Goal: Task Accomplishment & Management: Use online tool/utility

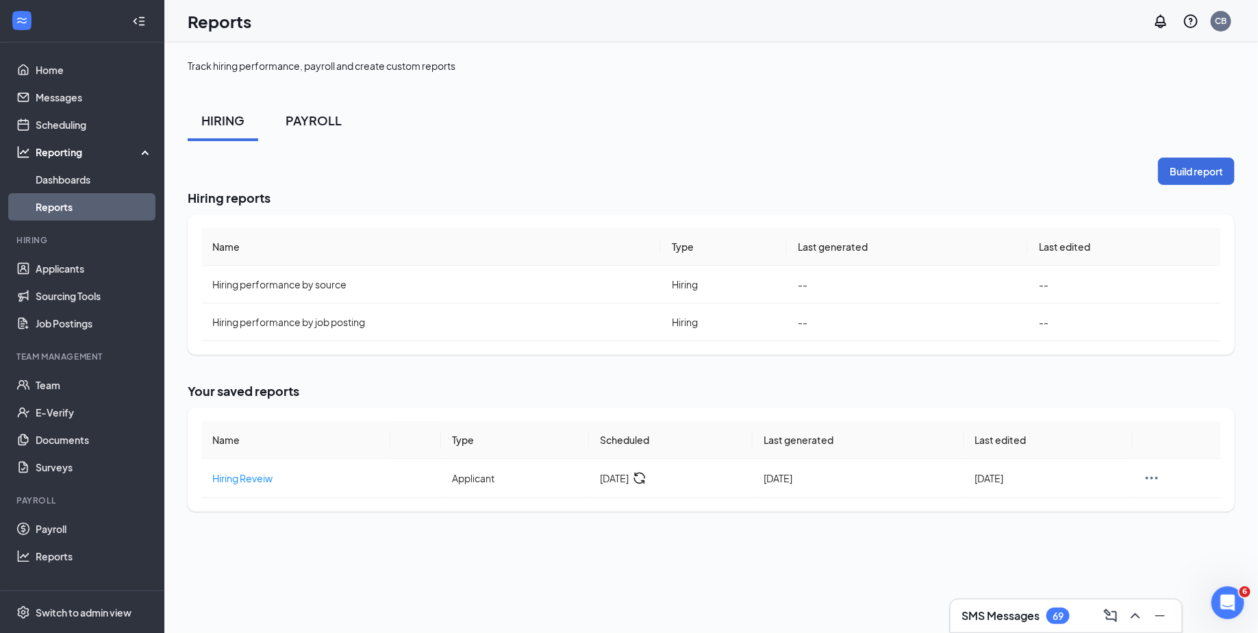
click at [284, 127] on button "PAYROLL" at bounding box center [314, 120] width 84 height 41
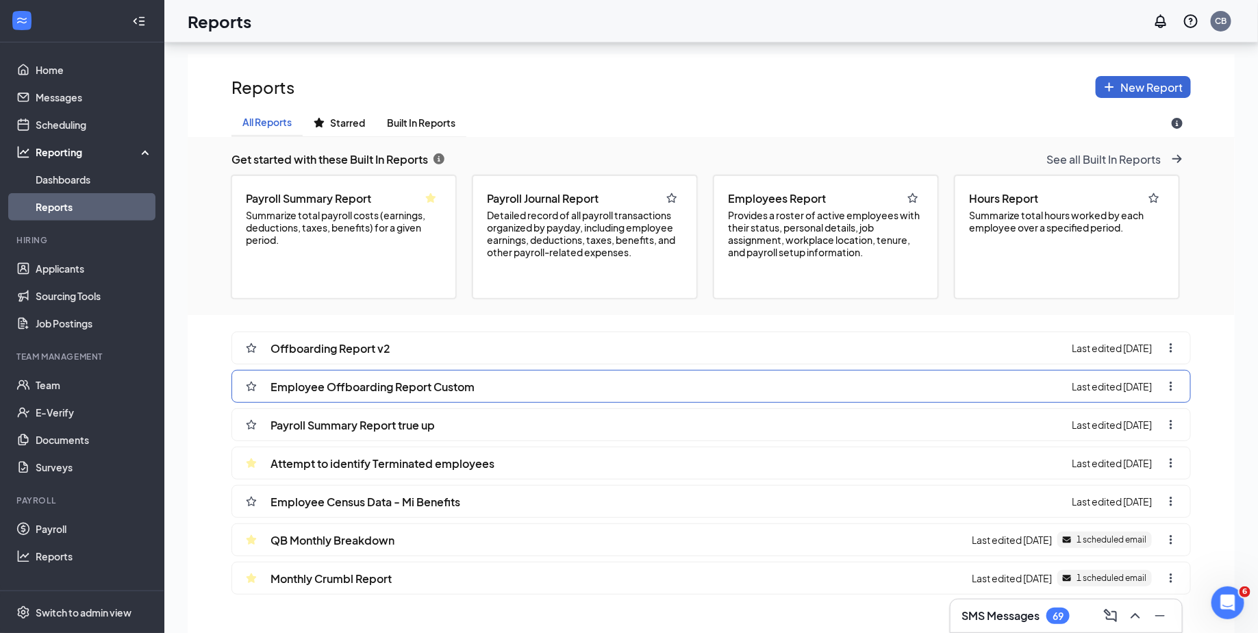
scroll to position [175, 0]
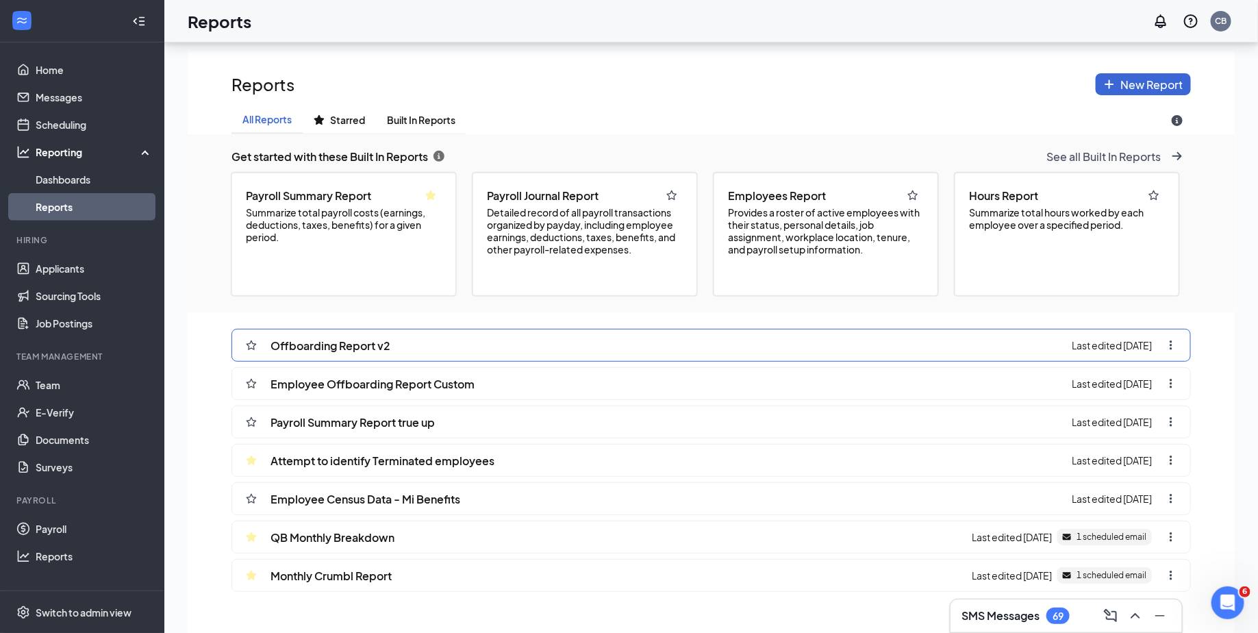
click at [428, 347] on div "Offboarding Report v2 Last edited [DATE]" at bounding box center [710, 345] width 959 height 33
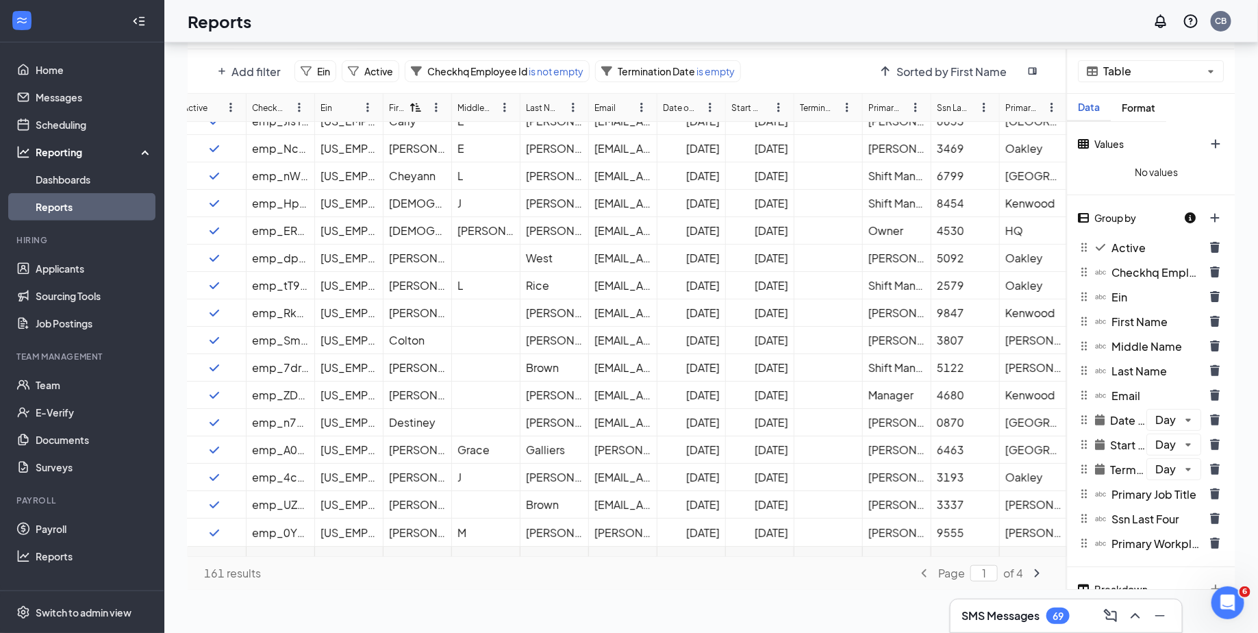
scroll to position [945, 10]
click at [54, 265] on link "Applicants" at bounding box center [94, 268] width 117 height 27
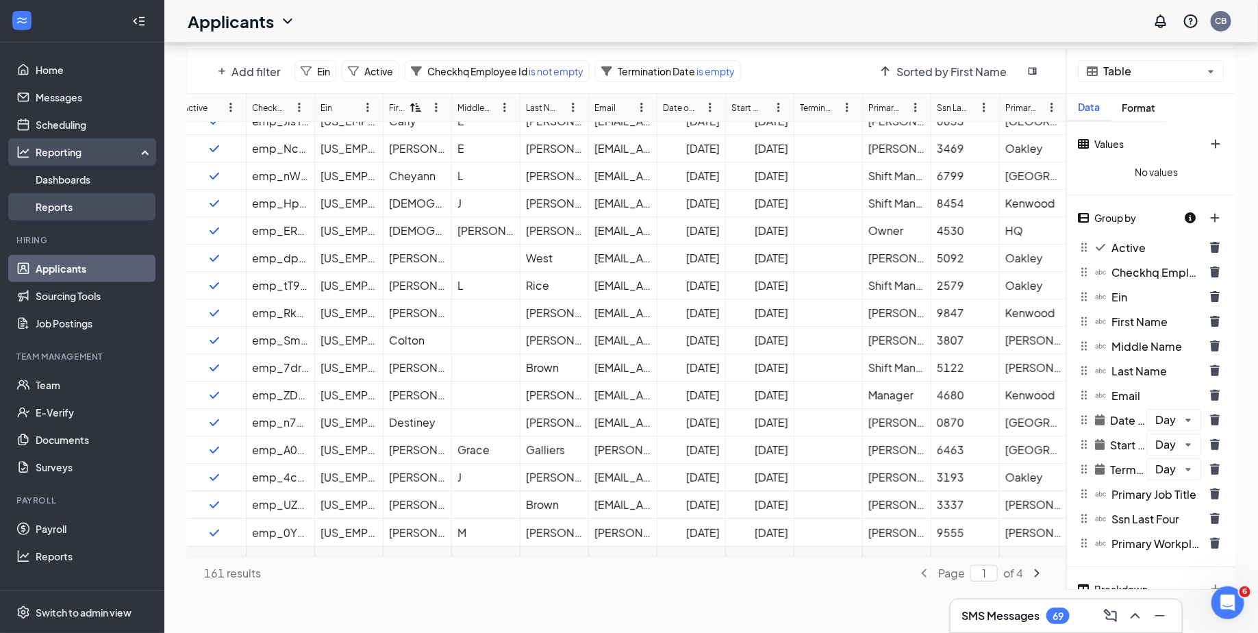
click at [64, 199] on link "Reports" at bounding box center [94, 206] width 117 height 27
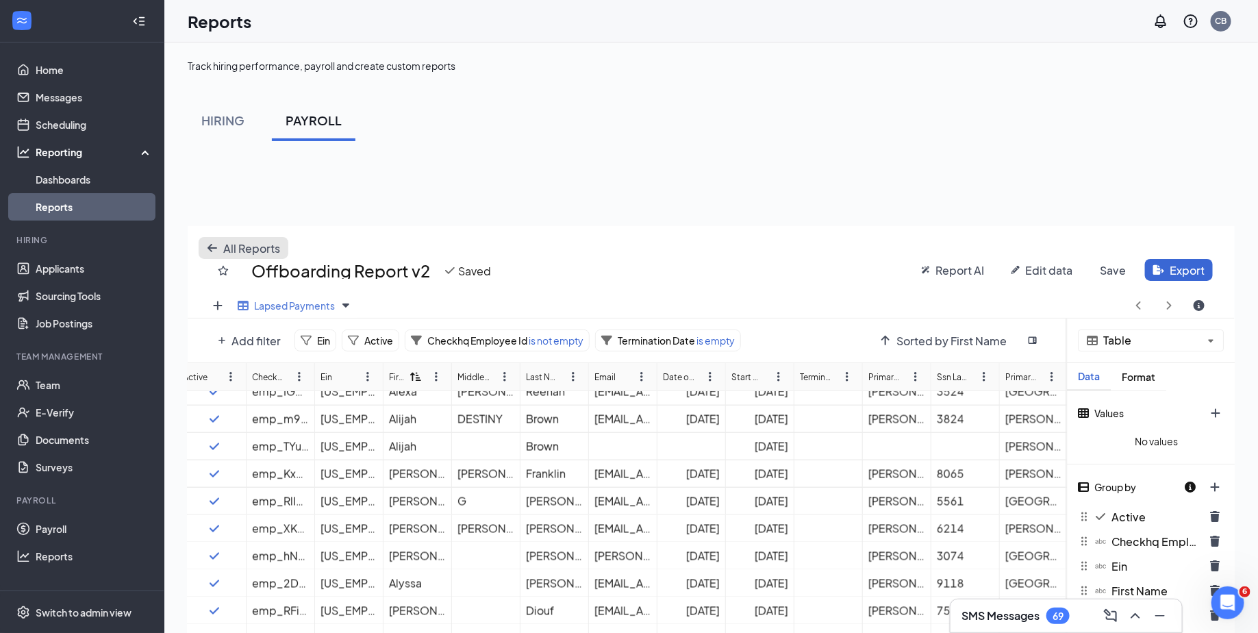
click at [223, 253] on span "All Reports" at bounding box center [251, 248] width 57 height 14
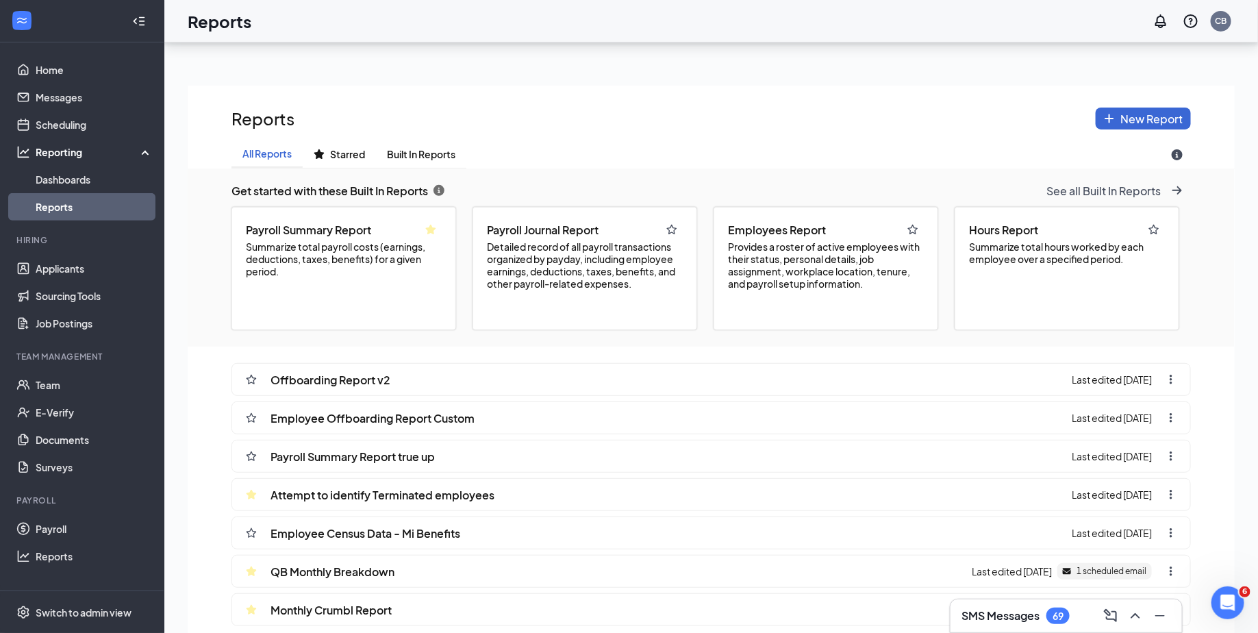
scroll to position [145, 0]
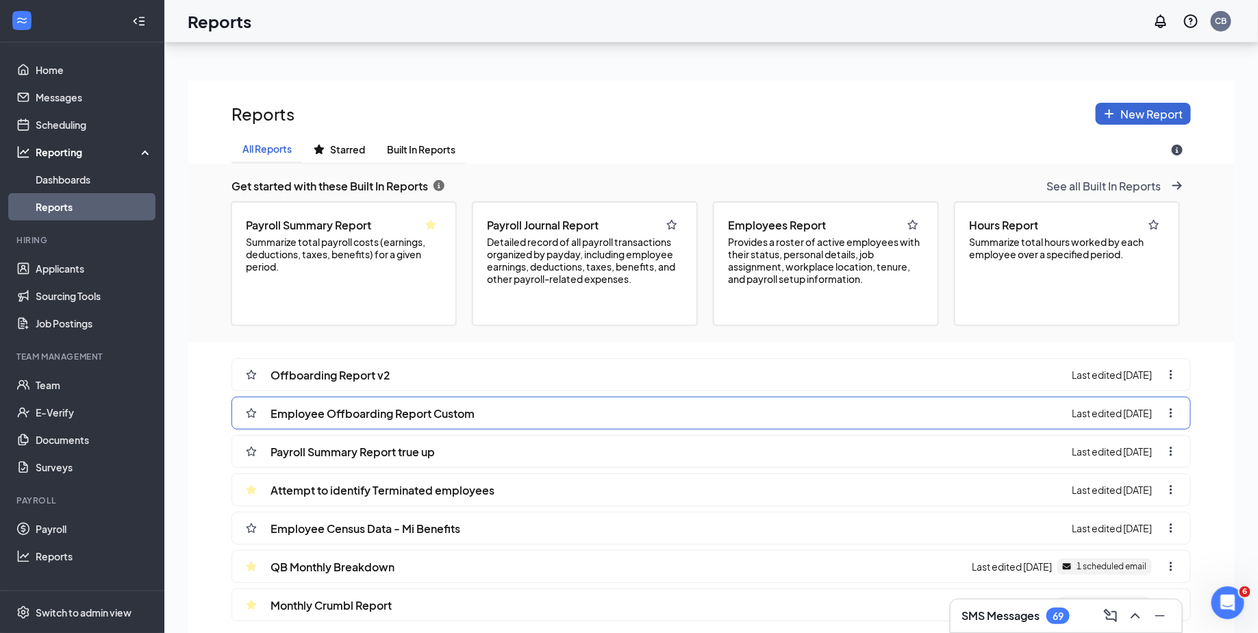
click at [1142, 411] on span "Last edited [DATE]" at bounding box center [1111, 413] width 80 height 12
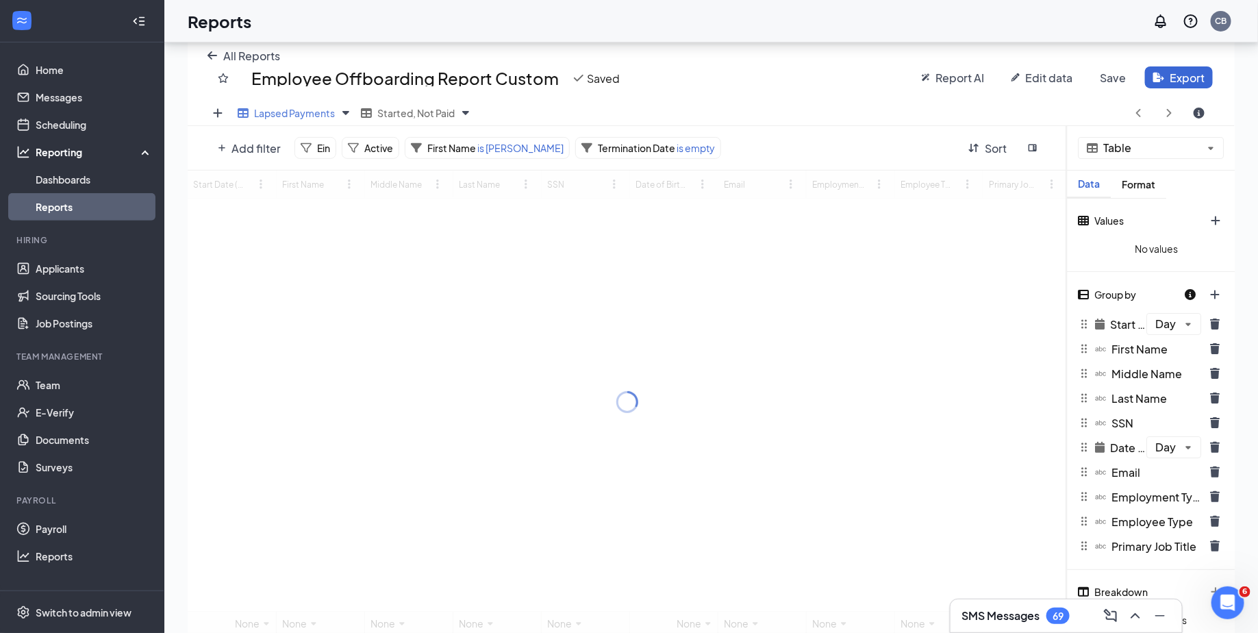
scroll to position [194, 0]
click at [493, 145] on span "is [PERSON_NAME]" at bounding box center [520, 146] width 88 height 12
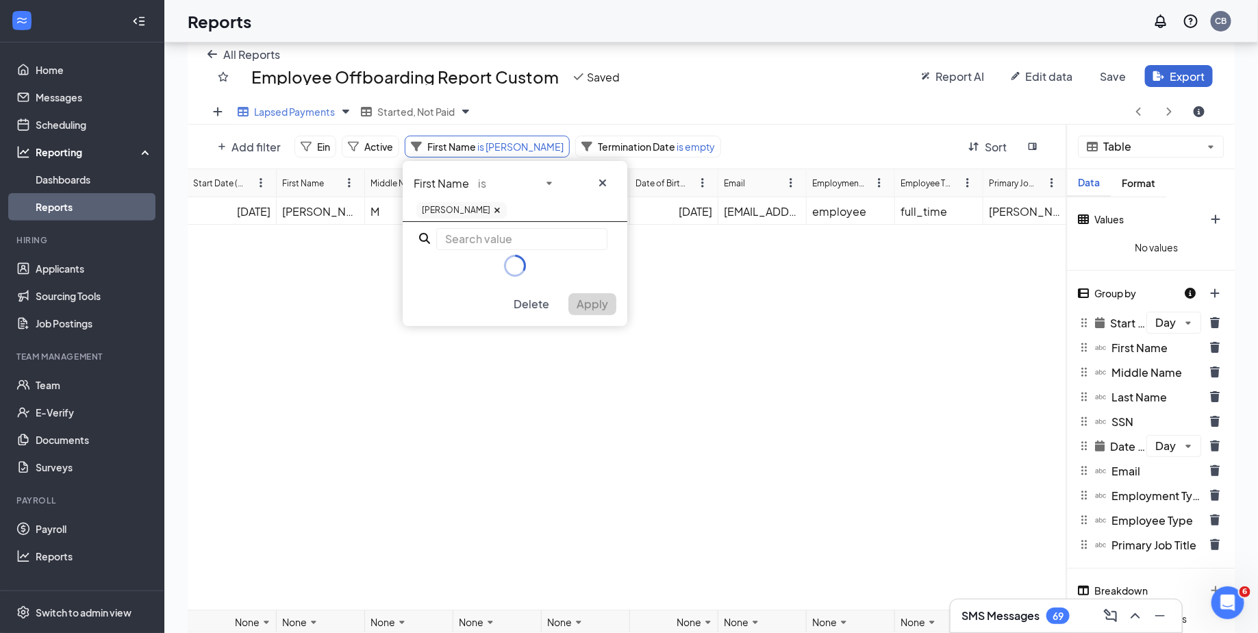
click at [493, 207] on icon at bounding box center [497, 210] width 8 height 8
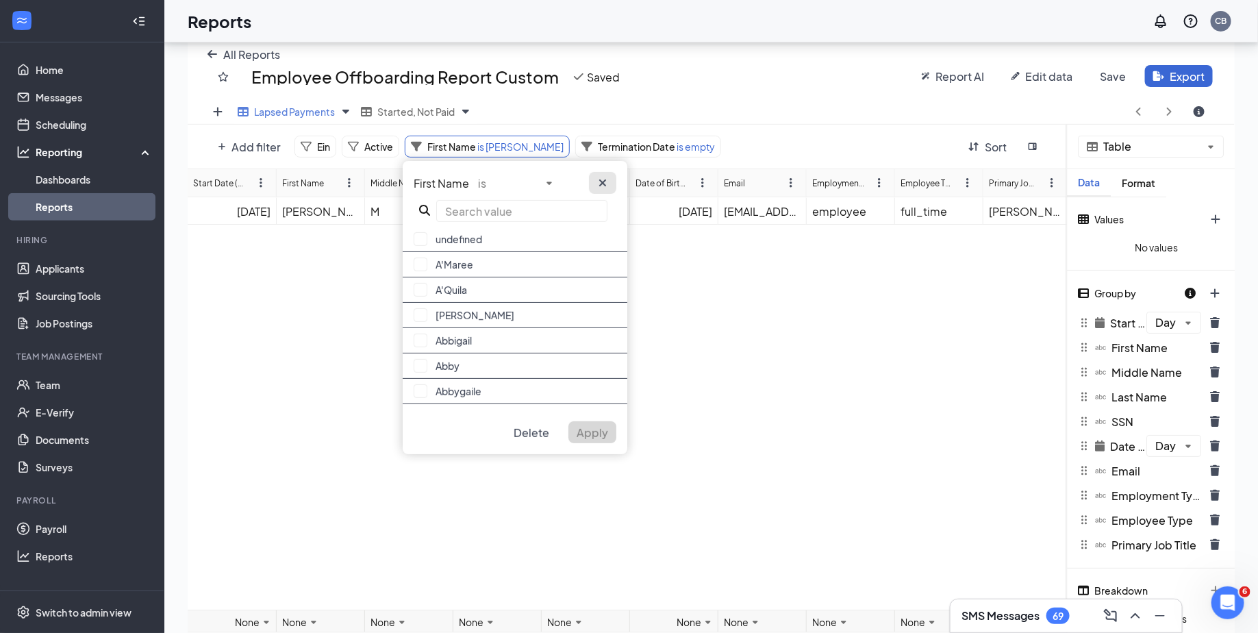
click at [598, 186] on icon "cross icon" at bounding box center [602, 182] width 11 height 11
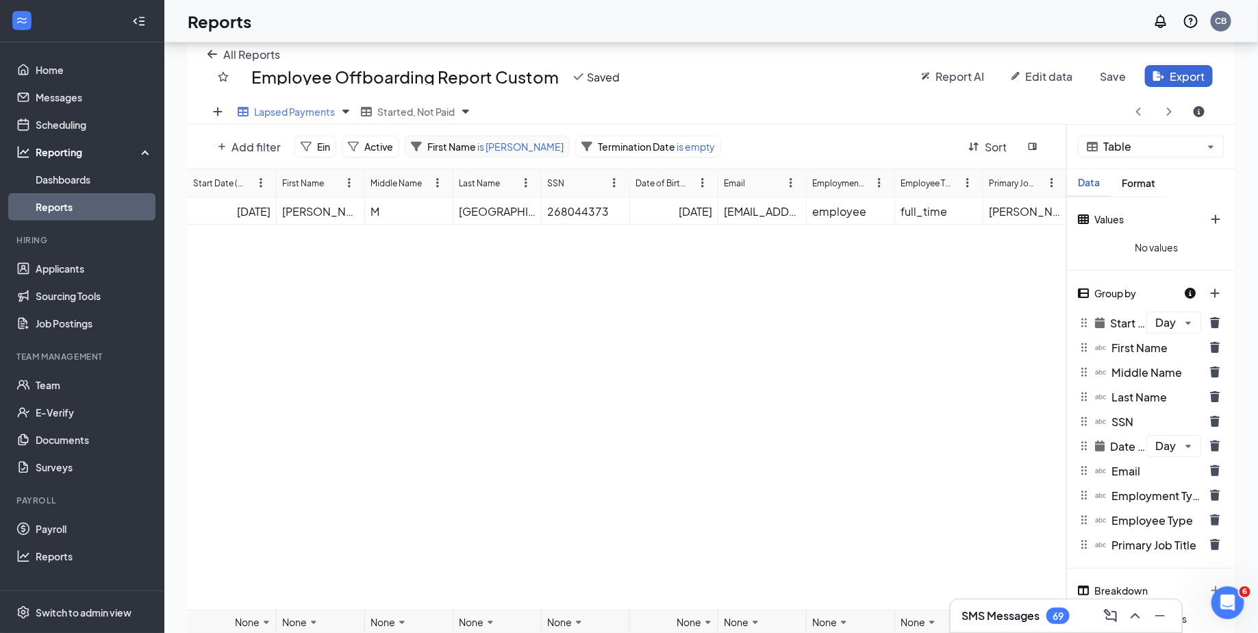
click at [468, 149] on span "First Name" at bounding box center [451, 146] width 49 height 12
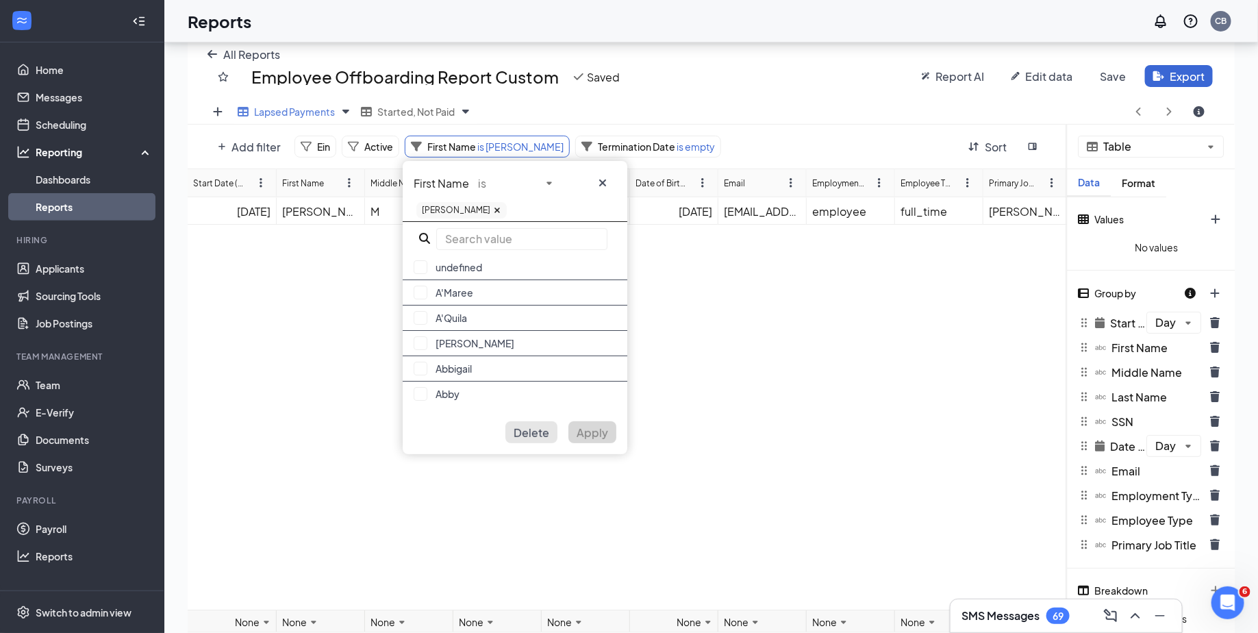
click at [533, 434] on span "Delete" at bounding box center [531, 432] width 36 height 14
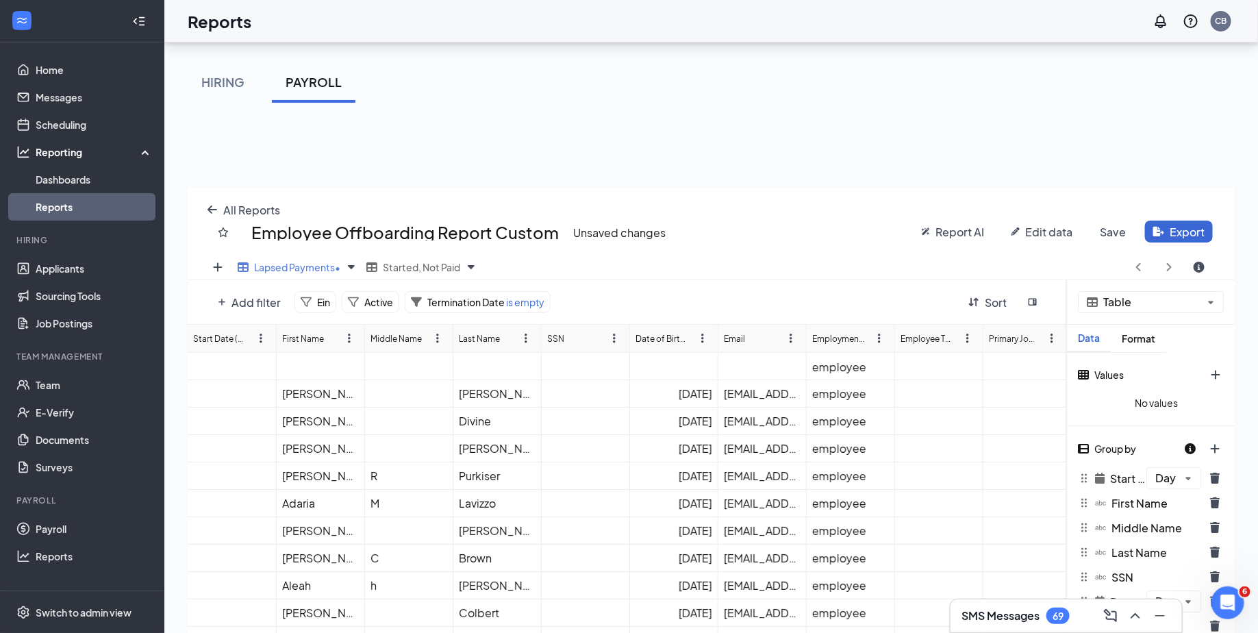
scroll to position [0, 0]
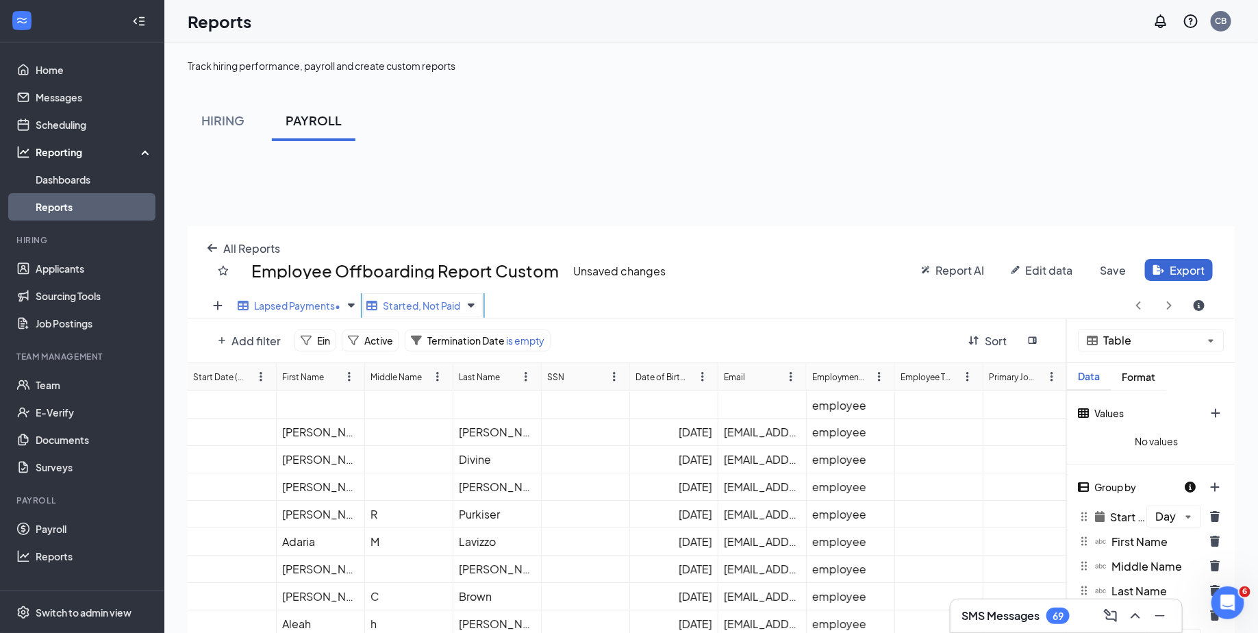
click at [421, 309] on span "Started, Not Paid" at bounding box center [421, 305] width 77 height 12
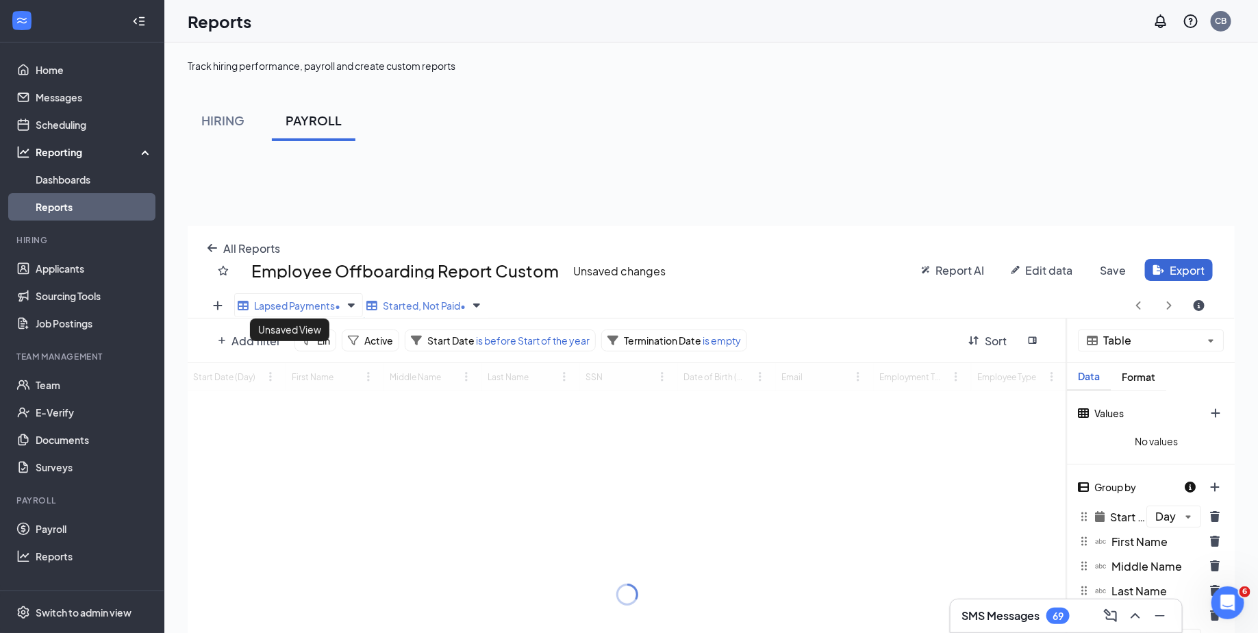
click at [292, 305] on span "Lapsed Payments •" at bounding box center [297, 305] width 86 height 12
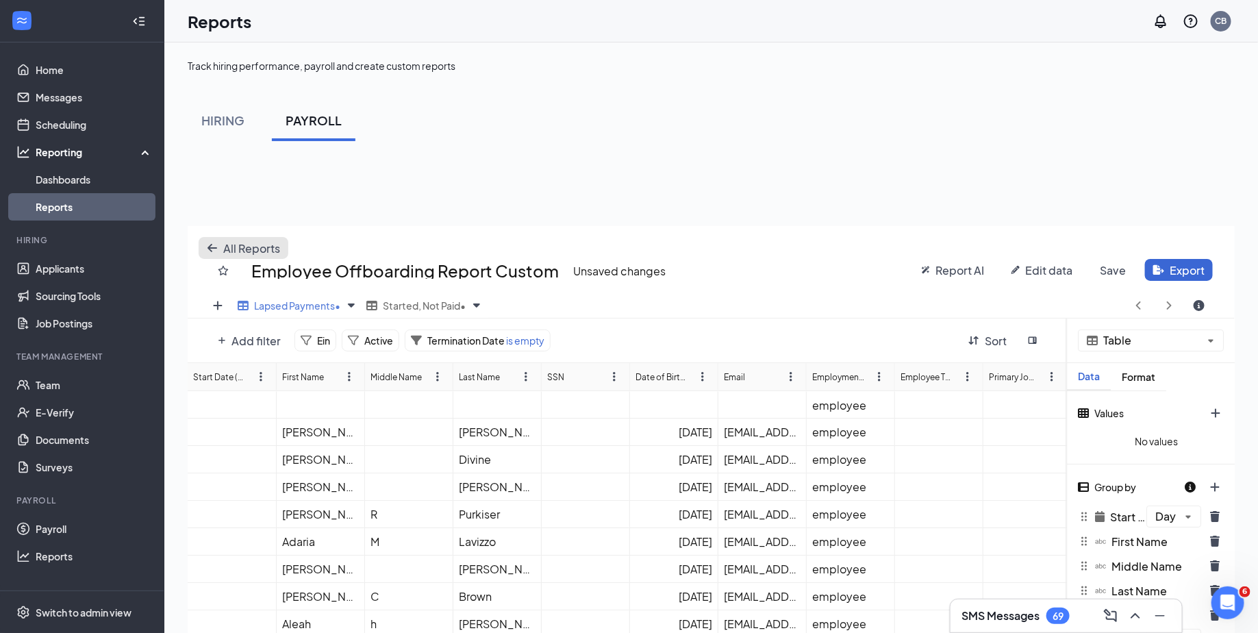
click at [227, 248] on span "All Reports" at bounding box center [251, 248] width 57 height 14
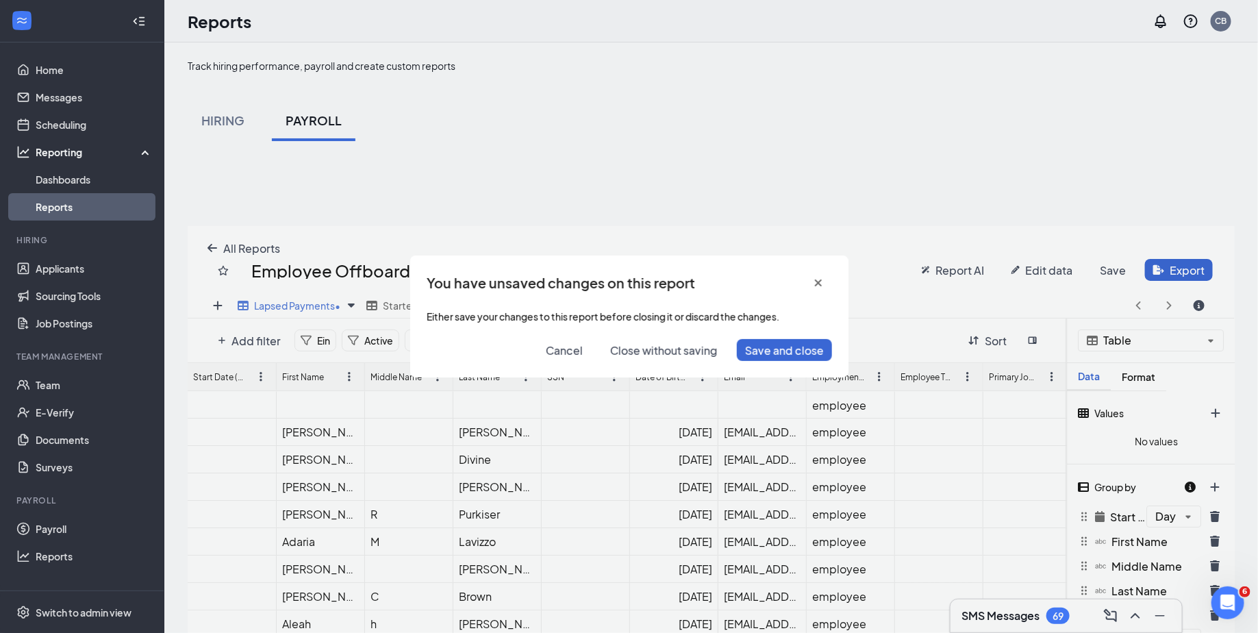
click at [614, 349] on span "Close without saving" at bounding box center [663, 350] width 107 height 14
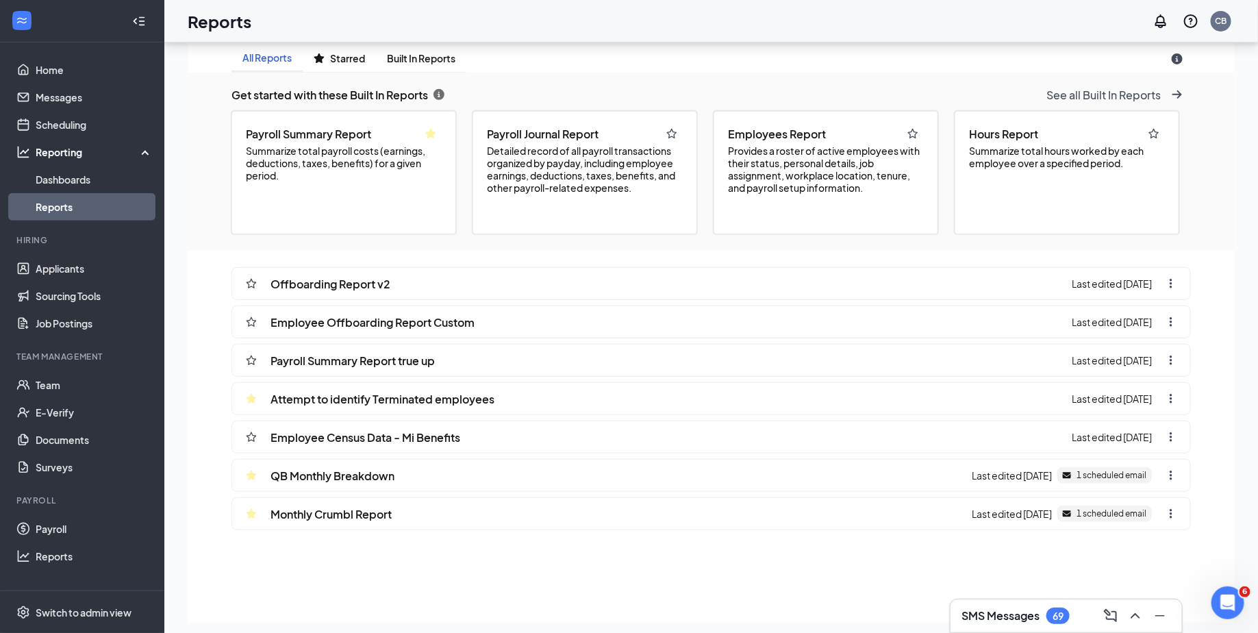
scroll to position [269, 0]
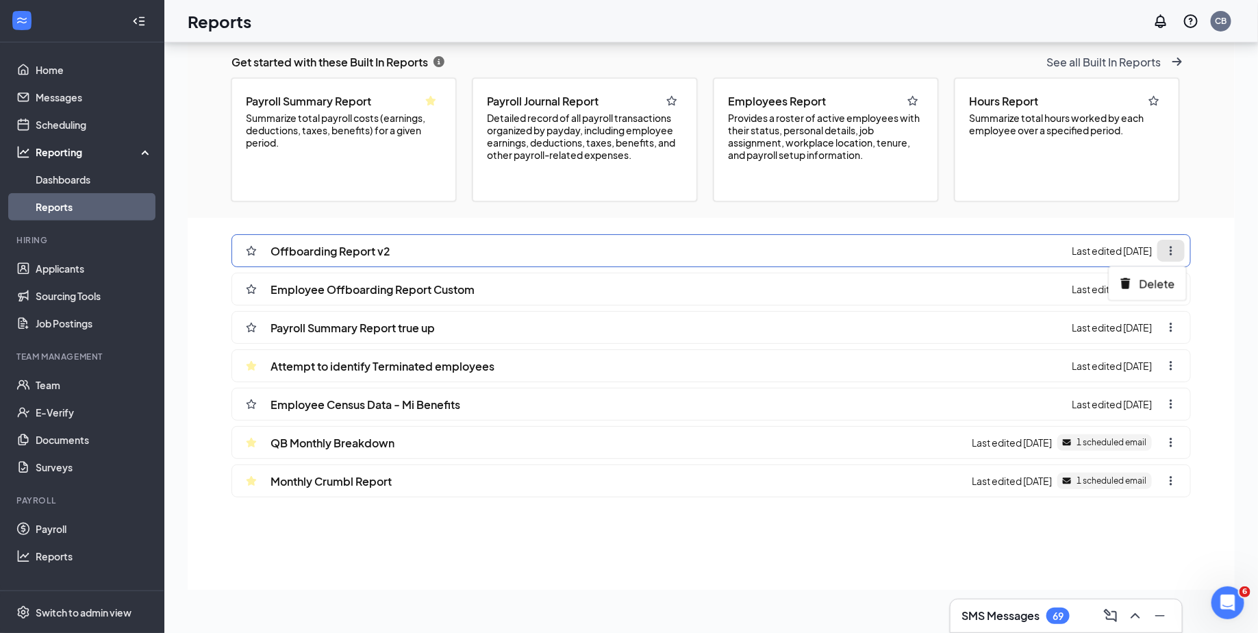
click at [1172, 253] on icon "ellipsis-vertical icon" at bounding box center [1170, 251] width 3 height 10
click at [1144, 293] on div "Delete" at bounding box center [1147, 283] width 77 height 22
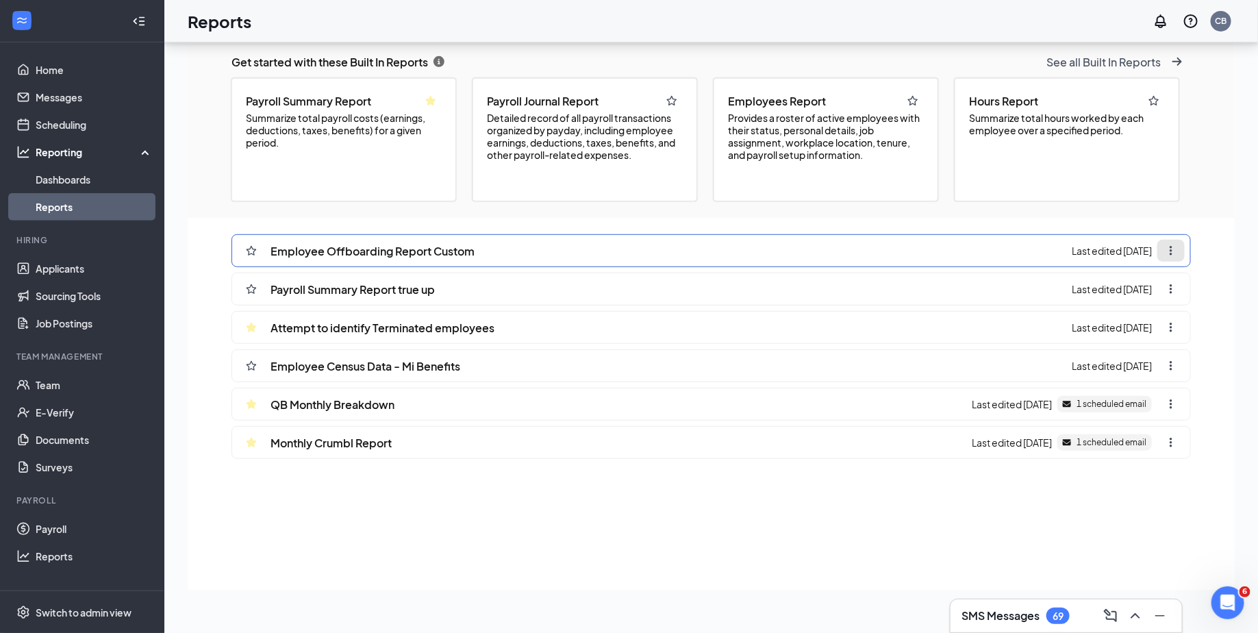
click at [1169, 245] on icon "ellipsis-vertical icon" at bounding box center [1170, 250] width 11 height 11
click at [1142, 295] on div "Delete" at bounding box center [1147, 283] width 78 height 34
click at [1147, 279] on span "Delete" at bounding box center [1157, 283] width 36 height 14
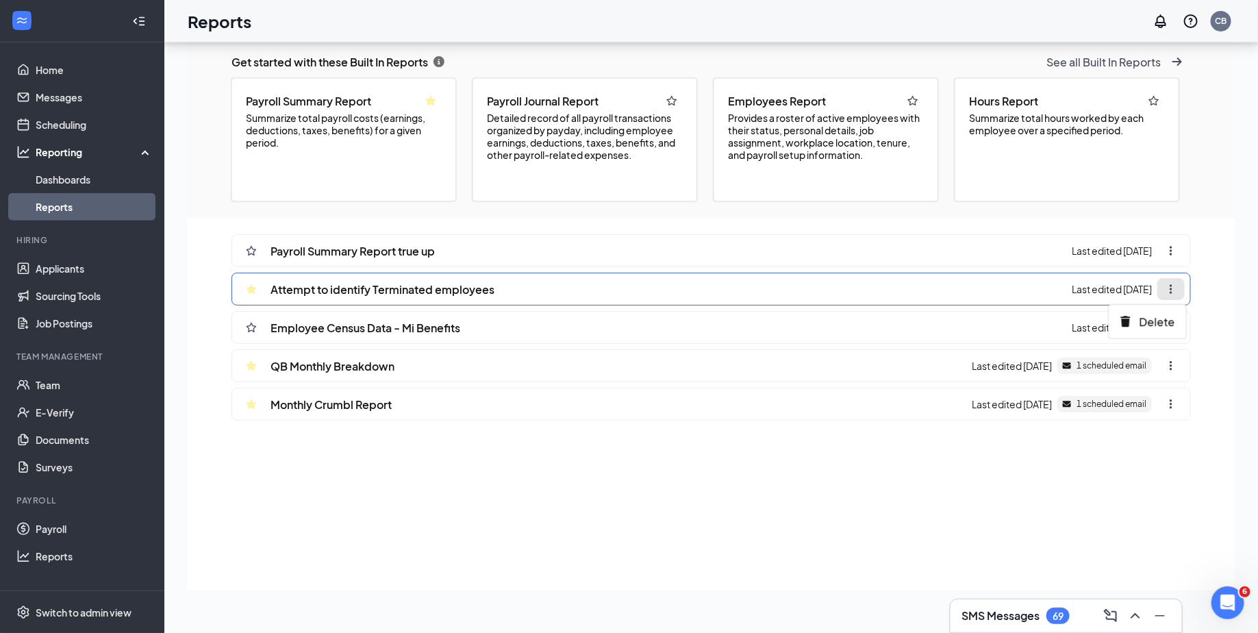
click at [1170, 287] on icon "ellipsis-vertical icon" at bounding box center [1170, 289] width 3 height 10
click at [1140, 316] on span "Delete" at bounding box center [1157, 321] width 36 height 14
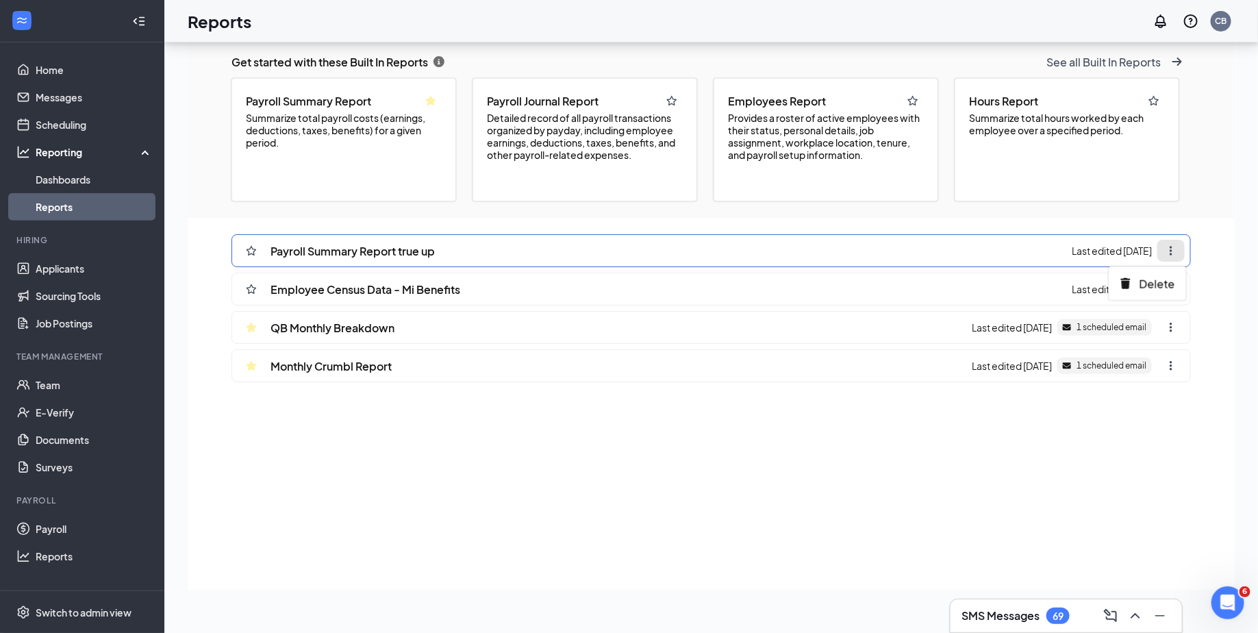
click at [1173, 251] on icon "ellipsis-vertical icon" at bounding box center [1170, 250] width 11 height 11
click at [1140, 276] on span "Delete" at bounding box center [1157, 283] width 36 height 14
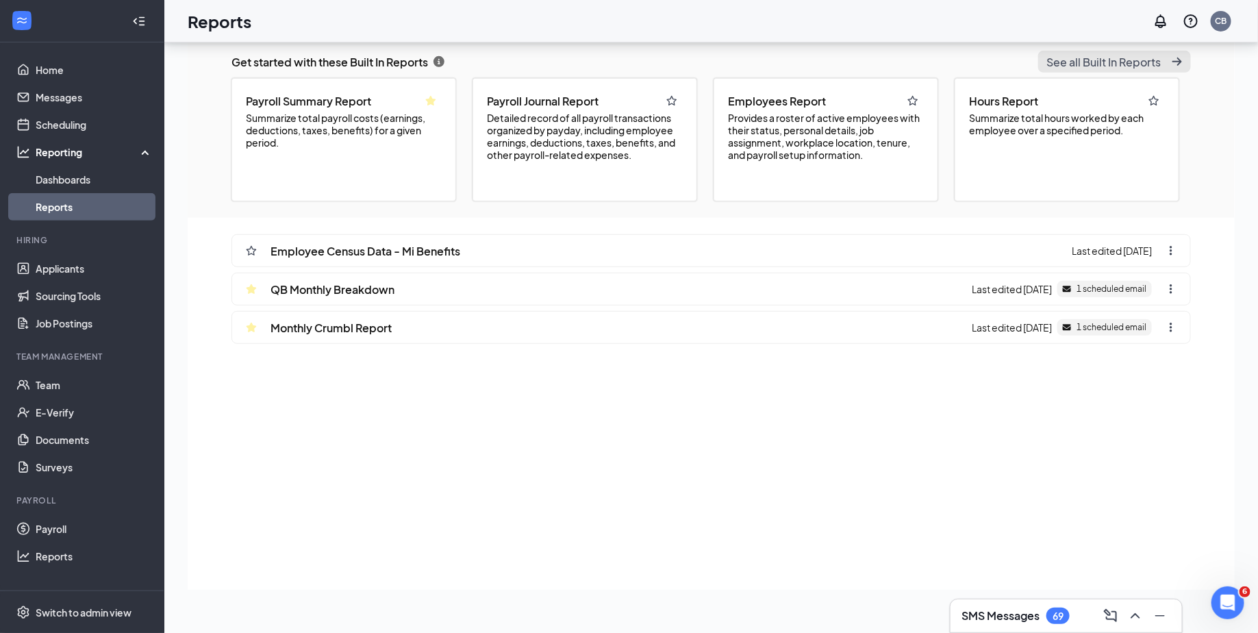
click at [1130, 68] on button "See all Built In Reports" at bounding box center [1114, 62] width 153 height 22
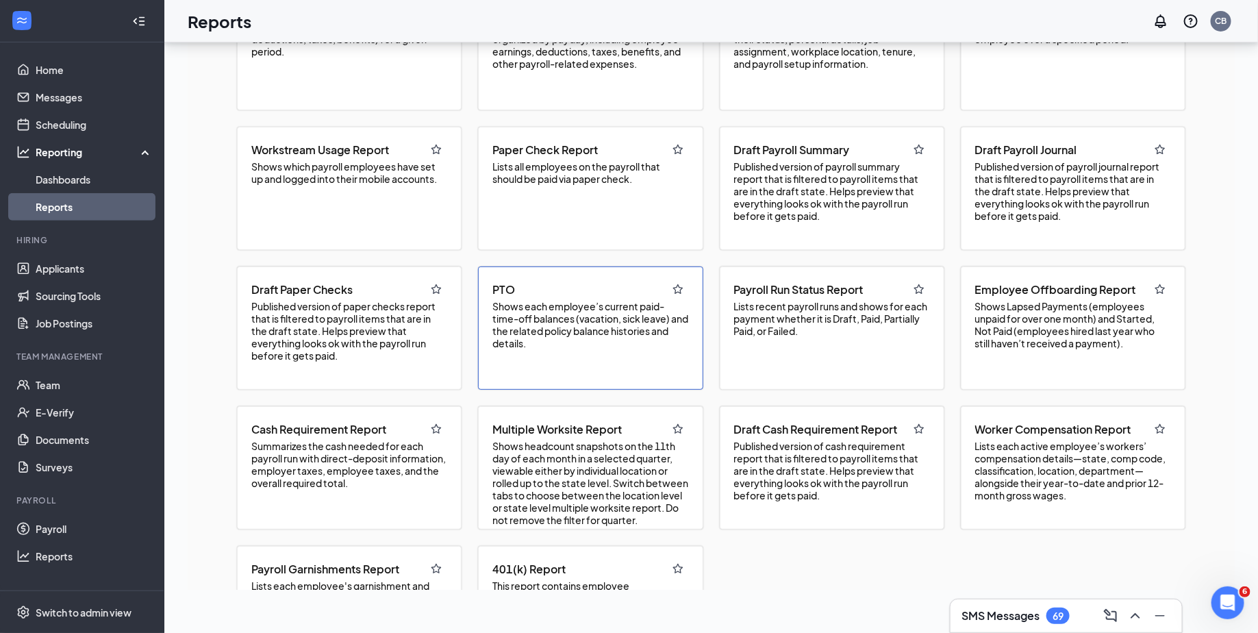
scroll to position [163, 0]
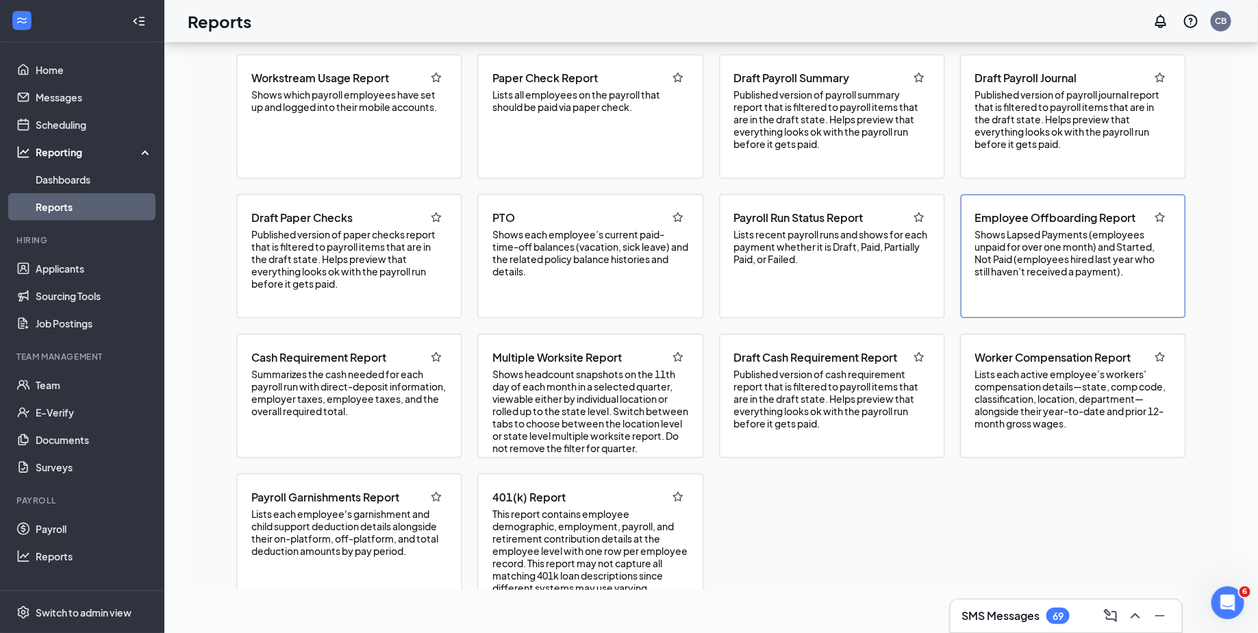
click at [1053, 232] on span "Shows Lapsed Payments (employees unpaid for over one month) and Started, Not Pa…" at bounding box center [1073, 252] width 196 height 49
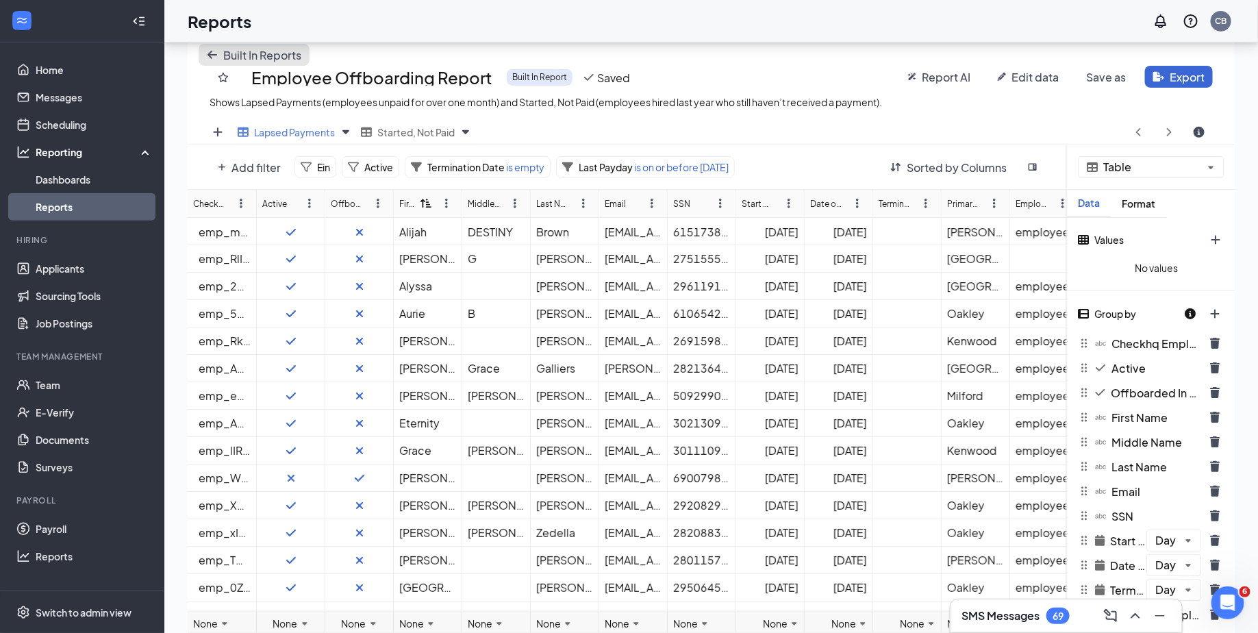
scroll to position [185, 0]
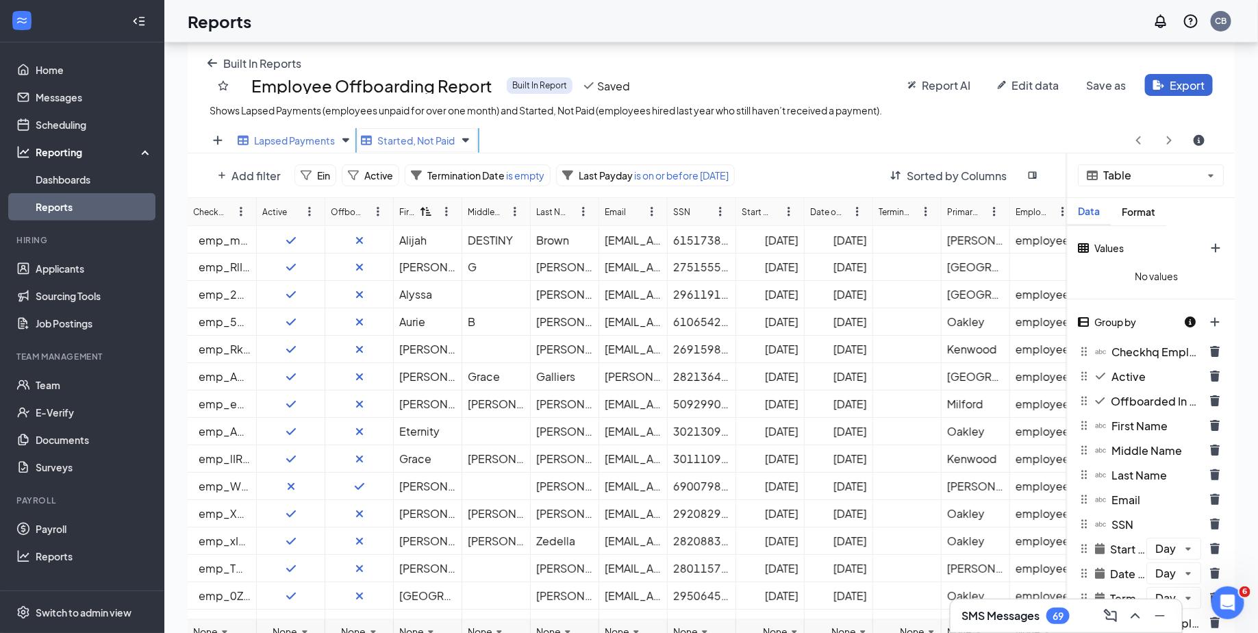
click at [403, 144] on span "Started, Not Paid" at bounding box center [415, 140] width 77 height 12
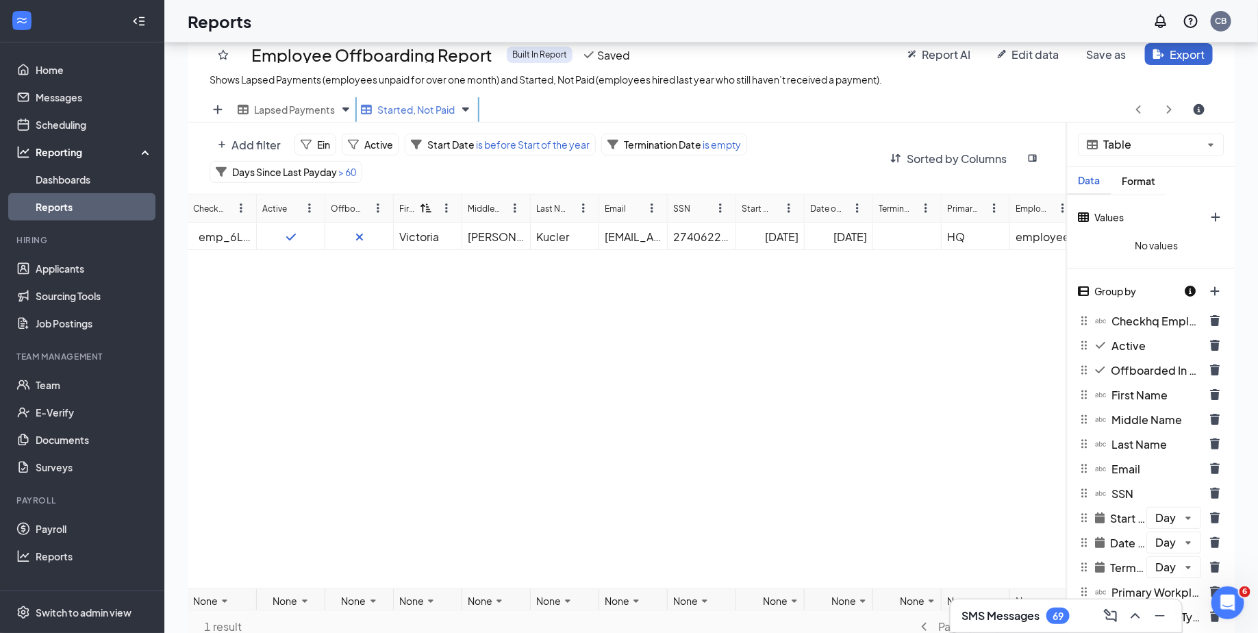
scroll to position [221, 0]
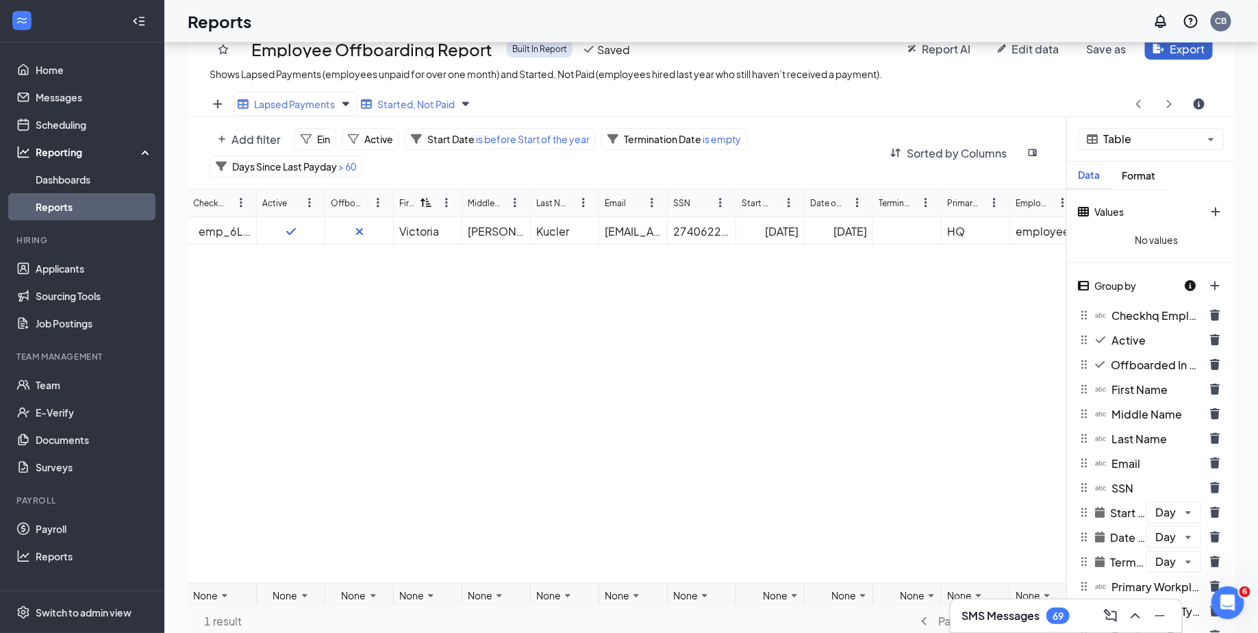
click at [298, 92] on div "Lapsed Payments" at bounding box center [295, 104] width 123 height 24
click at [311, 95] on div "Lapsed Payments" at bounding box center [286, 103] width 97 height 17
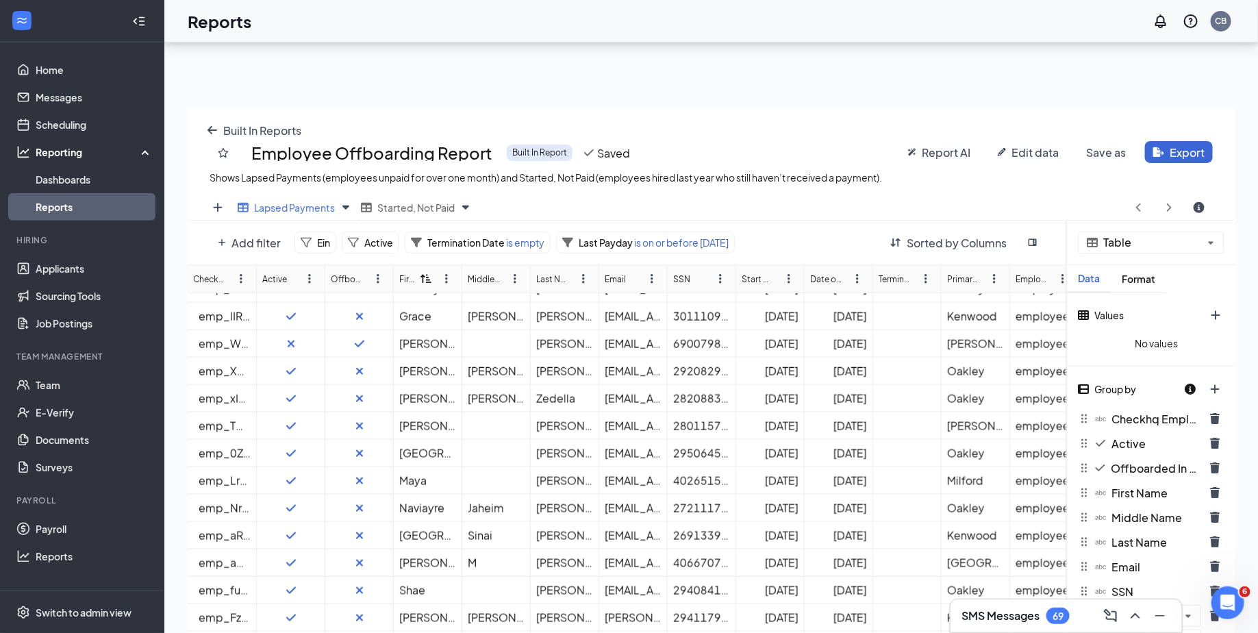
scroll to position [269, 0]
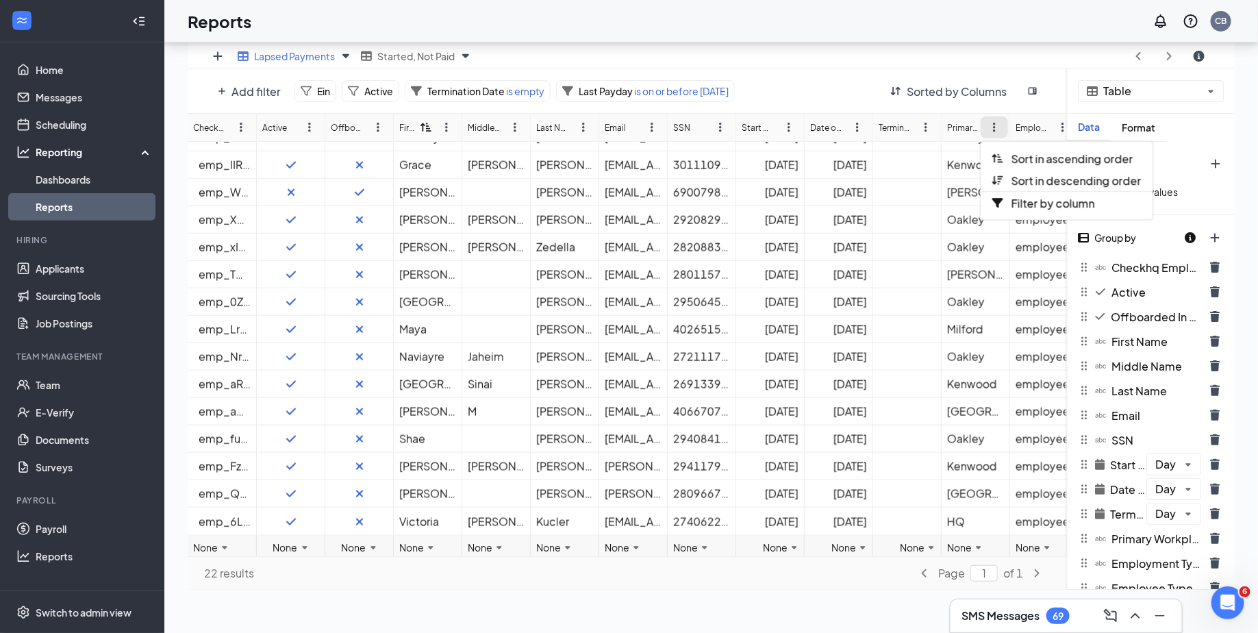
click at [998, 122] on icon "ellipsis-vertical icon" at bounding box center [993, 127] width 11 height 11
click at [1008, 155] on div "Sort in ascending order" at bounding box center [1066, 158] width 171 height 22
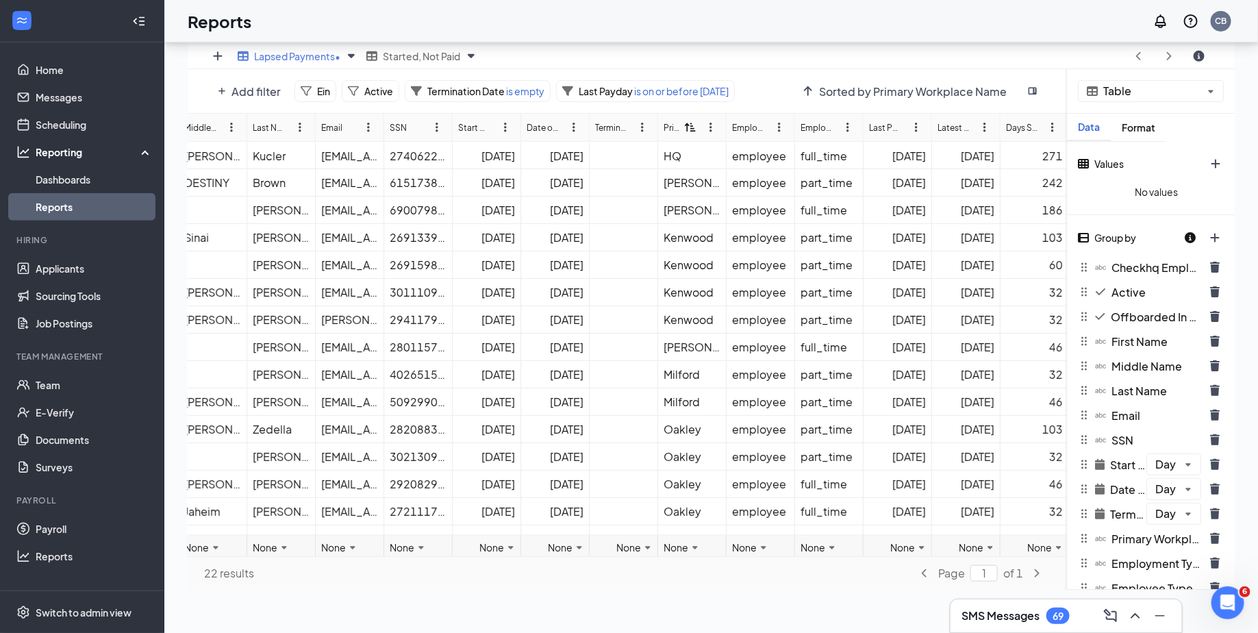
scroll to position [0, 284]
click at [416, 118] on div "SSN" at bounding box center [417, 127] width 68 height 27
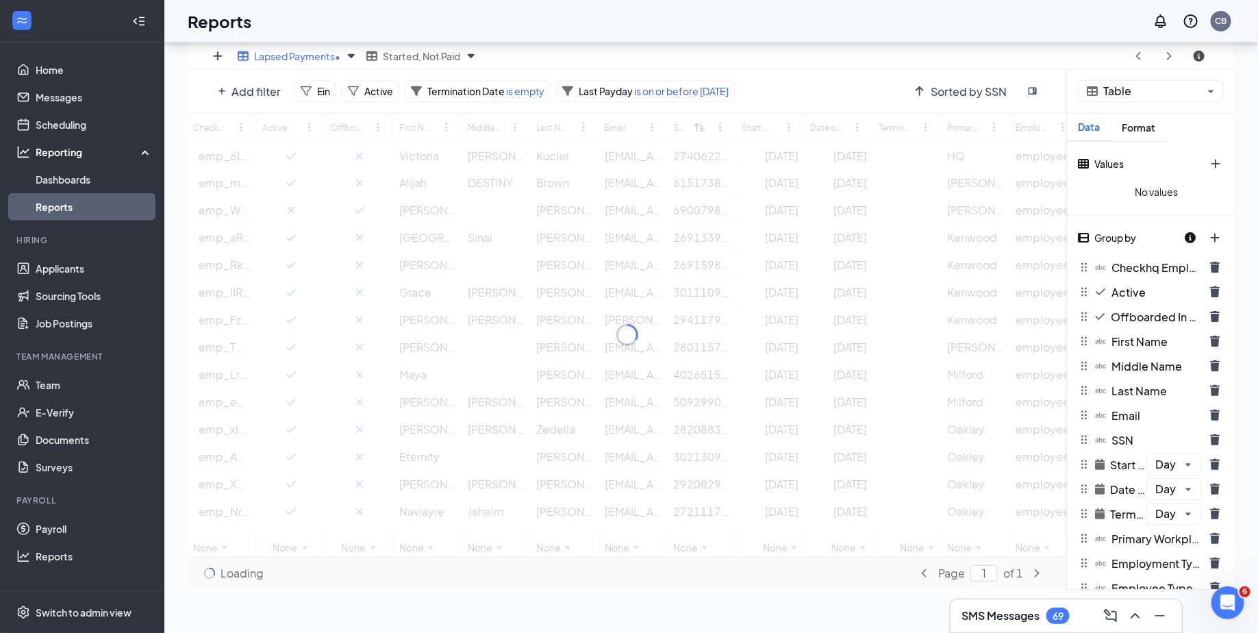
click at [430, 123] on div at bounding box center [627, 335] width 879 height 442
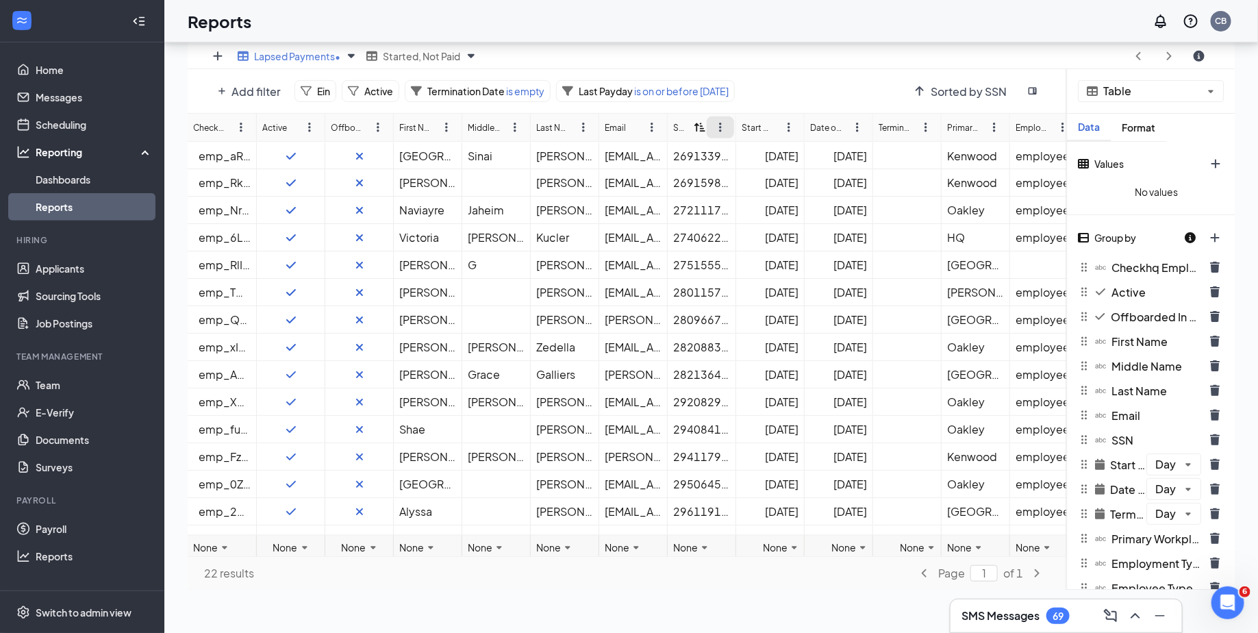
click at [720, 128] on icon "ellipsis-vertical icon" at bounding box center [720, 128] width 3 height 10
click at [699, 122] on icon at bounding box center [699, 127] width 11 height 11
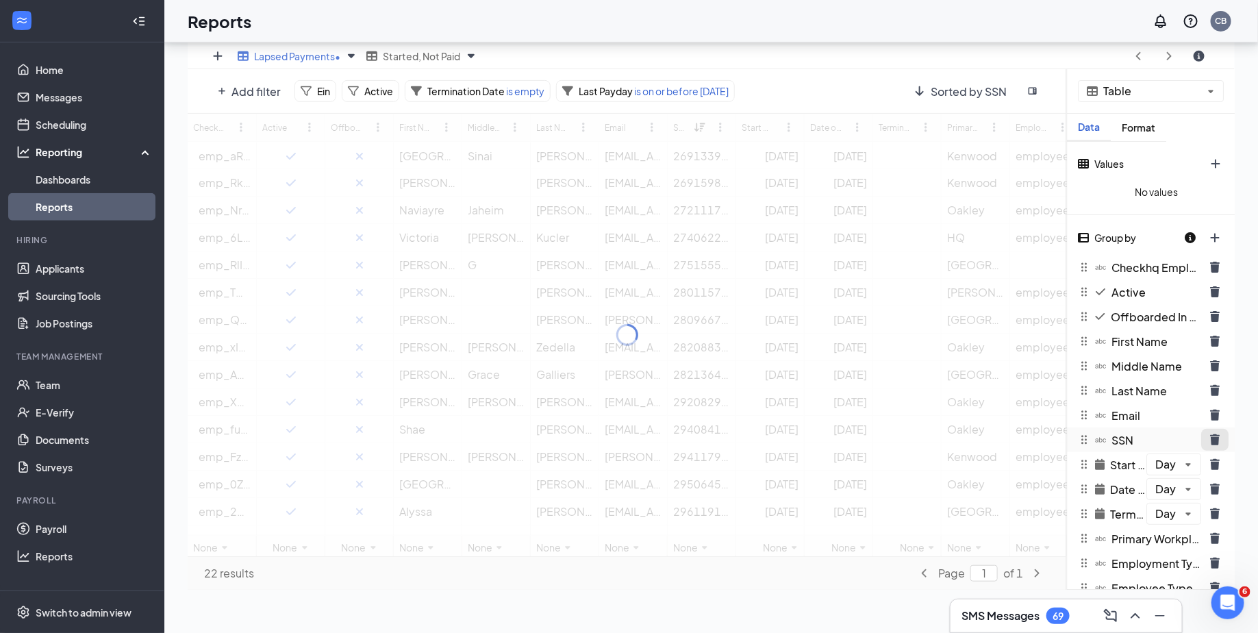
click at [1217, 442] on button "trash icon" at bounding box center [1214, 440] width 27 height 22
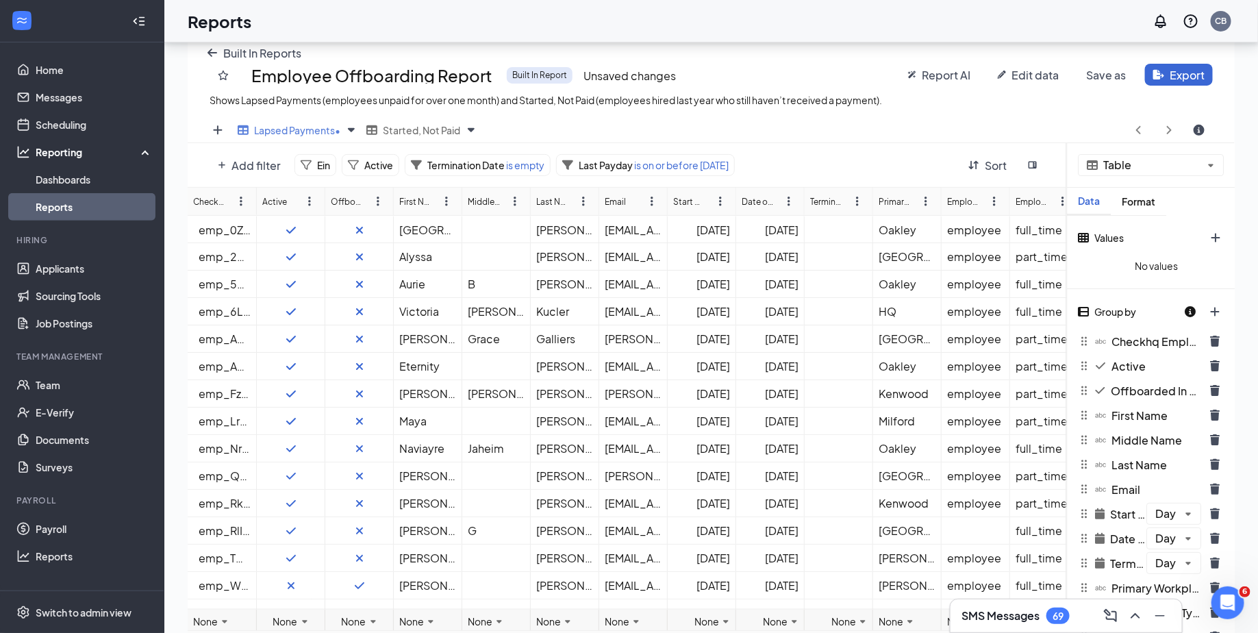
scroll to position [186, 0]
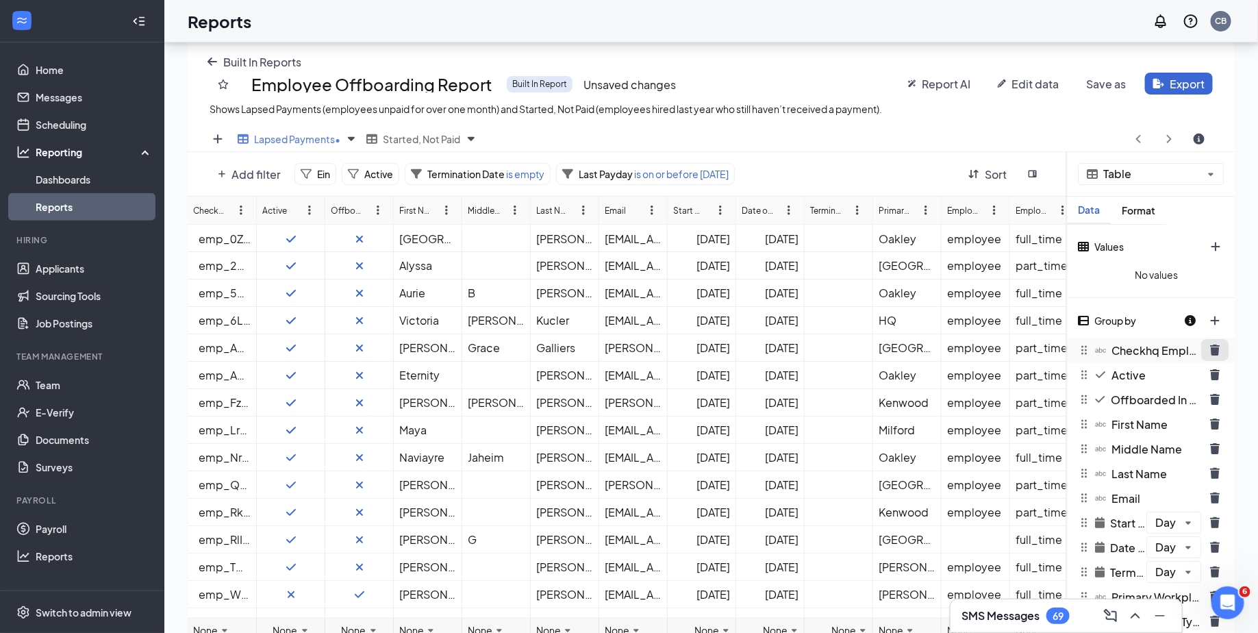
click at [1220, 344] on icon "trash icon" at bounding box center [1214, 349] width 11 height 11
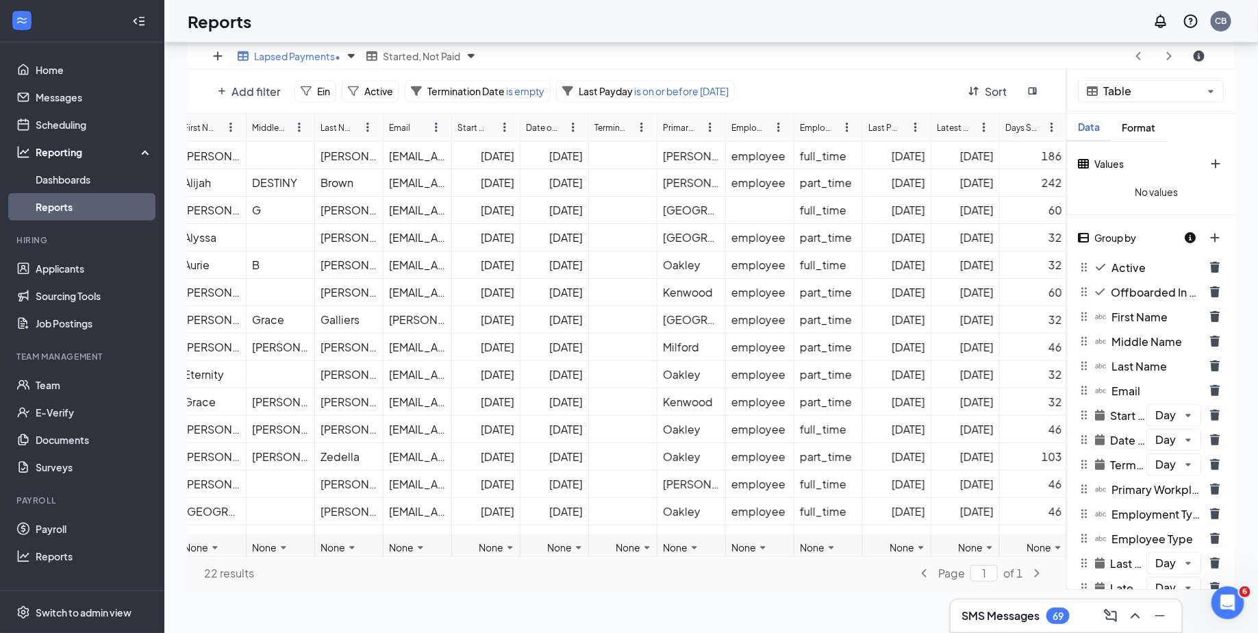
scroll to position [0, 147]
click at [1054, 122] on icon "ellipsis-vertical icon" at bounding box center [1051, 127] width 11 height 11
click at [858, 99] on div "Add filter Ein Active Termination Date is empty Last Payday is on or before [DA…" at bounding box center [581, 91] width 745 height 22
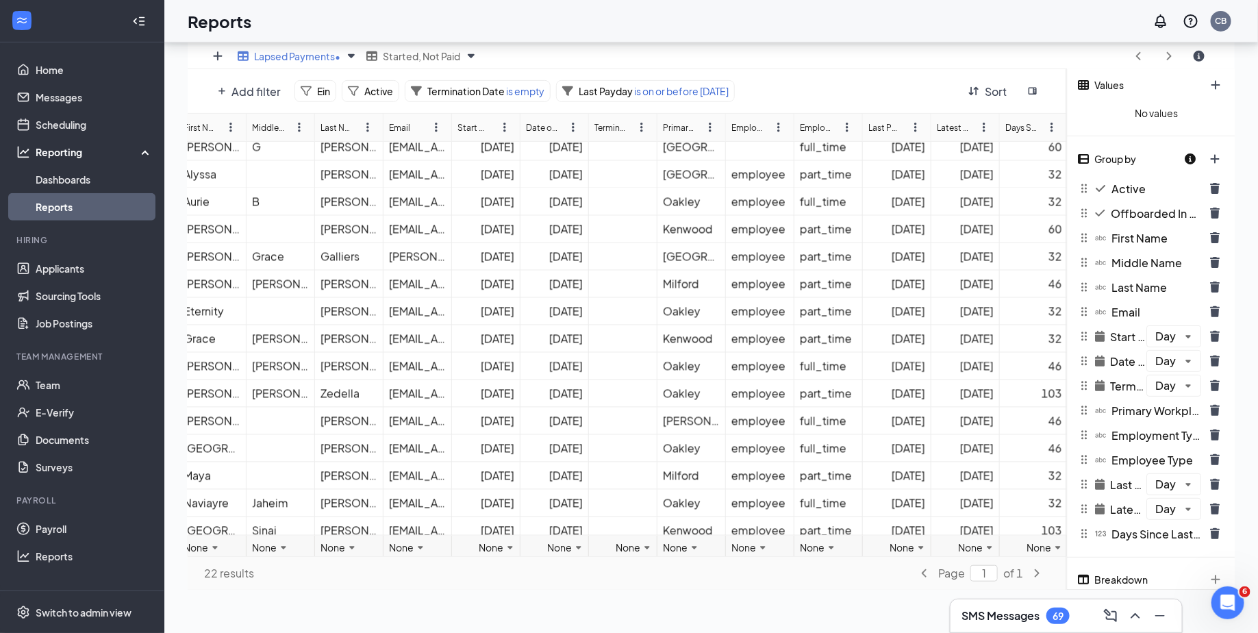
scroll to position [209, 147]
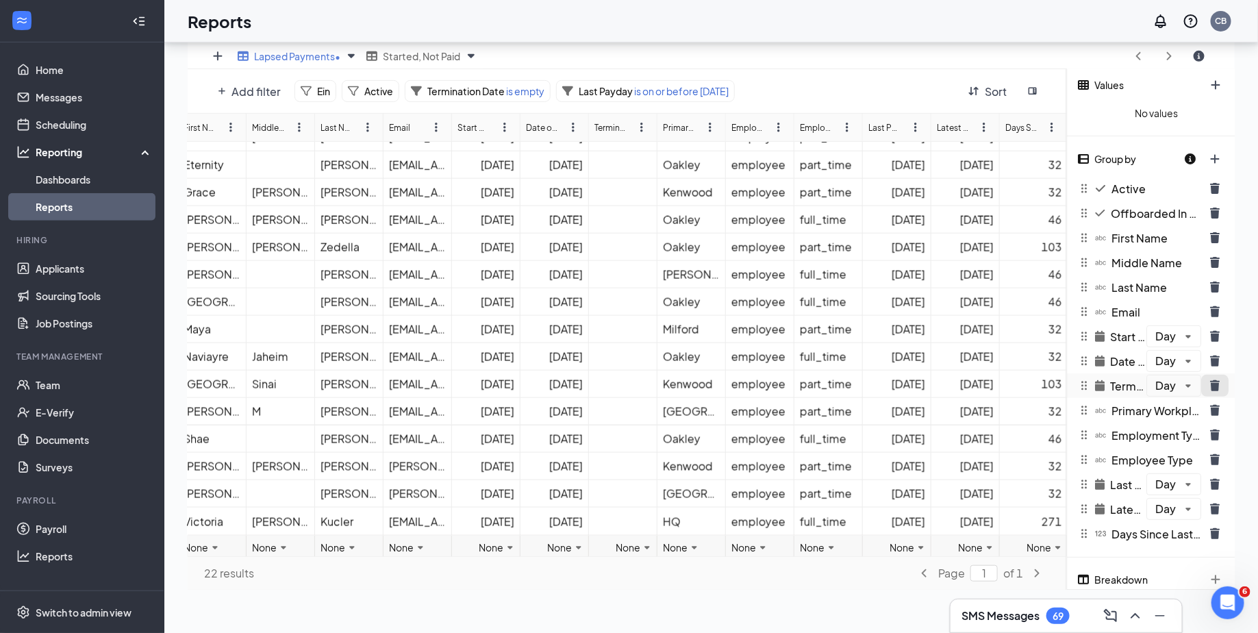
click at [1216, 385] on icon "trash icon" at bounding box center [1215, 385] width 10 height 11
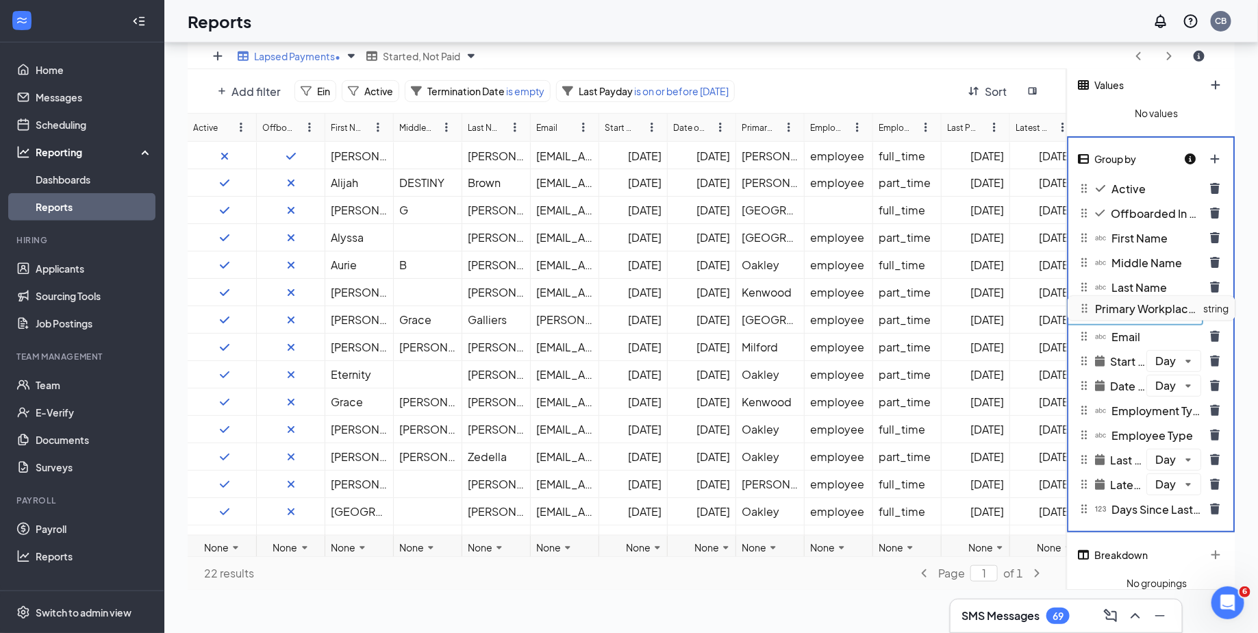
drag, startPoint x: 1145, startPoint y: 387, endPoint x: 1156, endPoint y: 314, distance: 74.1
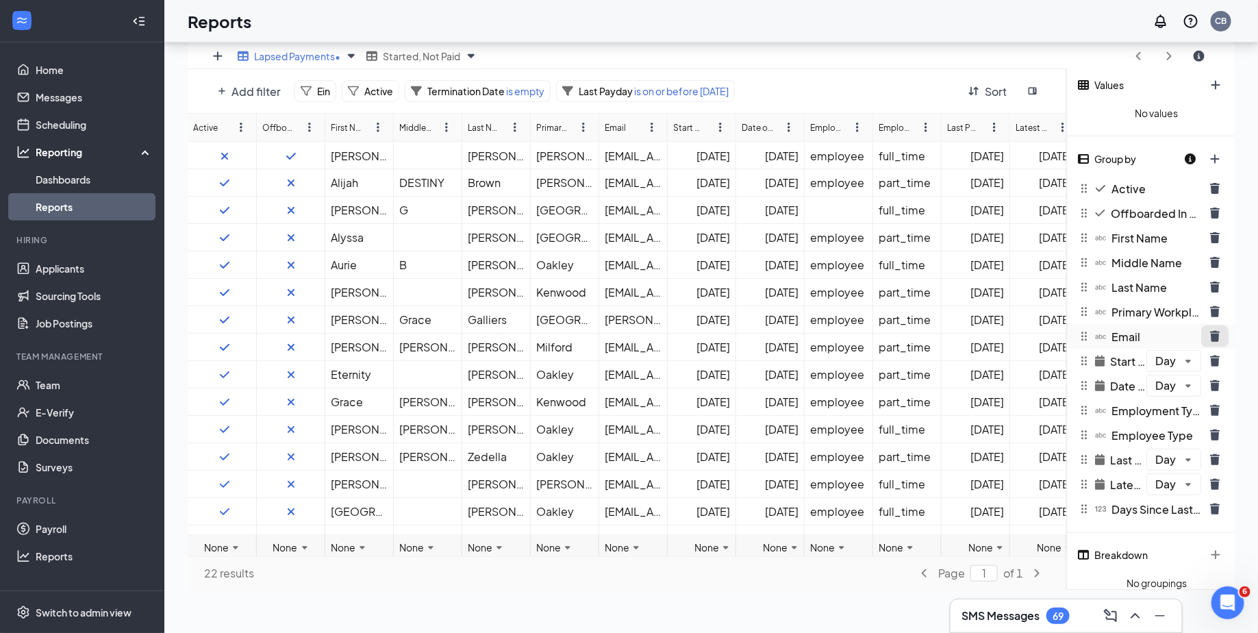
click at [1214, 334] on icon "trash icon" at bounding box center [1215, 336] width 10 height 11
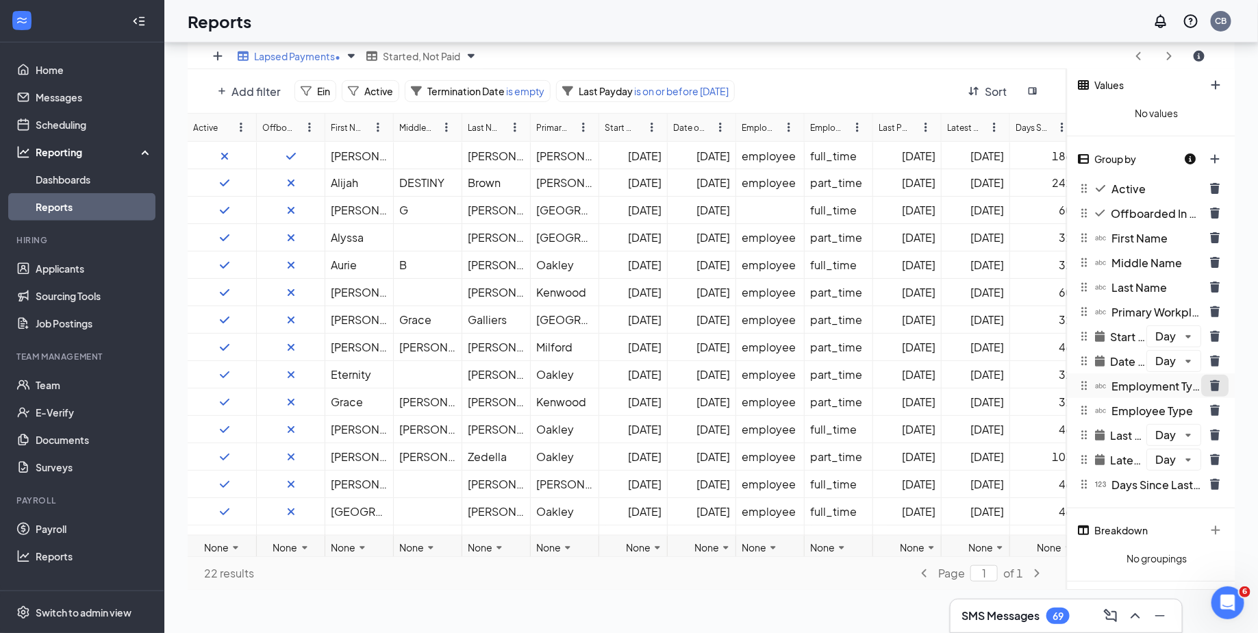
click at [1214, 385] on icon "trash icon" at bounding box center [1215, 385] width 10 height 11
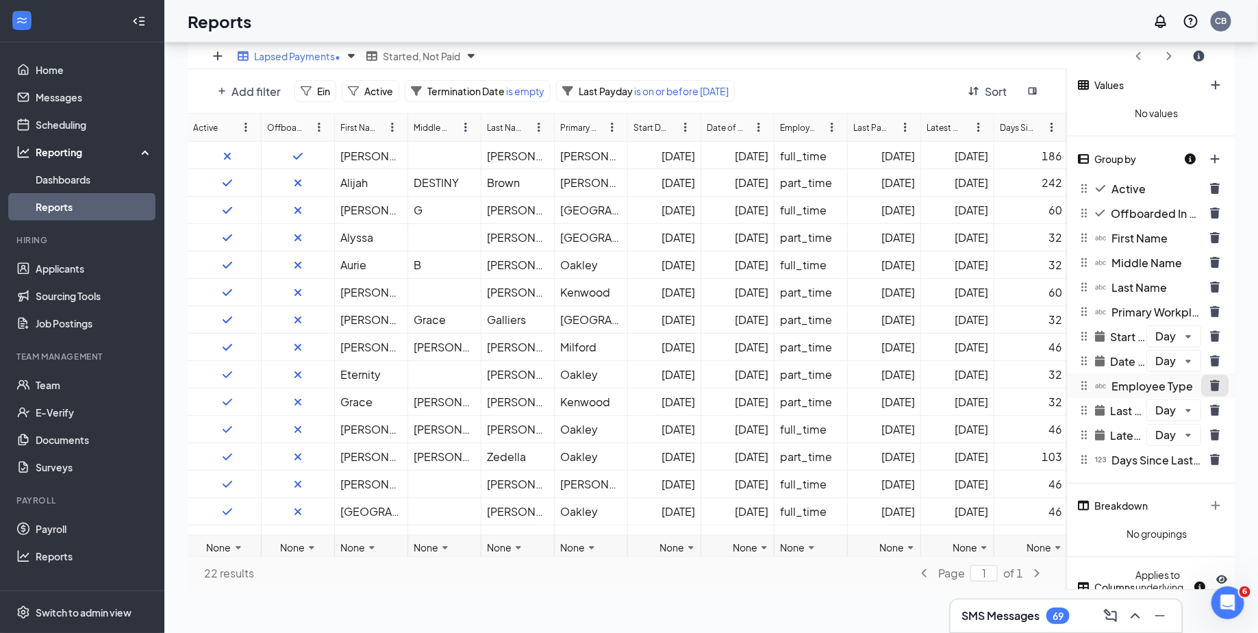
click at [1214, 385] on icon "trash icon" at bounding box center [1215, 385] width 10 height 11
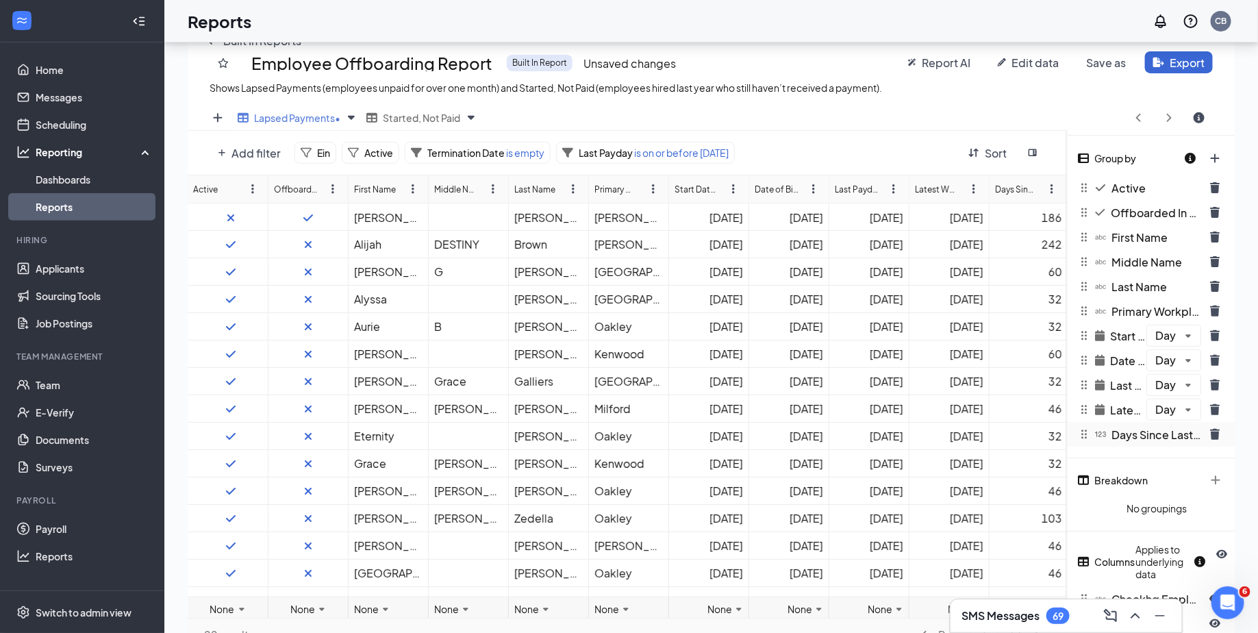
scroll to position [122, 0]
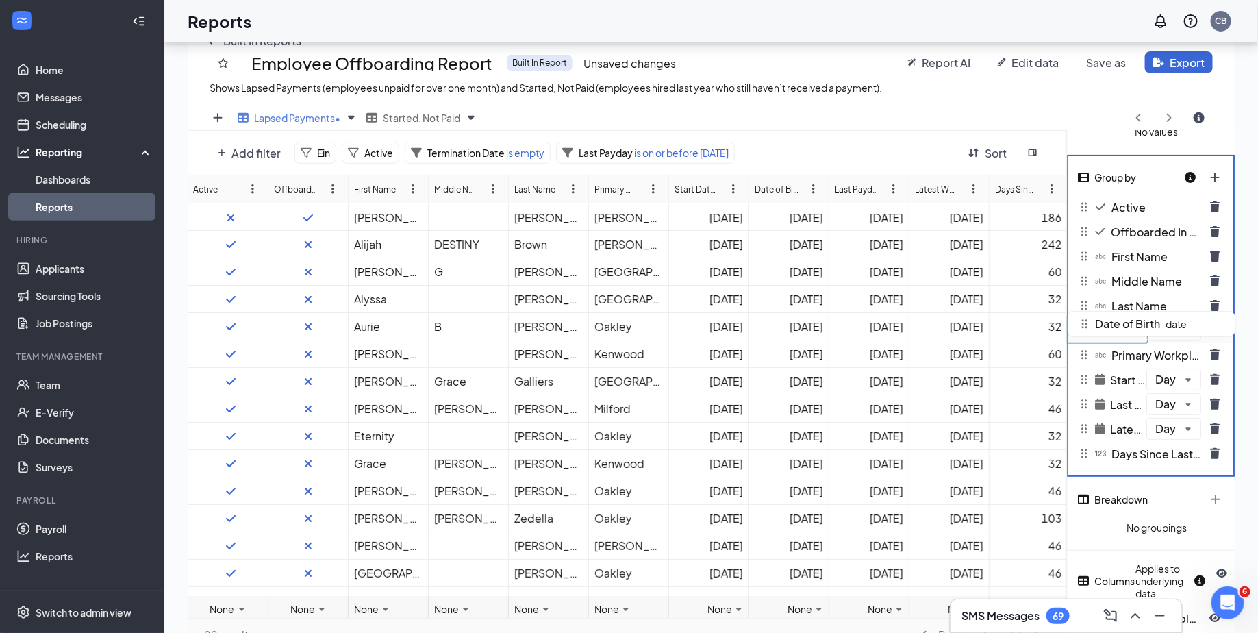
drag, startPoint x: 1125, startPoint y: 382, endPoint x: 1132, endPoint y: 330, distance: 52.6
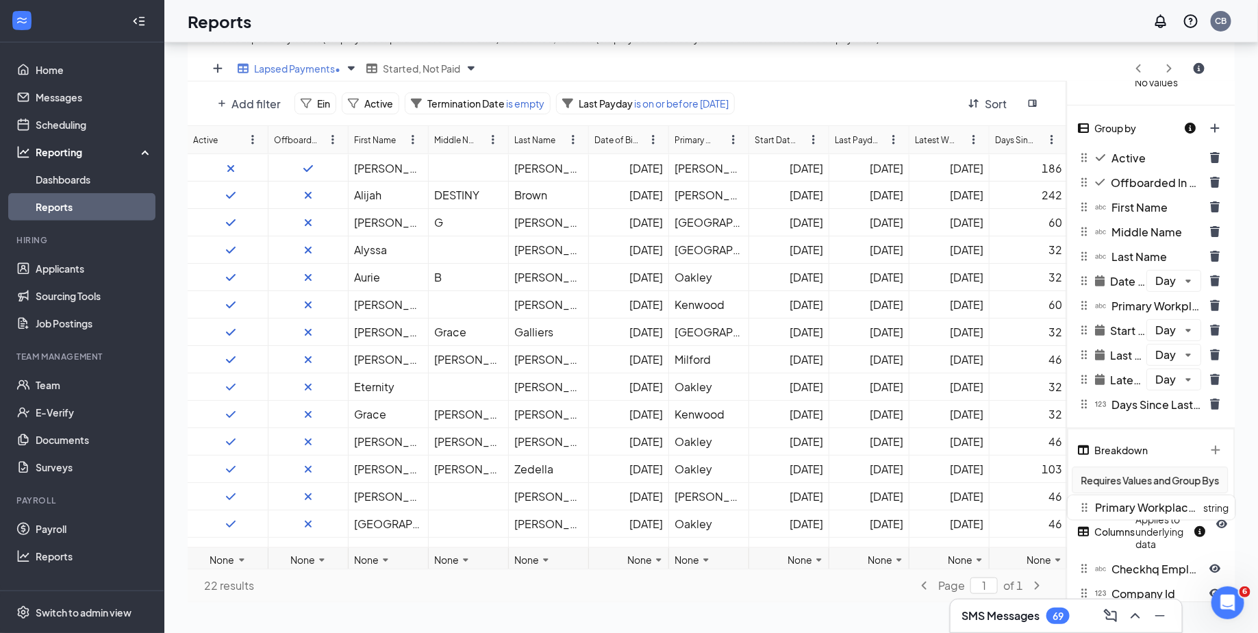
scroll to position [123, 0]
drag, startPoint x: 1145, startPoint y: 356, endPoint x: 1136, endPoint y: 479, distance: 122.9
drag, startPoint x: 1132, startPoint y: 307, endPoint x: 1129, endPoint y: 480, distance: 173.2
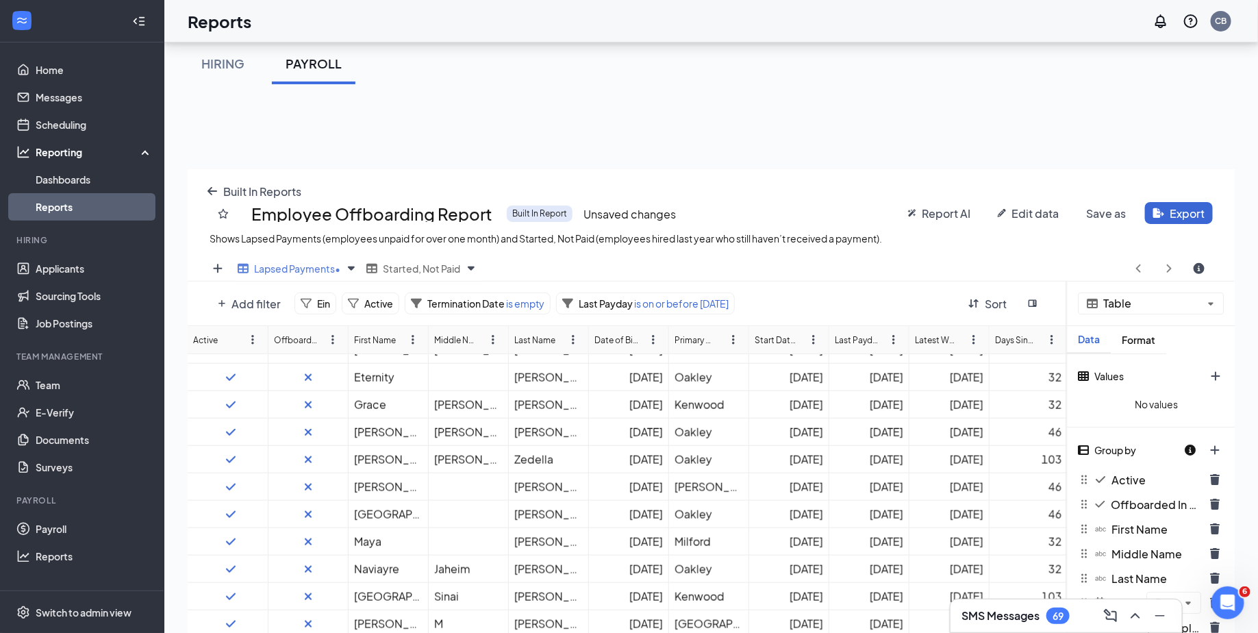
scroll to position [33, 0]
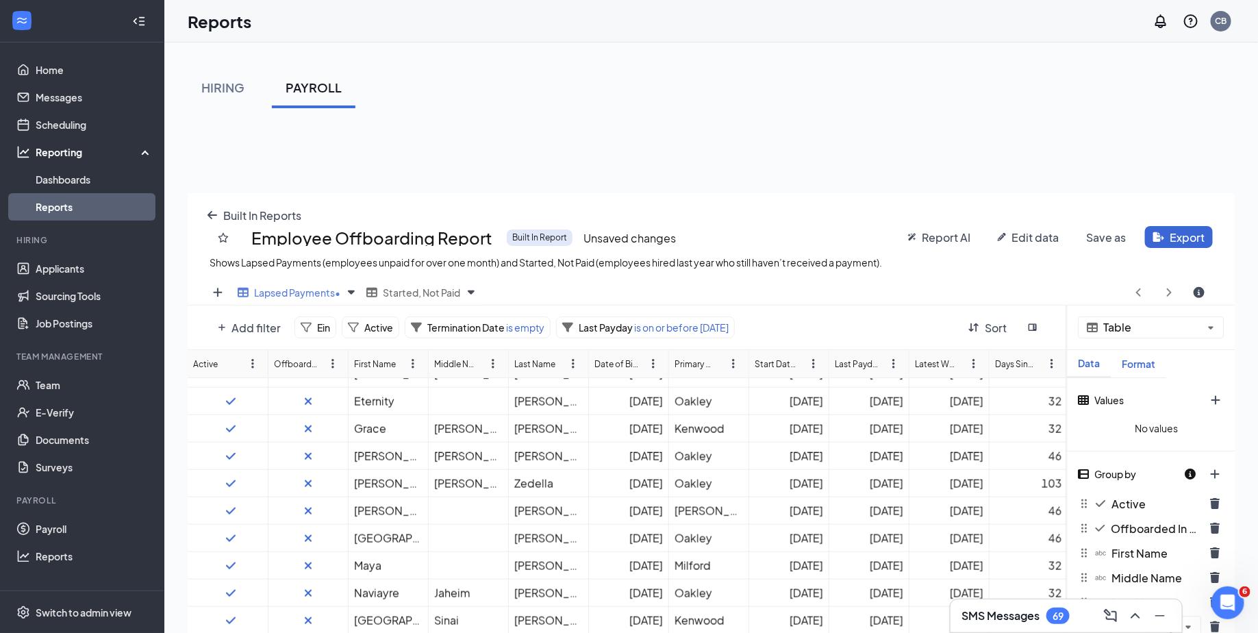
click at [1135, 362] on div "Format" at bounding box center [1137, 364] width 55 height 12
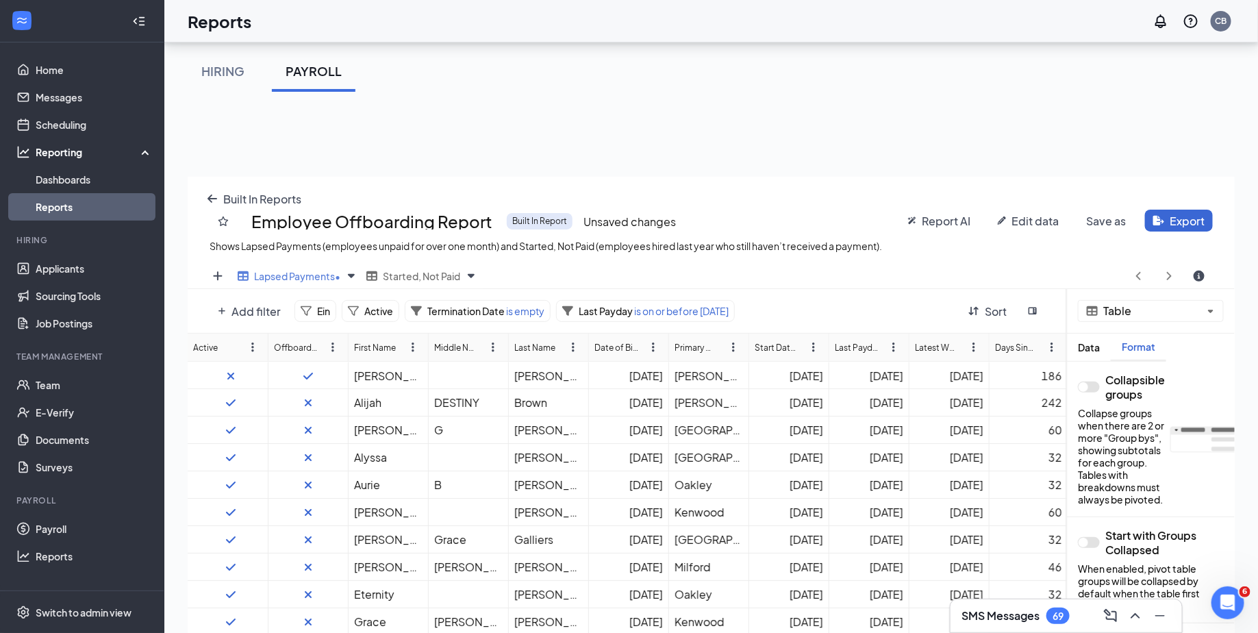
scroll to position [0, 0]
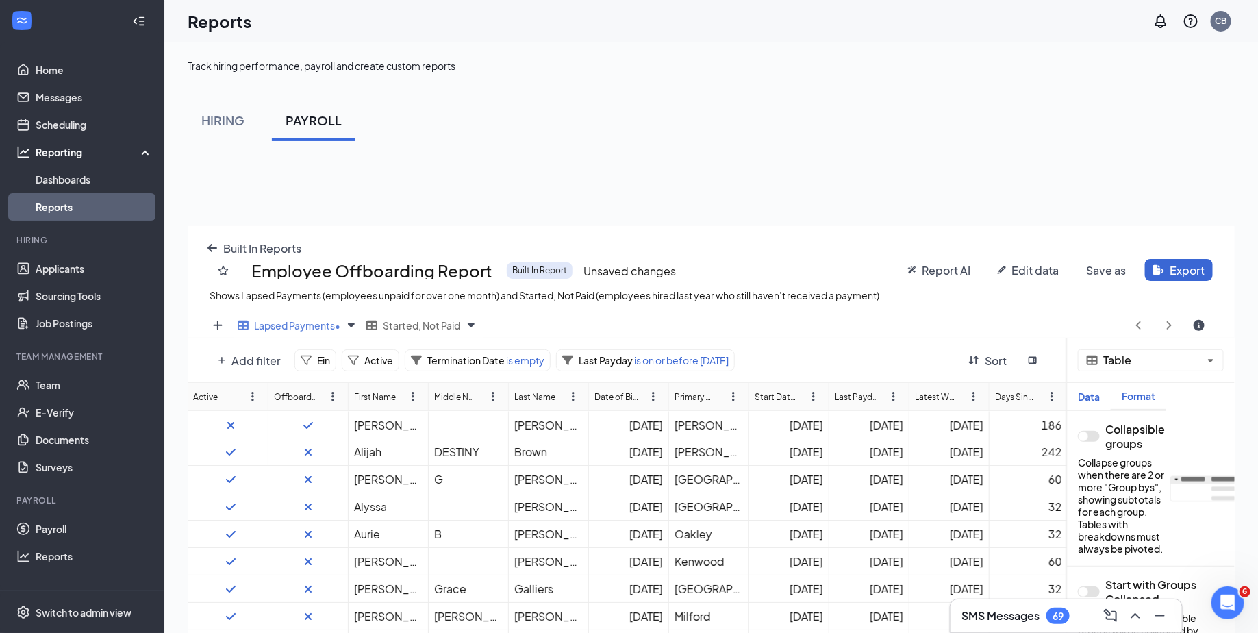
click at [1091, 391] on div "Data" at bounding box center [1089, 397] width 44 height 12
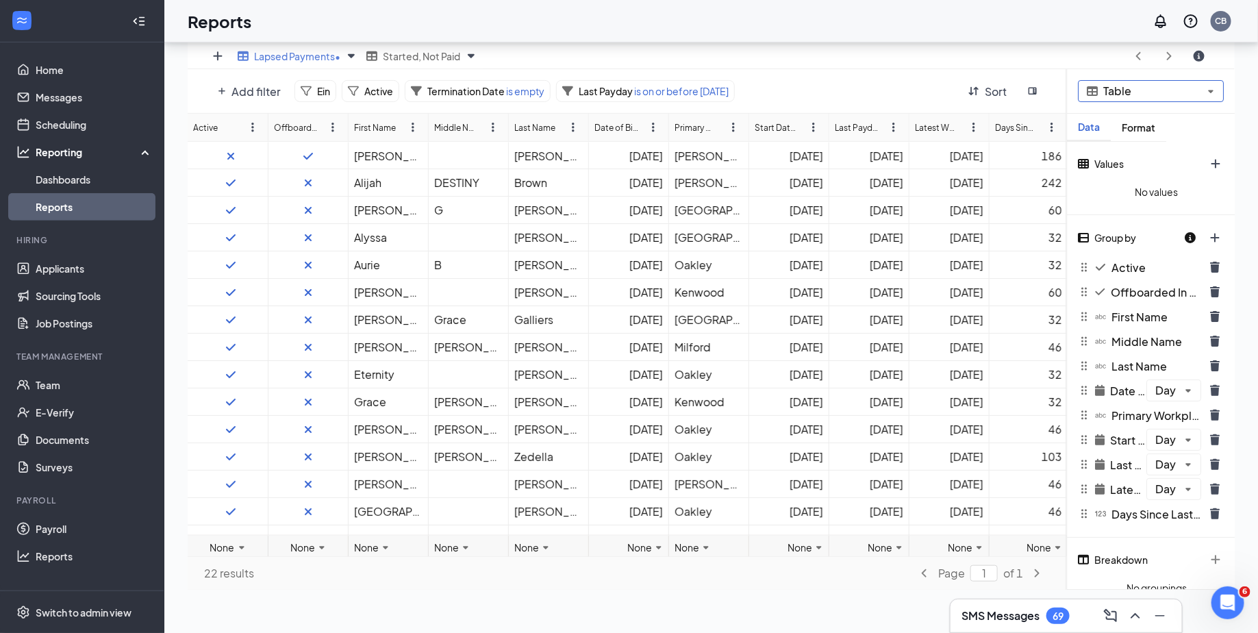
scroll to position [166, 0]
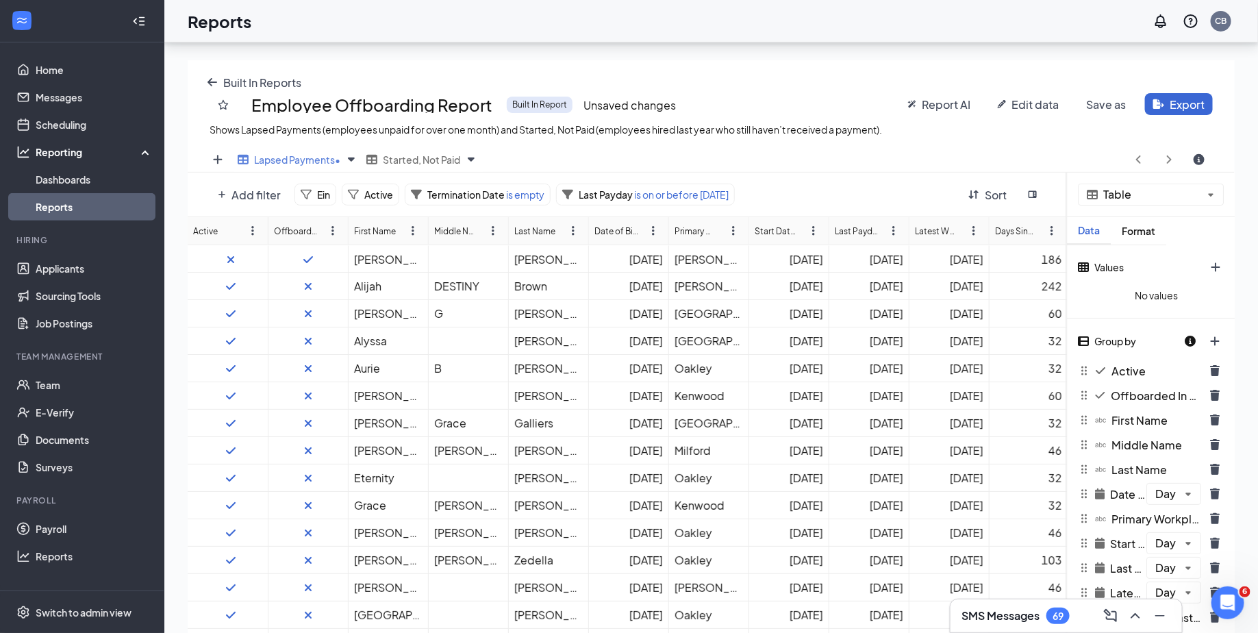
click at [1034, 99] on span "Edit data" at bounding box center [1034, 104] width 47 height 14
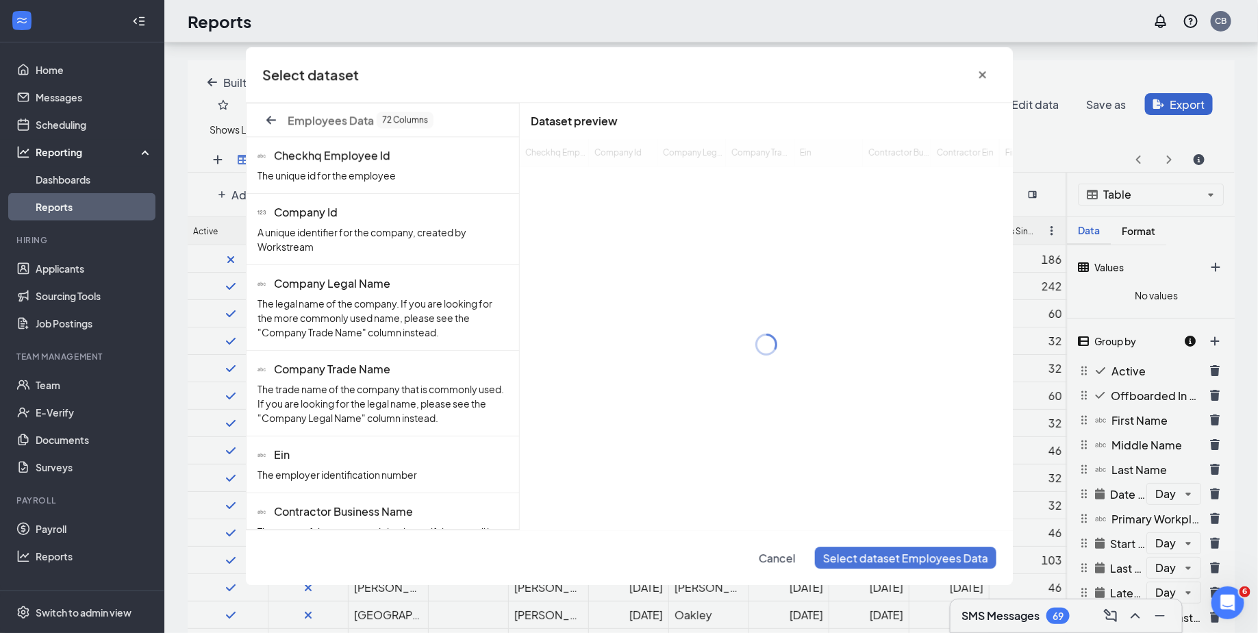
click at [919, 561] on span "Select dataset Employees Data" at bounding box center [905, 557] width 165 height 14
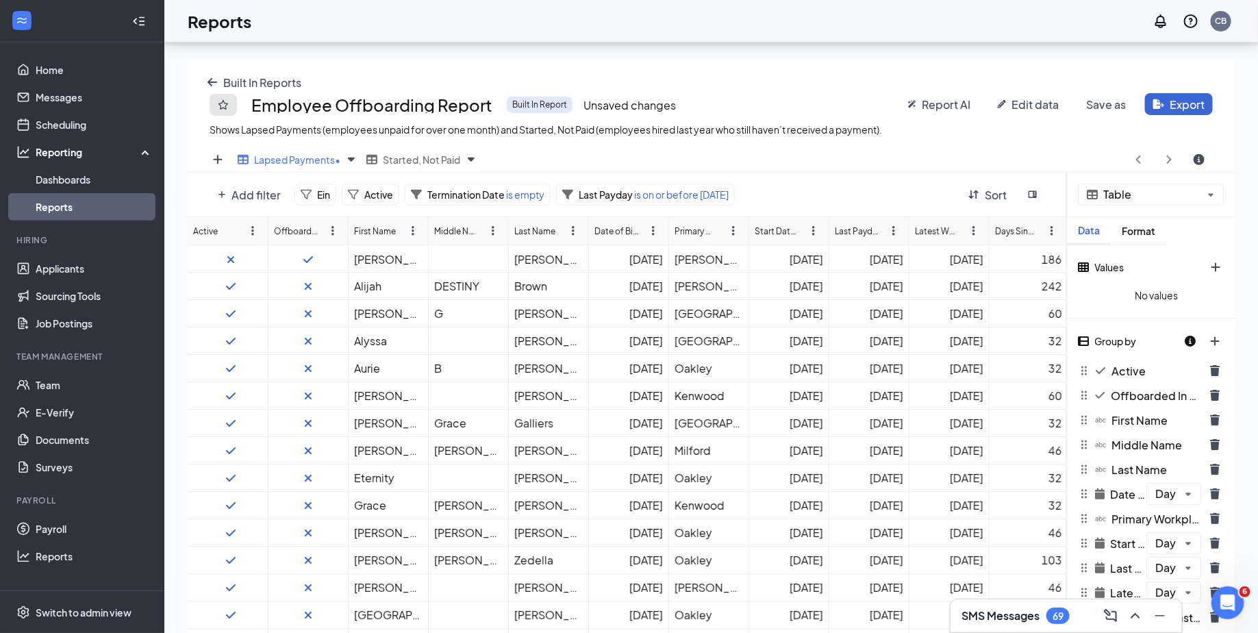
click at [218, 101] on icon "regular-star icon" at bounding box center [223, 104] width 11 height 11
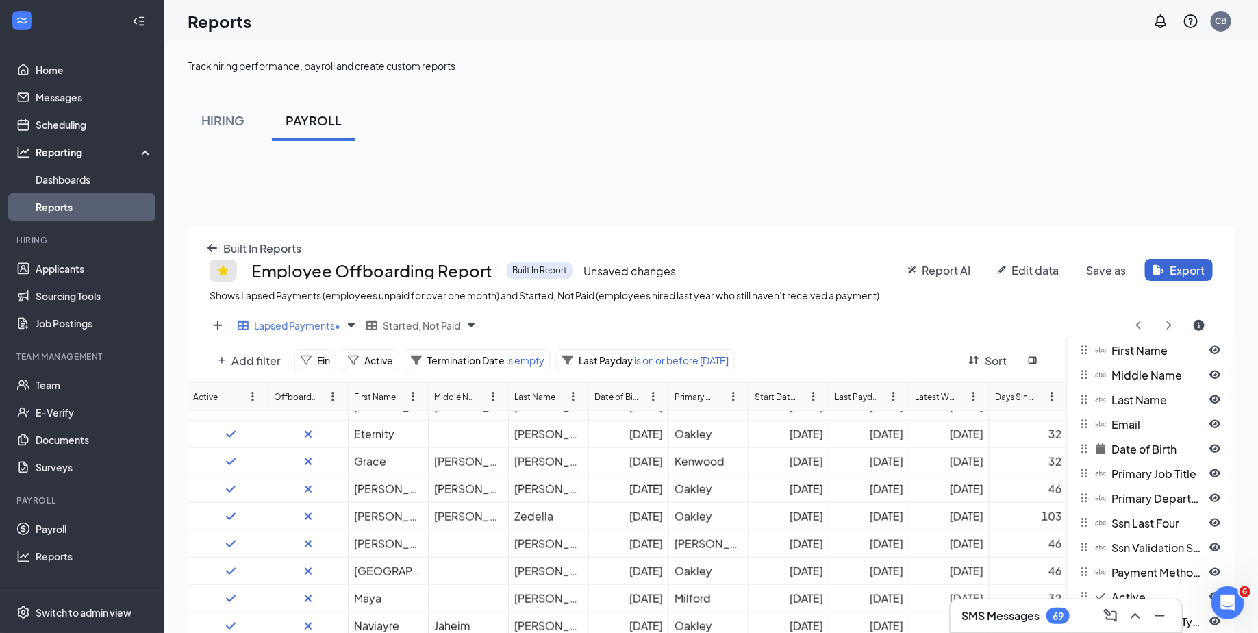
scroll to position [0, 0]
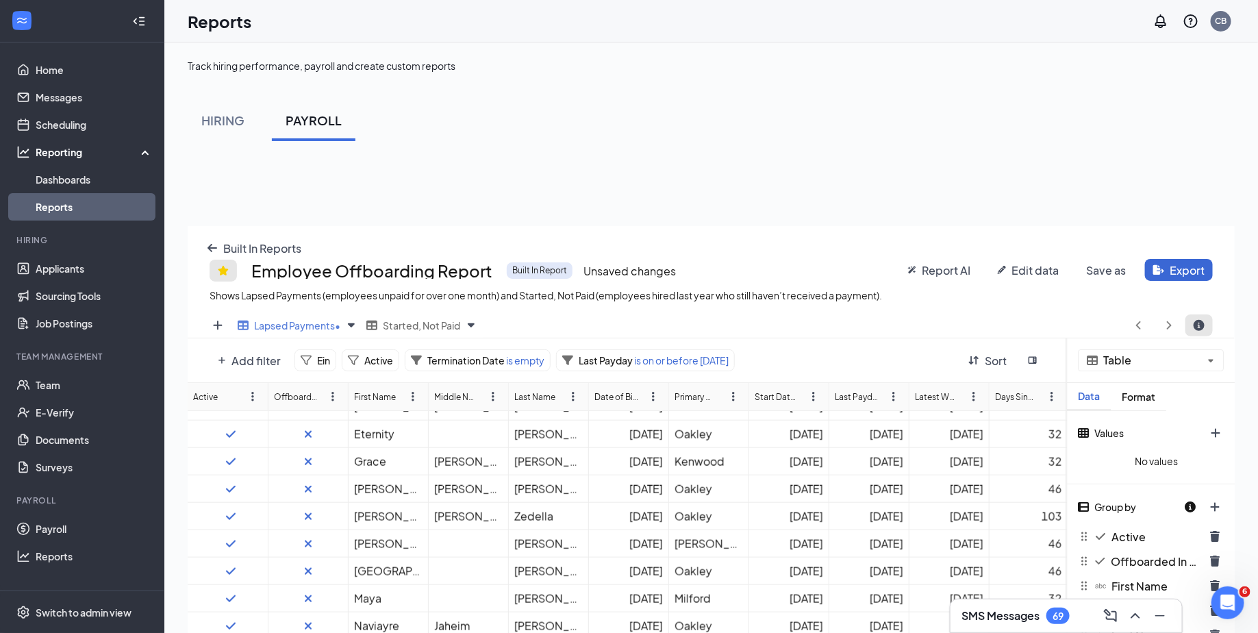
click at [1191, 324] on button "circle-info icon" at bounding box center [1198, 325] width 27 height 22
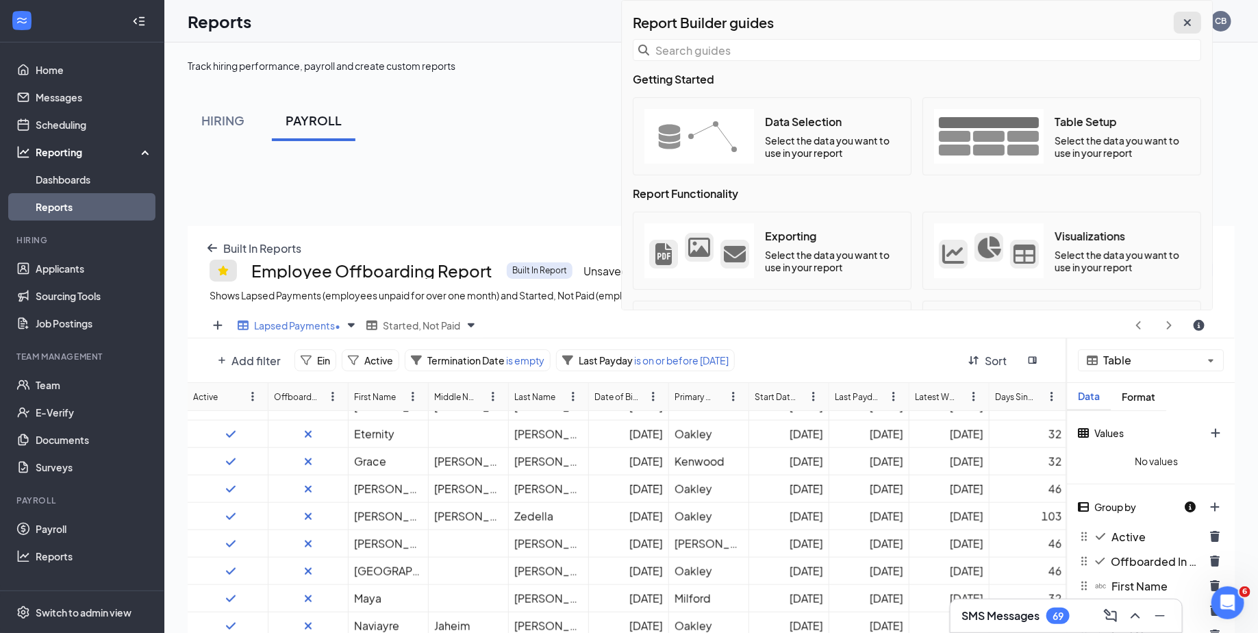
click at [1190, 20] on icon "cross icon" at bounding box center [1187, 22] width 7 height 7
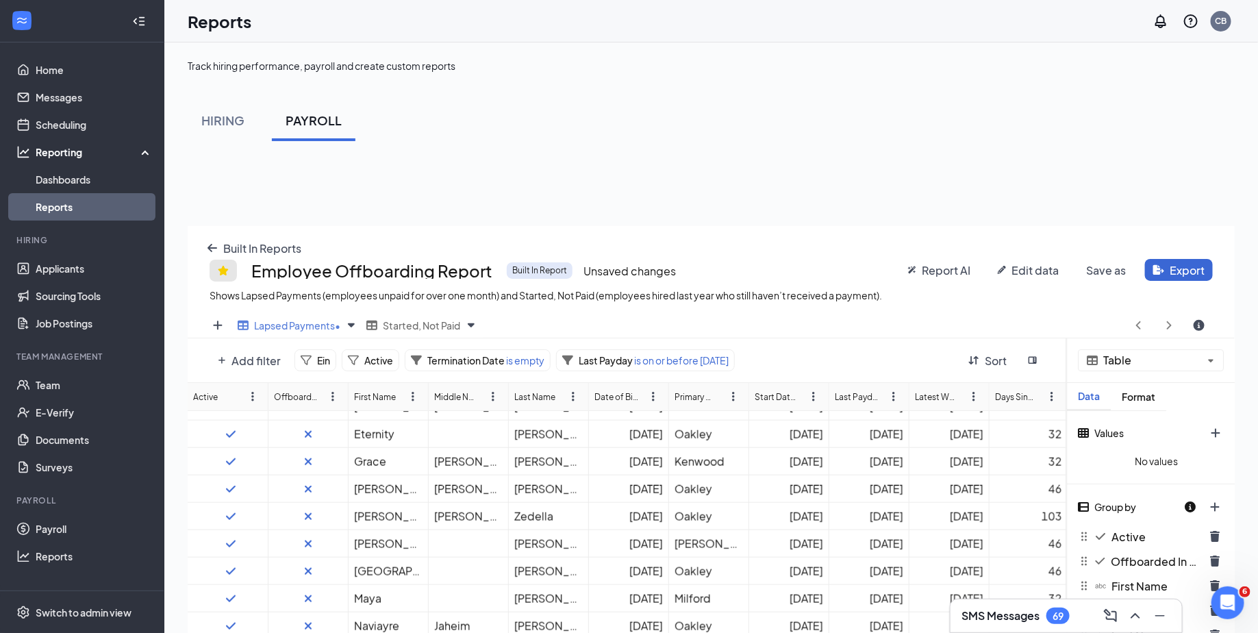
click at [1114, 271] on span "Save as" at bounding box center [1106, 270] width 40 height 14
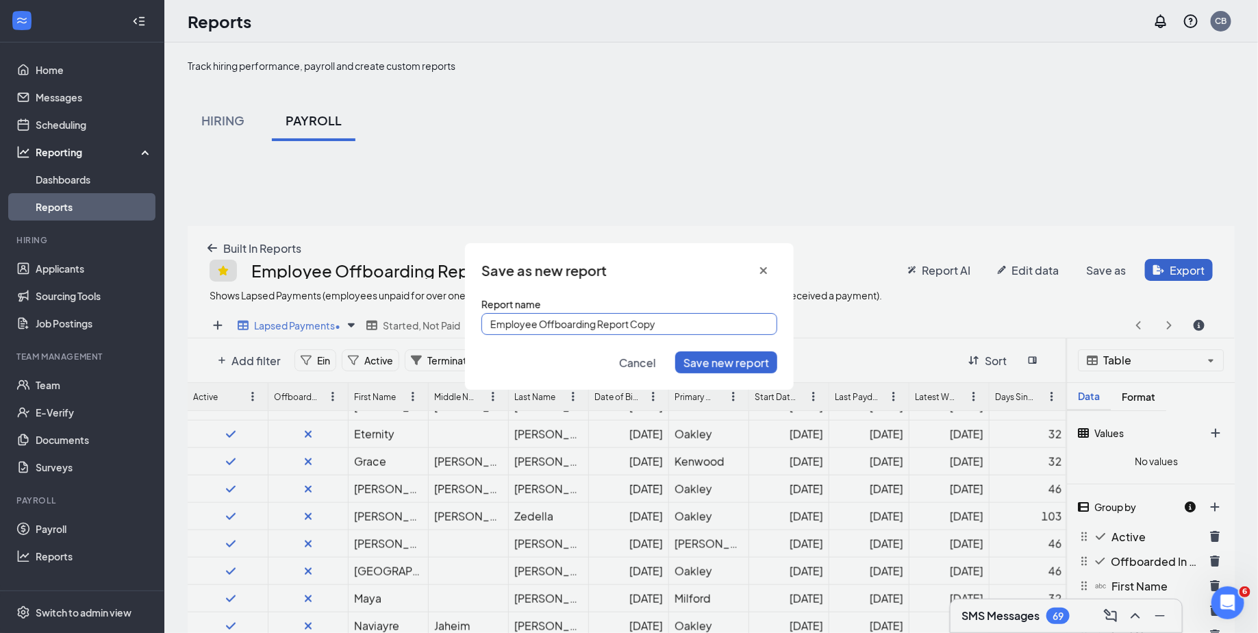
click at [676, 321] on input "Employee Offboarding Report Copy" at bounding box center [629, 324] width 296 height 22
click at [674, 319] on input "Employee Offboarding Report Copy" at bounding box center [629, 324] width 296 height 22
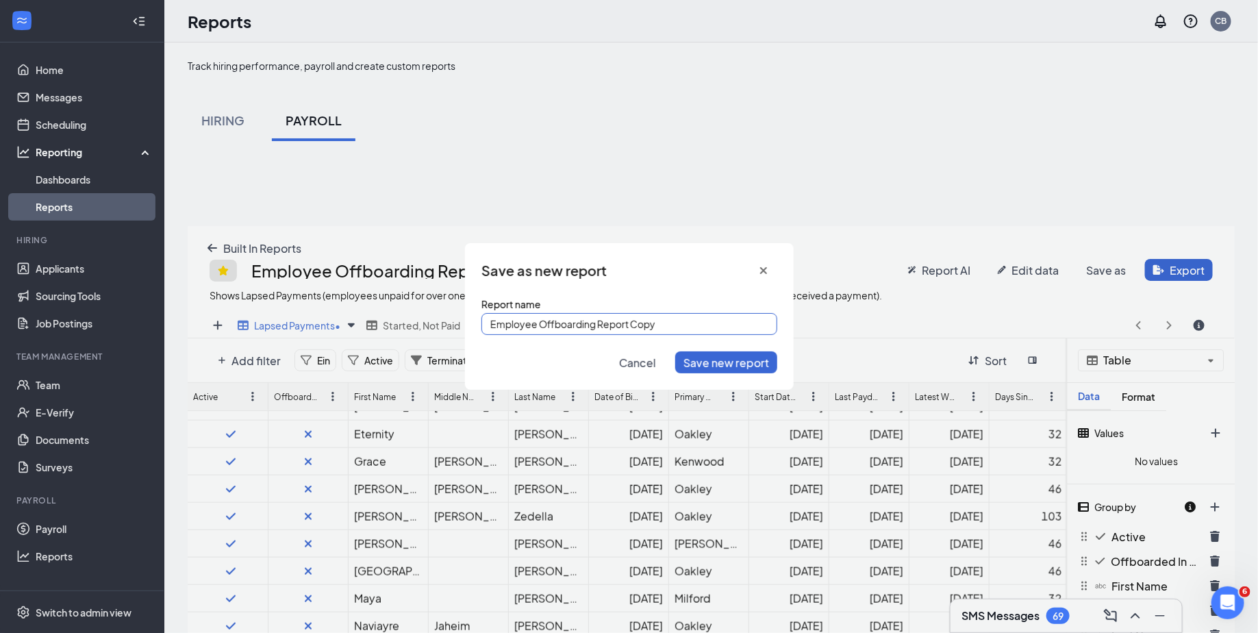
click at [674, 319] on input "Employee Offboarding Report Copy" at bounding box center [629, 324] width 296 height 22
type input "Employee Offboarding Report Simplified"
click at [738, 370] on button "Save new report" at bounding box center [726, 362] width 102 height 22
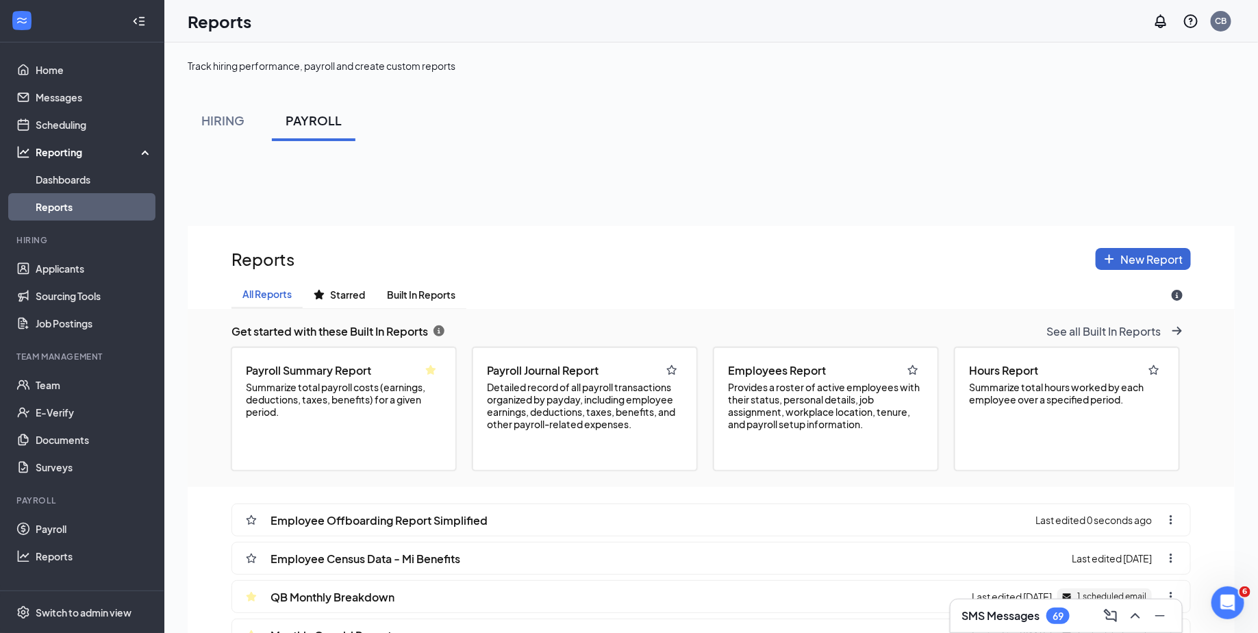
scroll to position [728, 1047]
click at [1169, 517] on icon "ellipsis-vertical icon" at bounding box center [1170, 519] width 11 height 11
click at [1071, 511] on div "Last edited 0 seconds ago" at bounding box center [1109, 519] width 149 height 31
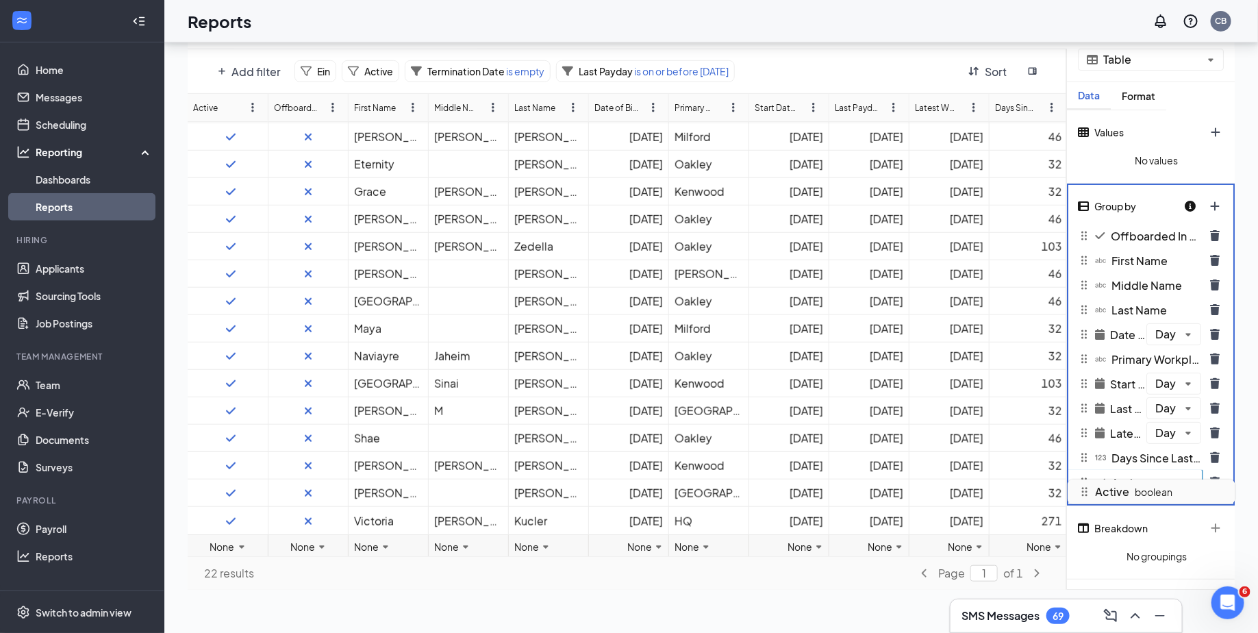
drag, startPoint x: 1154, startPoint y: 244, endPoint x: 1133, endPoint y: 491, distance: 248.0
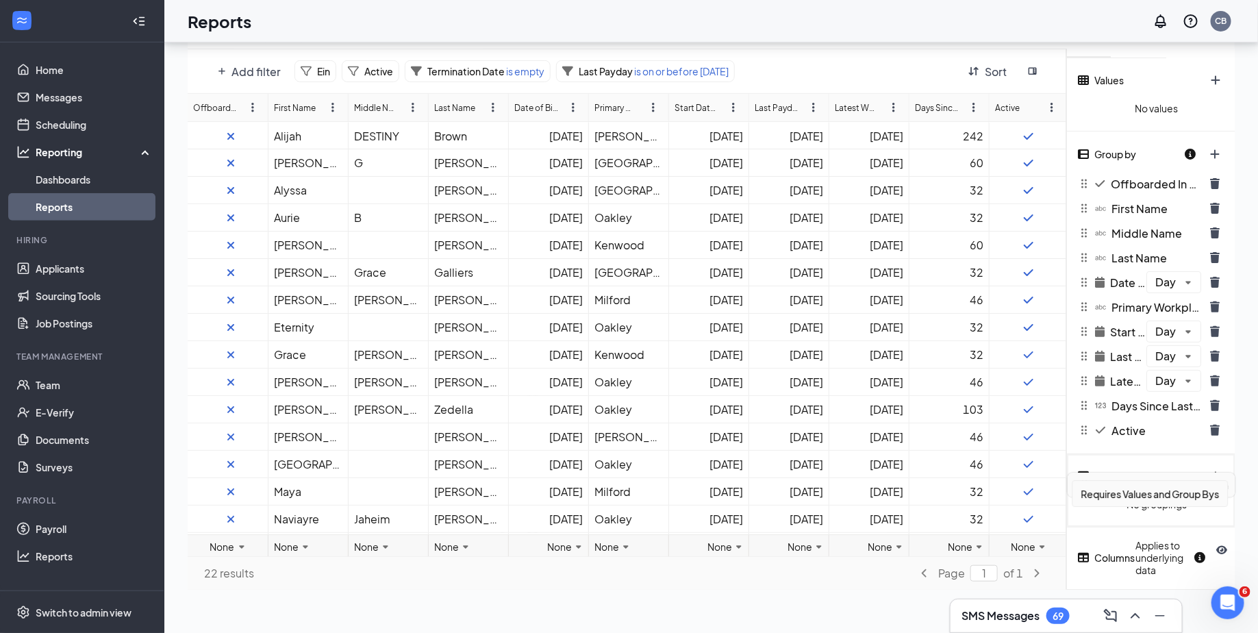
scroll to position [75, 0]
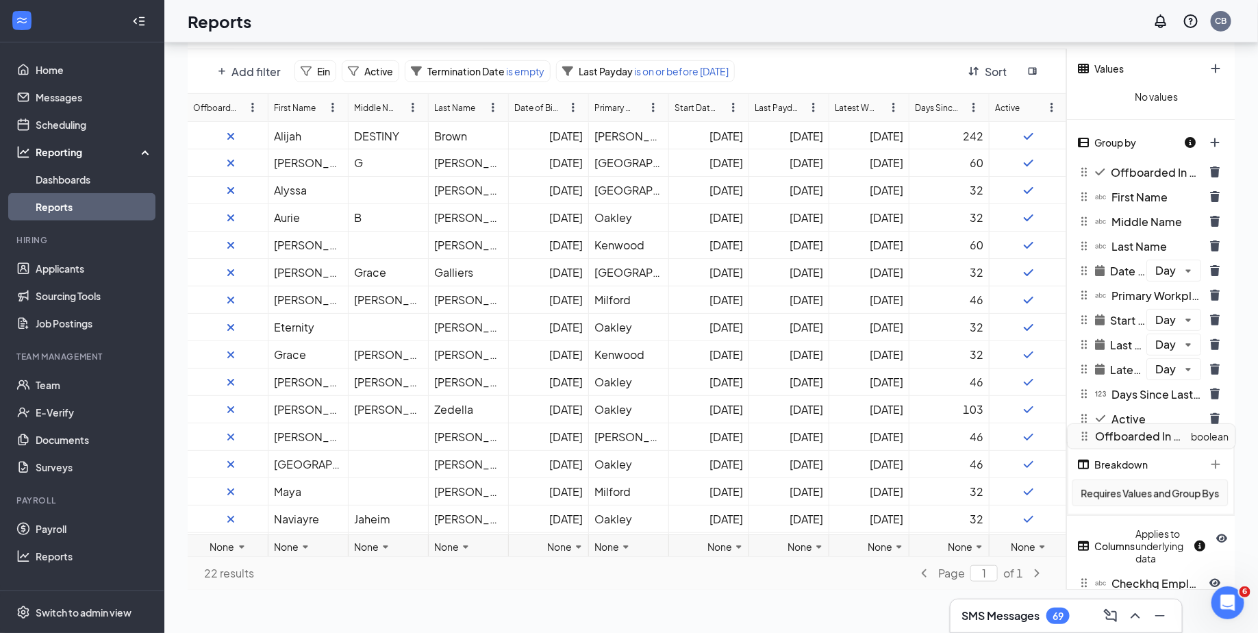
drag, startPoint x: 1145, startPoint y: 232, endPoint x: 1166, endPoint y: 438, distance: 207.1
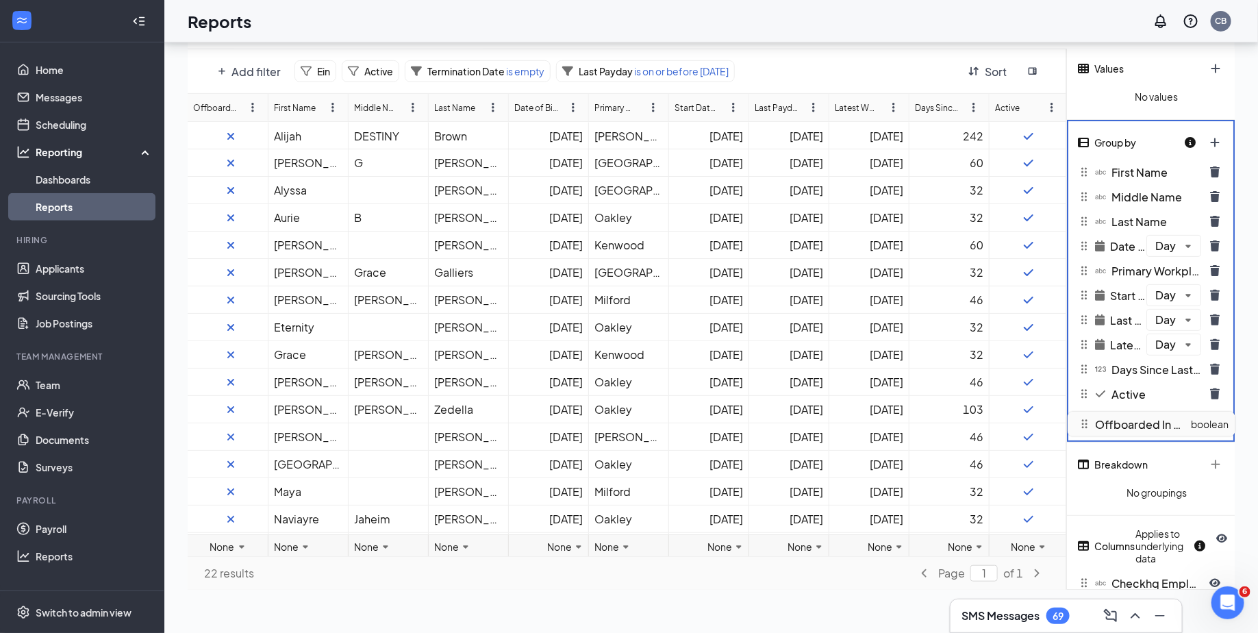
drag, startPoint x: 1154, startPoint y: 175, endPoint x: 1158, endPoint y: 431, distance: 256.1
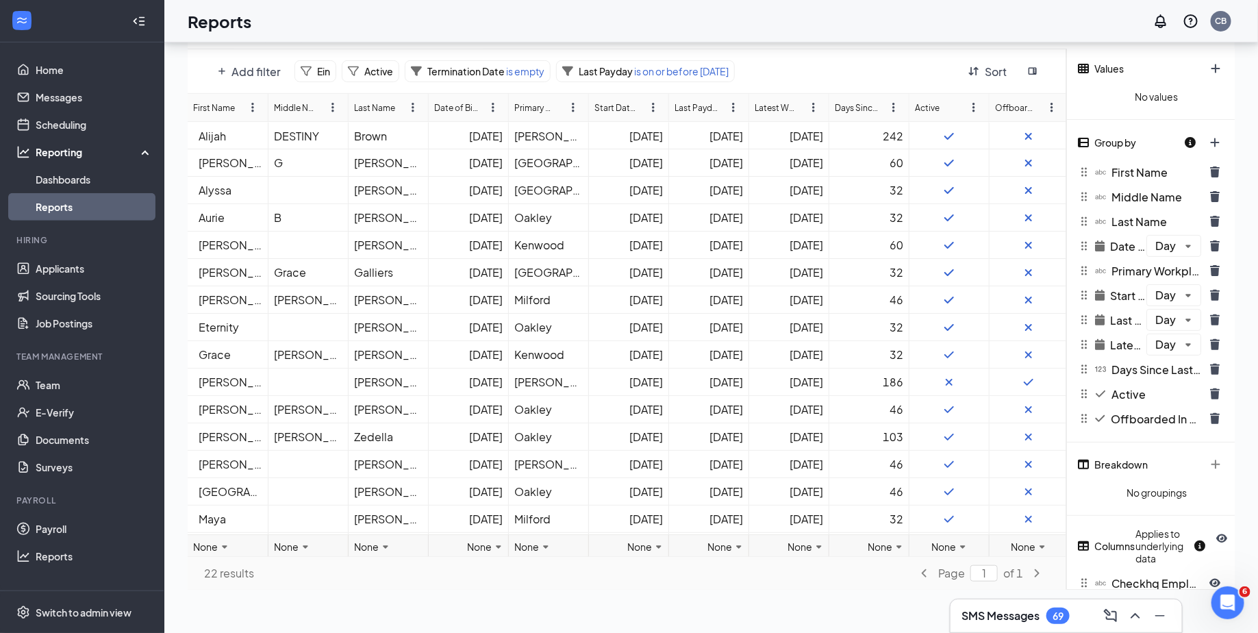
click at [1003, 423] on div at bounding box center [1027, 436] width 79 height 27
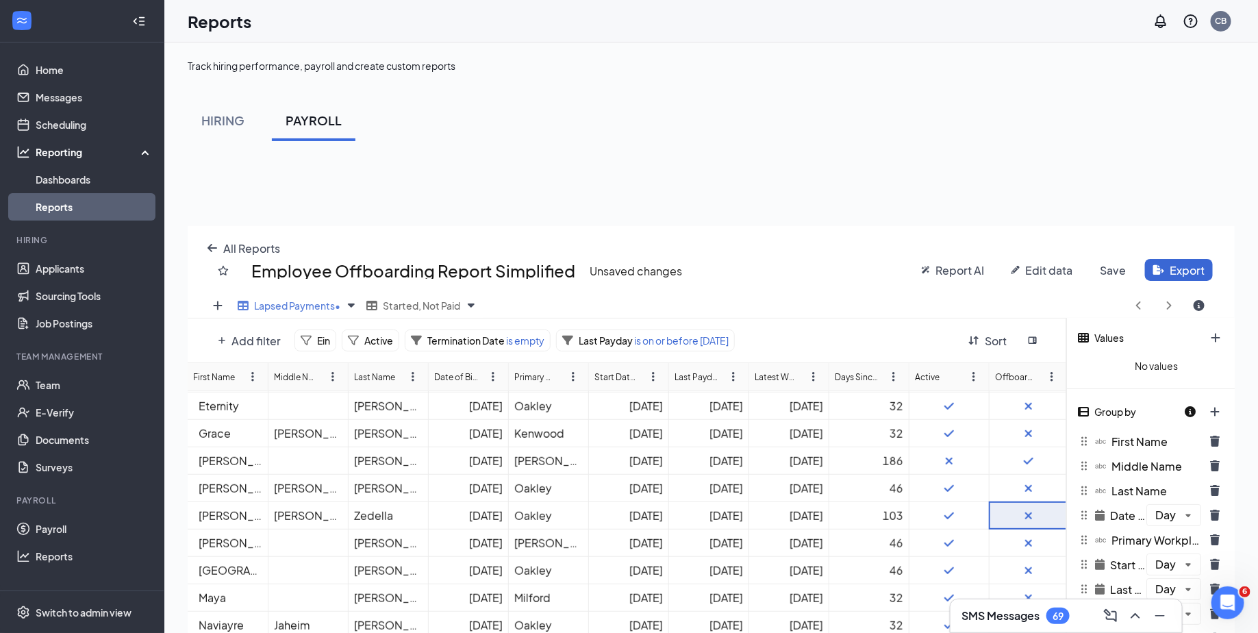
scroll to position [190, 0]
click at [1030, 461] on icon at bounding box center [1028, 460] width 11 height 11
click at [954, 459] on div at bounding box center [949, 460] width 68 height 14
click at [1041, 457] on div at bounding box center [1028, 460] width 67 height 14
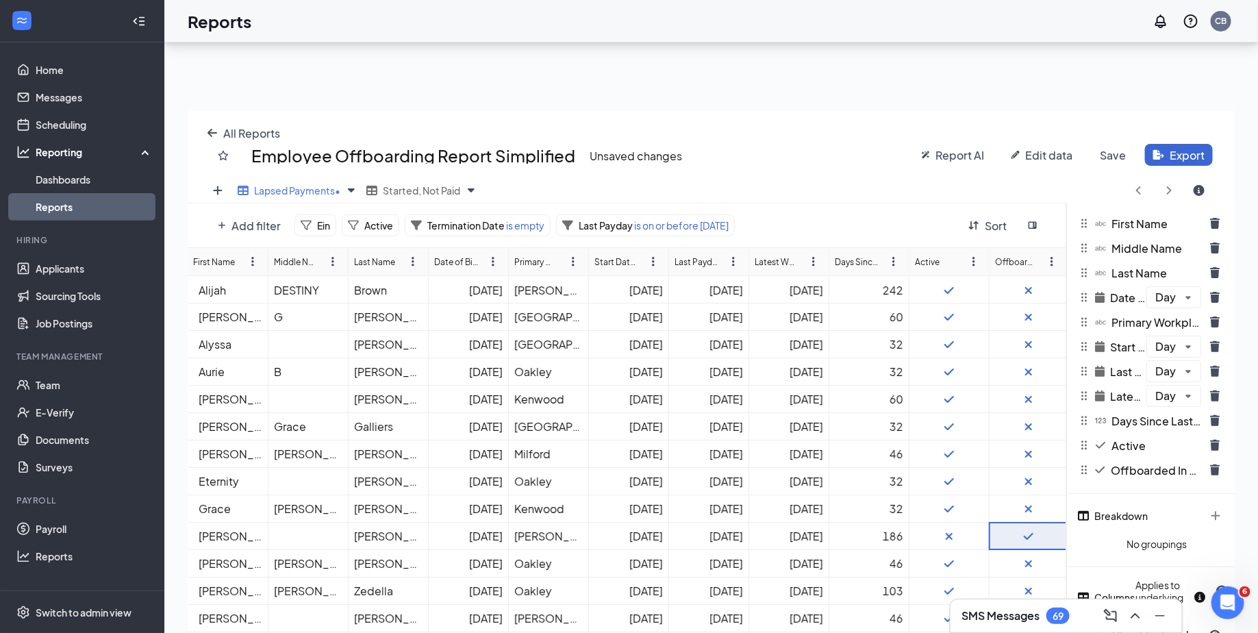
scroll to position [112, 0]
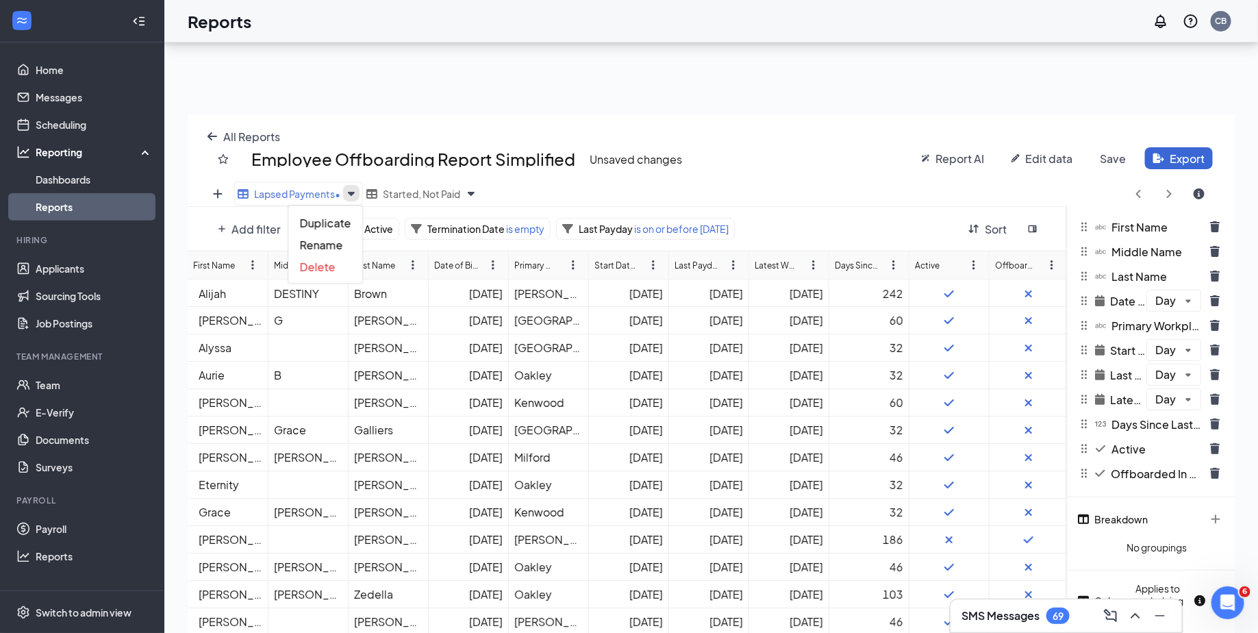
click at [357, 194] on icon "Views" at bounding box center [351, 193] width 16 height 16
click at [724, 123] on div "All Reports Employee Offboarding Report Simplified Unsaved changes Report AI Ed…" at bounding box center [711, 147] width 1047 height 67
click at [212, 129] on button "All Reports" at bounding box center [244, 136] width 90 height 22
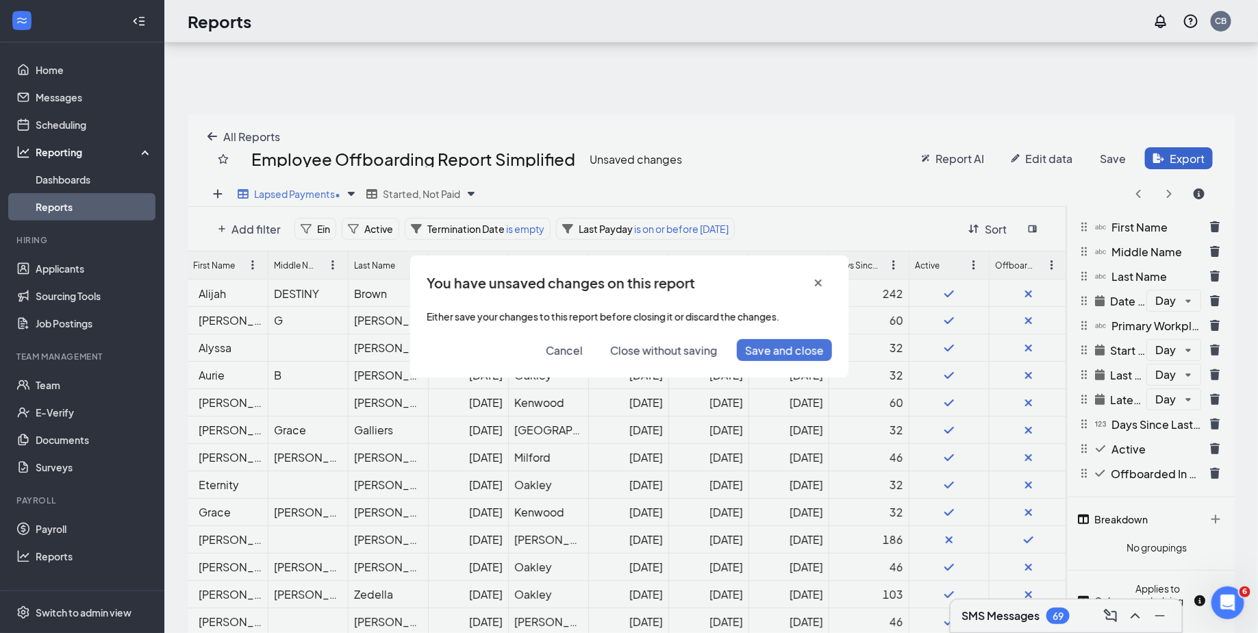
click at [778, 353] on span "Save and close" at bounding box center [784, 350] width 79 height 14
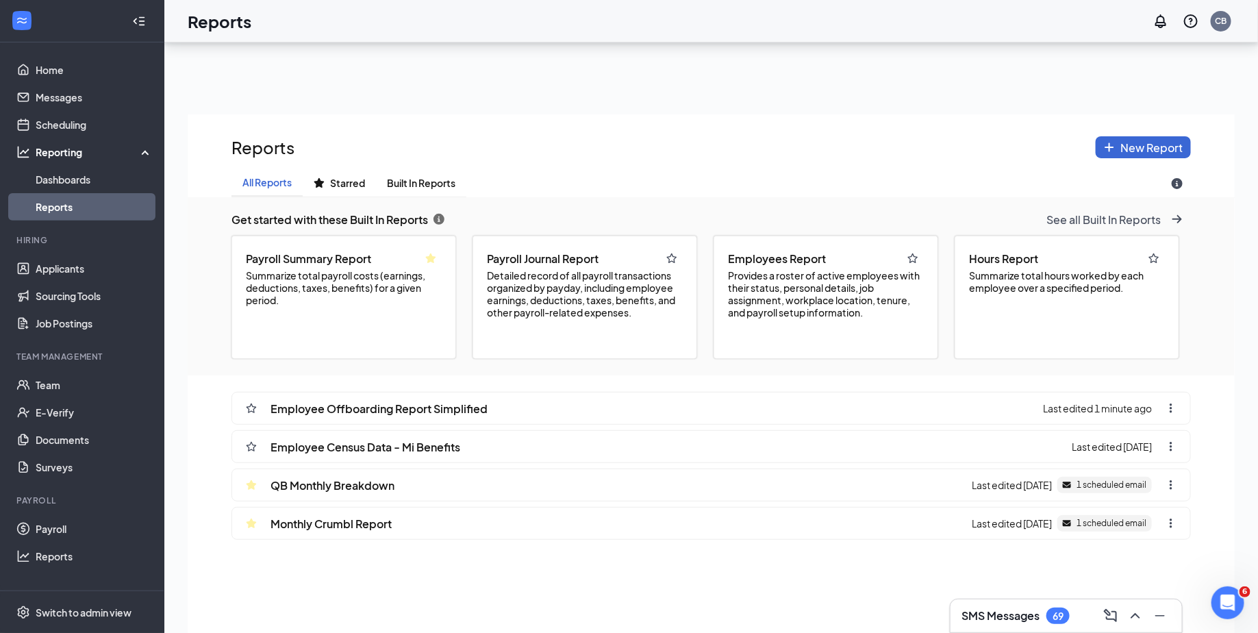
scroll to position [728, 1047]
click at [1116, 149] on button "New Report" at bounding box center [1142, 147] width 95 height 22
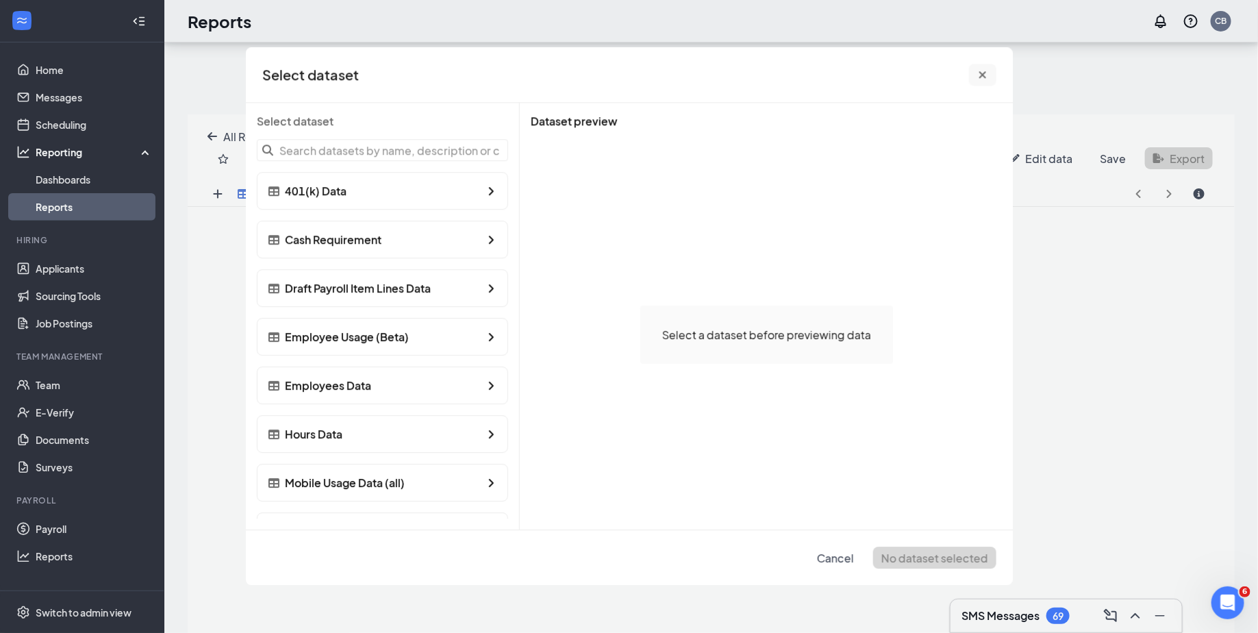
click at [984, 81] on button "cross icon" at bounding box center [982, 75] width 27 height 22
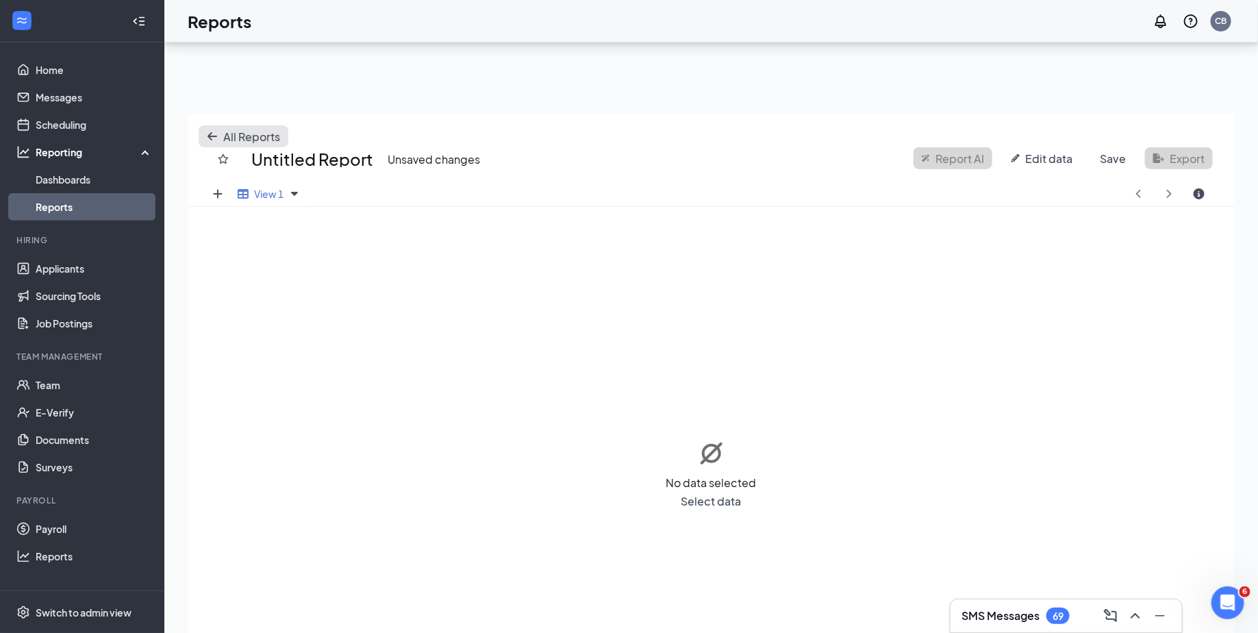
click at [209, 133] on icon "arrow-left icon" at bounding box center [212, 136] width 11 height 11
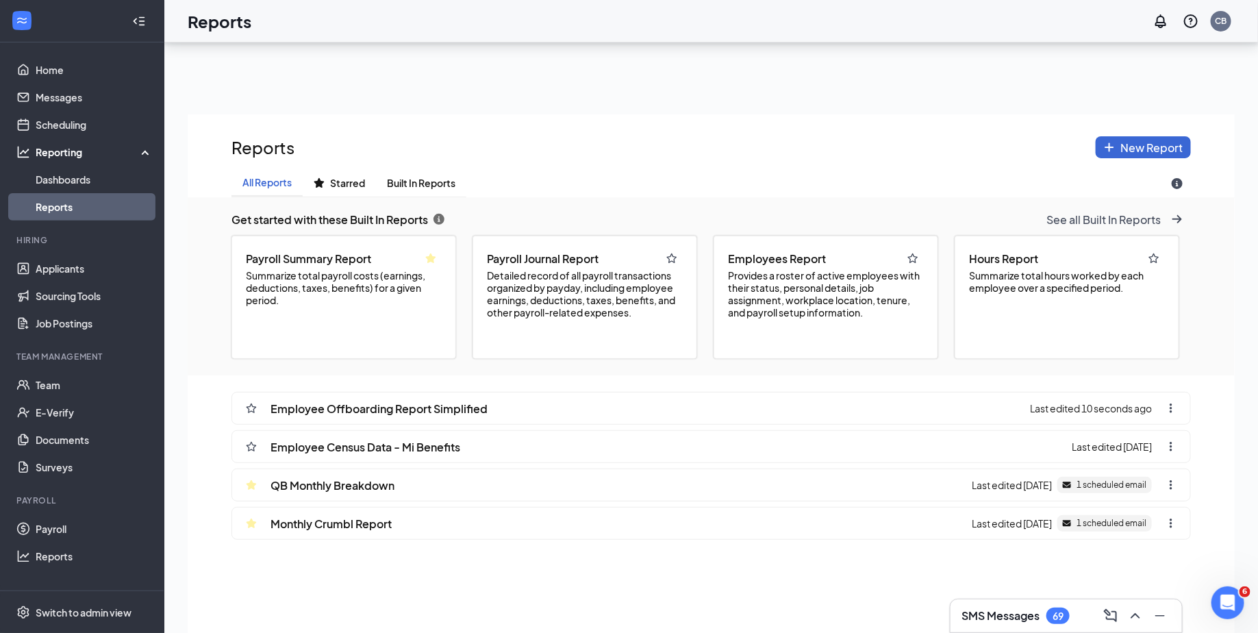
scroll to position [728, 1047]
click at [455, 401] on span "Employee Offboarding Report Simplified" at bounding box center [378, 408] width 217 height 14
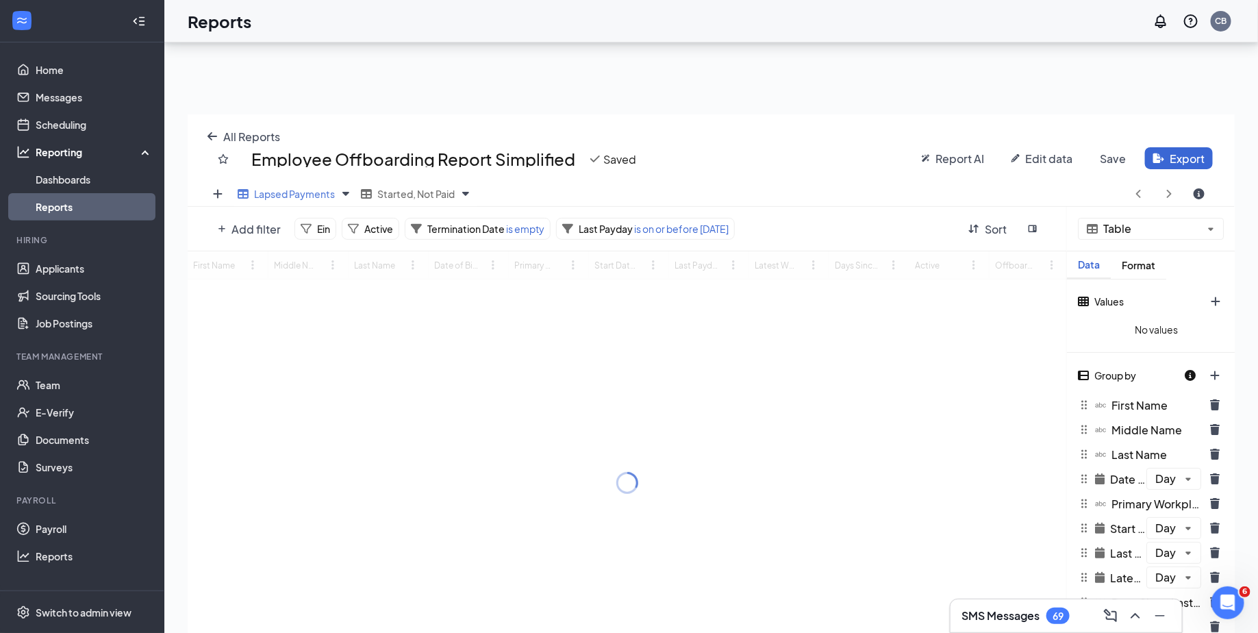
scroll to position [541, 1047]
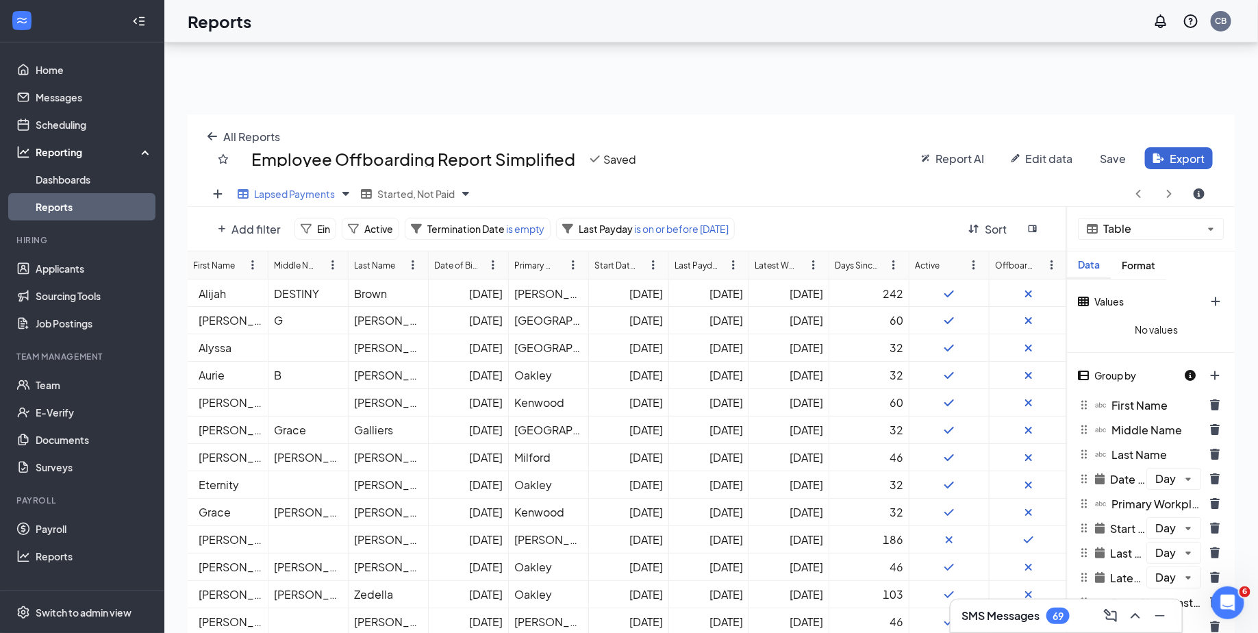
click at [1060, 159] on span "Edit data" at bounding box center [1048, 158] width 47 height 14
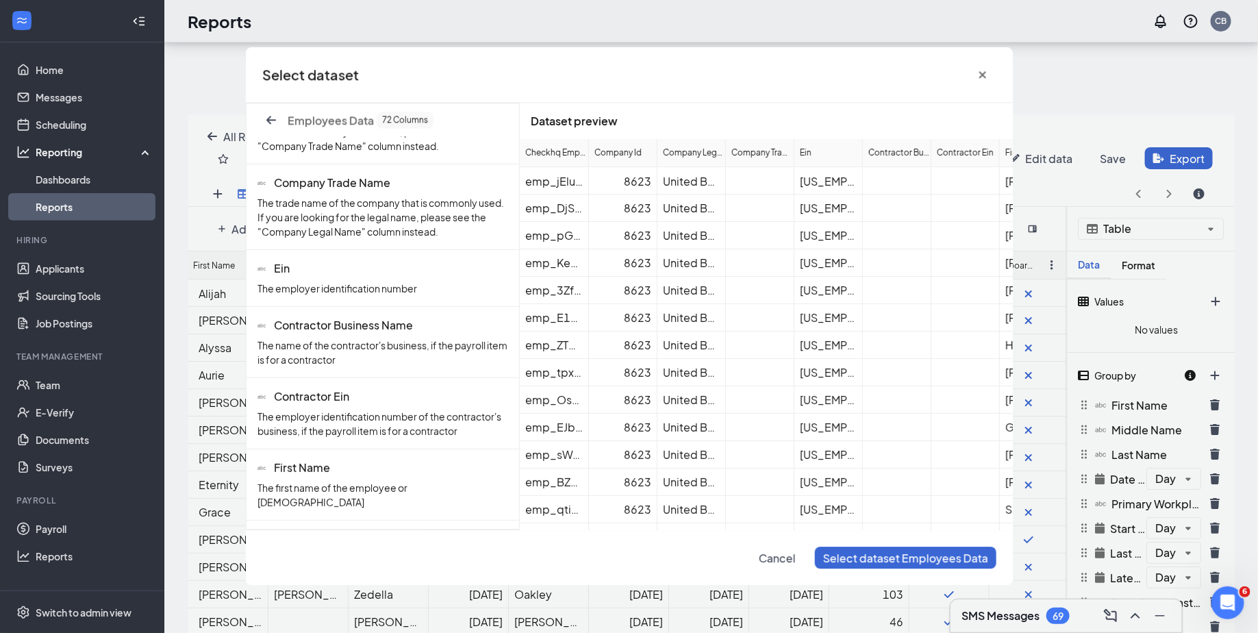
scroll to position [189, 0]
click at [980, 66] on button "cross icon" at bounding box center [982, 75] width 27 height 22
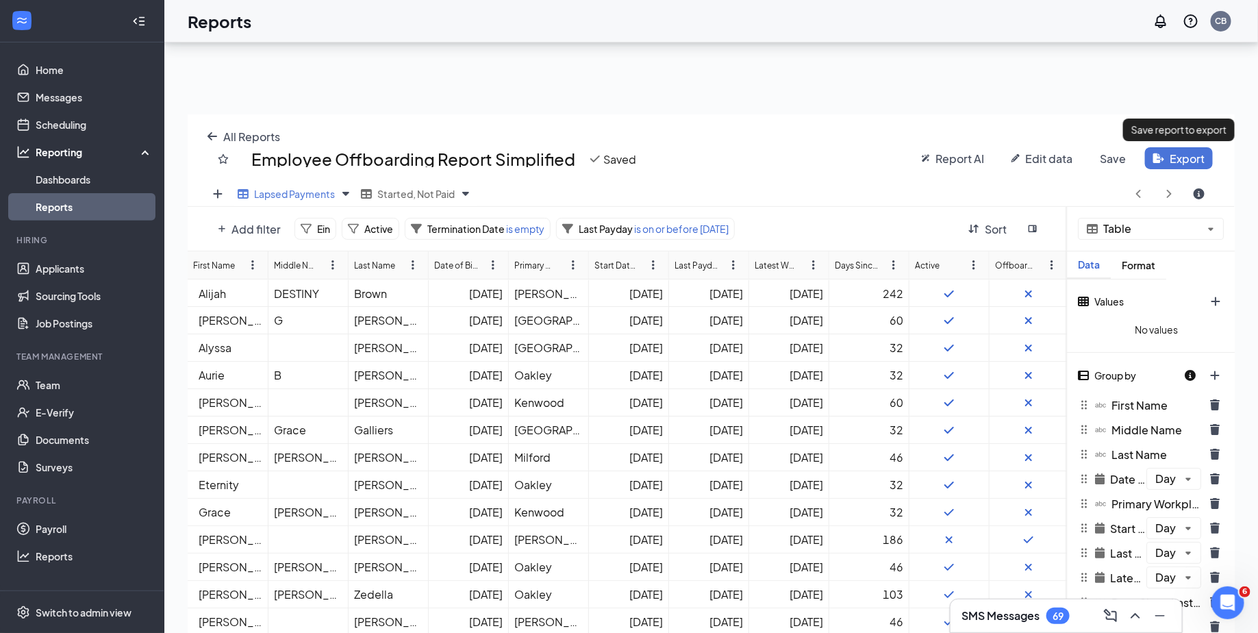
click at [1177, 157] on span "Export" at bounding box center [1186, 158] width 35 height 14
click at [1138, 215] on span "Schedule Export" at bounding box center [1158, 212] width 87 height 14
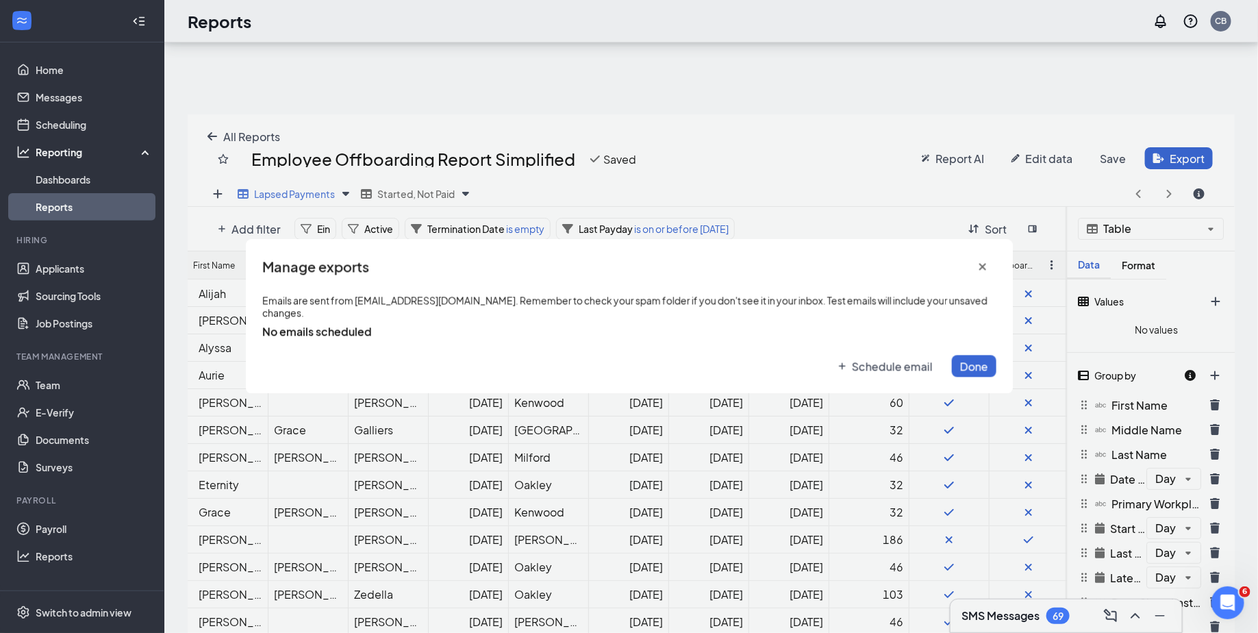
click at [897, 359] on span "Schedule email" at bounding box center [892, 366] width 81 height 14
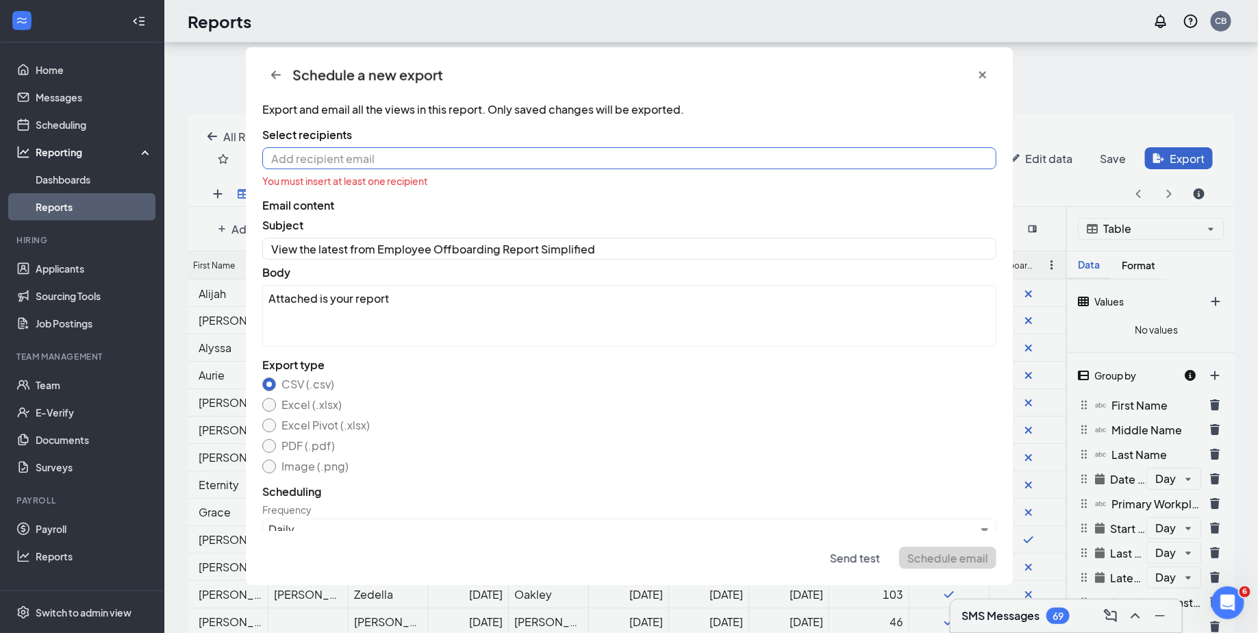
click at [348, 152] on input at bounding box center [629, 158] width 734 height 22
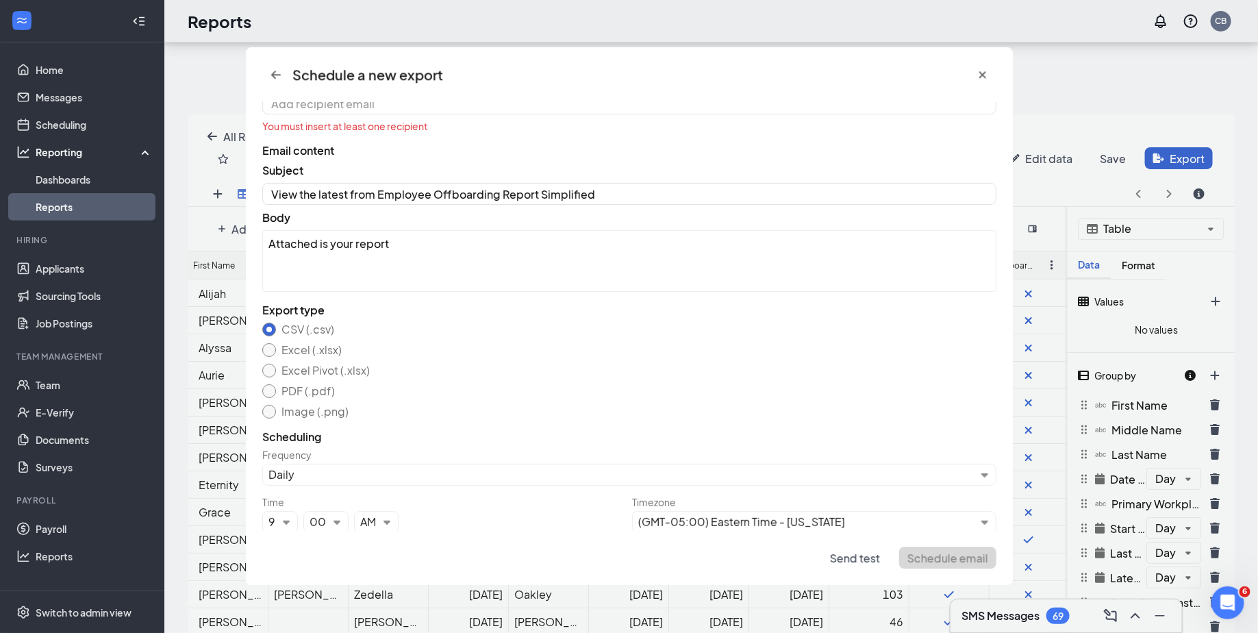
click at [990, 68] on button "cross icon" at bounding box center [982, 75] width 27 height 22
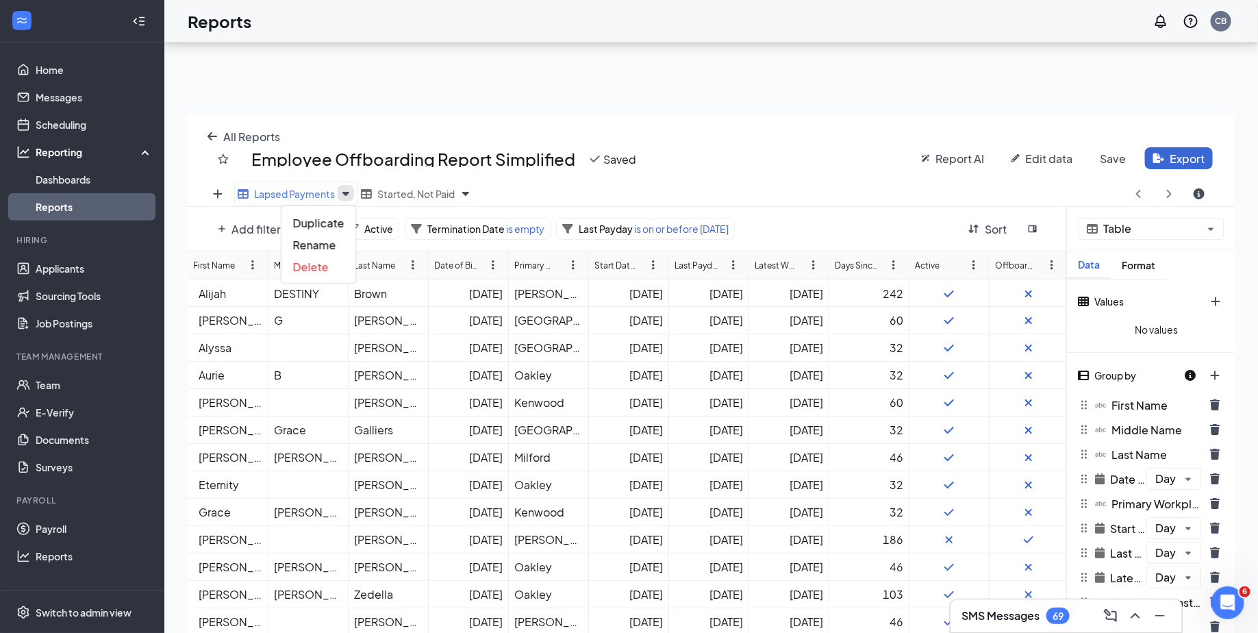
click at [344, 194] on icon "Views" at bounding box center [345, 193] width 16 height 16
click at [324, 224] on span "Duplicate" at bounding box center [318, 223] width 51 height 14
click at [350, 188] on icon "Views" at bounding box center [345, 193] width 16 height 16
click at [337, 222] on span "Duplicate" at bounding box center [318, 223] width 51 height 14
click at [348, 189] on icon "Views" at bounding box center [345, 193] width 16 height 16
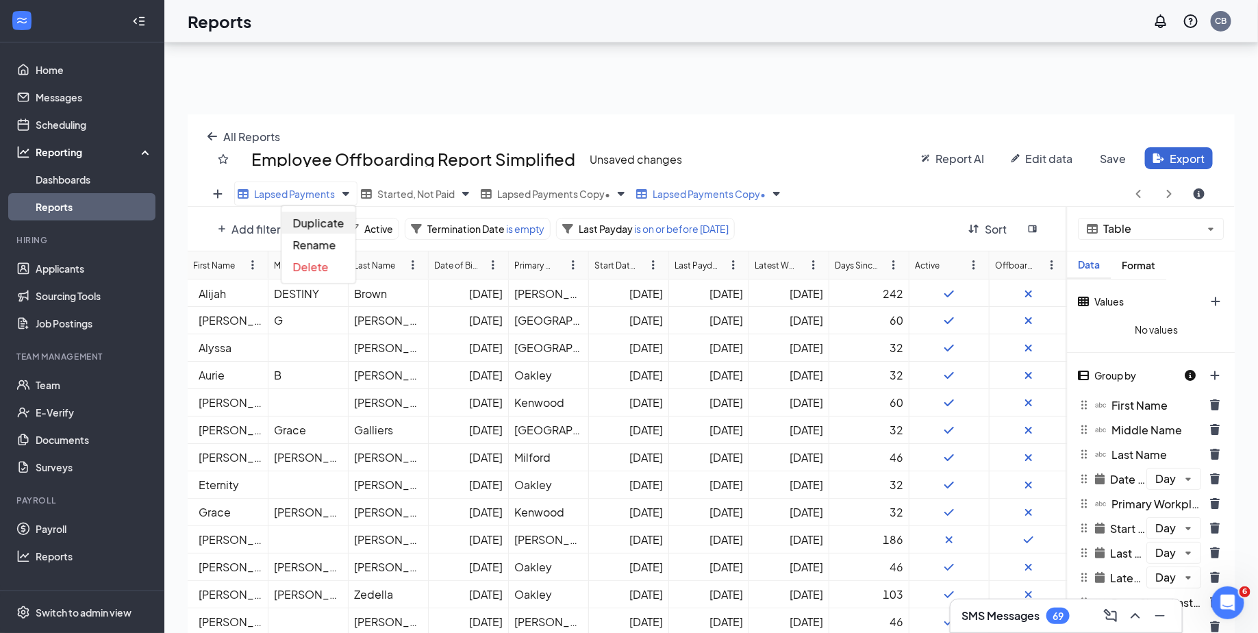
click at [324, 225] on span "Duplicate" at bounding box center [318, 223] width 51 height 14
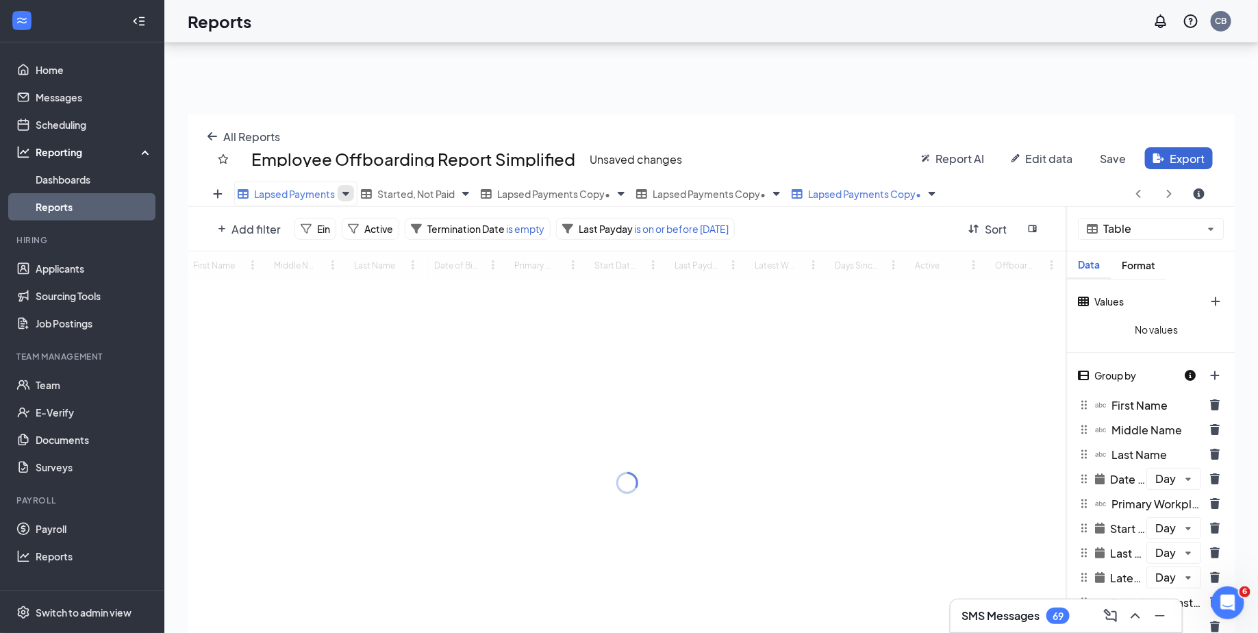
click at [337, 192] on icon "Views" at bounding box center [345, 193] width 16 height 16
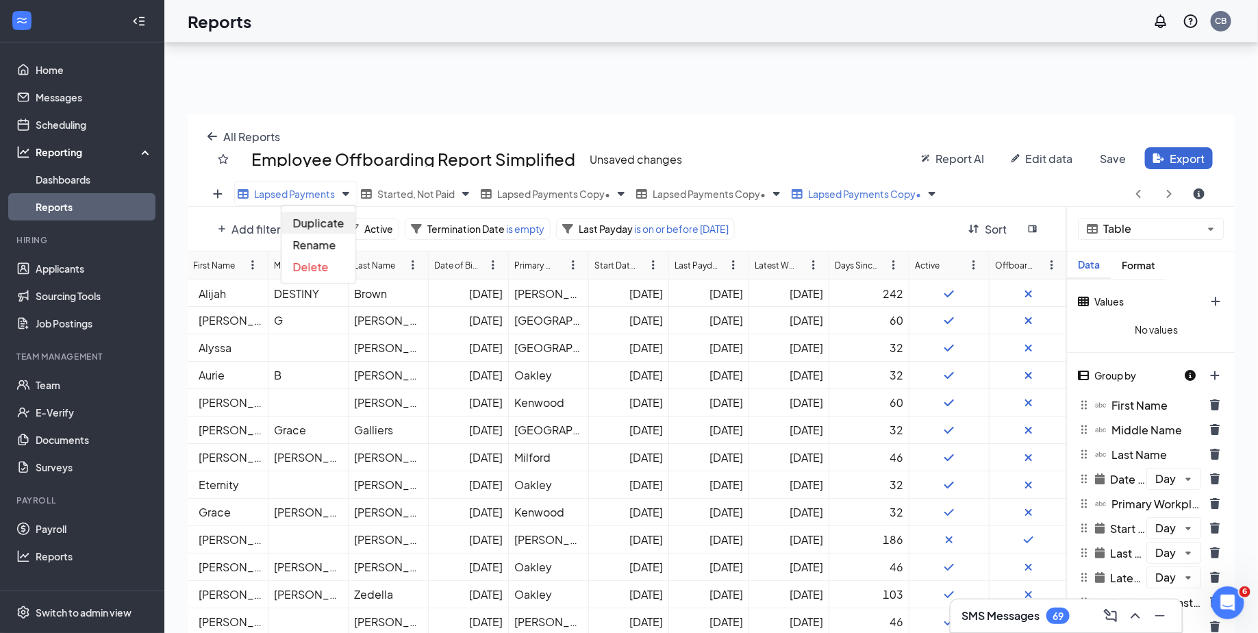
click at [328, 229] on div "Duplicate" at bounding box center [318, 223] width 73 height 22
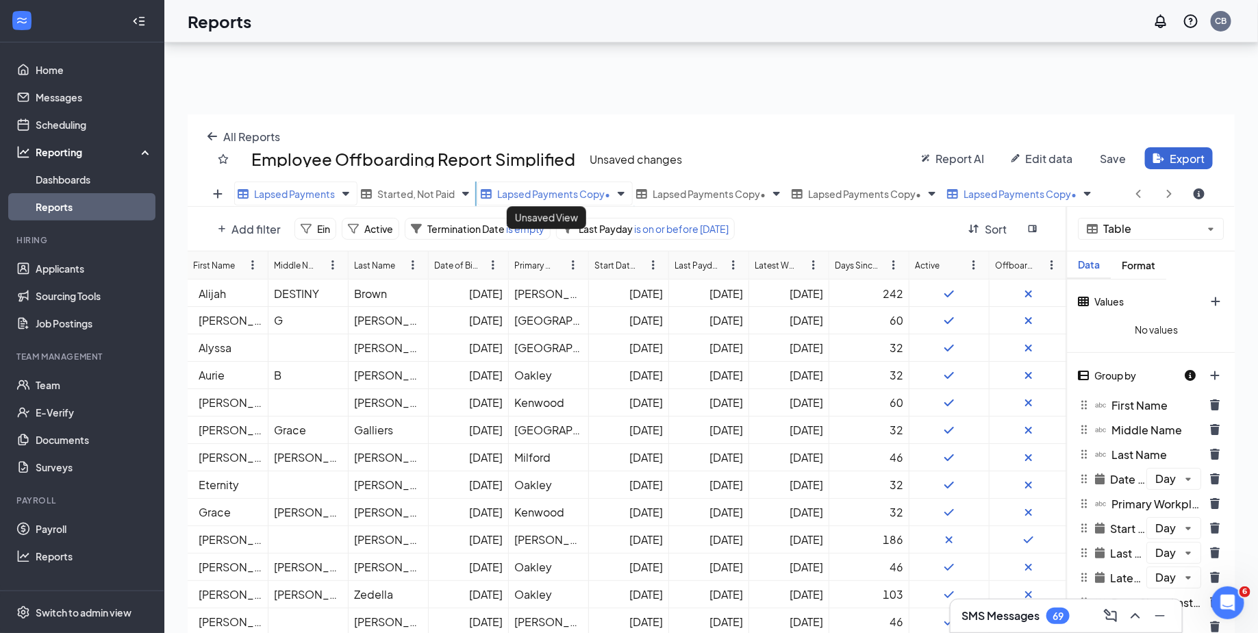
click at [578, 190] on span "Lapsed Payments Copy •" at bounding box center [553, 194] width 113 height 12
click at [622, 194] on icon "Views" at bounding box center [621, 193] width 16 height 16
click at [593, 244] on span "Rename" at bounding box center [591, 245] width 43 height 14
drag, startPoint x: 604, startPoint y: 192, endPoint x: 473, endPoint y: 192, distance: 130.8
click at [473, 192] on div "Lapsed Payments Started, Not Paid Lapsed Payments Copy Lapsed Payments Copy • L…" at bounding box center [666, 193] width 865 height 25
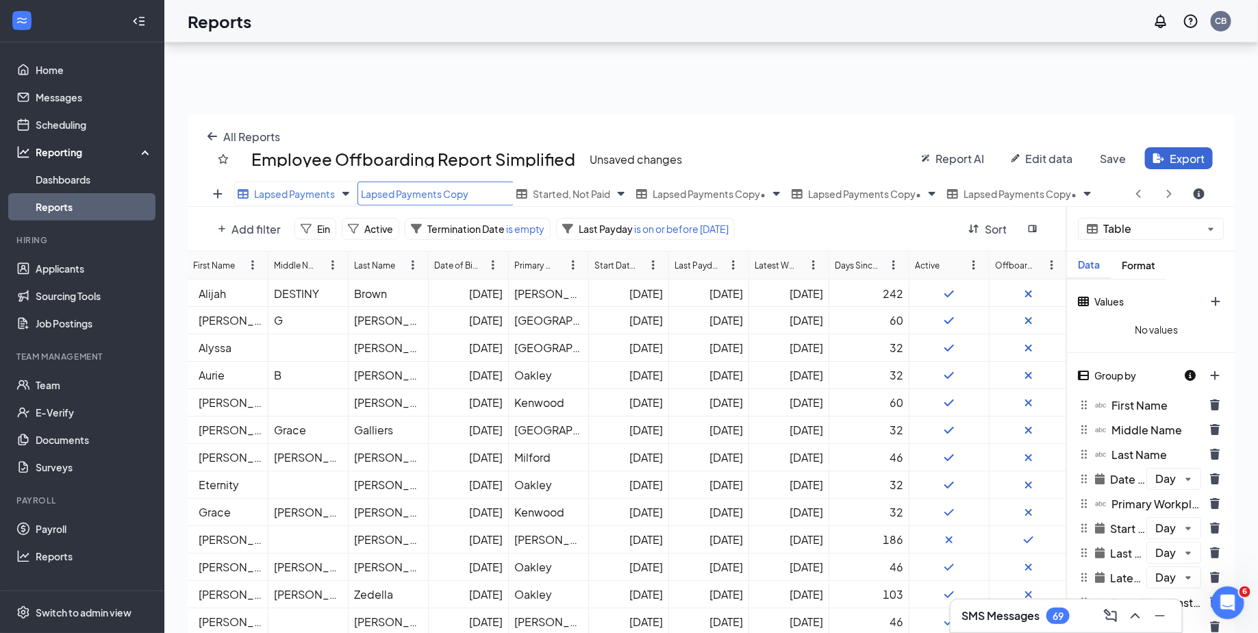
click at [463, 192] on input "Lapsed Payments Copy" at bounding box center [435, 193] width 157 height 24
type input "Oakley"
click at [261, 229] on span "Add filter" at bounding box center [255, 229] width 49 height 14
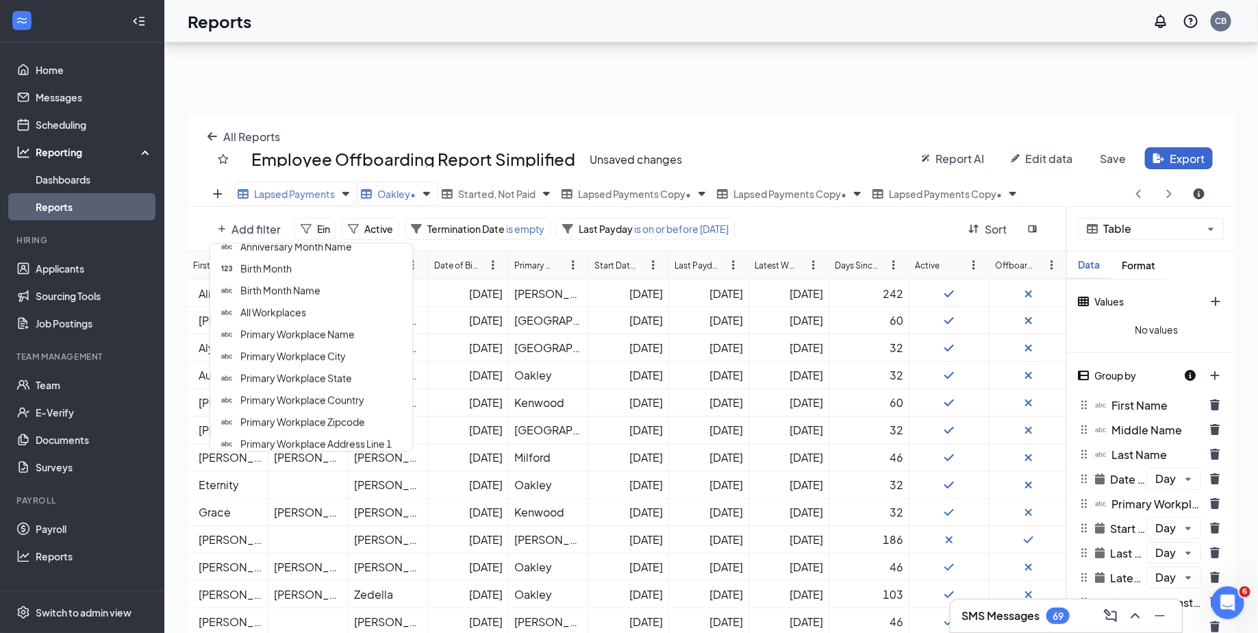
scroll to position [911, 0]
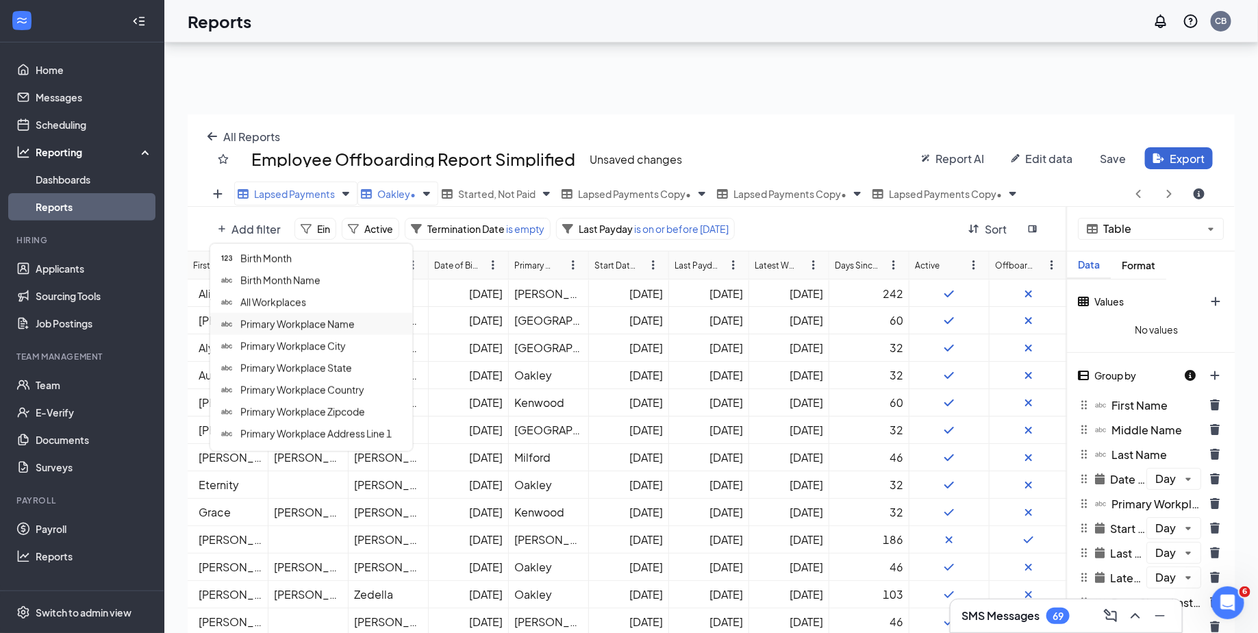
click at [321, 322] on span "Primary Workplace Name" at bounding box center [297, 324] width 114 height 12
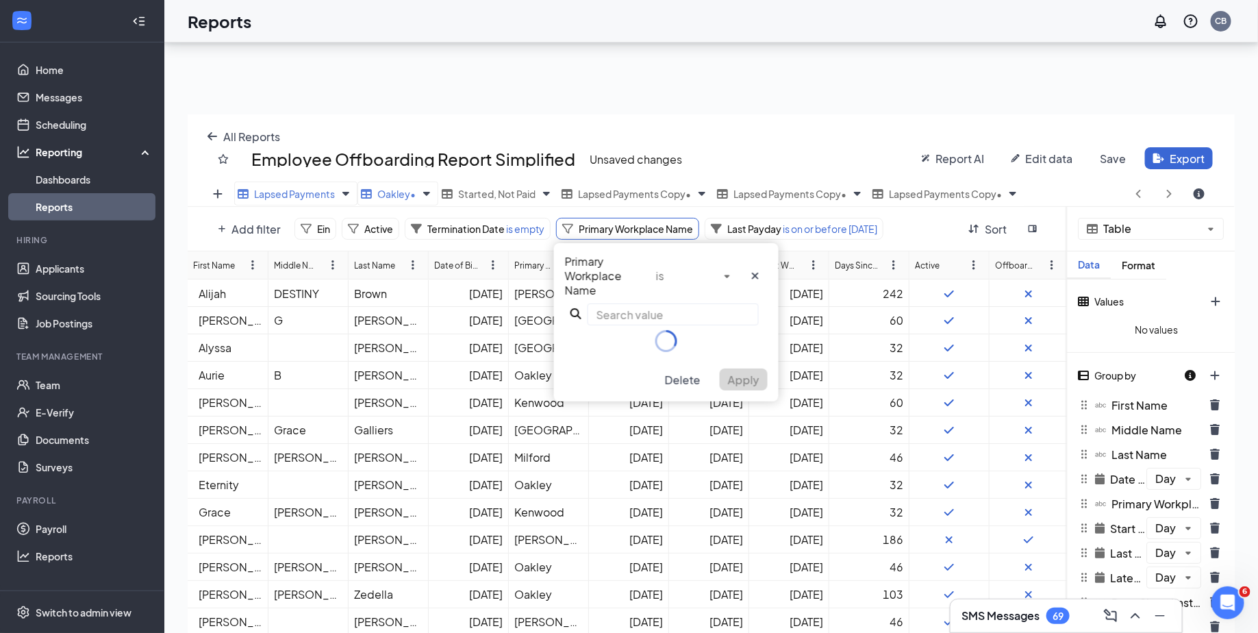
click at [652, 314] on input "text" at bounding box center [672, 314] width 171 height 22
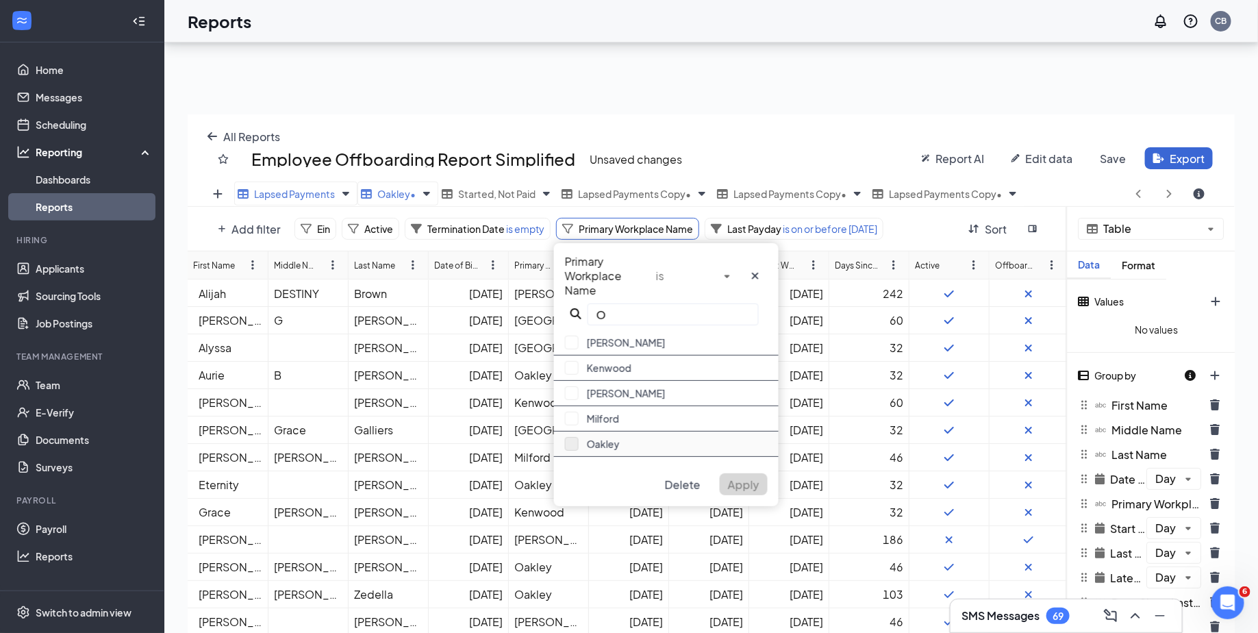
type input "O"
click at [574, 438] on button "button" at bounding box center [572, 444] width 14 height 14
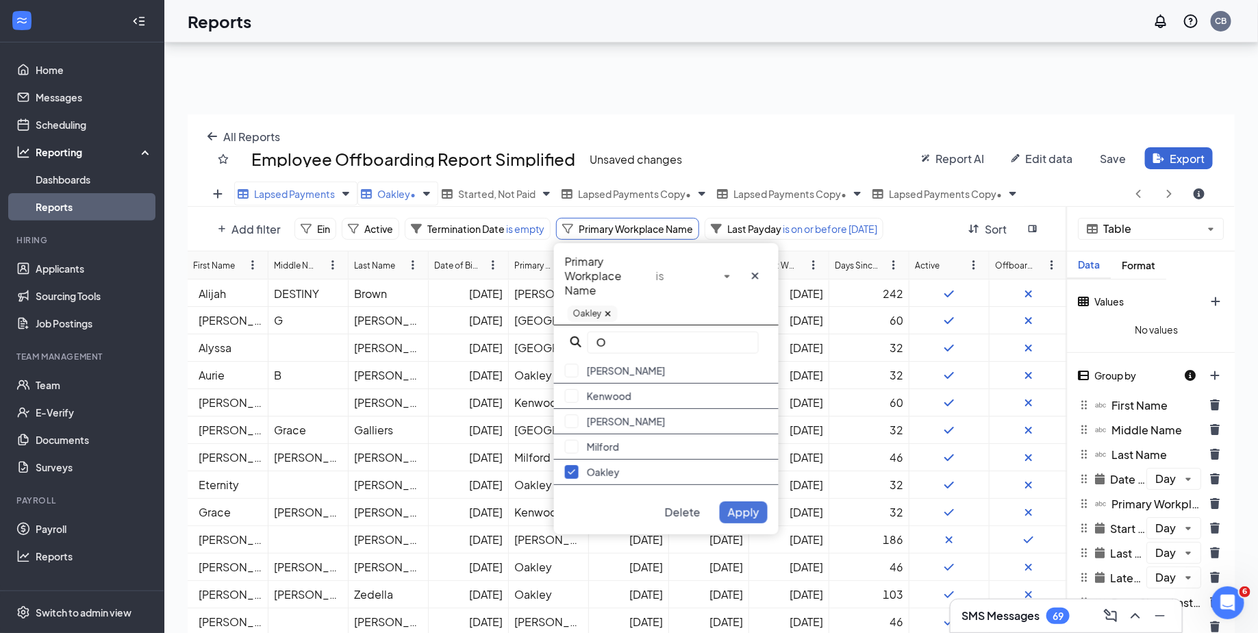
click at [748, 509] on span "Apply" at bounding box center [743, 512] width 31 height 14
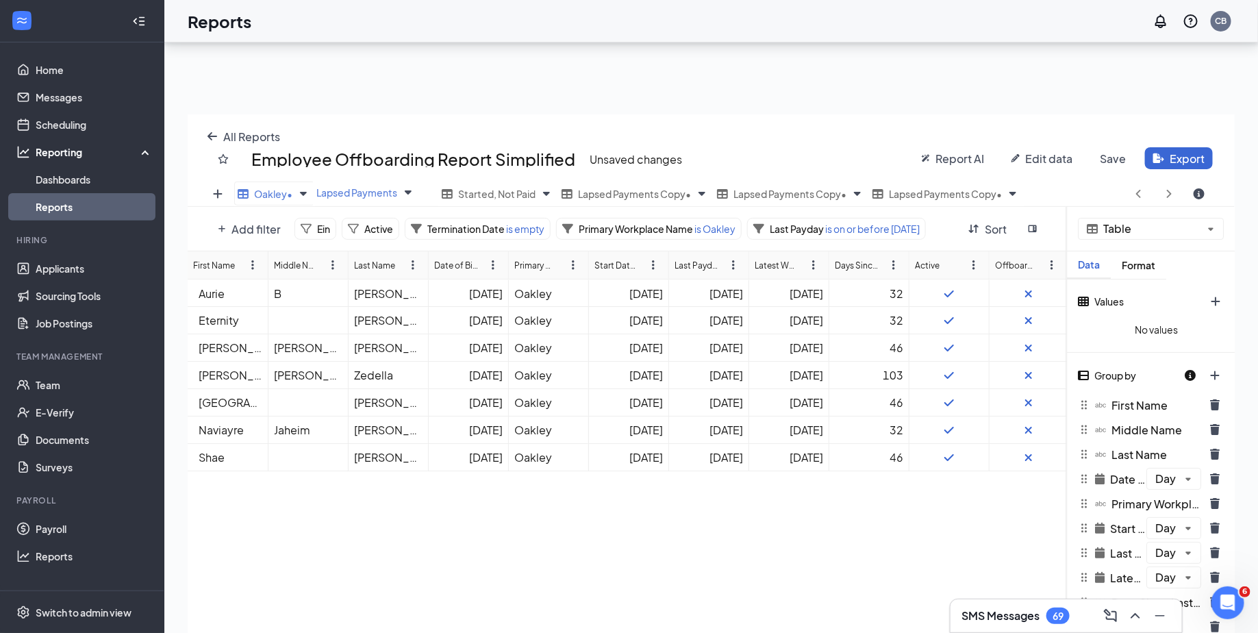
scroll to position [0, 0]
drag, startPoint x: 292, startPoint y: 191, endPoint x: 960, endPoint y: 203, distance: 667.5
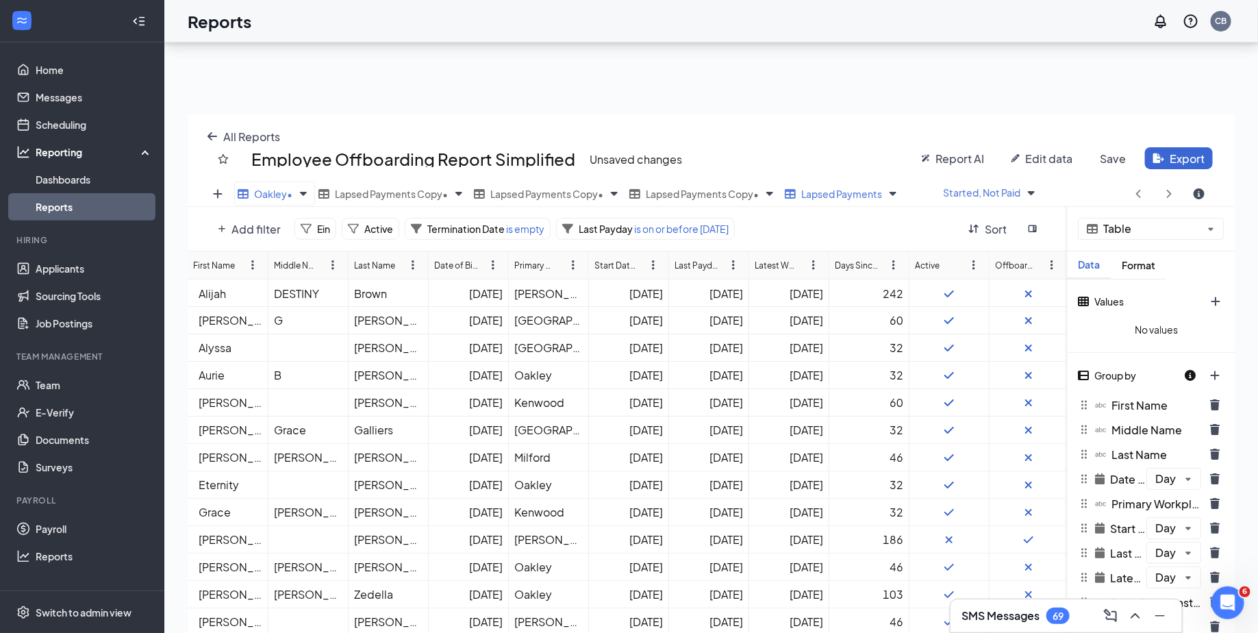
drag, startPoint x: 373, startPoint y: 191, endPoint x: 997, endPoint y: 212, distance: 624.0
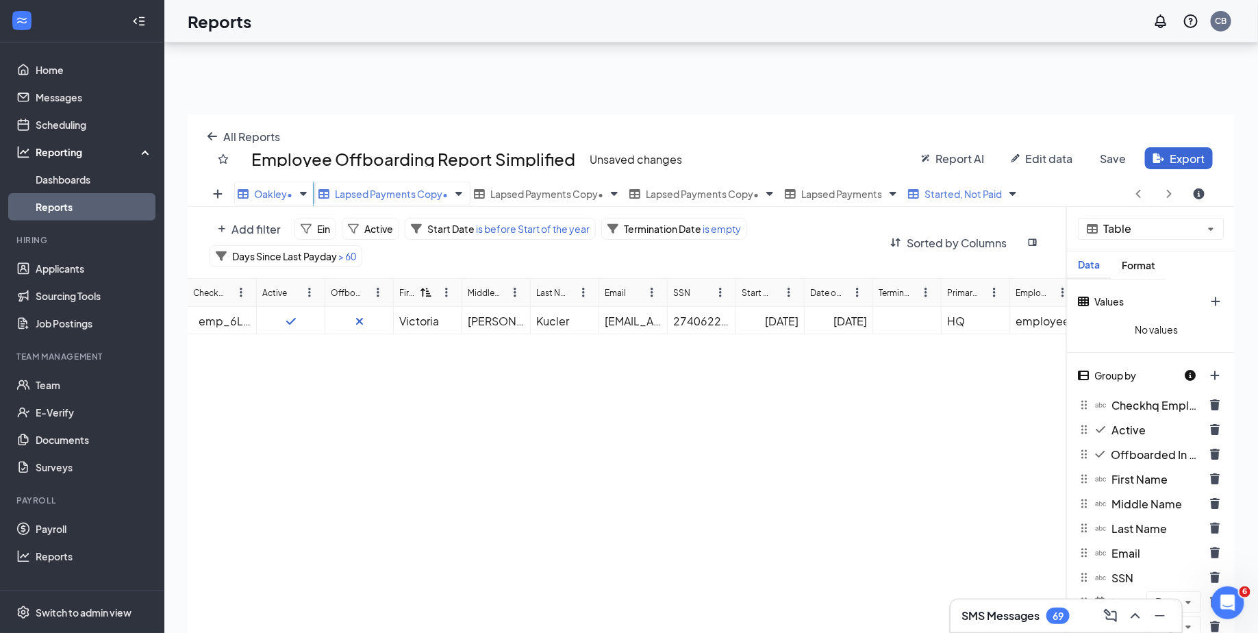
click at [431, 190] on span "Lapsed Payments Copy •" at bounding box center [391, 194] width 113 height 12
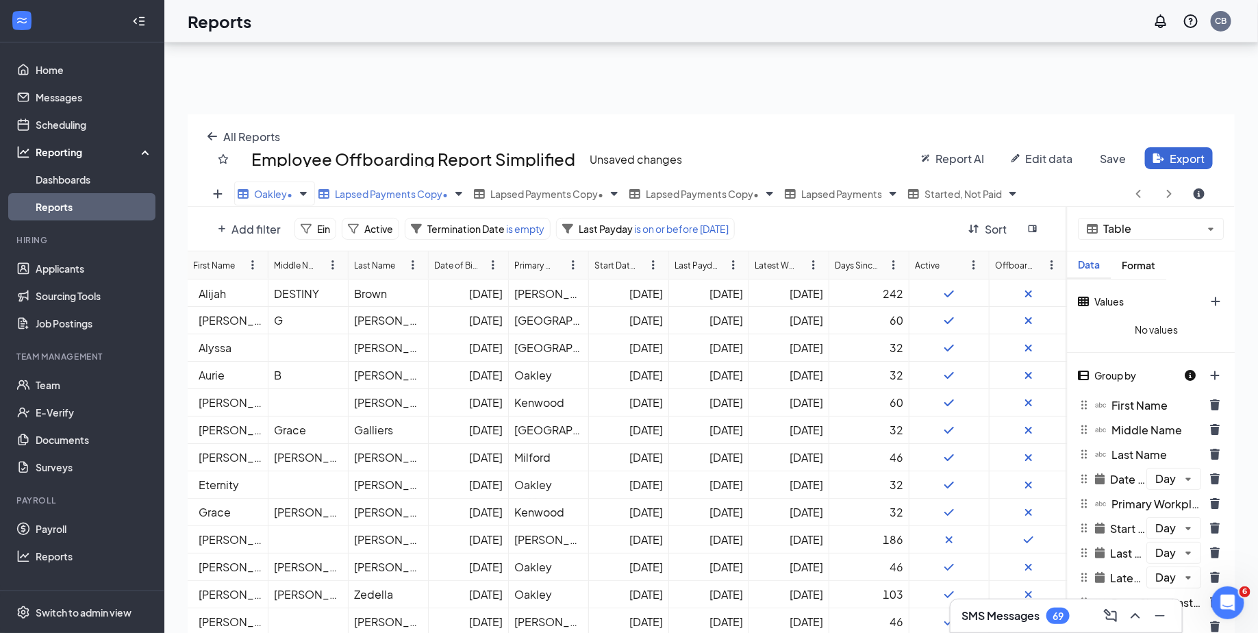
click at [264, 227] on span "Add filter" at bounding box center [255, 229] width 49 height 14
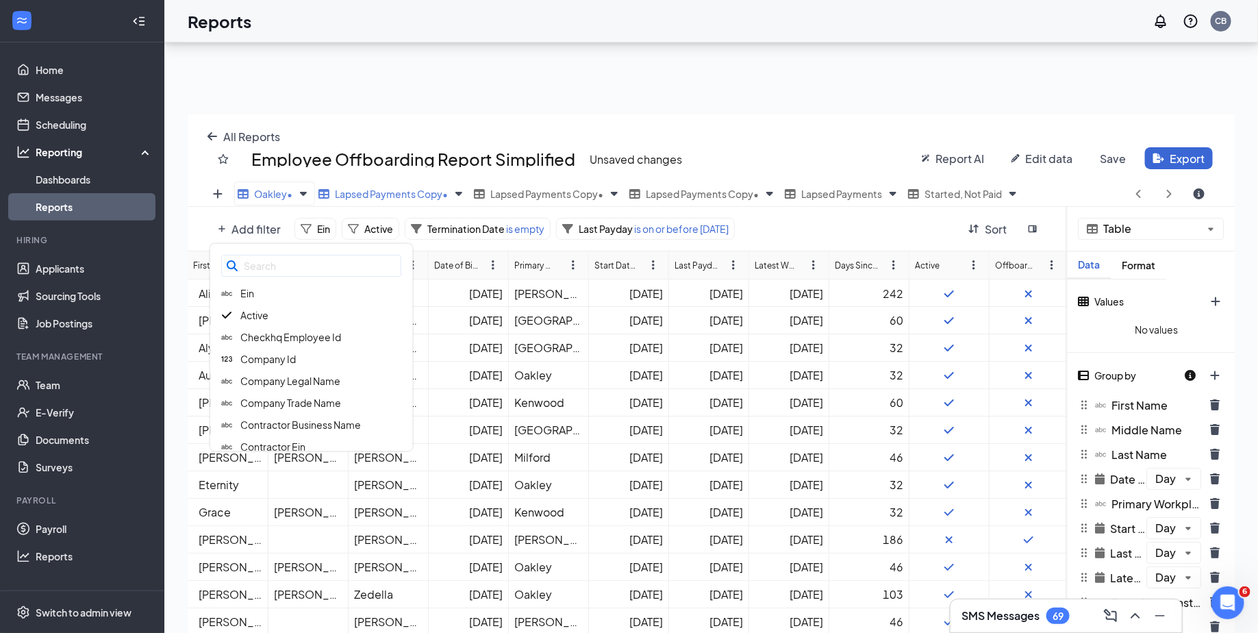
click at [283, 267] on input "text" at bounding box center [311, 266] width 180 height 22
type input "Prima"
click at [280, 333] on span "Primary Workplace Name" at bounding box center [297, 337] width 114 height 12
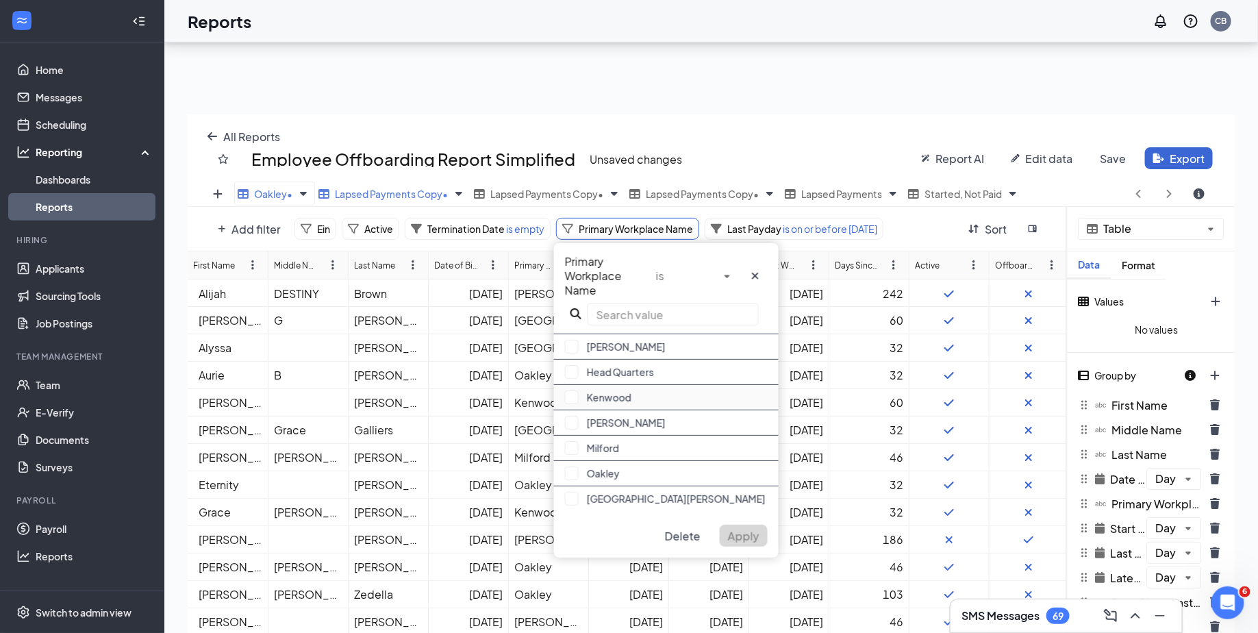
scroll to position [47, 0]
click at [572, 494] on button "button" at bounding box center [572, 498] width 14 height 14
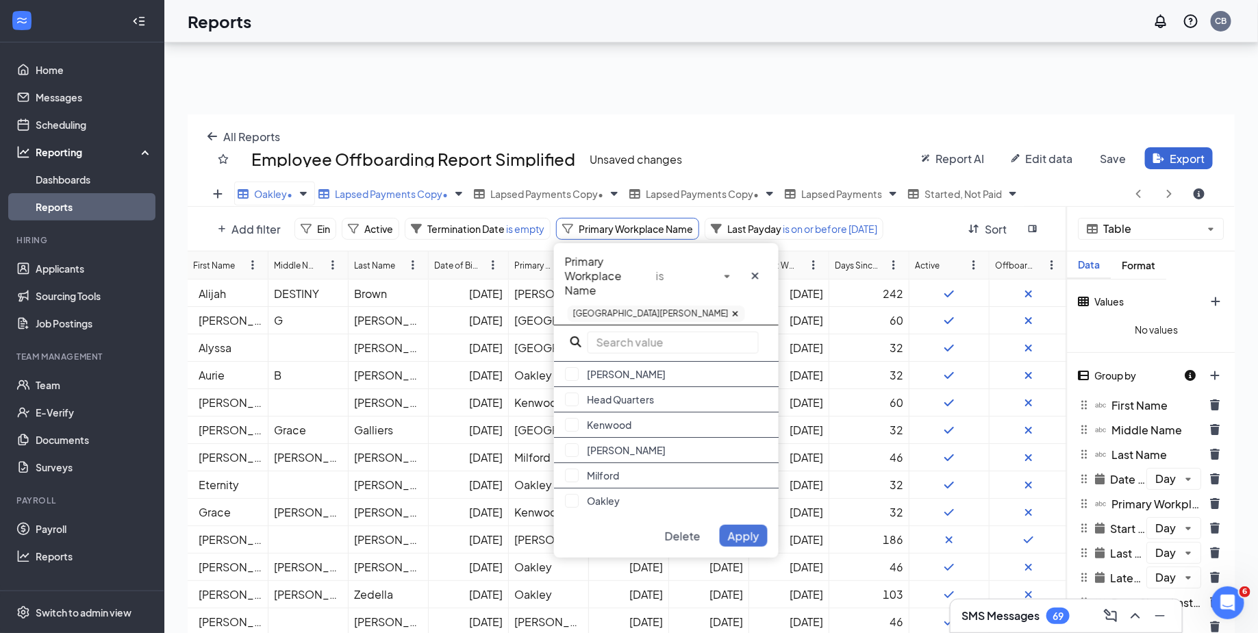
click at [756, 539] on span "Apply" at bounding box center [743, 535] width 31 height 14
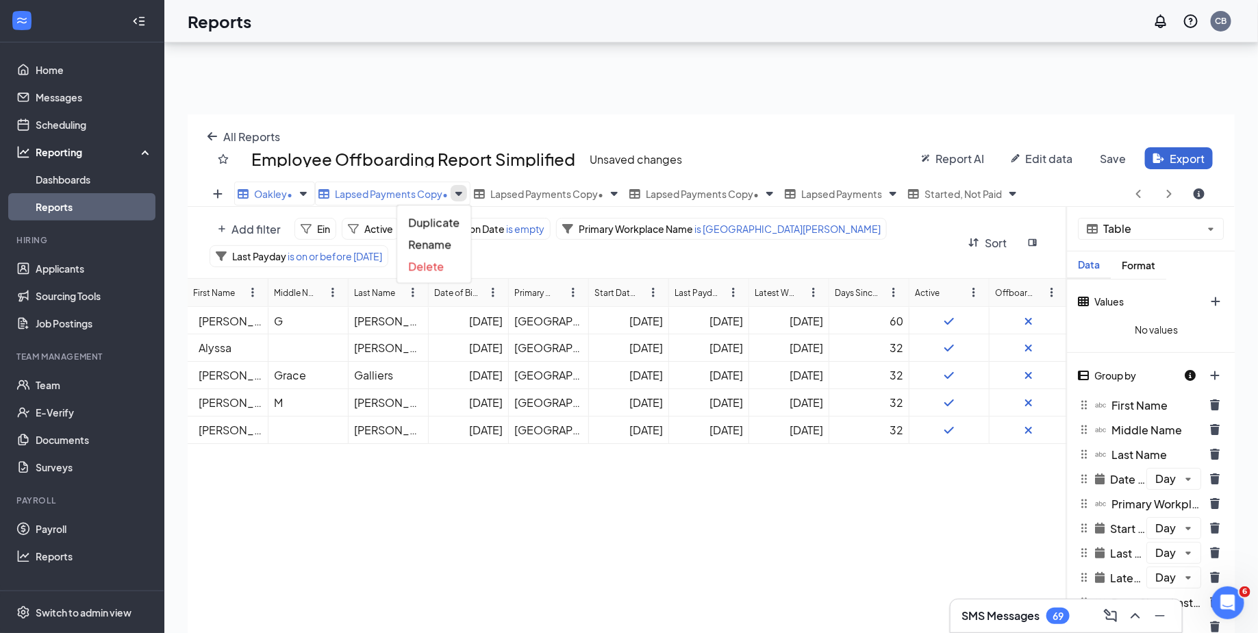
click at [460, 193] on icon "Views" at bounding box center [458, 193] width 16 height 16
click at [439, 239] on span "Rename" at bounding box center [429, 244] width 43 height 14
click at [400, 186] on input "Lapsed Payments Copy" at bounding box center [393, 193] width 157 height 24
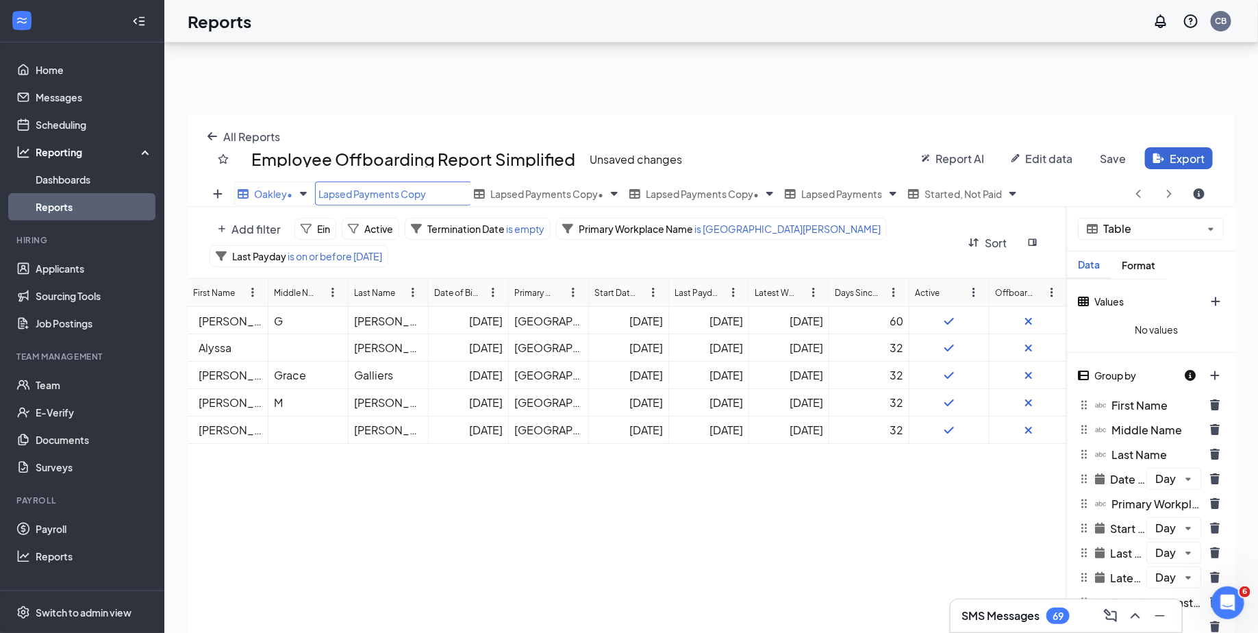
click at [400, 186] on input "Lapsed Payments Copy" at bounding box center [393, 193] width 157 height 24
type input "[GEOGRAPHIC_DATA][PERSON_NAME]"
click at [467, 179] on div "All Reports Employee Offboarding Report Simplified Unsaved changes Report AI Ed…" at bounding box center [711, 147] width 1047 height 67
click at [542, 199] on div "Lapsed Payments Copy •" at bounding box center [588, 193] width 129 height 17
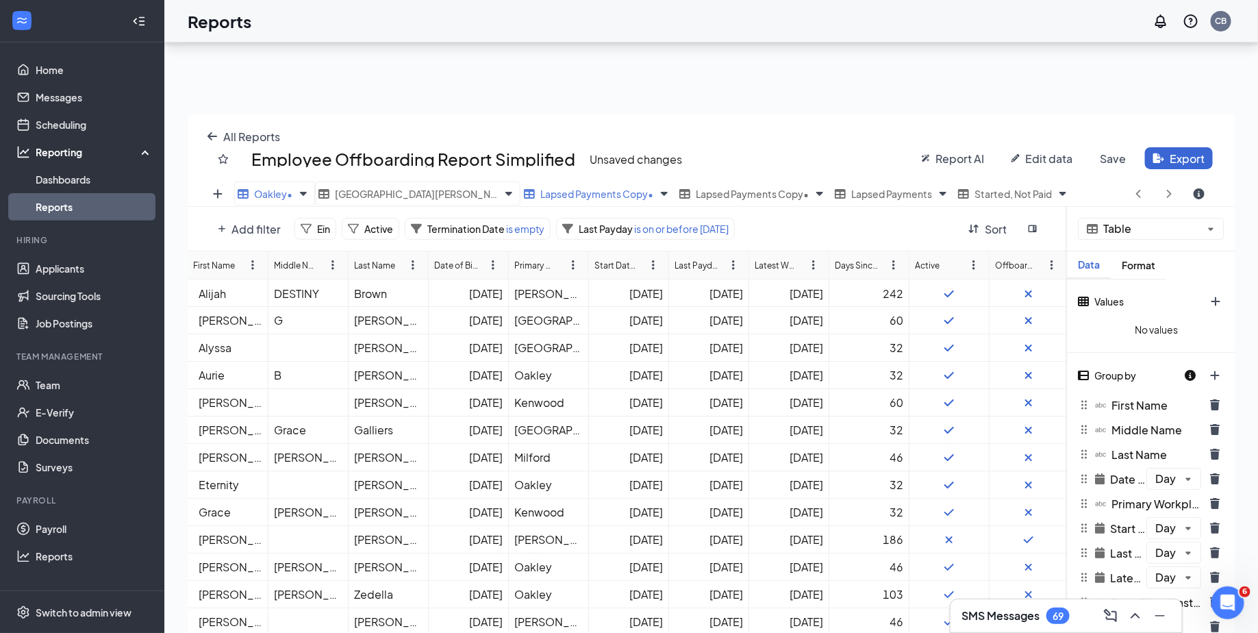
click at [259, 224] on span "Add filter" at bounding box center [255, 229] width 49 height 14
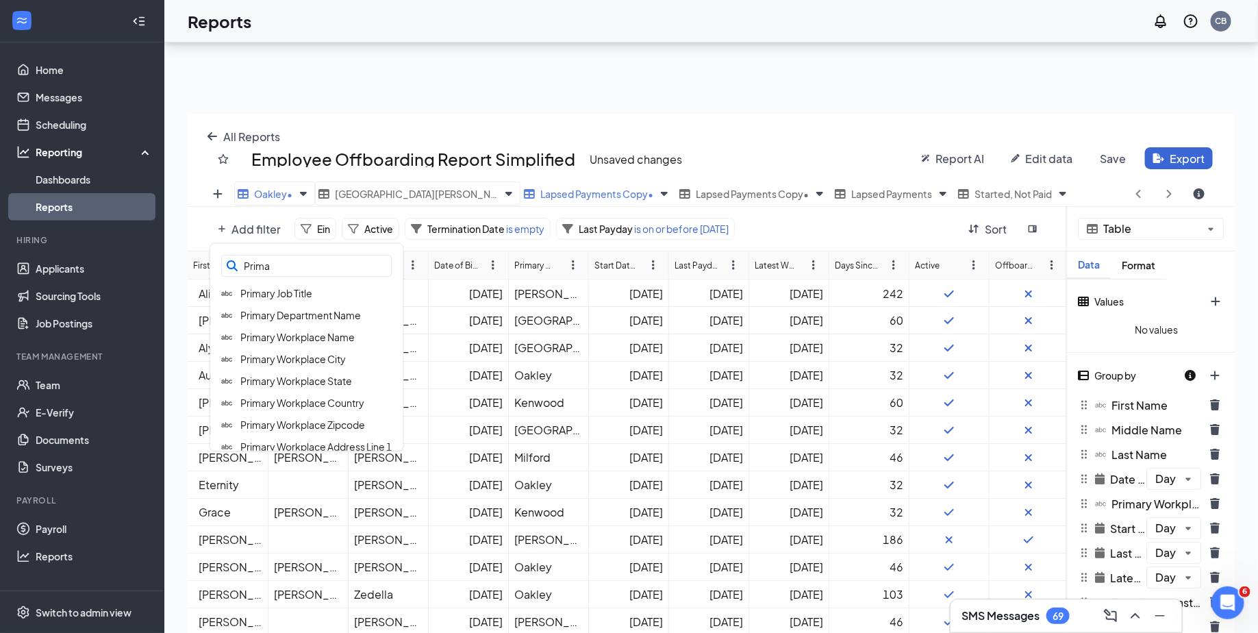
click at [298, 268] on input "Prima" at bounding box center [306, 266] width 170 height 22
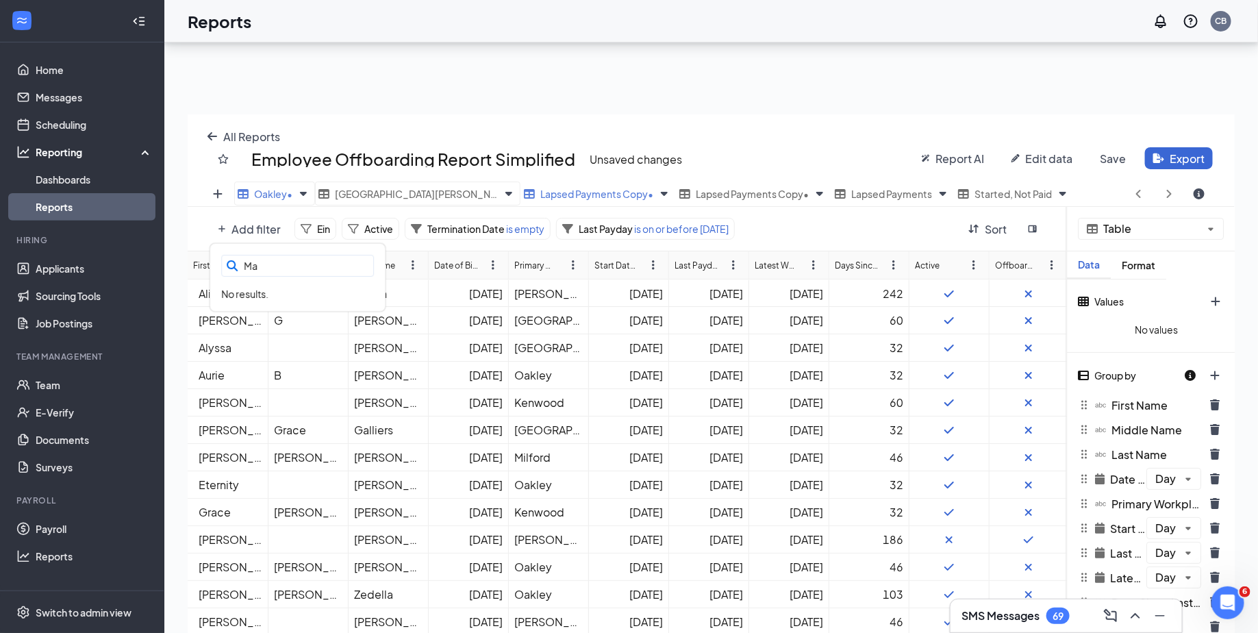
type input "M"
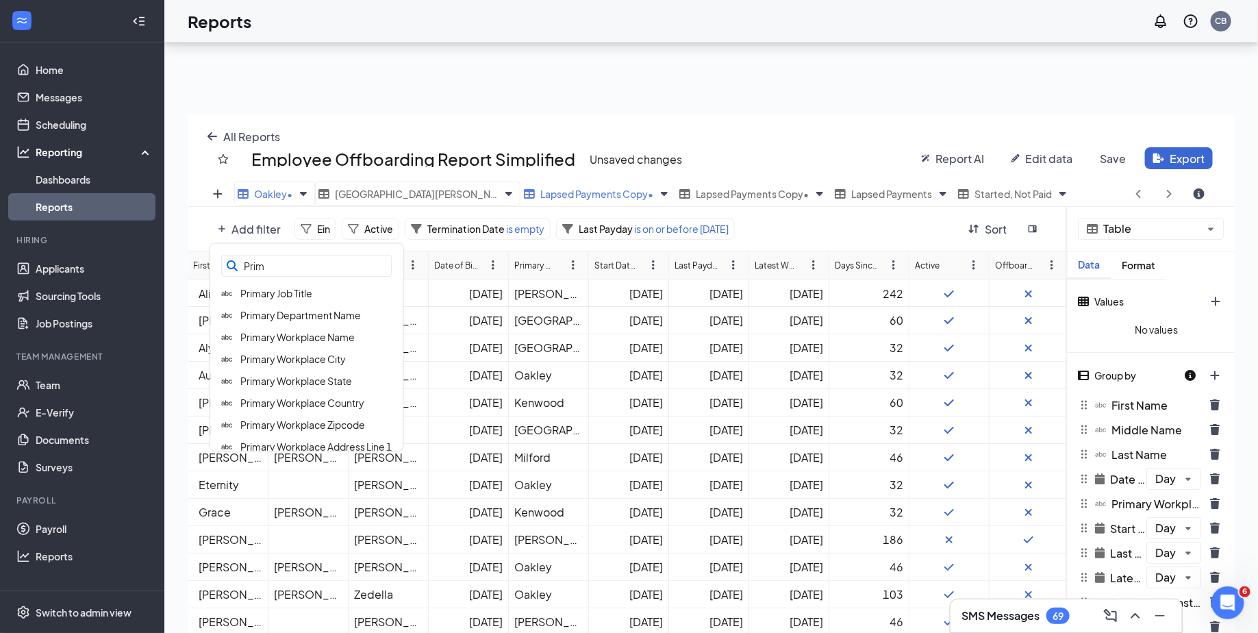
type input "Prima"
click at [288, 342] on div "Primary Workplace Name" at bounding box center [306, 337] width 192 height 22
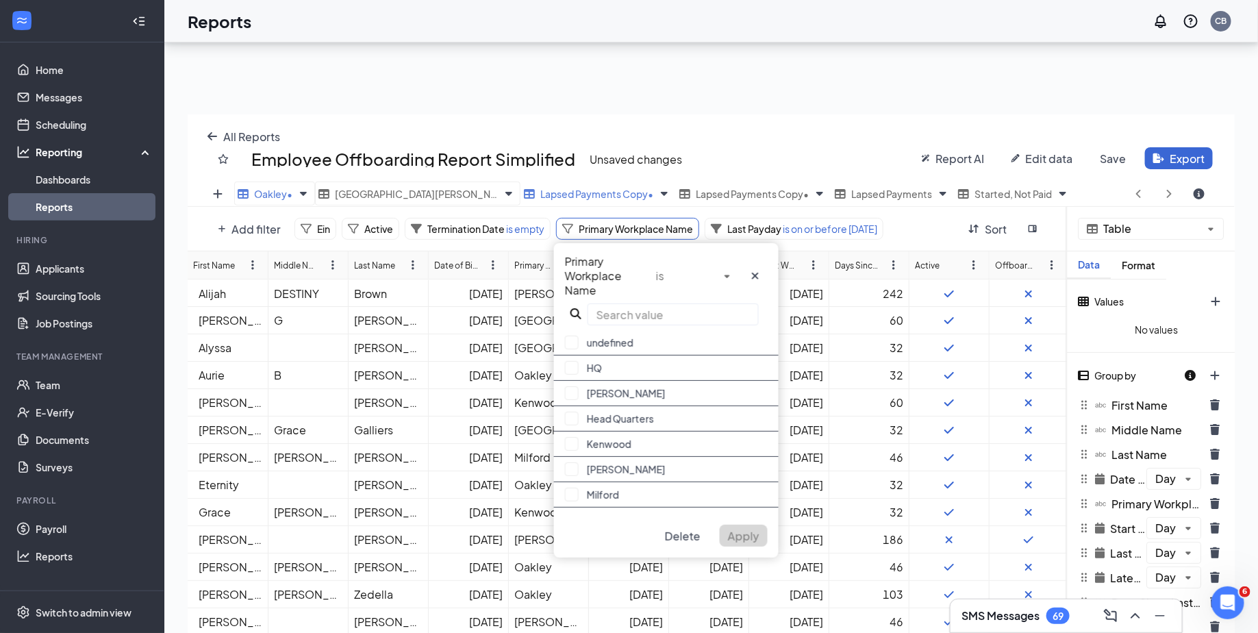
click at [630, 307] on input "text" at bounding box center [672, 314] width 171 height 22
click at [568, 465] on button "button" at bounding box center [572, 469] width 14 height 14
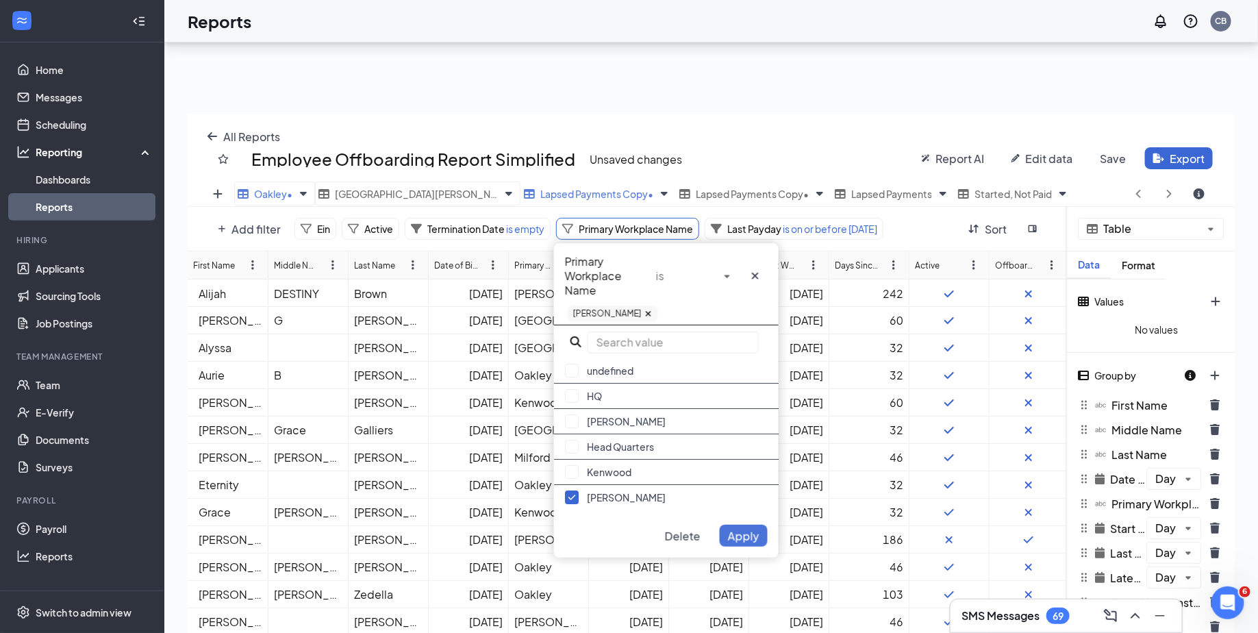
click at [739, 532] on span "Apply" at bounding box center [743, 535] width 31 height 14
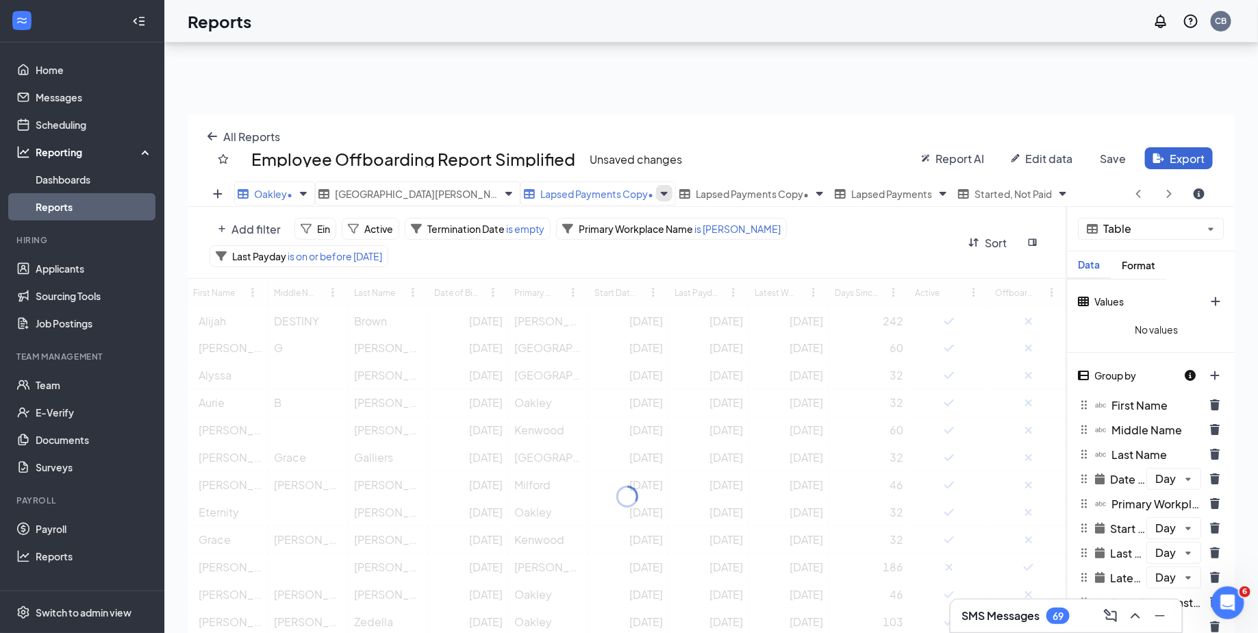
click at [656, 192] on icon "Views" at bounding box center [664, 193] width 16 height 16
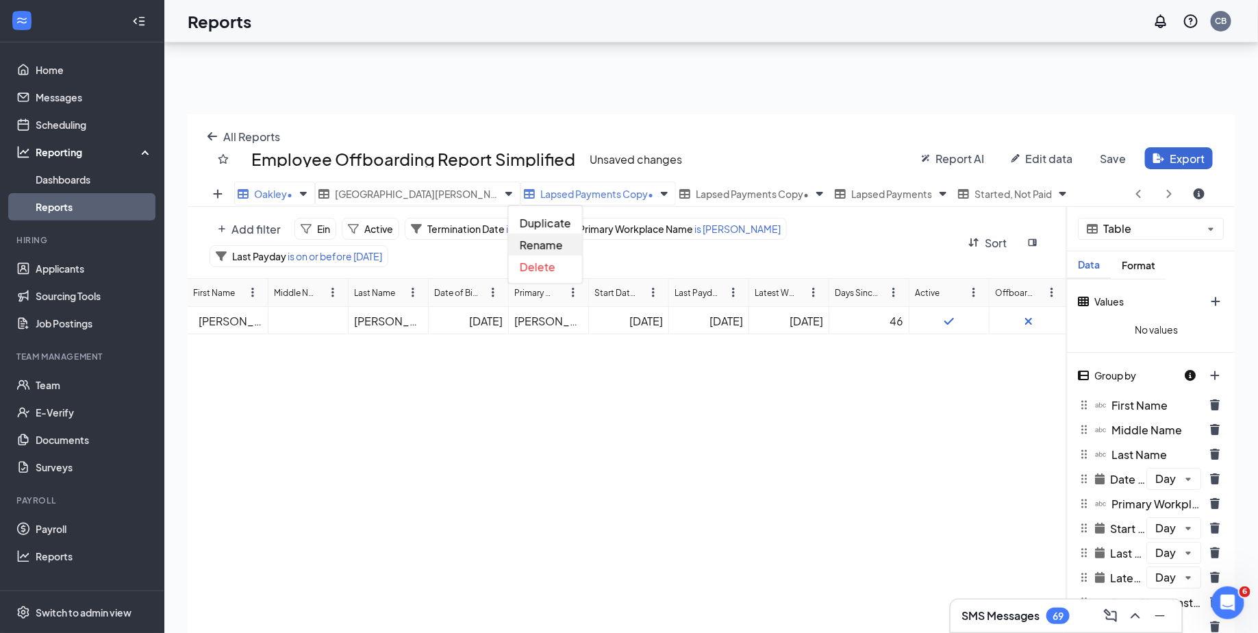
click at [544, 242] on span "Rename" at bounding box center [541, 245] width 43 height 14
click at [520, 192] on input "Lapsed Payments Copy" at bounding box center [598, 193] width 157 height 24
type input "[PERSON_NAME]"
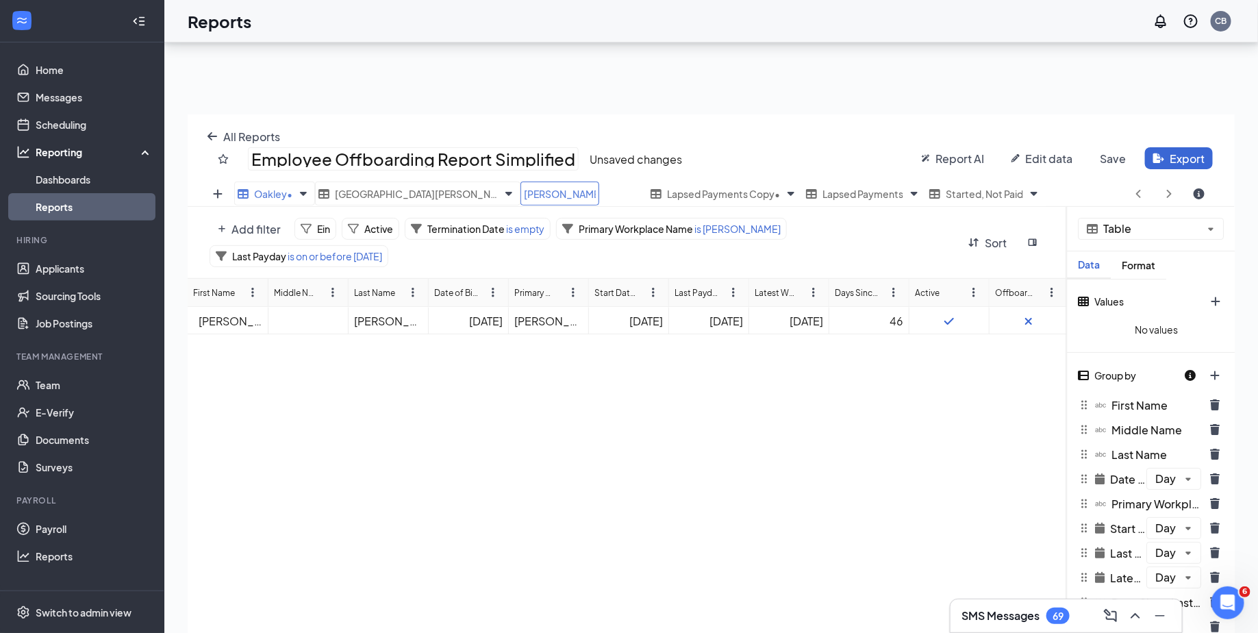
click at [546, 166] on div "Employee Offboarding Report Simplified" at bounding box center [413, 158] width 331 height 23
click at [787, 192] on icon "Views" at bounding box center [790, 194] width 7 height 4
click at [630, 226] on span "Duplicate" at bounding box center [624, 223] width 51 height 14
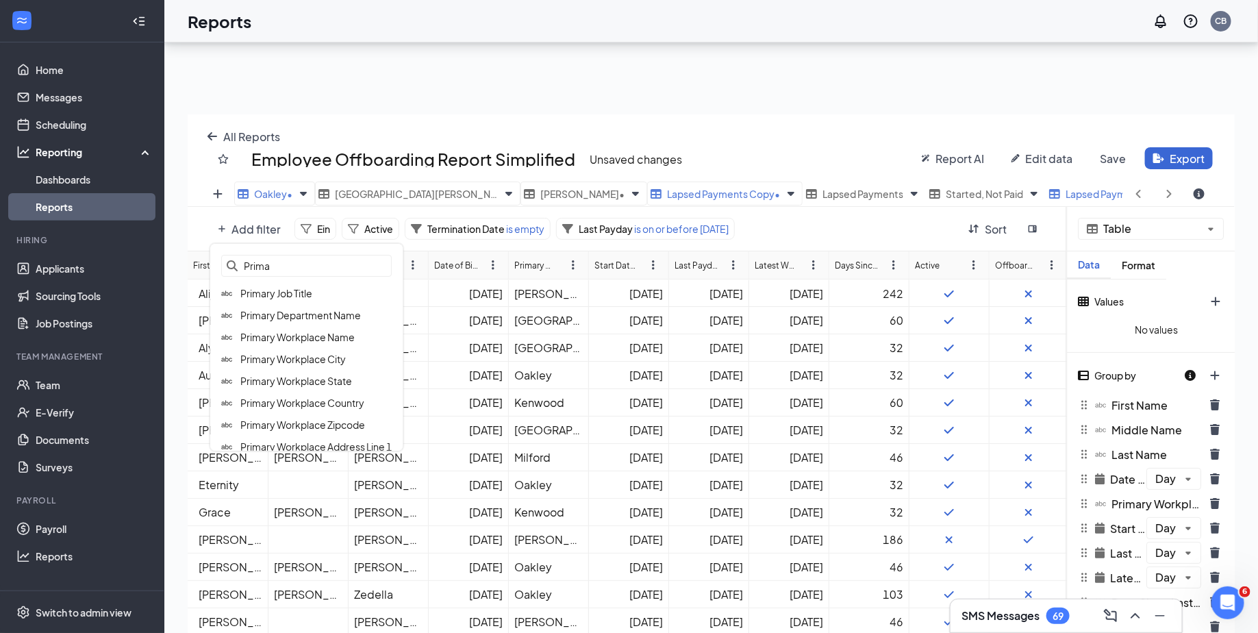
click at [235, 227] on span "Add filter" at bounding box center [255, 229] width 49 height 14
click at [291, 340] on span "Primary Workplace Name" at bounding box center [297, 337] width 114 height 12
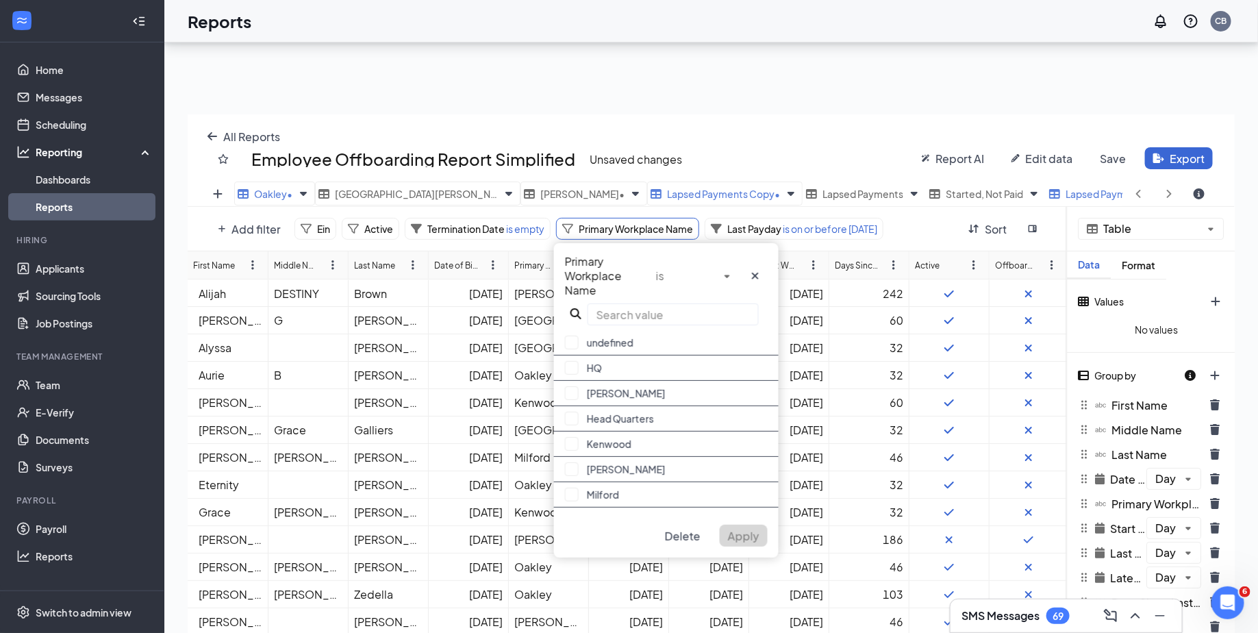
click at [622, 313] on input "text" at bounding box center [672, 314] width 171 height 22
type input "W"
click at [574, 394] on button "button" at bounding box center [572, 393] width 14 height 14
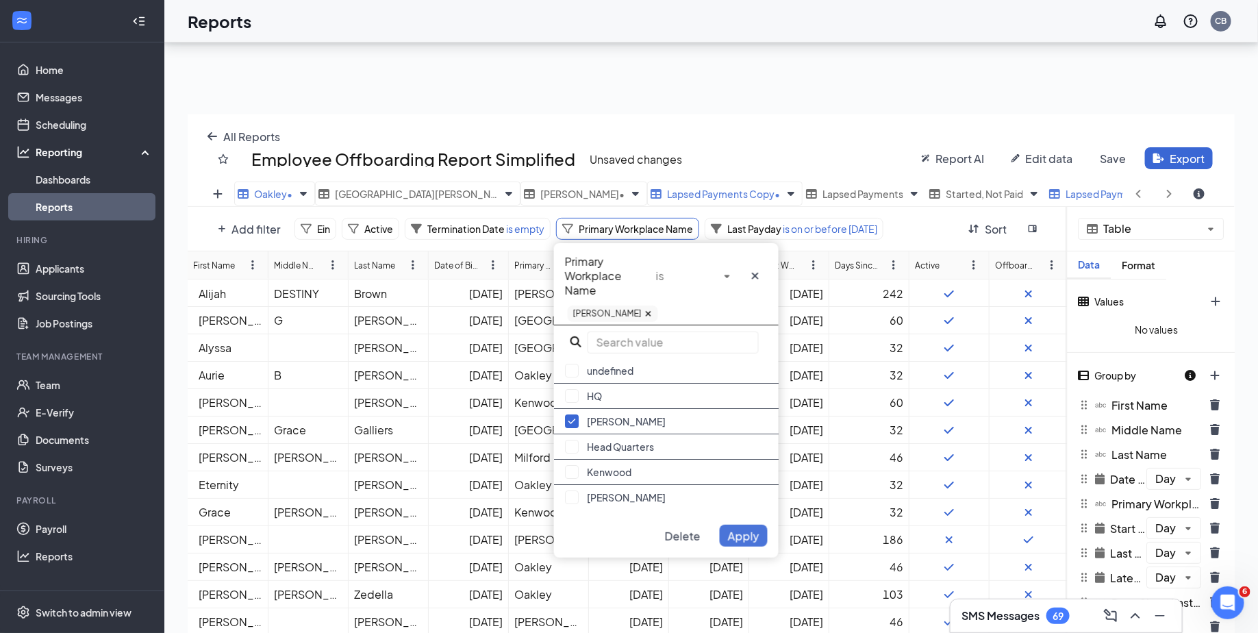
click at [753, 539] on span "Apply" at bounding box center [743, 535] width 31 height 14
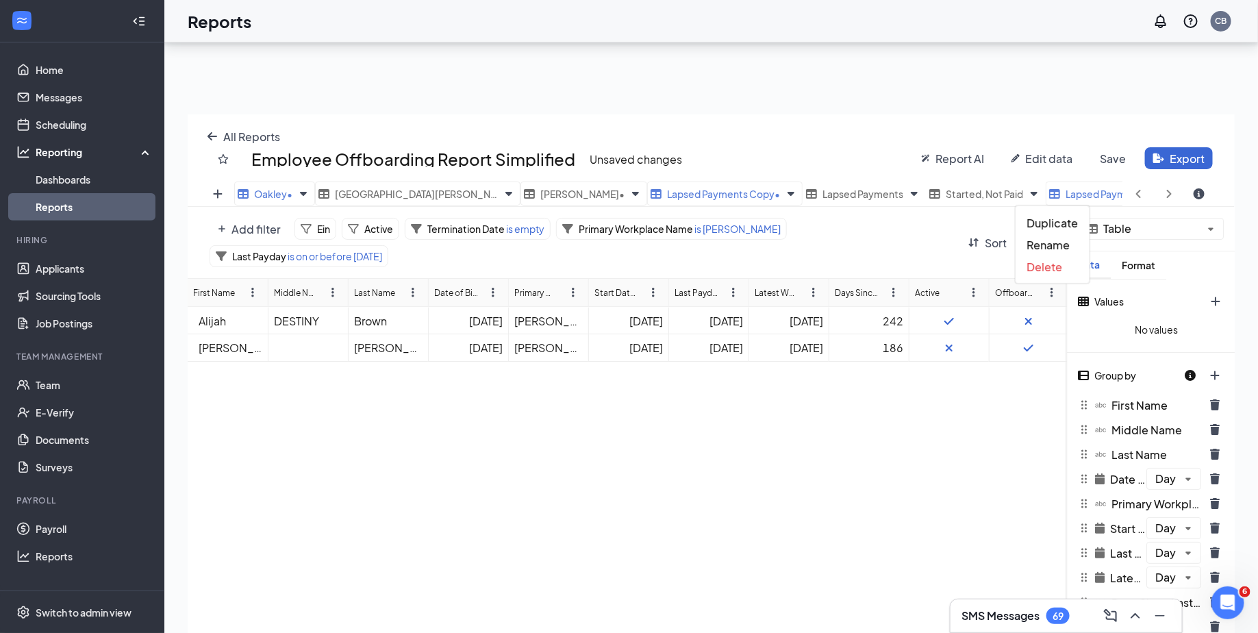
click at [1208, 193] on icon "Views" at bounding box center [1216, 193] width 16 height 16
click at [1043, 244] on span "Rename" at bounding box center [1048, 245] width 43 height 14
click at [1045, 190] on input "Lapsed Payments Copy Copy" at bounding box center [1136, 193] width 183 height 24
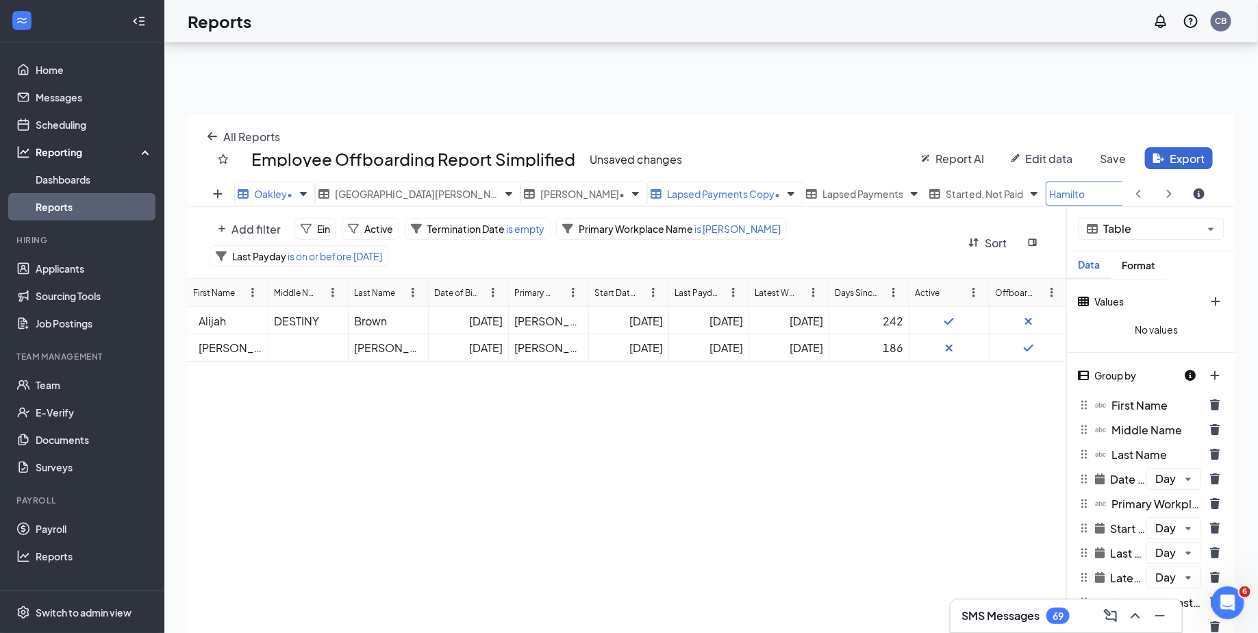
type input "[PERSON_NAME]"
click at [989, 235] on span "Sort" at bounding box center [995, 242] width 22 height 14
click at [930, 213] on div "Add filter Ein Active Termination Date is empty Primary Workplace Name is [PERS…" at bounding box center [627, 242] width 879 height 71
drag, startPoint x: 960, startPoint y: 198, endPoint x: 567, endPoint y: 210, distance: 392.4
click at [567, 210] on div "Oakley • [GEOGRAPHIC_DATA][PERSON_NAME] • [PERSON_NAME] • Lapsed Payments Copy …" at bounding box center [711, 463] width 1047 height 565
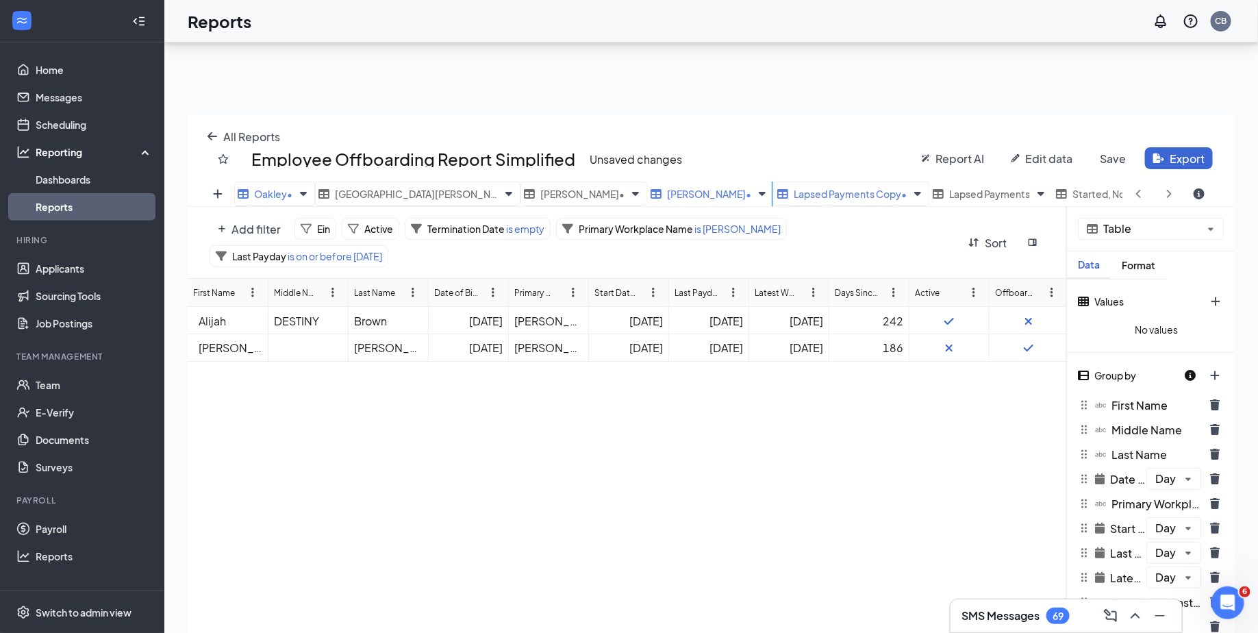
click at [793, 193] on span "Lapsed Payments Copy •" at bounding box center [849, 194] width 113 height 12
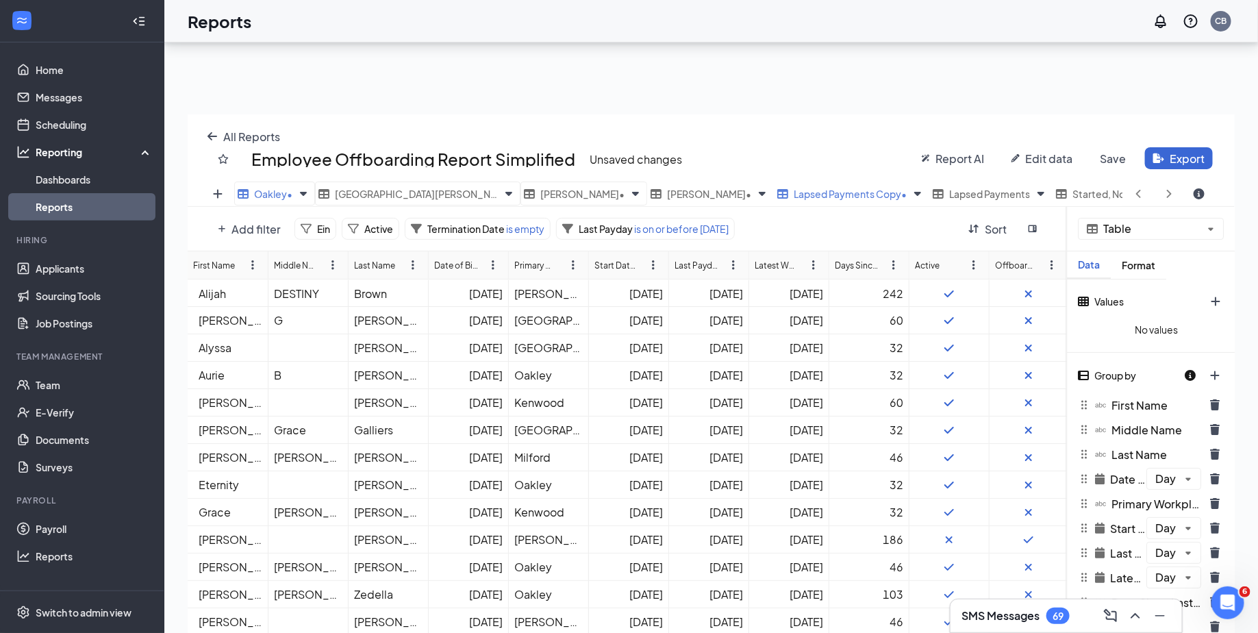
click at [259, 228] on span "Add filter" at bounding box center [255, 229] width 49 height 14
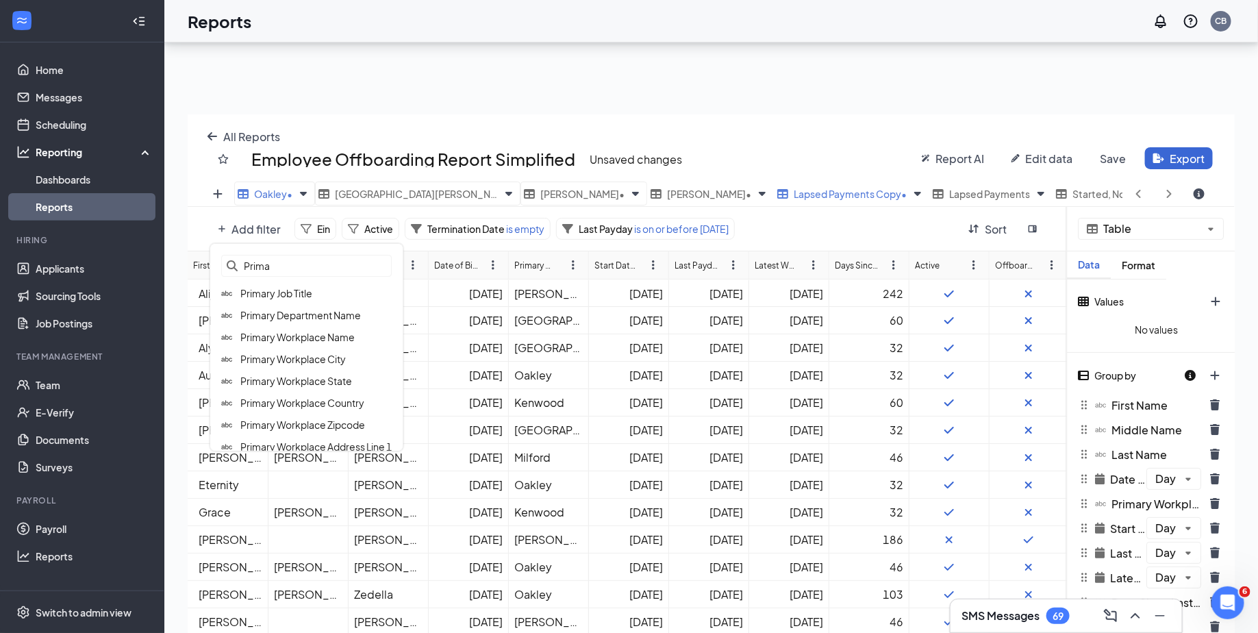
click at [292, 271] on input "Prima" at bounding box center [306, 266] width 170 height 22
click at [315, 337] on span "Primary Workplace Name" at bounding box center [297, 337] width 114 height 12
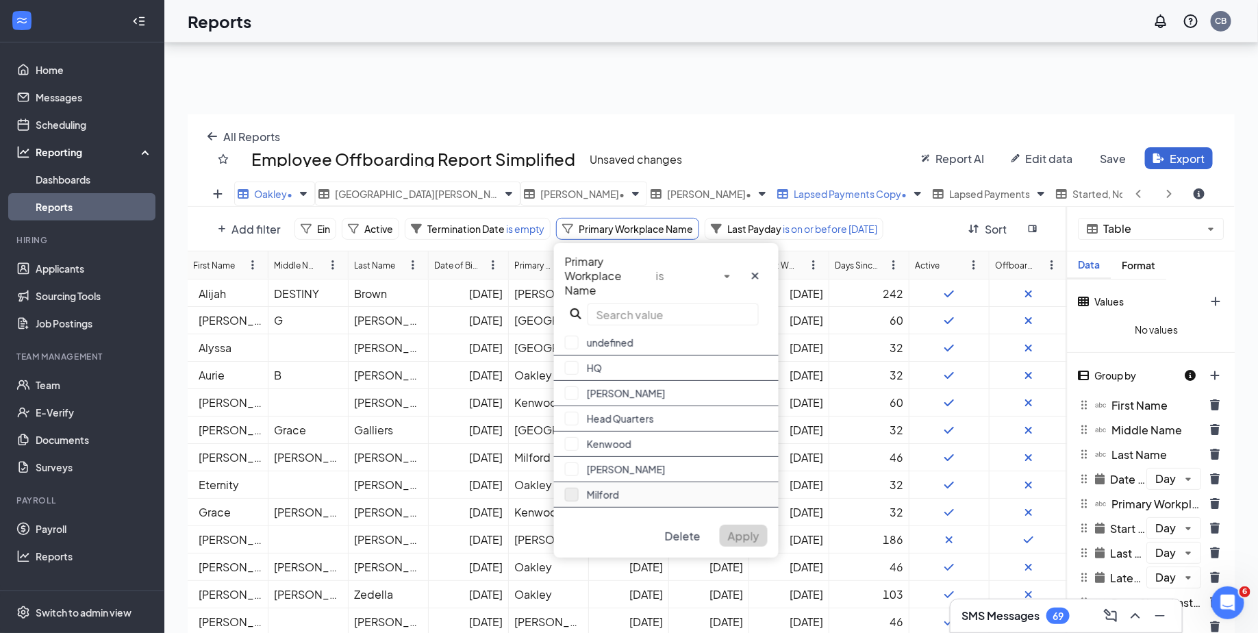
click at [575, 487] on button "button" at bounding box center [572, 494] width 14 height 14
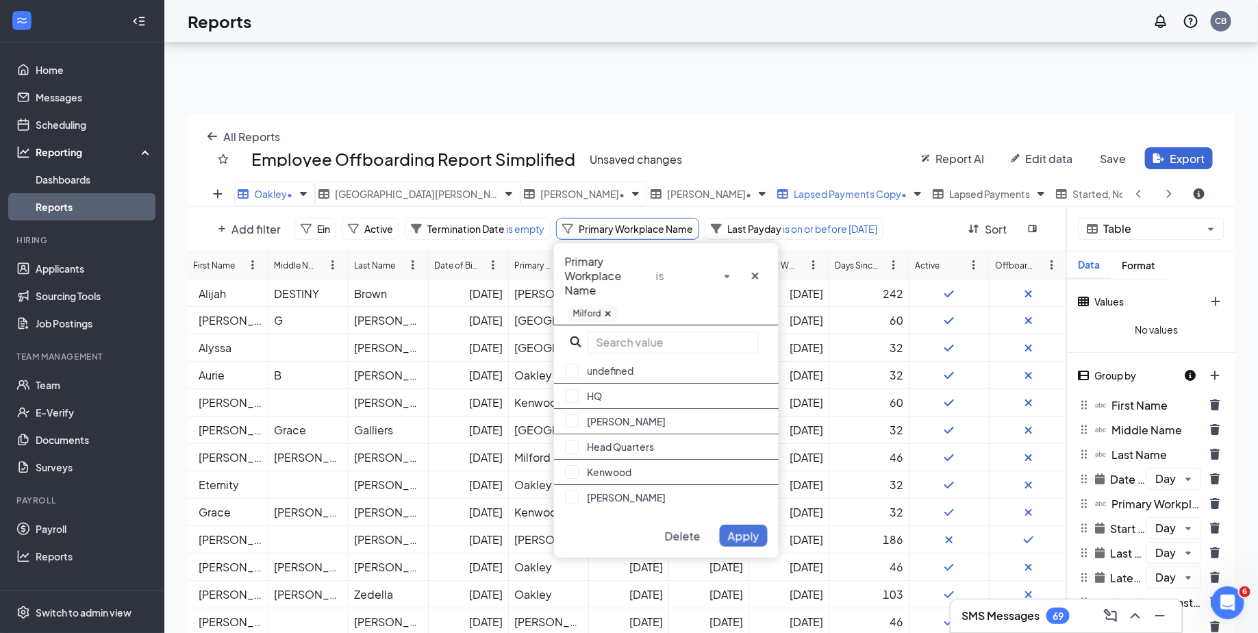
click at [750, 535] on span "Apply" at bounding box center [743, 535] width 31 height 14
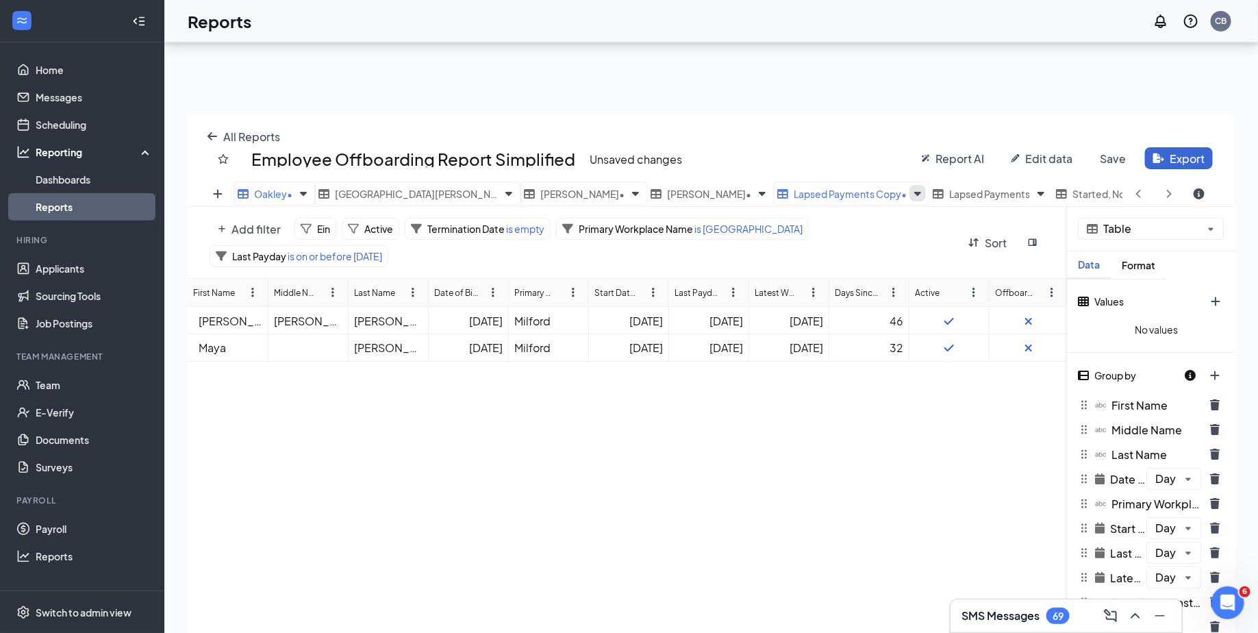
click at [914, 192] on icon "Views" at bounding box center [917, 194] width 7 height 4
click at [719, 242] on span "Rename" at bounding box center [710, 244] width 43 height 14
click at [774, 196] on input "Lapsed Payments Copy" at bounding box center [852, 193] width 157 height 24
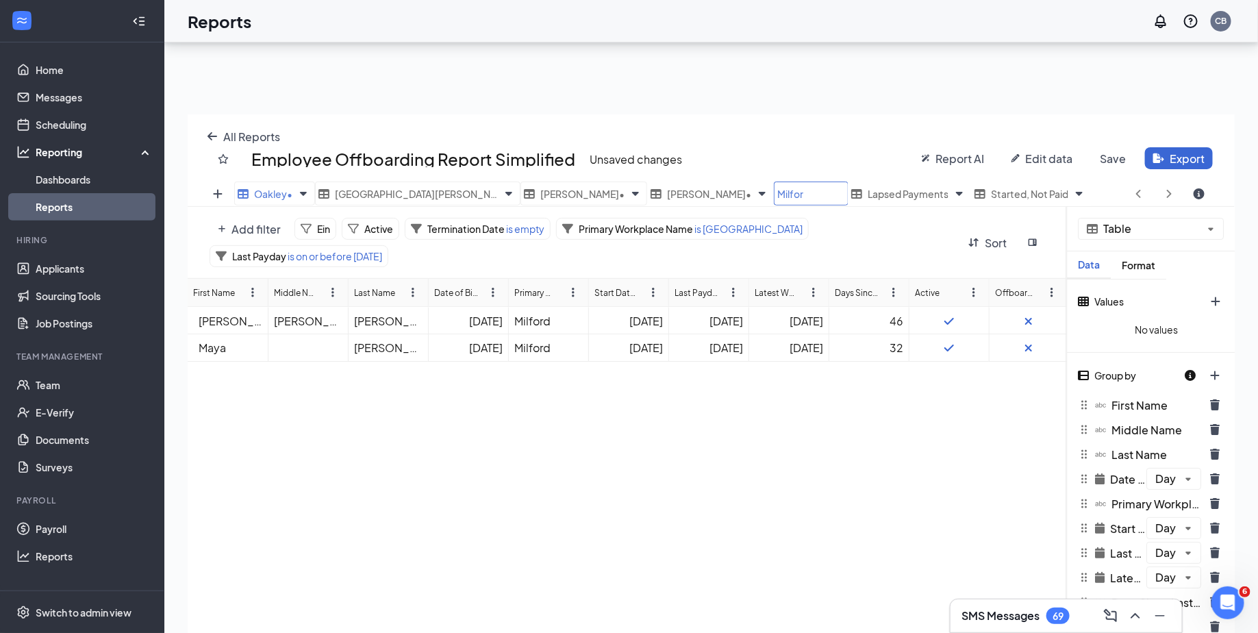
type input "Milford"
click at [736, 164] on div "Employee Offboarding Report Simplified Unsaved changes" at bounding box center [555, 158] width 693 height 23
click at [834, 192] on icon "Views" at bounding box center [842, 193] width 16 height 16
click at [649, 225] on span "Duplicate" at bounding box center [638, 223] width 51 height 14
click at [1184, 194] on icon "Views" at bounding box center [1192, 193] width 16 height 16
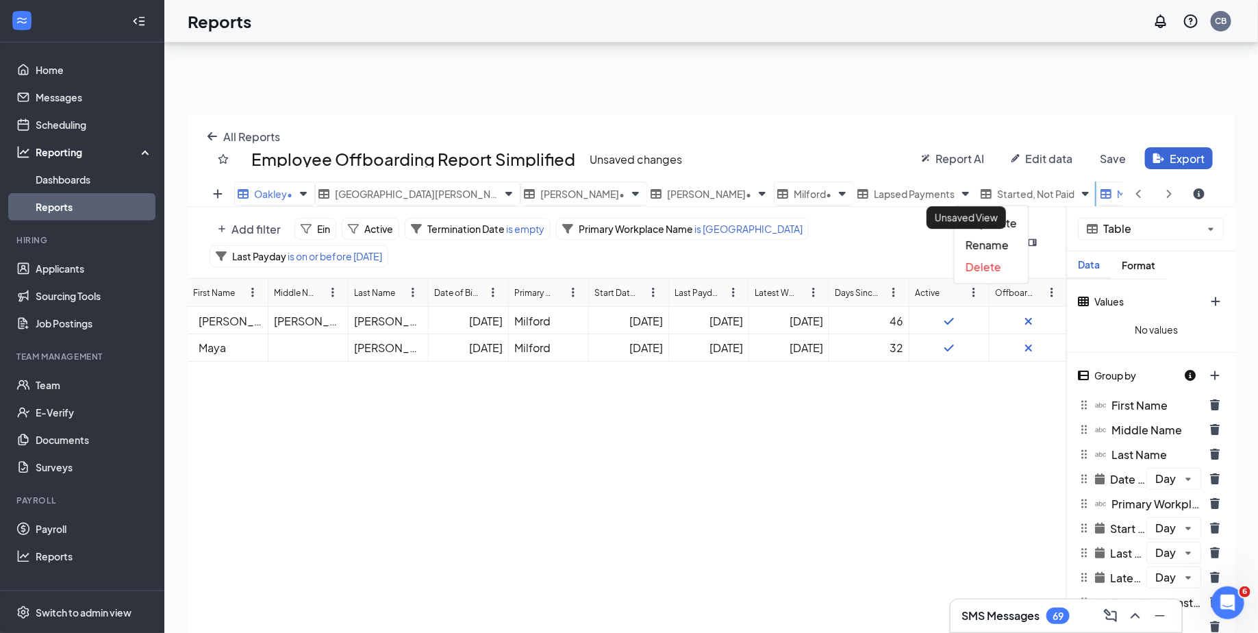
click at [1117, 194] on span "Milford Copy •" at bounding box center [1149, 194] width 64 height 12
click at [684, 218] on div "Primary Workplace Name is [GEOGRAPHIC_DATA]" at bounding box center [682, 229] width 253 height 22
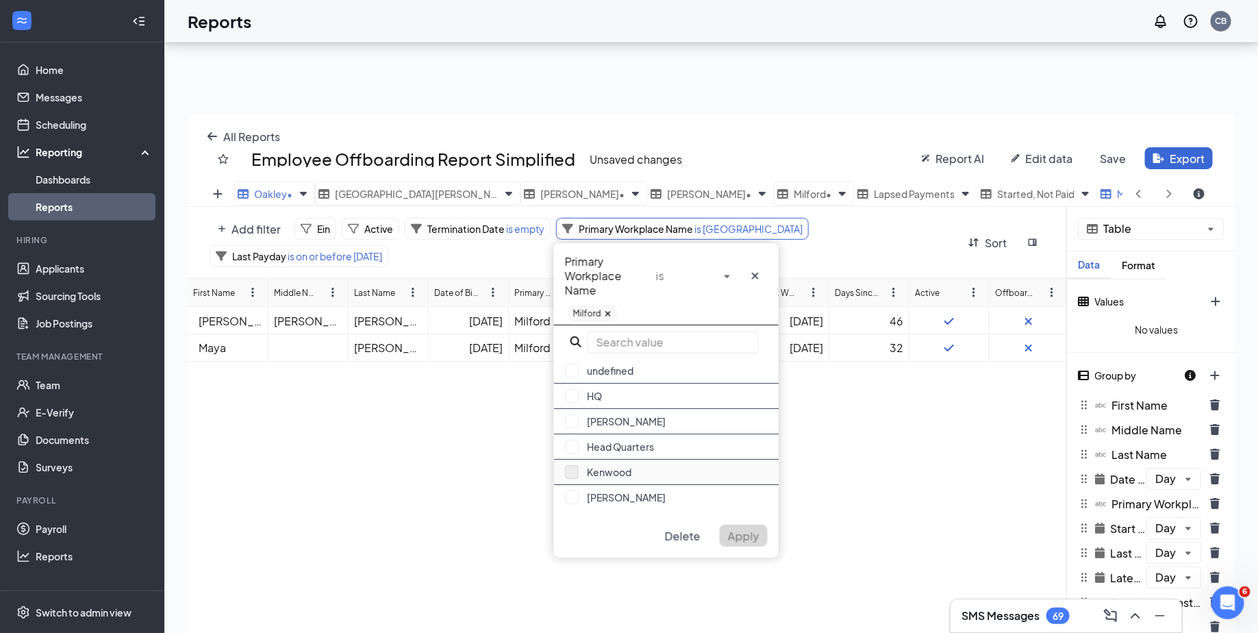
click at [569, 465] on button "button" at bounding box center [572, 472] width 14 height 14
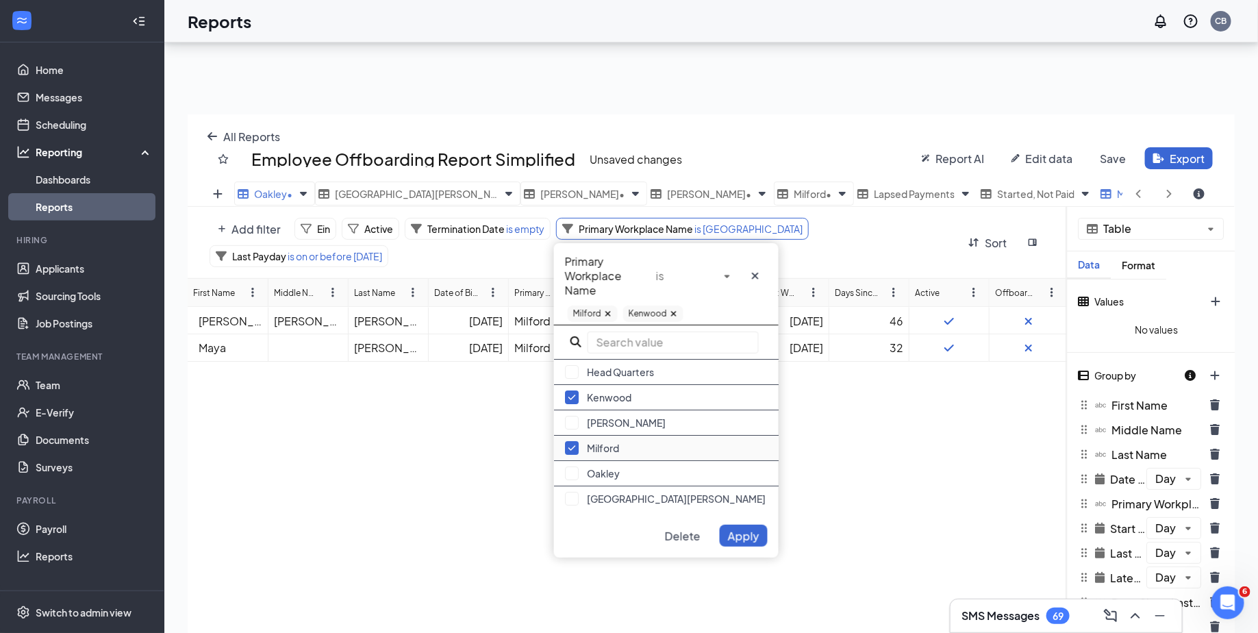
click at [574, 444] on button "button" at bounding box center [572, 448] width 14 height 14
click at [750, 531] on span "Apply" at bounding box center [743, 535] width 31 height 14
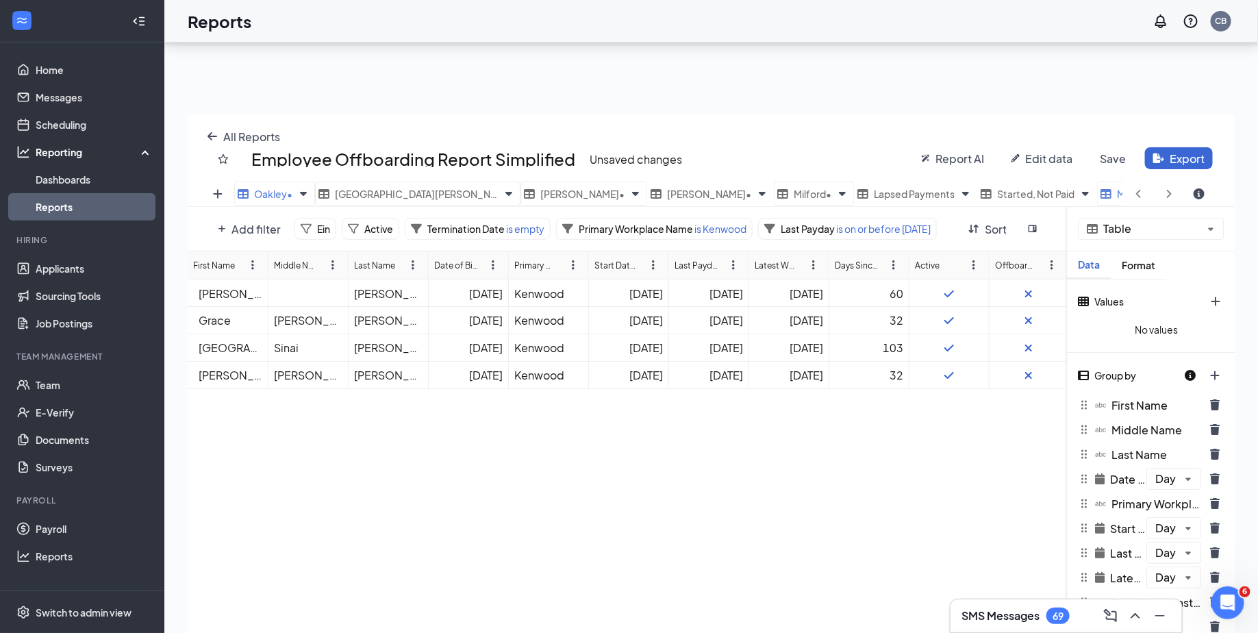
click at [1188, 192] on icon "Views" at bounding box center [1191, 194] width 7 height 4
click at [991, 244] on span "Rename" at bounding box center [986, 245] width 43 height 14
click at [1097, 194] on input "Milford Copy" at bounding box center [1150, 193] width 107 height 24
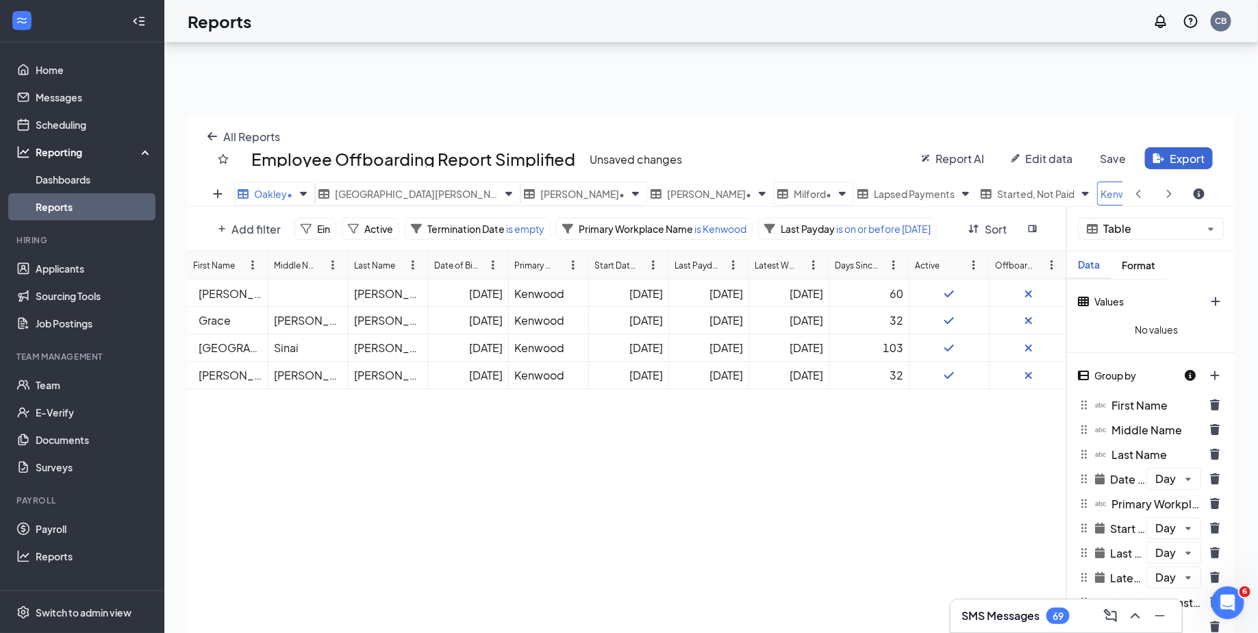
type input "Kenwood"
click at [962, 214] on div "Add filter Ein Active Termination Date is empty Primary Workplace Name is Kenwo…" at bounding box center [627, 229] width 879 height 44
drag, startPoint x: 966, startPoint y: 190, endPoint x: 731, endPoint y: 199, distance: 235.0
click at [731, 199] on div "Oakley • [GEOGRAPHIC_DATA][PERSON_NAME] • [PERSON_NAME] • [GEOGRAPHIC_DATA] • […" at bounding box center [711, 193] width 955 height 25
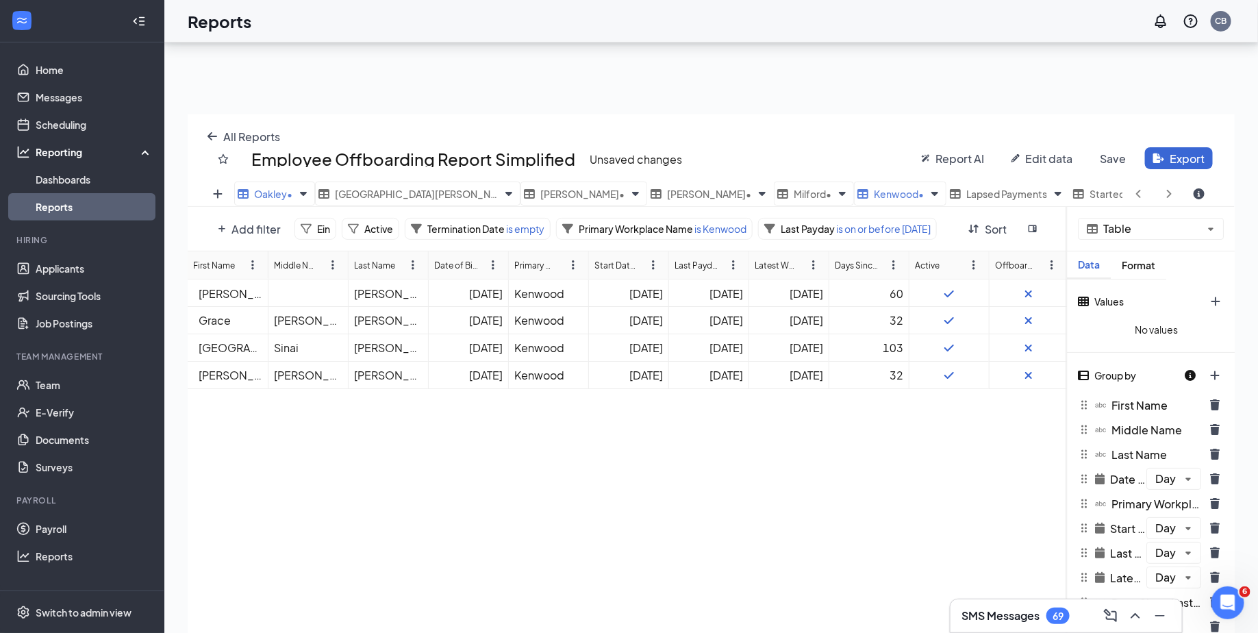
click at [802, 208] on div "Add filter Ein Active Termination Date is empty Primary Workplace Name is Kenwo…" at bounding box center [627, 229] width 879 height 44
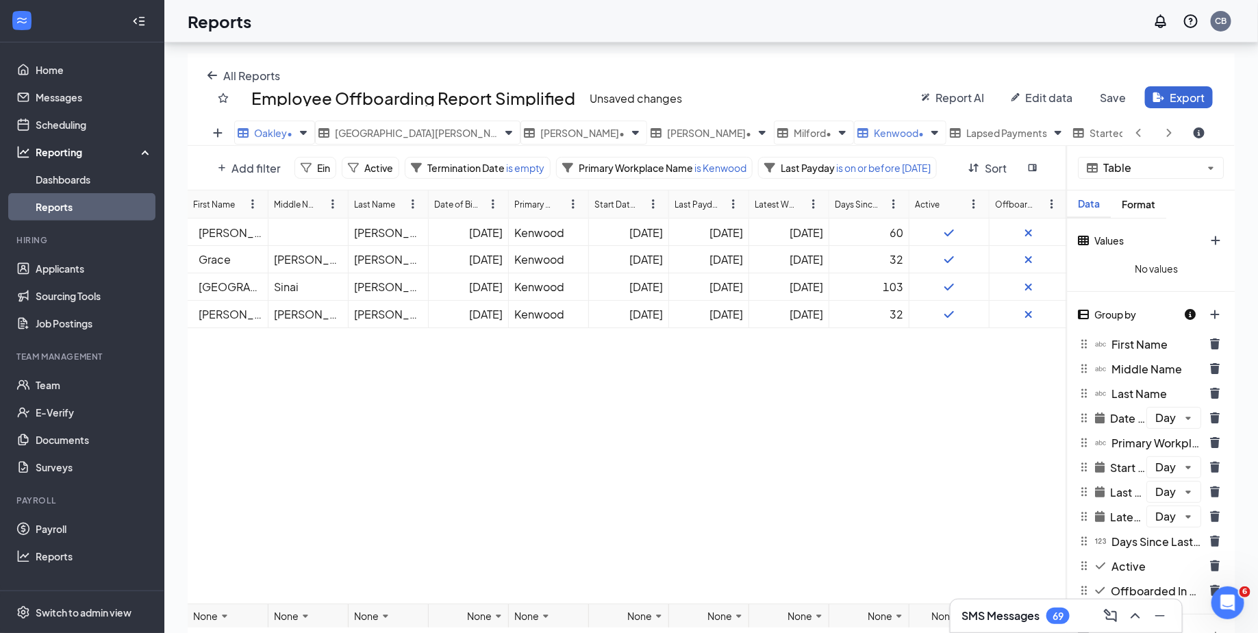
scroll to position [173, 0]
click at [253, 125] on div "Oakley •" at bounding box center [265, 131] width 55 height 17
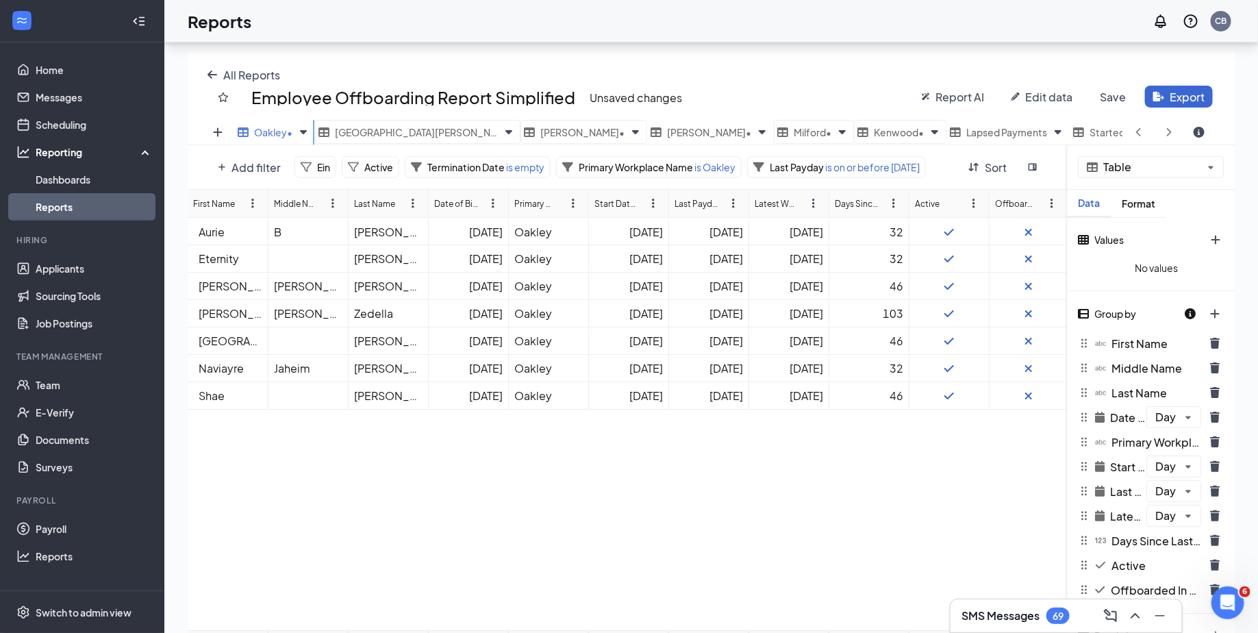
click at [374, 131] on span "[GEOGRAPHIC_DATA][PERSON_NAME] •" at bounding box center [416, 132] width 163 height 12
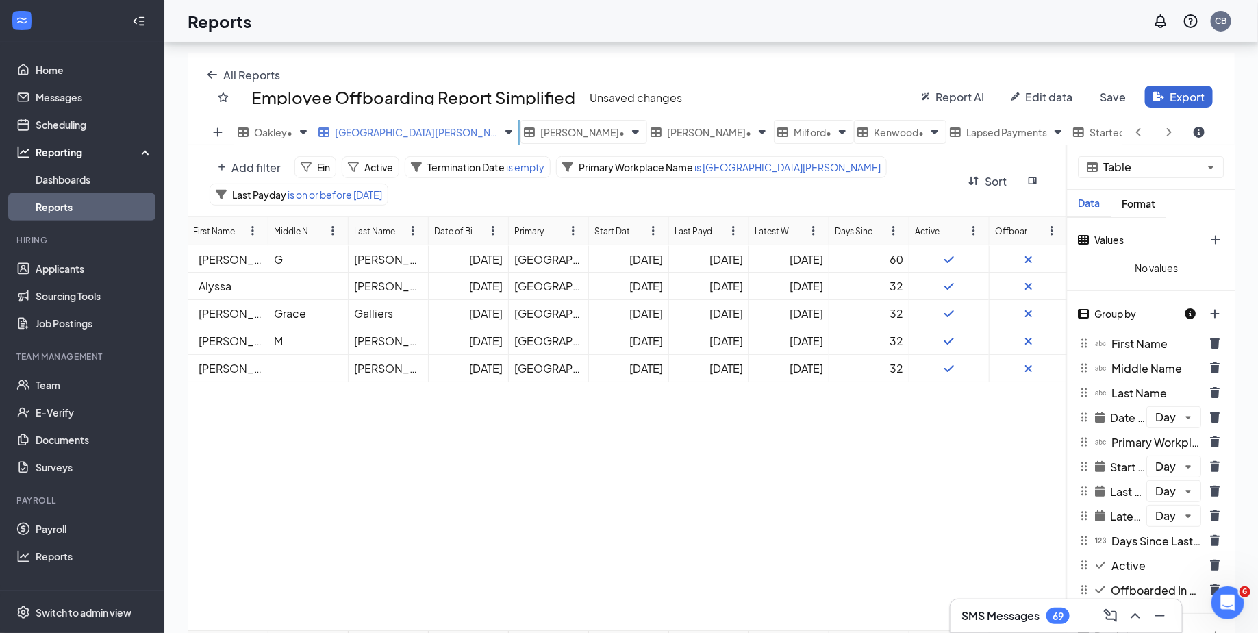
click at [540, 126] on span "[PERSON_NAME] •" at bounding box center [582, 132] width 84 height 12
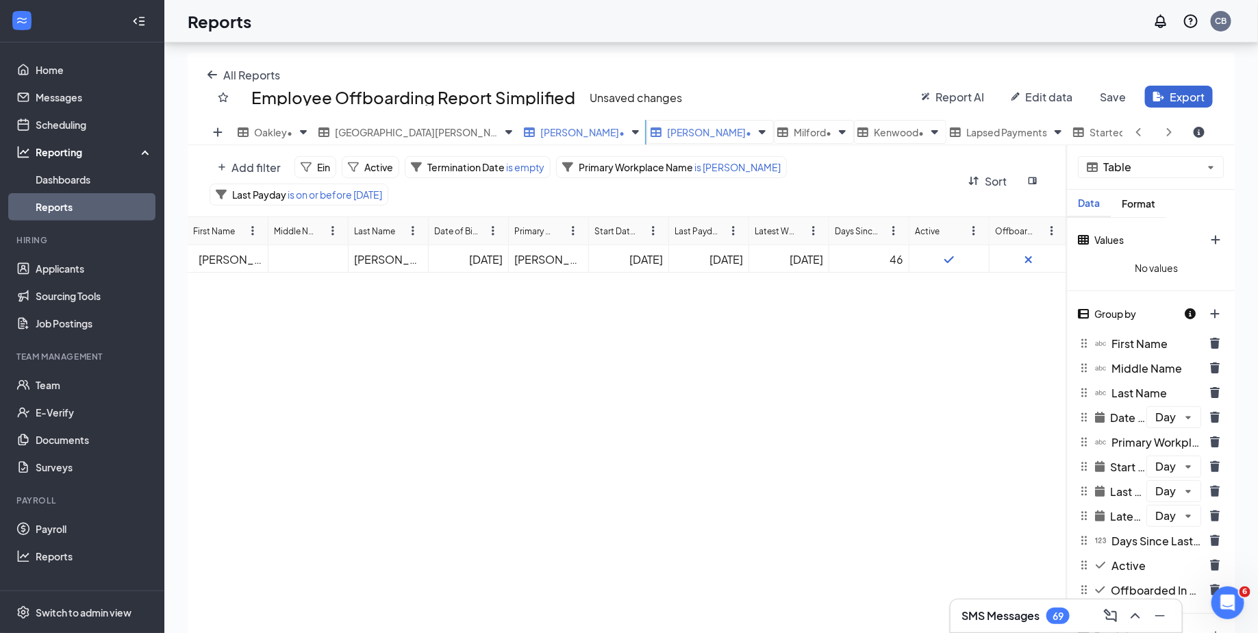
click at [667, 126] on span "[PERSON_NAME] •" at bounding box center [709, 132] width 84 height 12
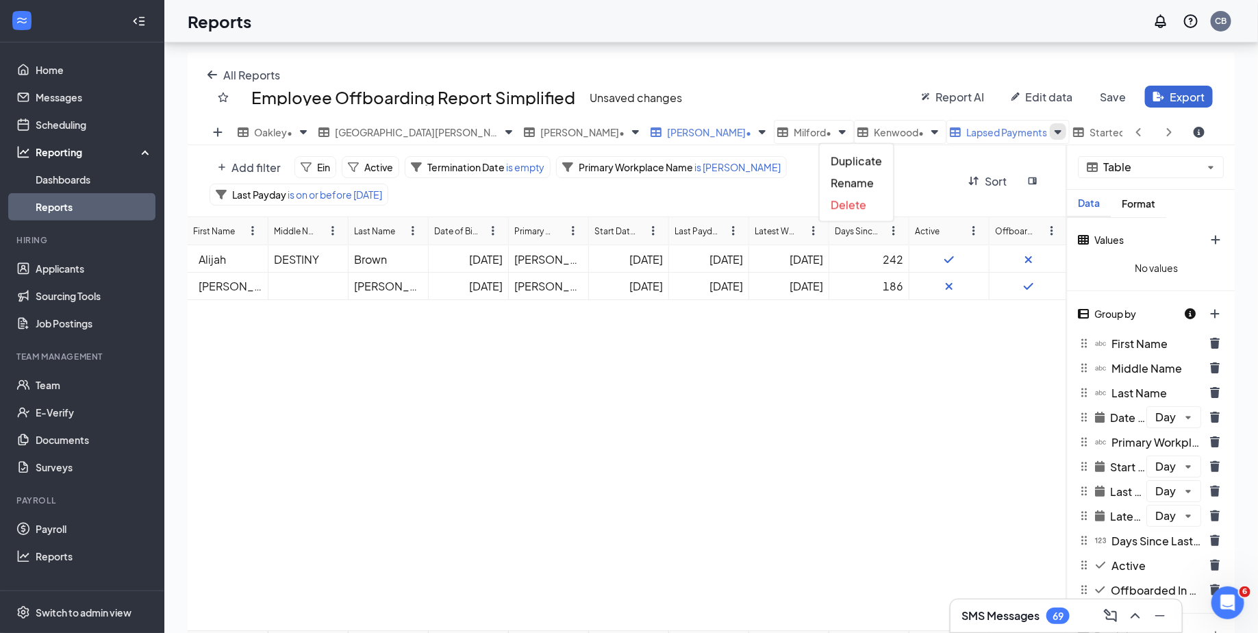
click at [1049, 128] on icon "Views" at bounding box center [1057, 131] width 16 height 16
click at [856, 200] on span "Delete" at bounding box center [848, 204] width 36 height 14
click at [1051, 131] on icon "Views" at bounding box center [1054, 132] width 7 height 4
click at [837, 202] on span "Delete" at bounding box center [845, 204] width 36 height 14
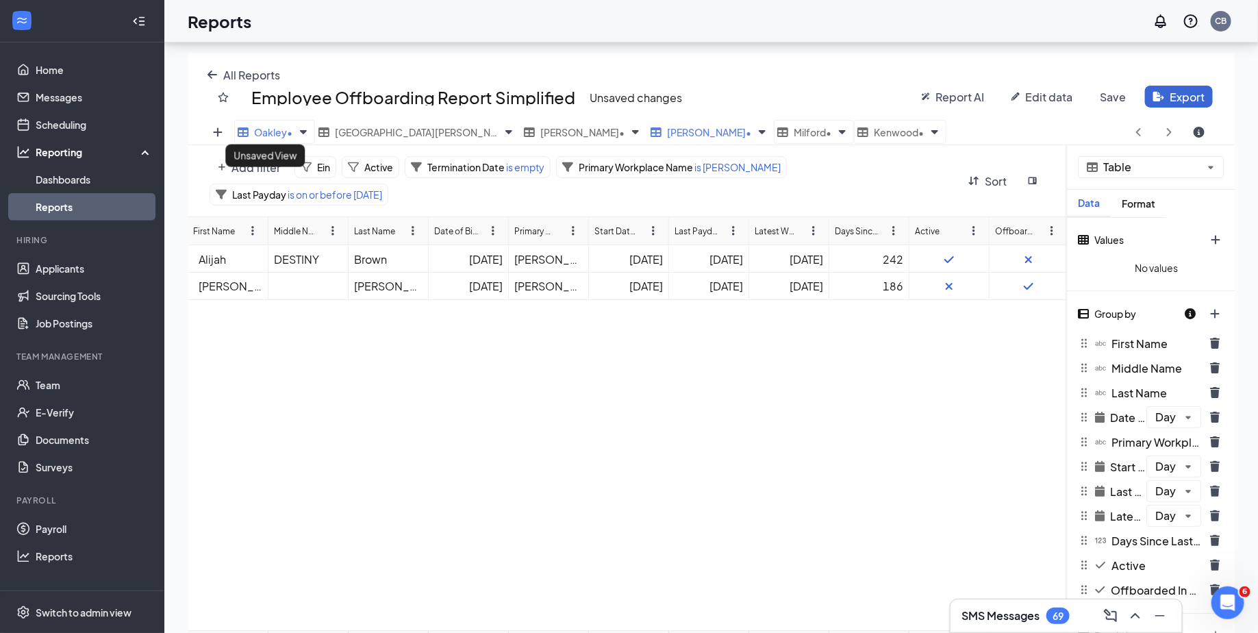
click at [277, 132] on span "Oakley •" at bounding box center [273, 132] width 38 height 12
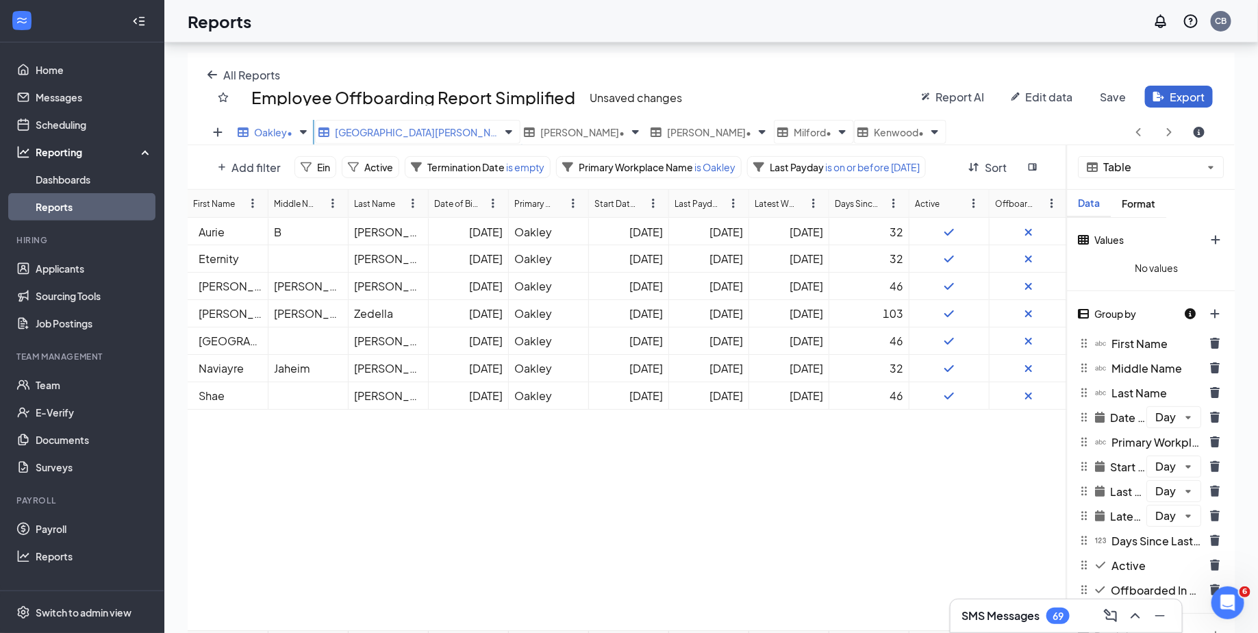
click at [368, 129] on span "[GEOGRAPHIC_DATA][PERSON_NAME] •" at bounding box center [416, 132] width 163 height 12
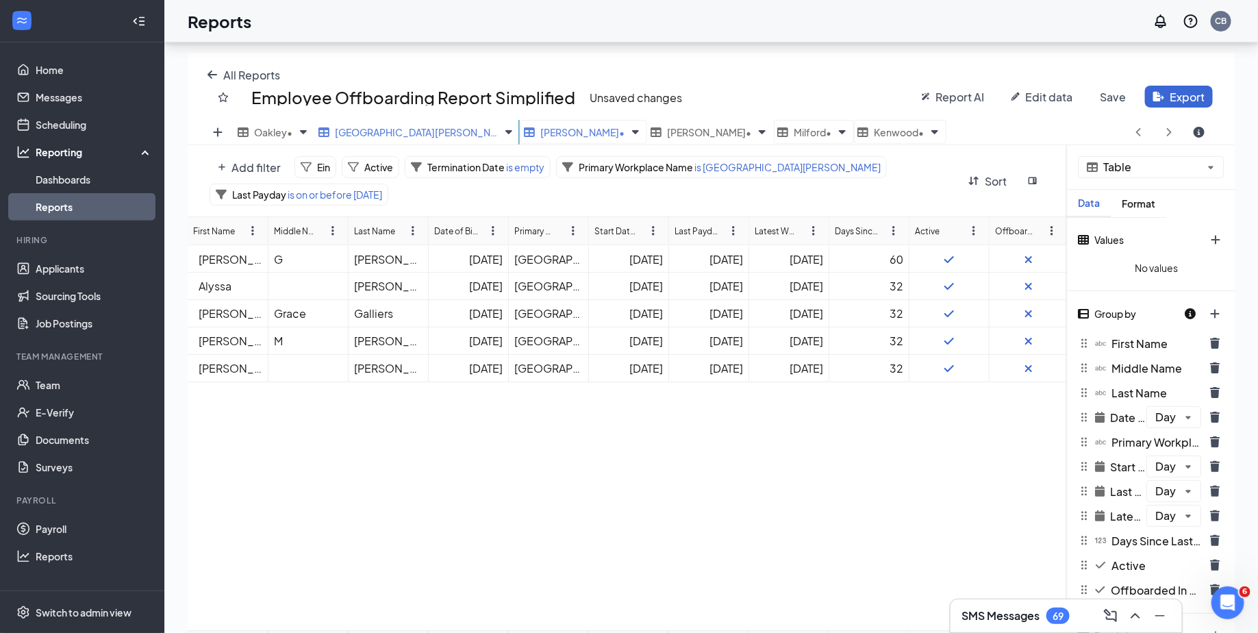
click at [524, 135] on div "[PERSON_NAME] •" at bounding box center [574, 131] width 101 height 17
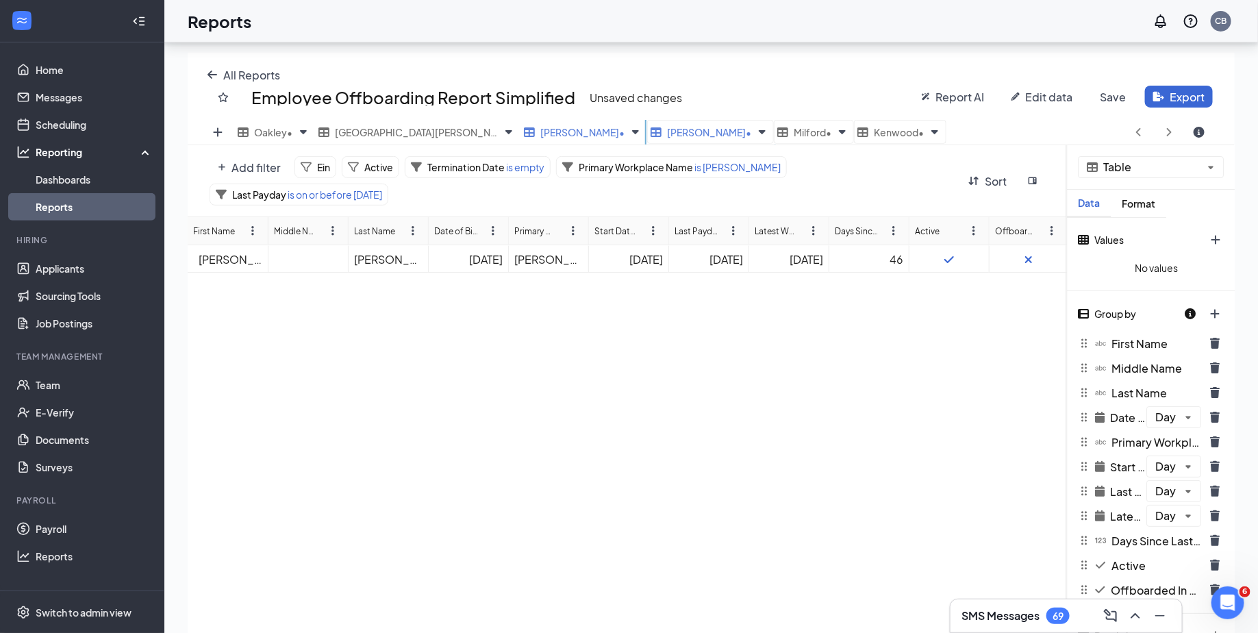
click at [667, 131] on span "[PERSON_NAME] •" at bounding box center [709, 132] width 84 height 12
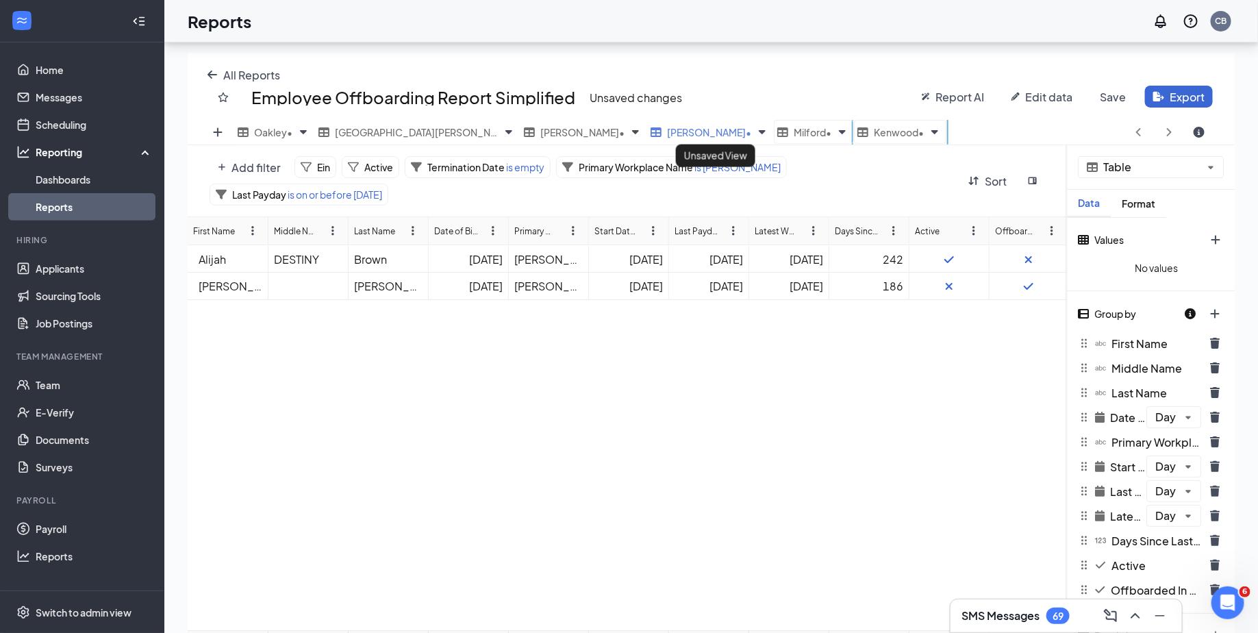
click at [873, 133] on span "Kenwood •" at bounding box center [898, 132] width 50 height 12
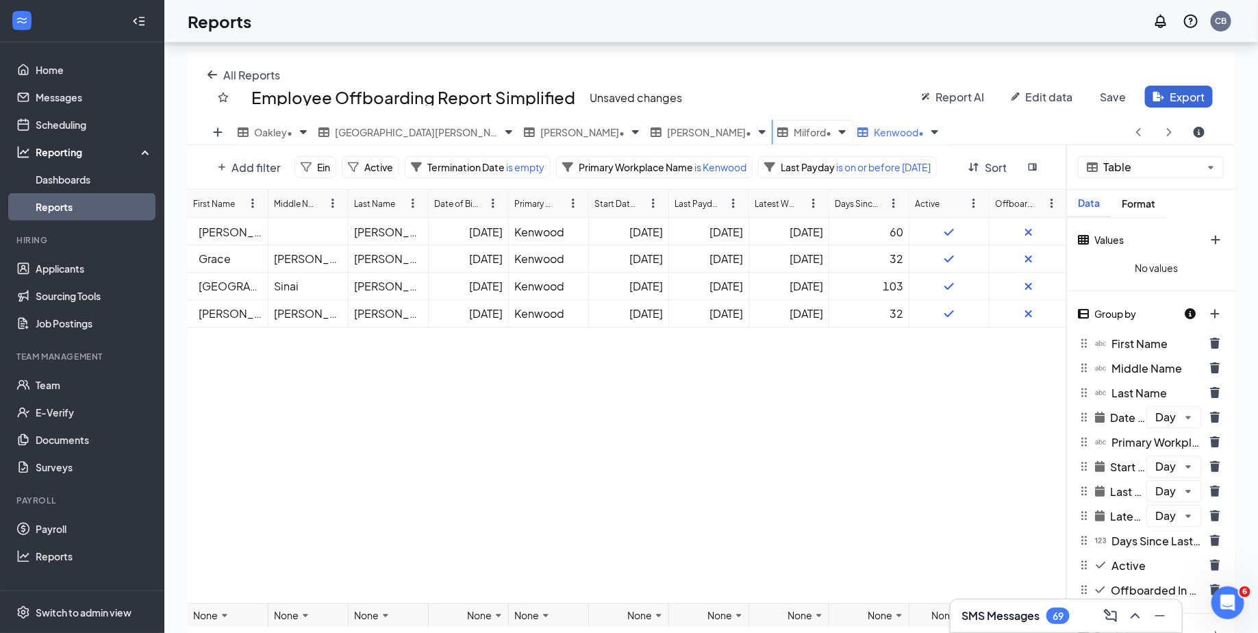
click at [793, 129] on span "Milford •" at bounding box center [812, 132] width 38 height 12
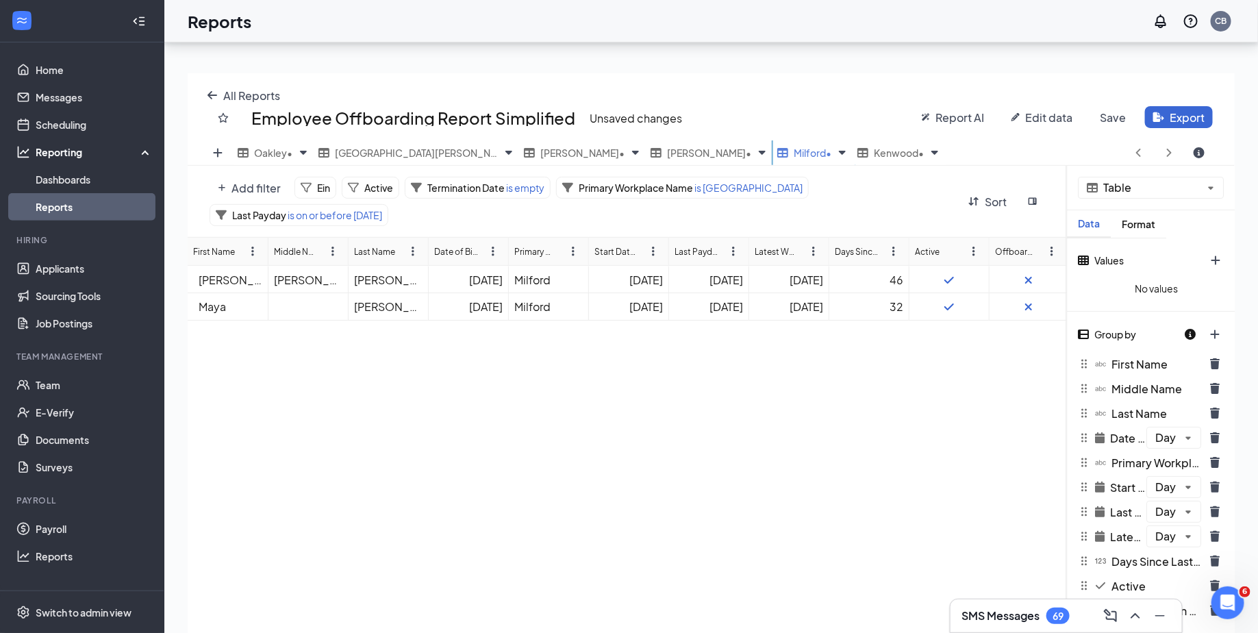
scroll to position [149, 0]
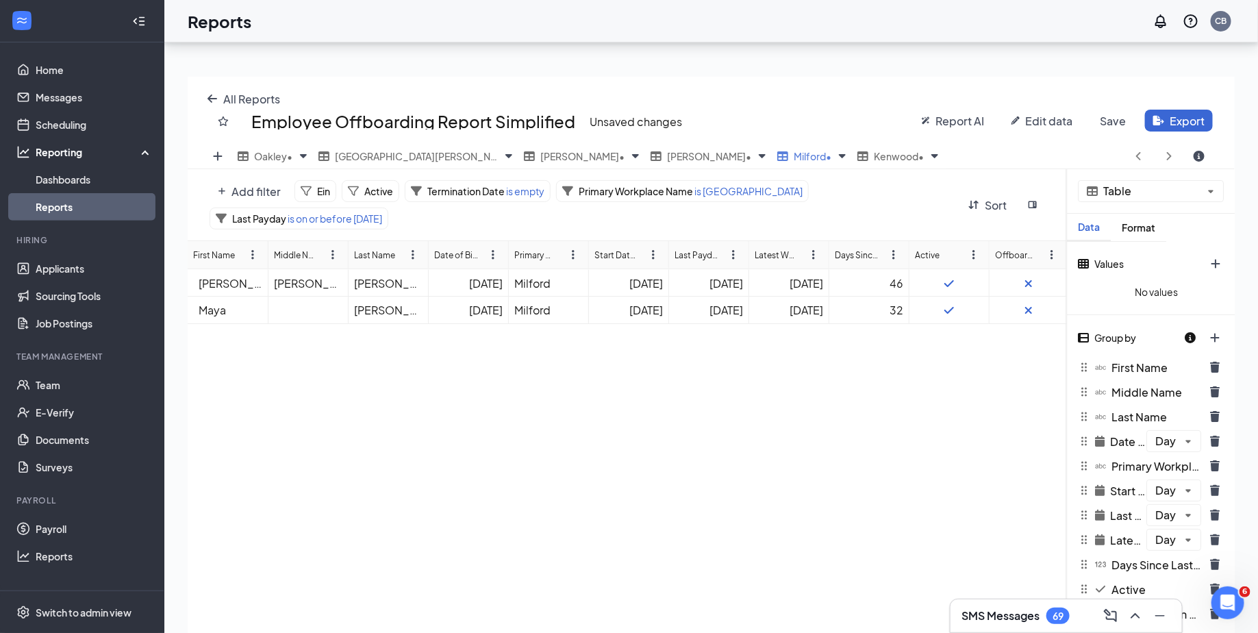
click at [1120, 122] on span "Save" at bounding box center [1112, 121] width 26 height 14
click at [1103, 177] on span "Save as" at bounding box center [1104, 175] width 40 height 14
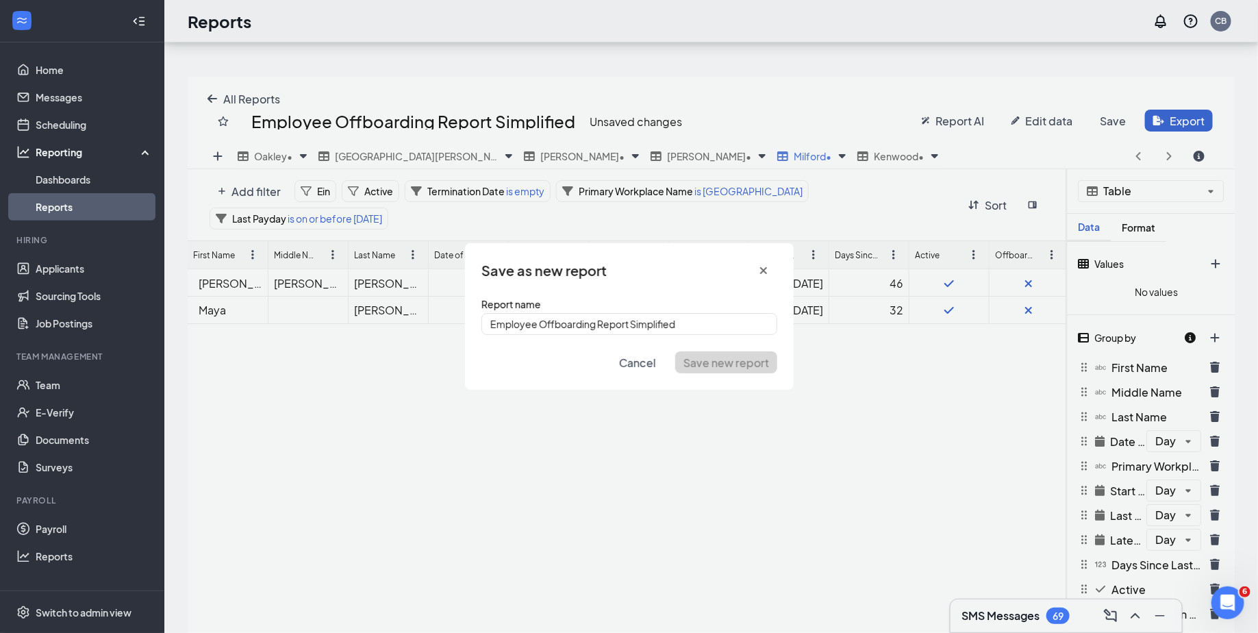
click at [634, 359] on span "Cancel" at bounding box center [637, 362] width 37 height 14
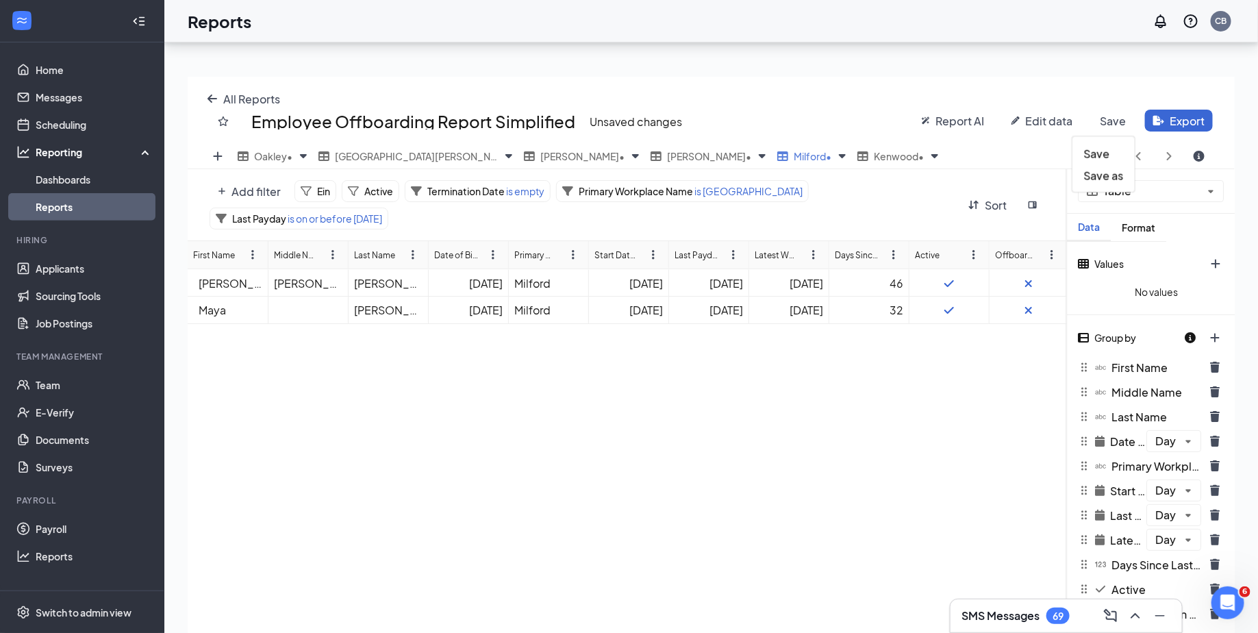
click at [1122, 115] on span "Save" at bounding box center [1112, 121] width 26 height 14
click at [1095, 151] on span "Save" at bounding box center [1097, 153] width 26 height 14
click at [1177, 116] on span "Export" at bounding box center [1186, 121] width 35 height 14
click at [1130, 171] on span "Schedule Export" at bounding box center [1158, 175] width 87 height 14
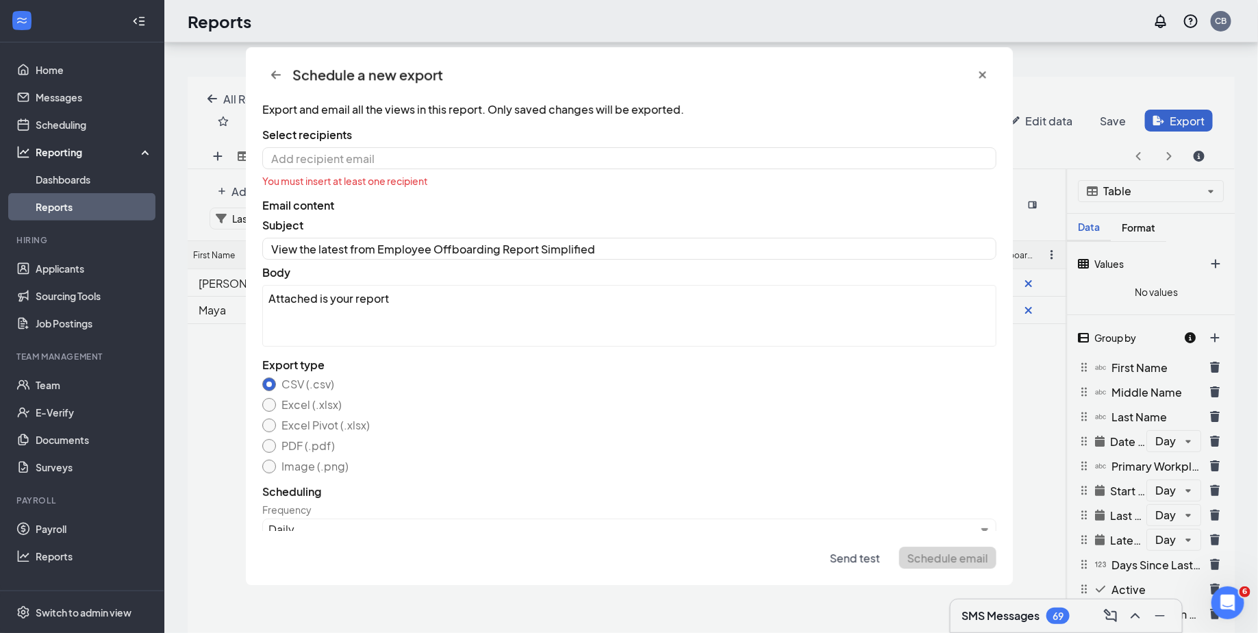
click at [420, 139] on span "Select recipients" at bounding box center [629, 134] width 734 height 14
click at [407, 146] on div "Select recipients You must insert at least one recipient" at bounding box center [629, 157] width 734 height 60
click at [392, 157] on input at bounding box center [629, 158] width 734 height 22
type input "[EMAIL_ADDRESS][DOMAIN_NAME]"
click at [417, 194] on div "Export and email all the views in this report. Only saved changes will be expor…" at bounding box center [629, 316] width 767 height 428
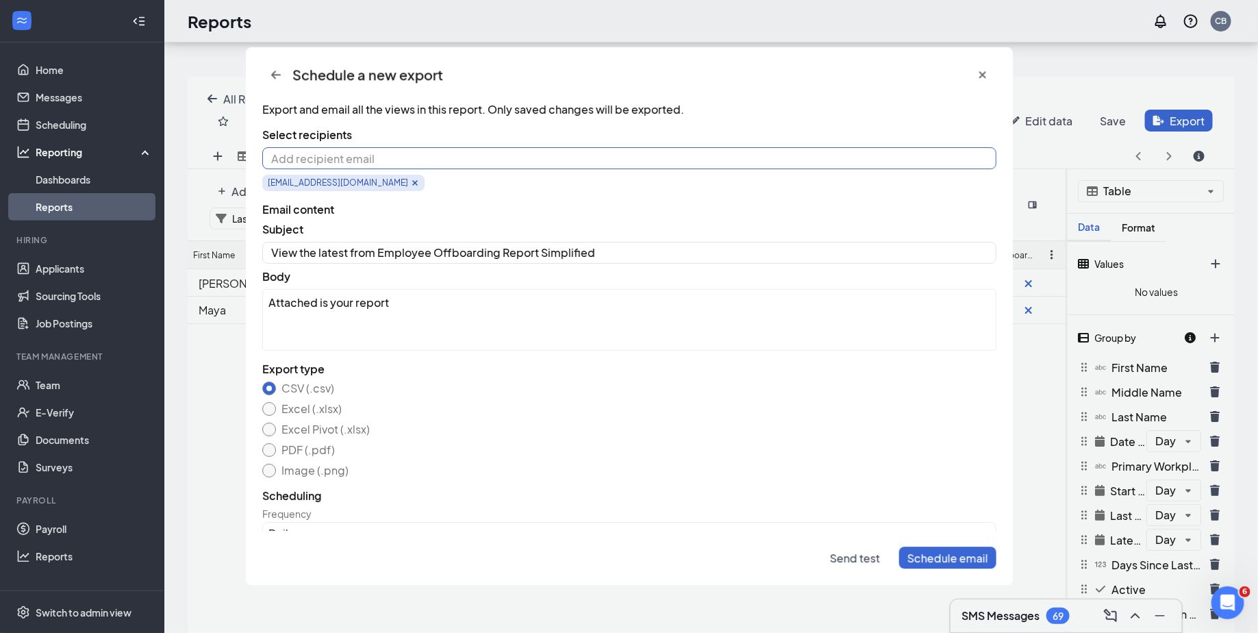
click at [416, 165] on input at bounding box center [629, 158] width 734 height 22
type input "[PERSON_NAME][EMAIL_ADDRESS][DOMAIN_NAME]"
click at [394, 154] on input at bounding box center [629, 158] width 734 height 22
type input "K"
type input "[EMAIL_ADDRESS][DOMAIN_NAME]"
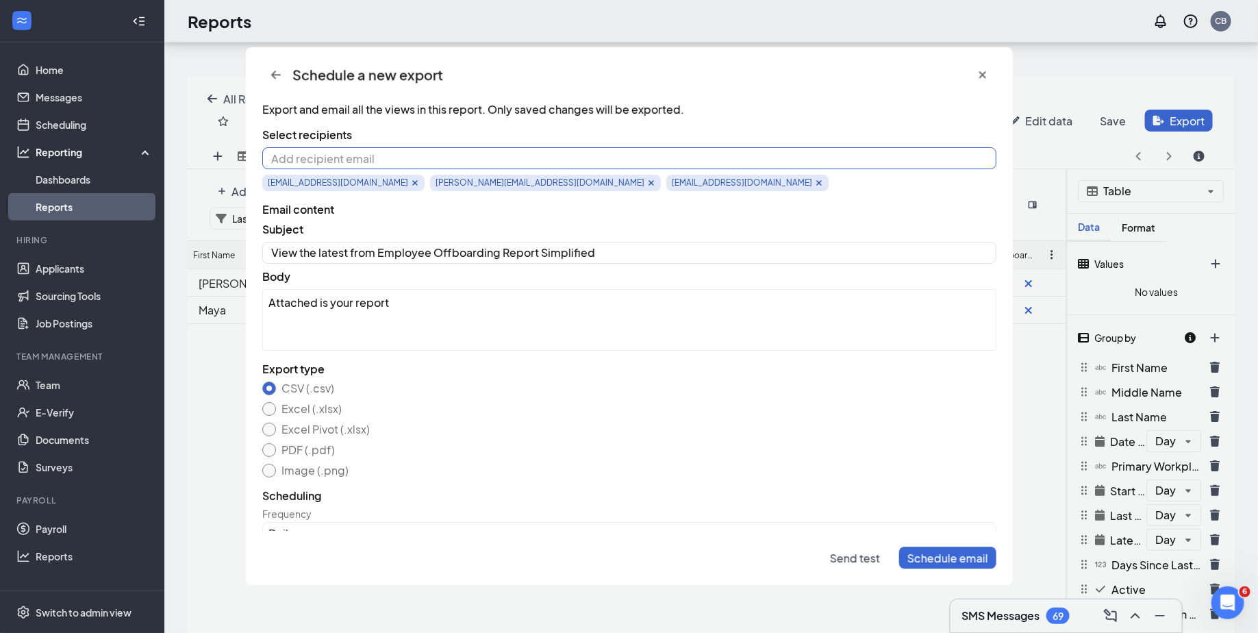
click at [431, 154] on input at bounding box center [629, 158] width 734 height 22
type input "C"
type input "[PERSON_NAME][EMAIL_ADDRESS][DOMAIN_NAME]"
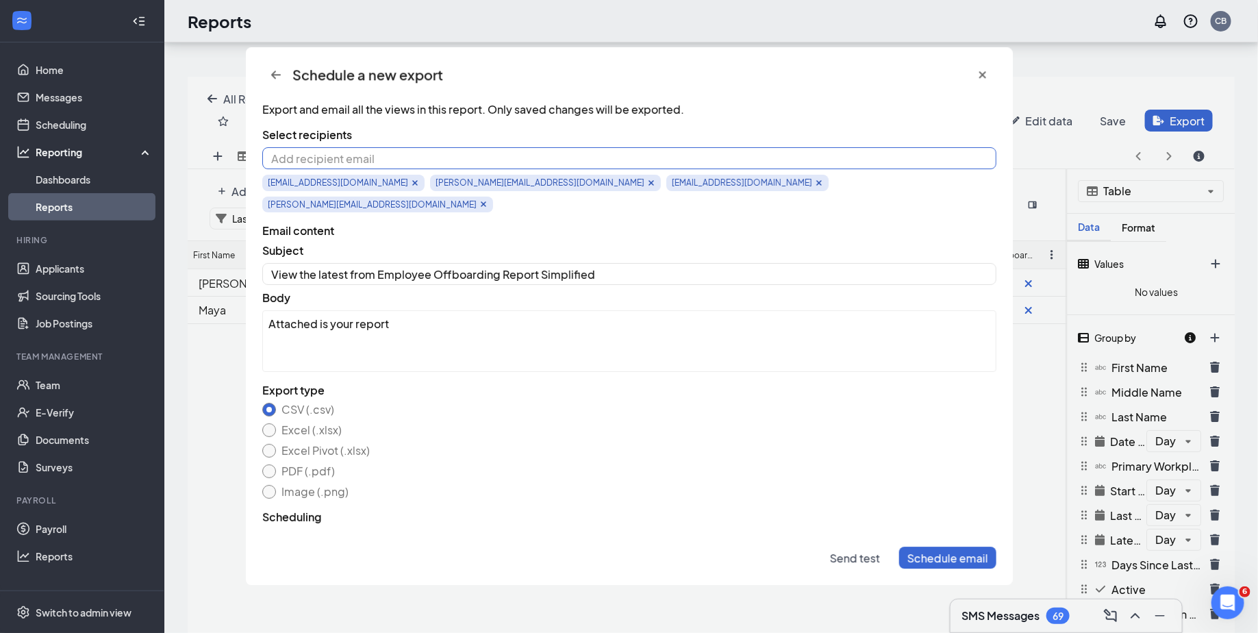
click at [434, 153] on input at bounding box center [629, 158] width 734 height 22
type input "[PERSON_NAME][EMAIL_ADDRESS][DOMAIN_NAME]"
click at [481, 159] on input at bounding box center [629, 158] width 734 height 22
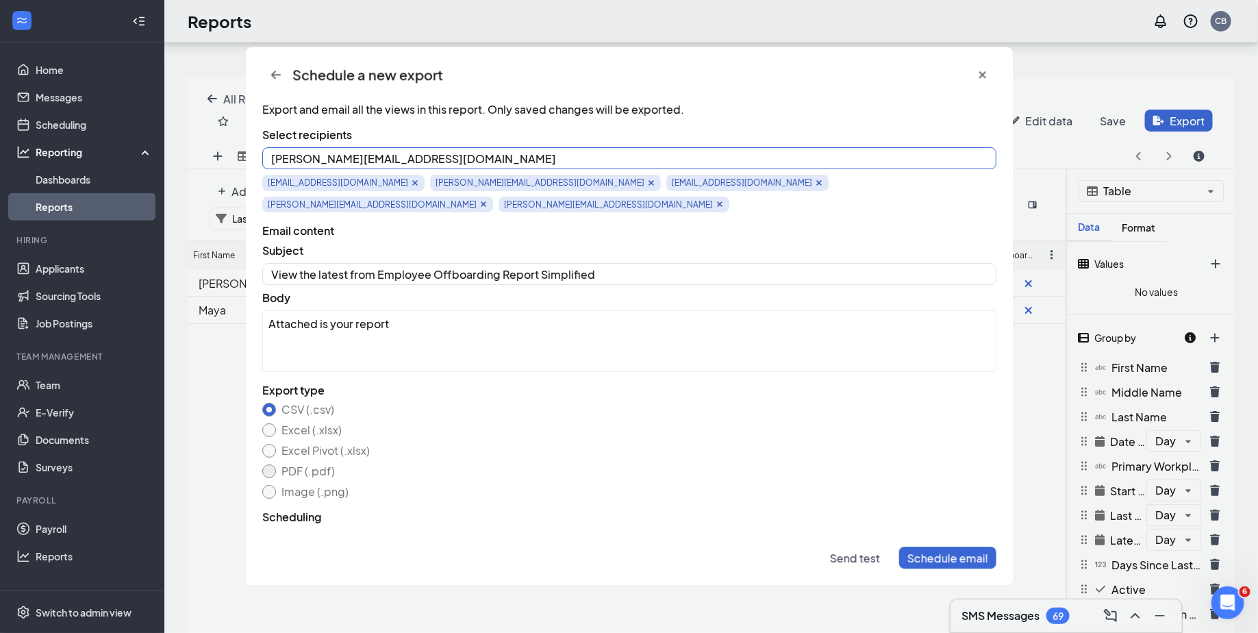
type input "[PERSON_NAME][EMAIL_ADDRESS][DOMAIN_NAME]"
click at [268, 447] on div "CSV (.csv) Excel (.xlsx) Excel Pivot (.xlsx) PDF (.pdf) Image (.png)" at bounding box center [629, 451] width 734 height 96
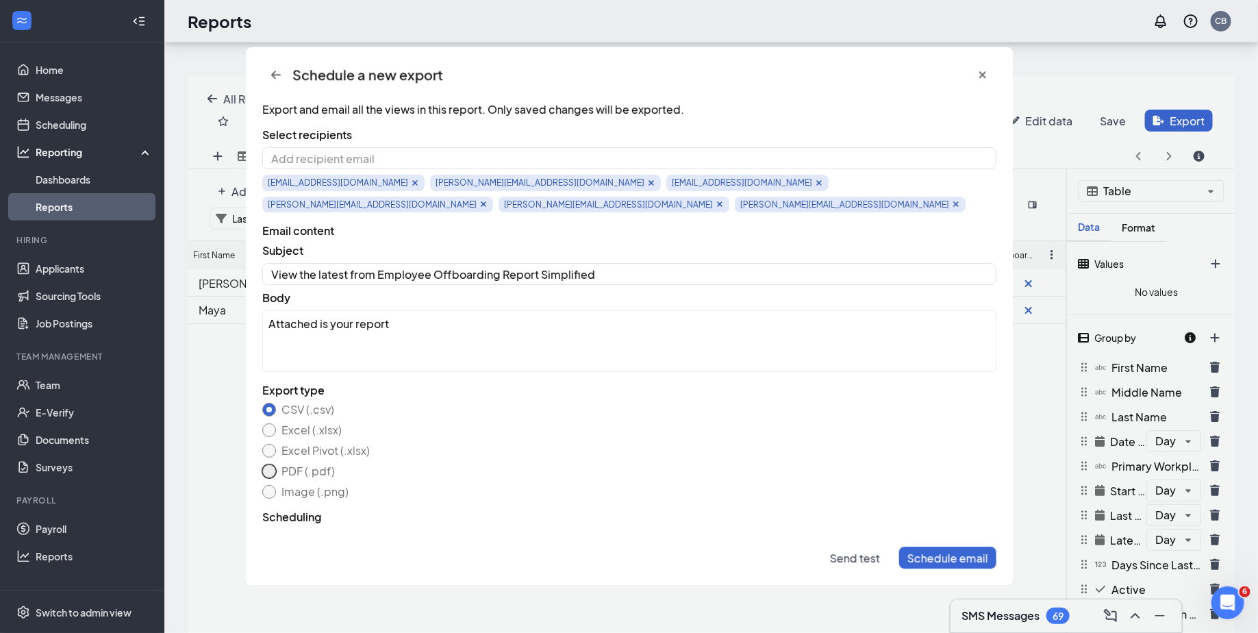
click at [273, 473] on button "PDF (.pdf)" at bounding box center [269, 471] width 14 height 14
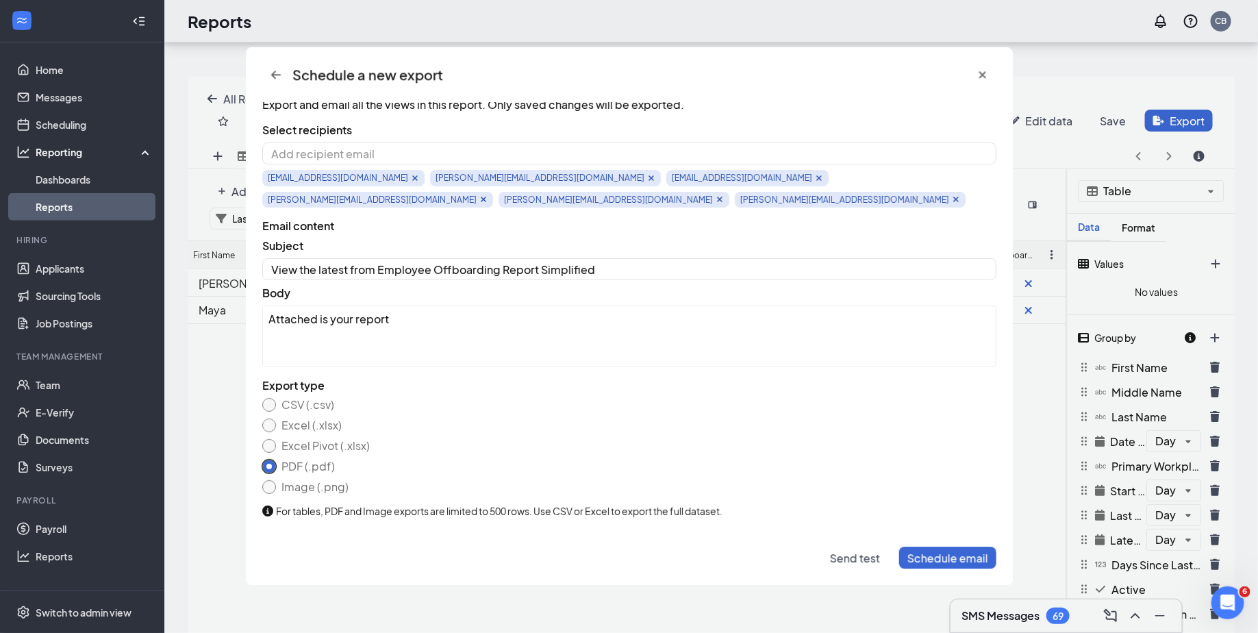
scroll to position [0, 0]
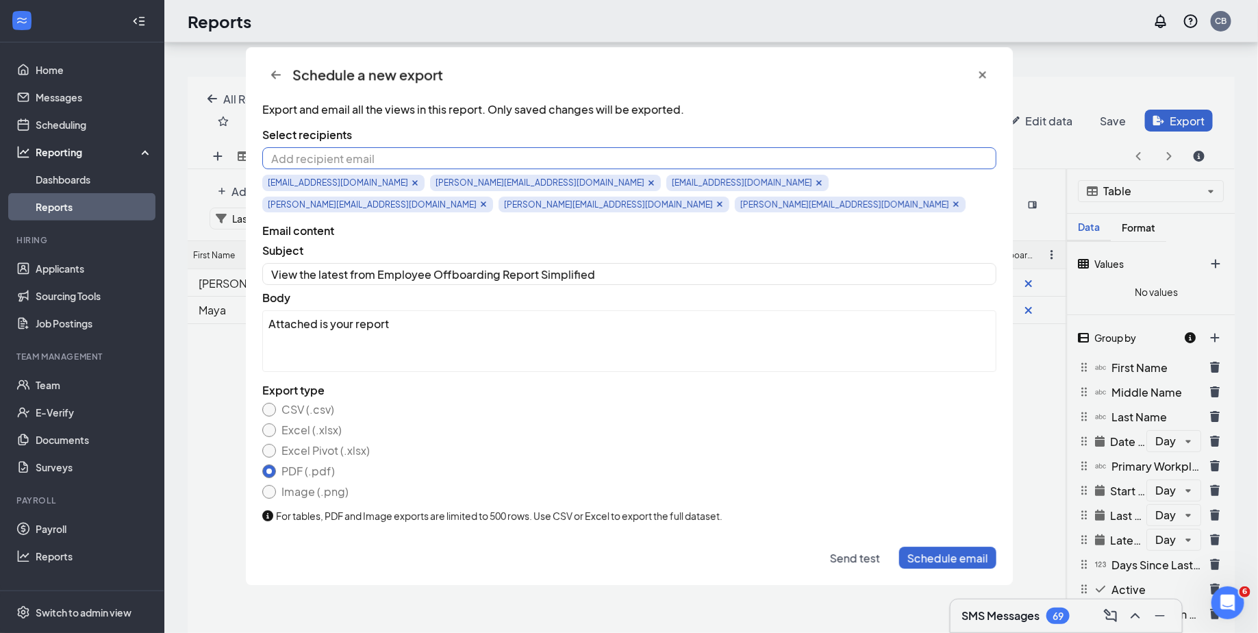
click at [390, 160] on input at bounding box center [629, 158] width 734 height 22
type input "[PERSON_NAME][EMAIL_ADDRESS][DOMAIN_NAME]"
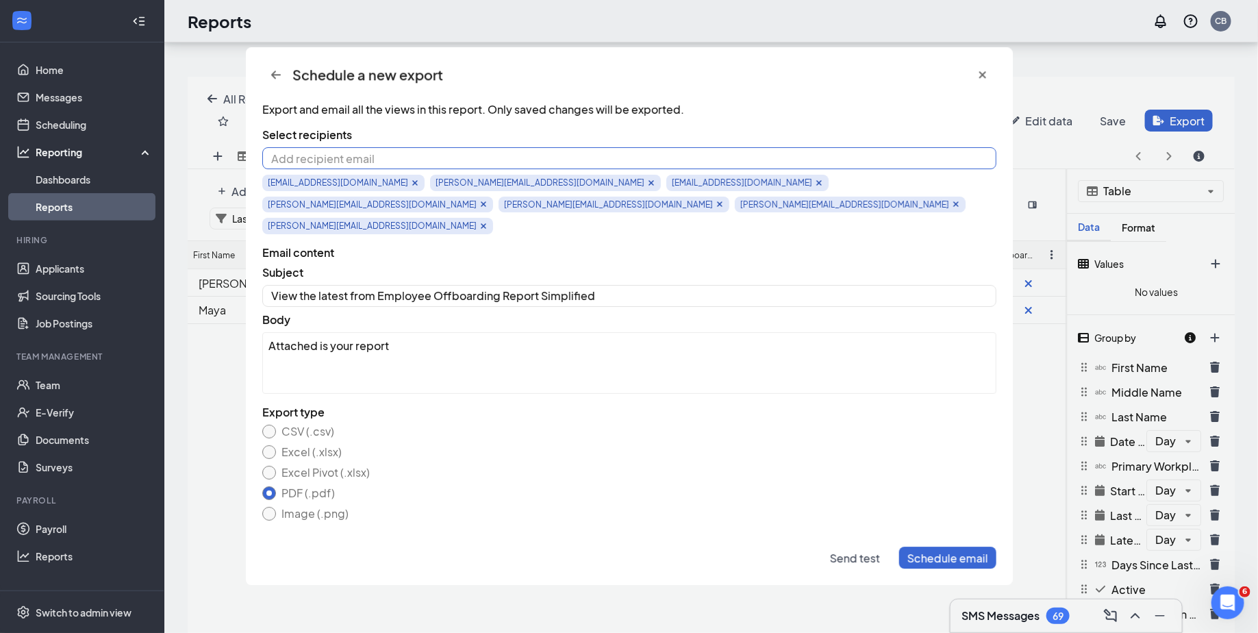
click at [413, 155] on input at bounding box center [629, 158] width 734 height 22
type input "C"
type input "[EMAIL_ADDRESS][DOMAIN_NAME]"
click at [446, 154] on input at bounding box center [629, 158] width 734 height 22
type input "[PERSON_NAME][EMAIL_ADDRESS][DOMAIN_NAME]"
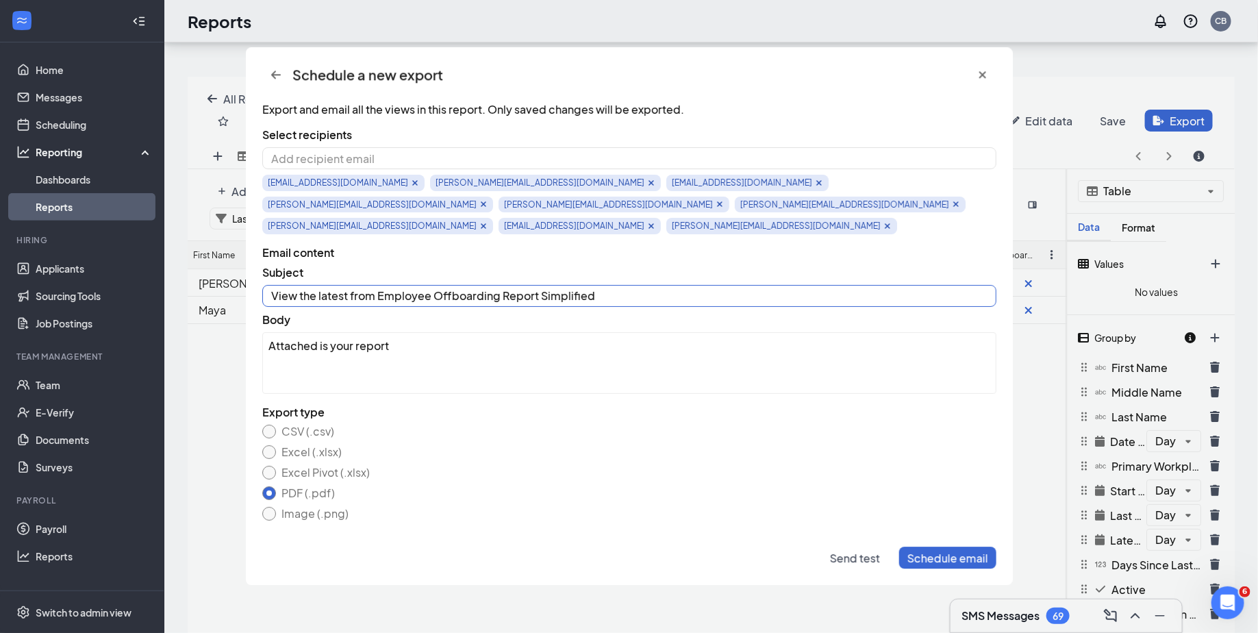
click at [429, 285] on input "View the latest from Employee Offboarding Report Simplified" at bounding box center [629, 296] width 734 height 22
click at [387, 285] on input "Time to review" at bounding box center [629, 296] width 734 height 22
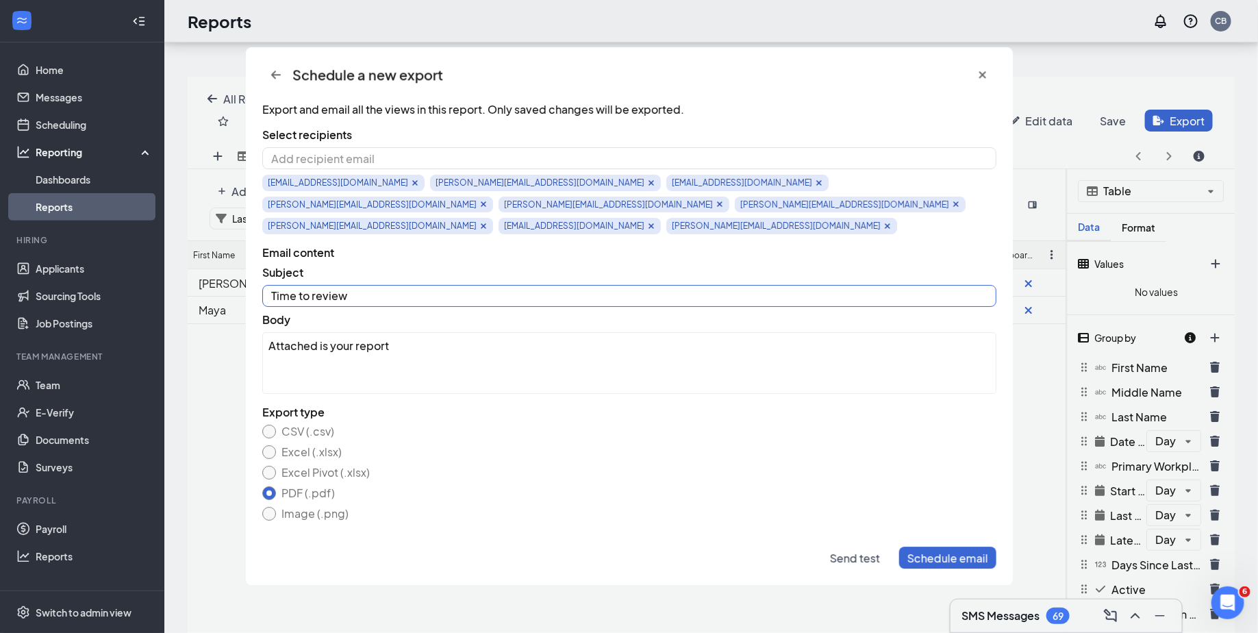
click at [387, 285] on input "Time to review" at bounding box center [629, 296] width 734 height 22
type input "R"
type input "O"
type input "Please review team members in workstream"
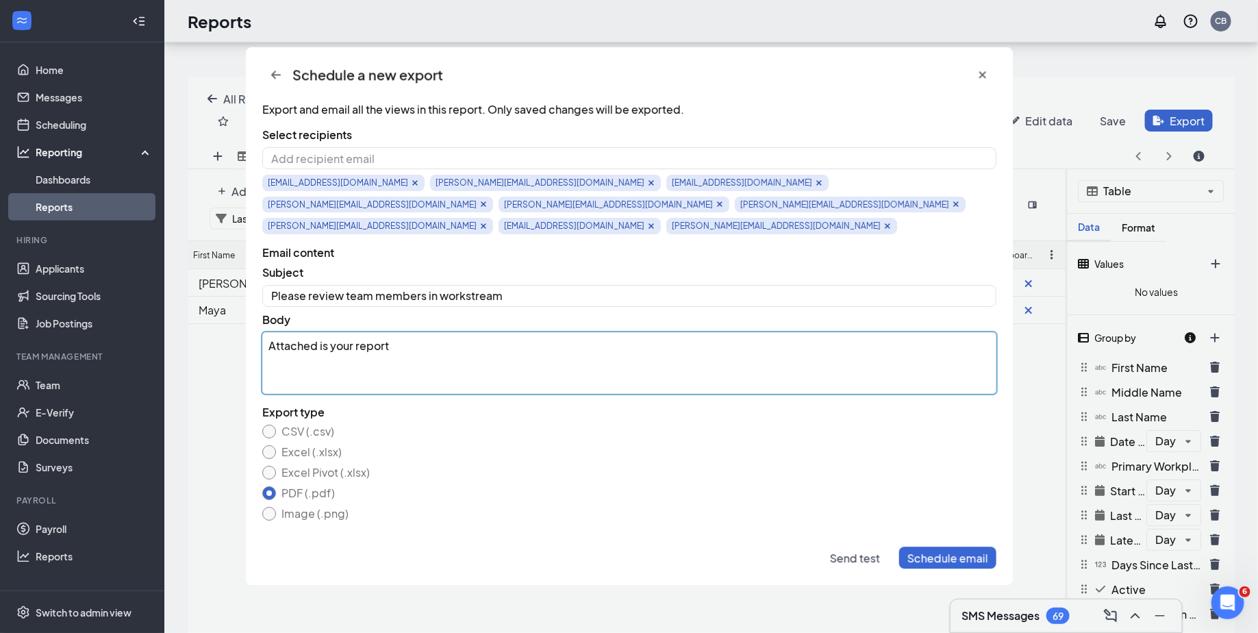
click at [385, 332] on textarea "Attached is your report" at bounding box center [629, 363] width 734 height 62
type textarea "Attached is a report that includes team members who have not been offboar"
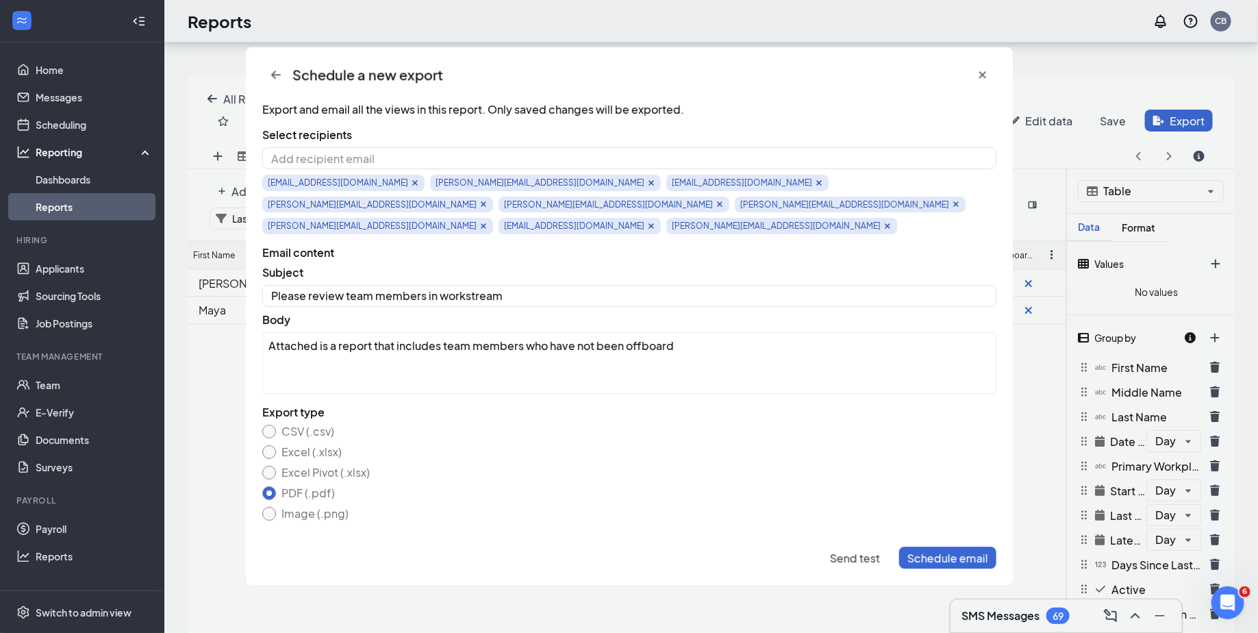
scroll to position [541, 1047]
click at [767, 332] on textarea "Attached is a report that includes team members who have not been off boarded, …" at bounding box center [629, 363] width 734 height 62
click at [985, 332] on textarea "Attached is a report that includes team members who have not been off boarded, …" at bounding box center [629, 363] width 734 height 62
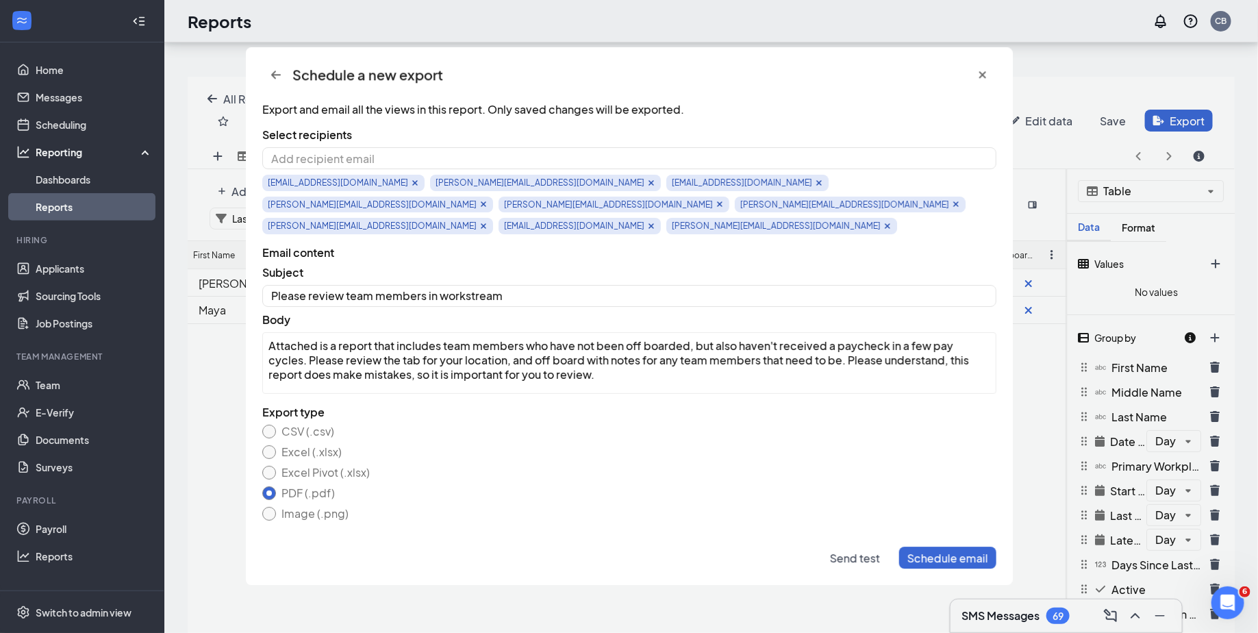
scroll to position [1, 0]
click at [929, 373] on div "Export and email all the views in this report. Only saved changes will be expor…" at bounding box center [629, 316] width 767 height 428
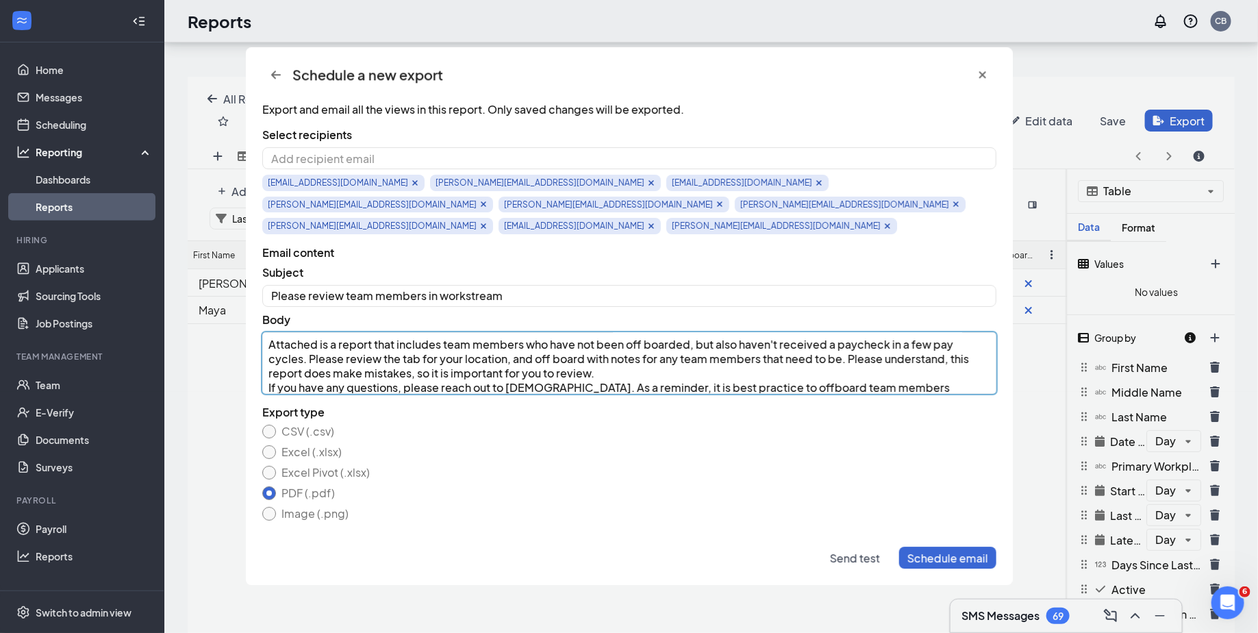
click at [934, 363] on textarea "Attached is a report that includes team members who have not been off boarded, …" at bounding box center [629, 363] width 734 height 62
click at [746, 360] on textarea "Attached is a report that includes team members who have not been off boarded, …" at bounding box center [629, 363] width 734 height 62
click at [751, 361] on textarea "Attached is a report that includes team members who have not been off boarded, …" at bounding box center [629, 363] width 734 height 62
click at [946, 367] on textarea "Attached is a report that includes team members who have not been off boarded, …" at bounding box center [629, 363] width 734 height 62
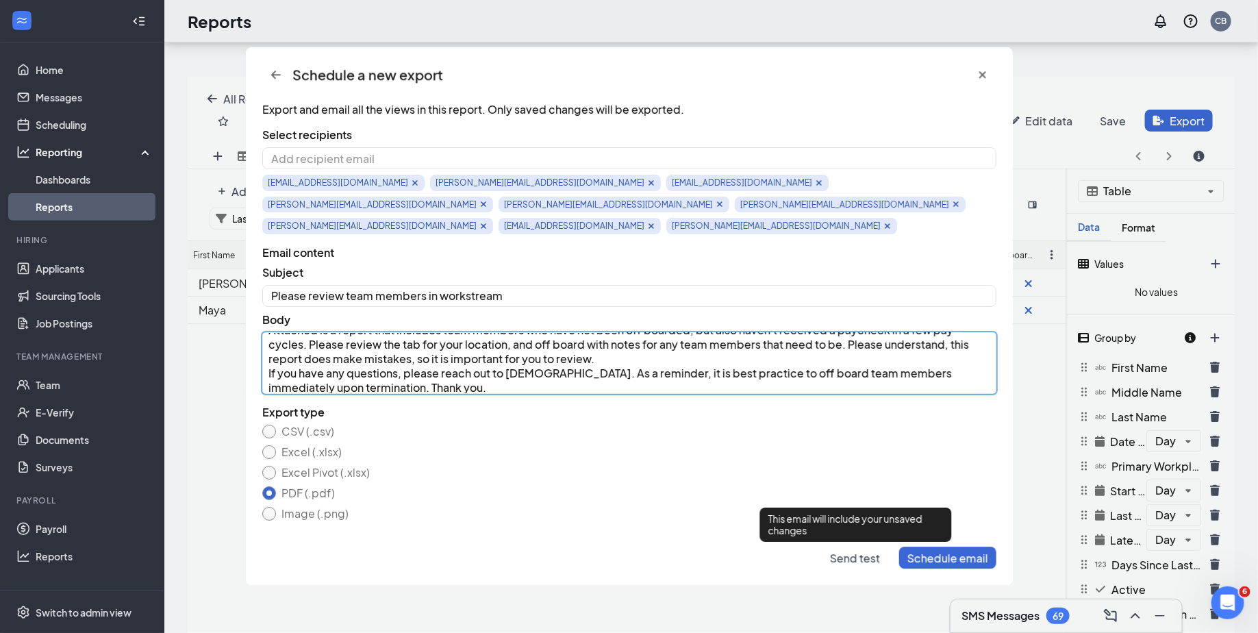
type textarea "Attached is a report that includes team members who have not been off boarded, …"
click at [852, 550] on button "Send test" at bounding box center [854, 558] width 66 height 22
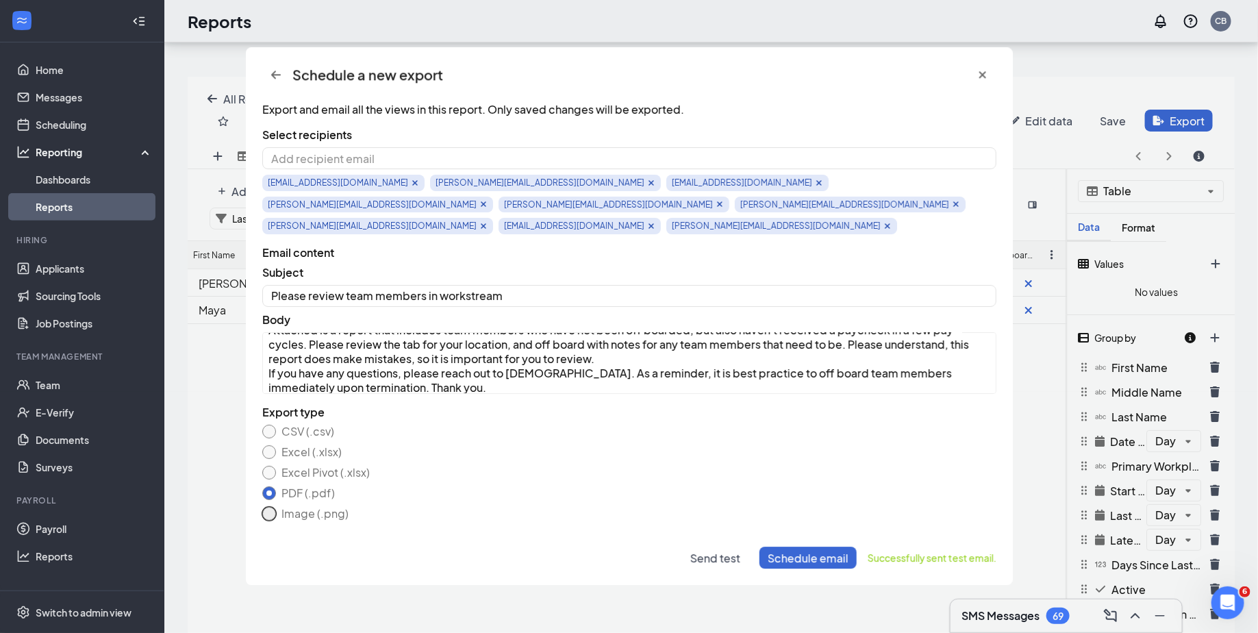
click at [267, 507] on button "Image (.png)" at bounding box center [269, 514] width 14 height 14
click at [719, 555] on span "Send test" at bounding box center [715, 557] width 50 height 14
click at [278, 446] on label "Excel (.xlsx)" at bounding box center [309, 451] width 66 height 11
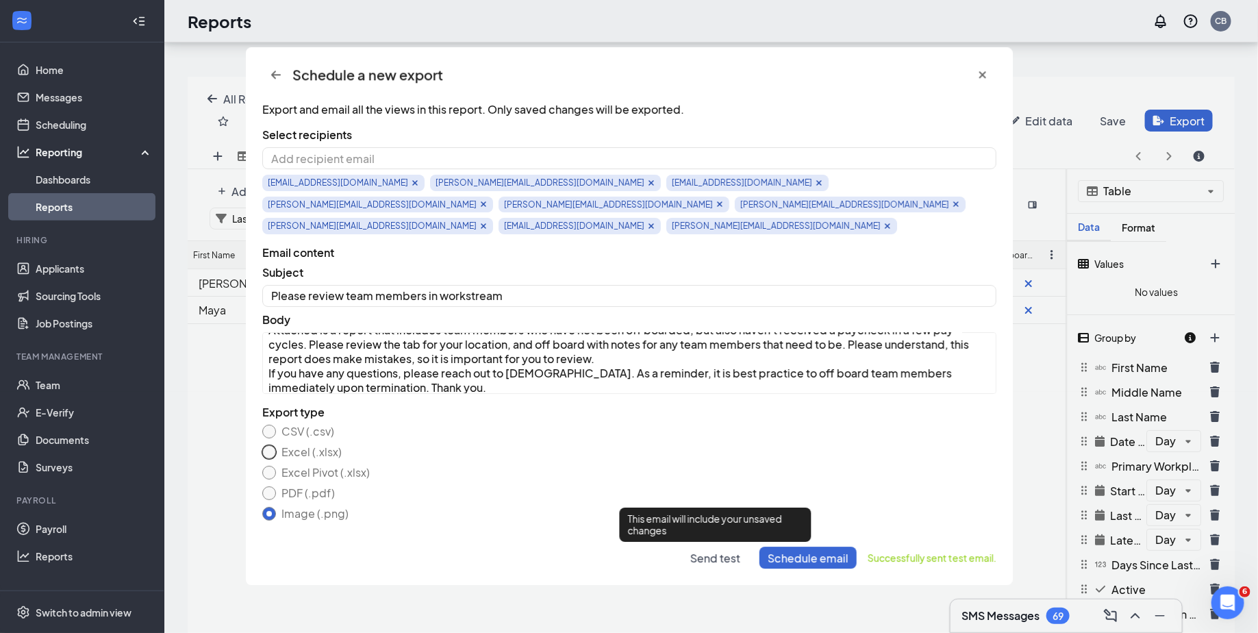
click at [276, 445] on button "Excel (.xlsx)" at bounding box center [269, 452] width 14 height 14
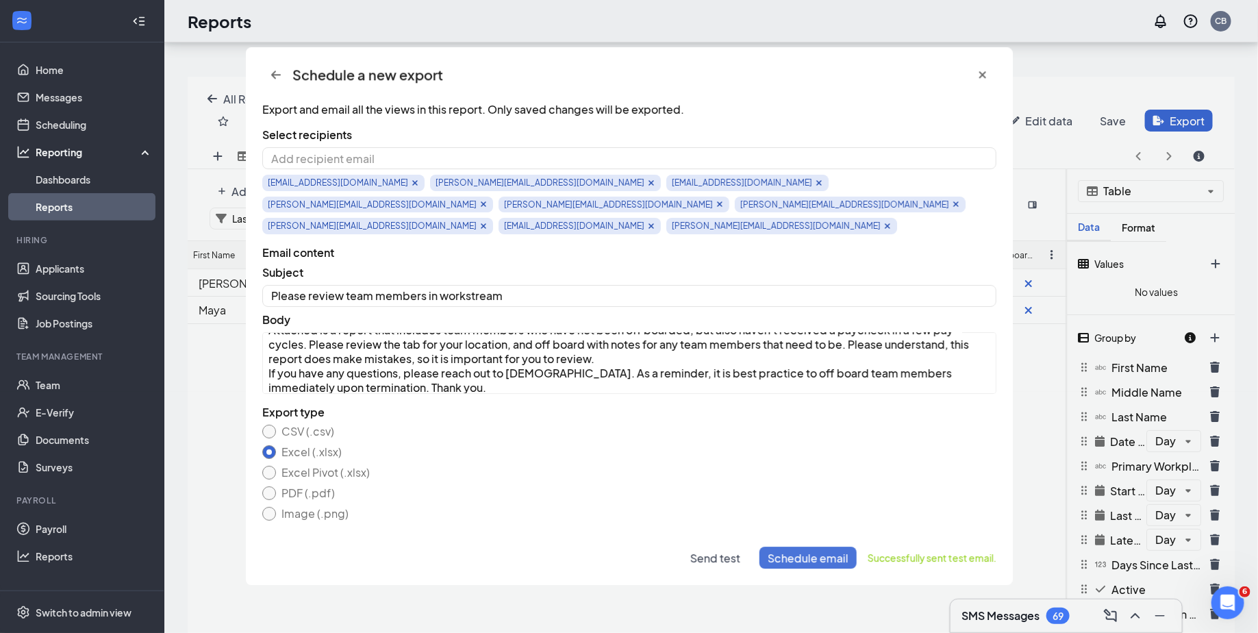
click at [825, 557] on span "Schedule email" at bounding box center [807, 557] width 81 height 14
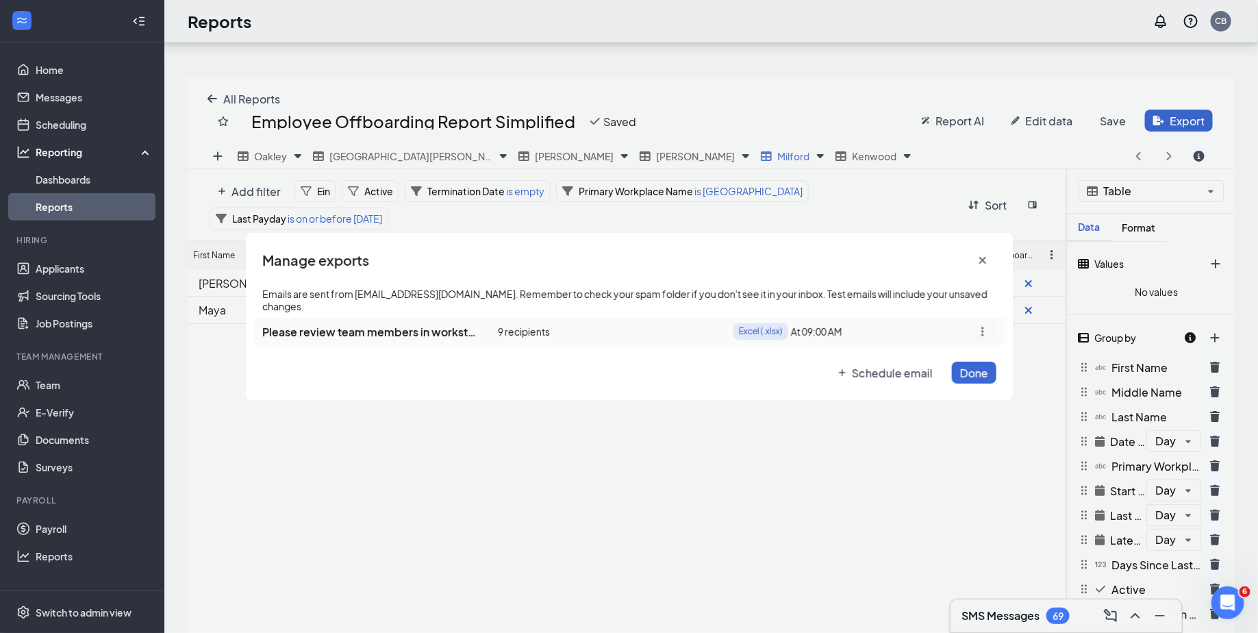
click at [949, 357] on span "Edit" at bounding box center [944, 352] width 21 height 14
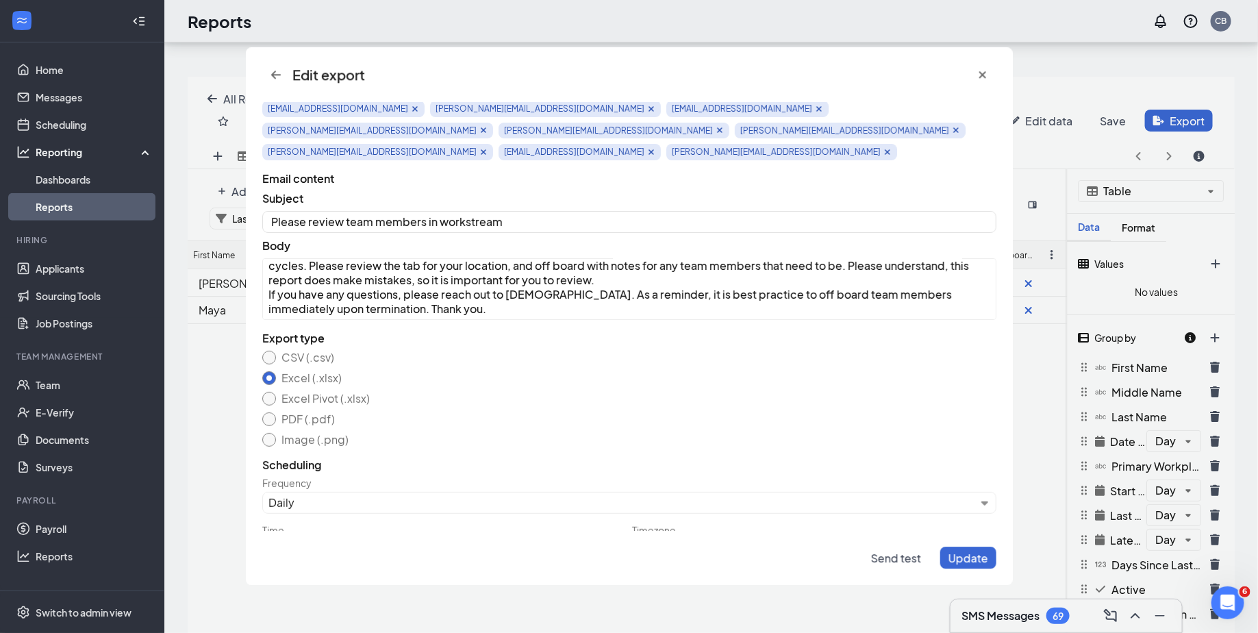
scroll to position [81, 0]
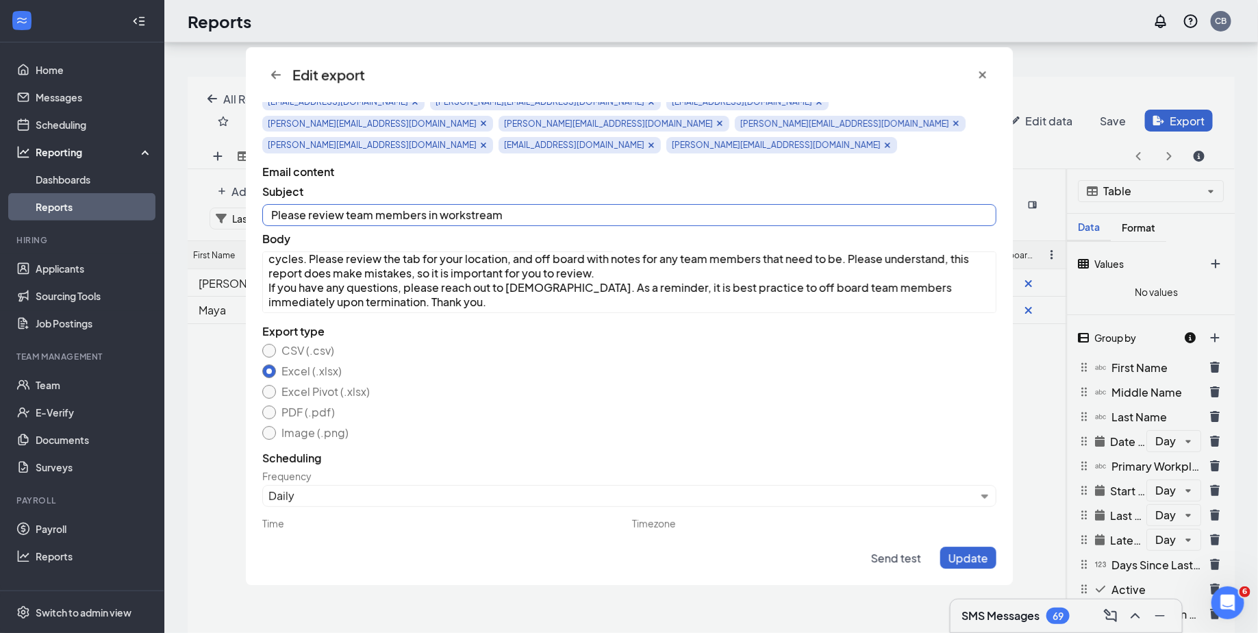
click at [268, 204] on input "Please review team members in workstream" at bounding box center [629, 215] width 734 height 22
type input "Task: Please review team members in workstream"
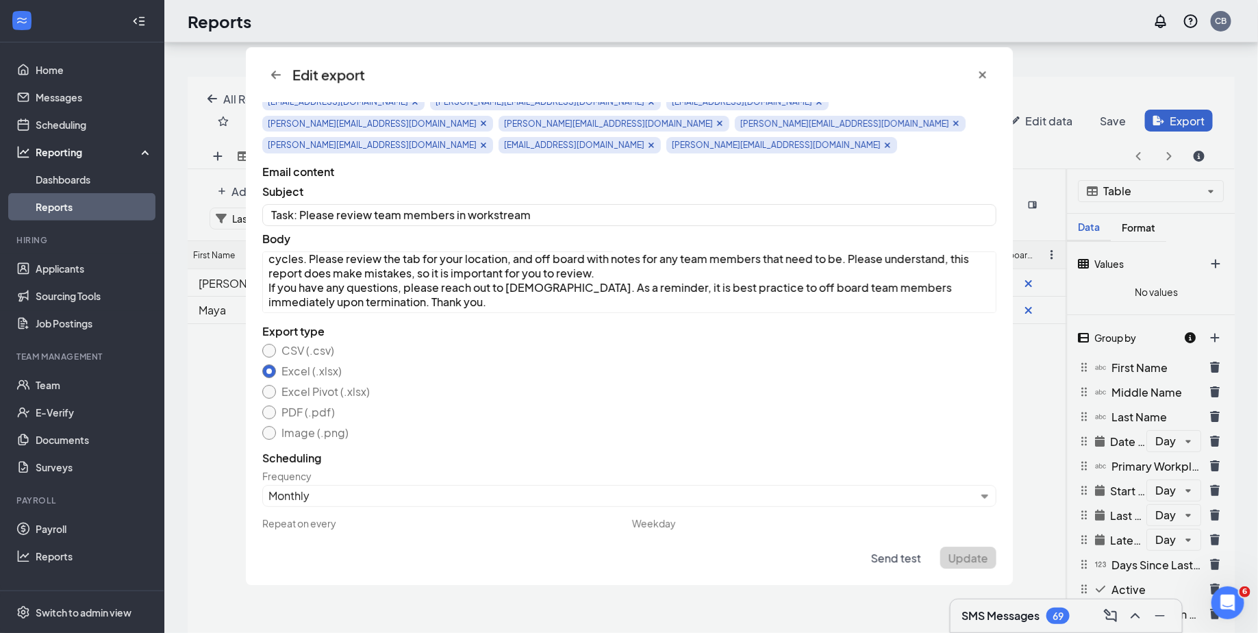
click at [969, 553] on span "Update" at bounding box center [968, 557] width 40 height 14
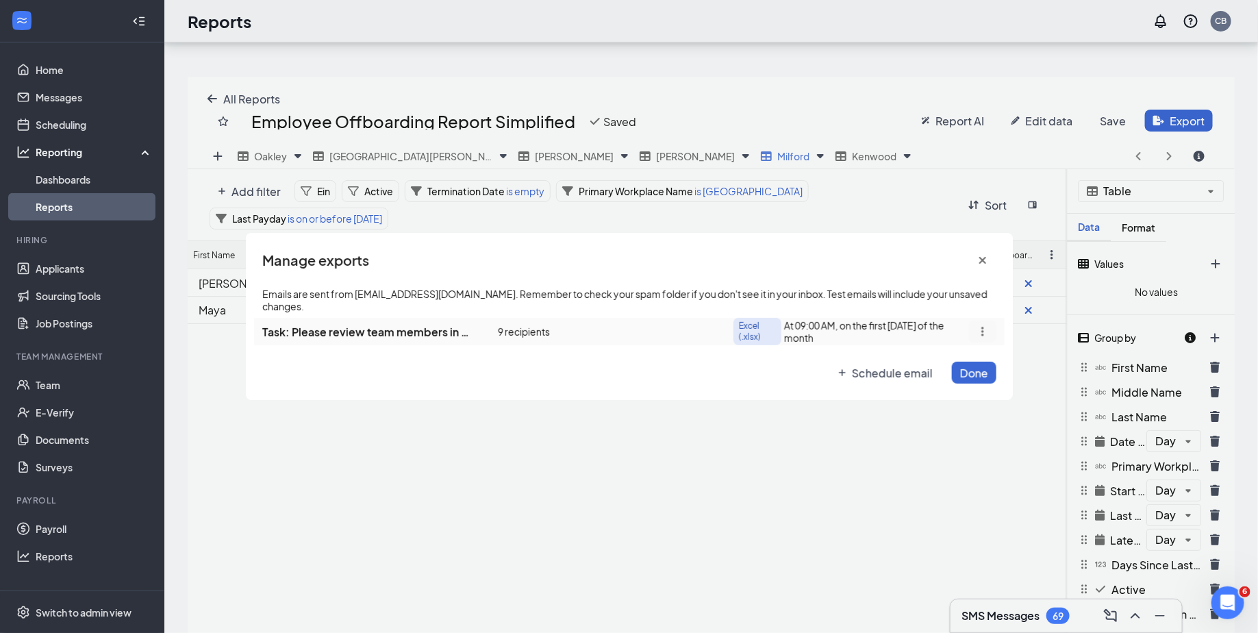
click at [945, 355] on span "Edit" at bounding box center [944, 352] width 21 height 14
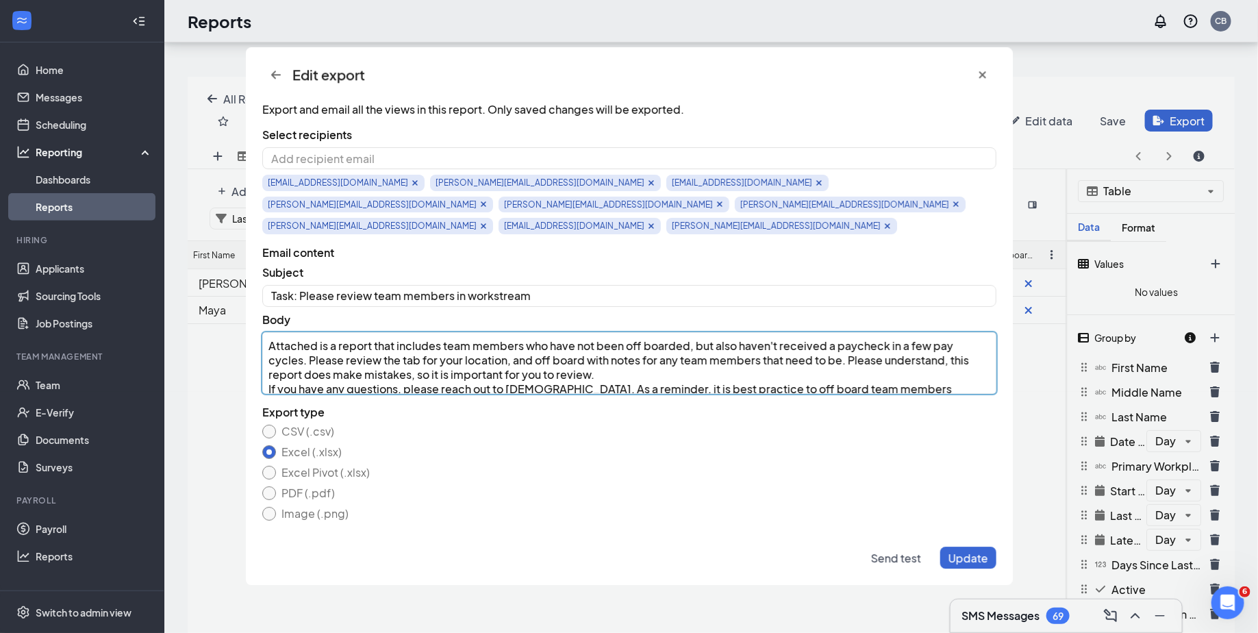
click at [988, 332] on textarea "Attached is a report that includes team members who have not been off boarded, …" at bounding box center [629, 363] width 734 height 62
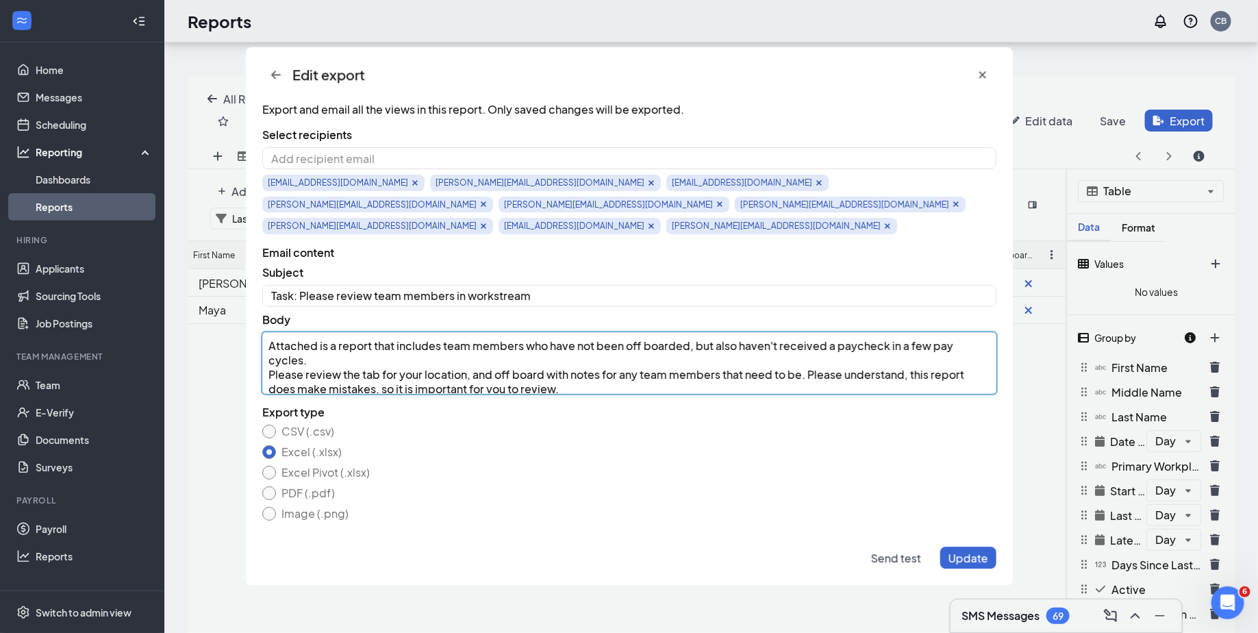
click at [556, 349] on textarea "Attached is a report that includes team members who have not been off boarded, …" at bounding box center [629, 363] width 734 height 62
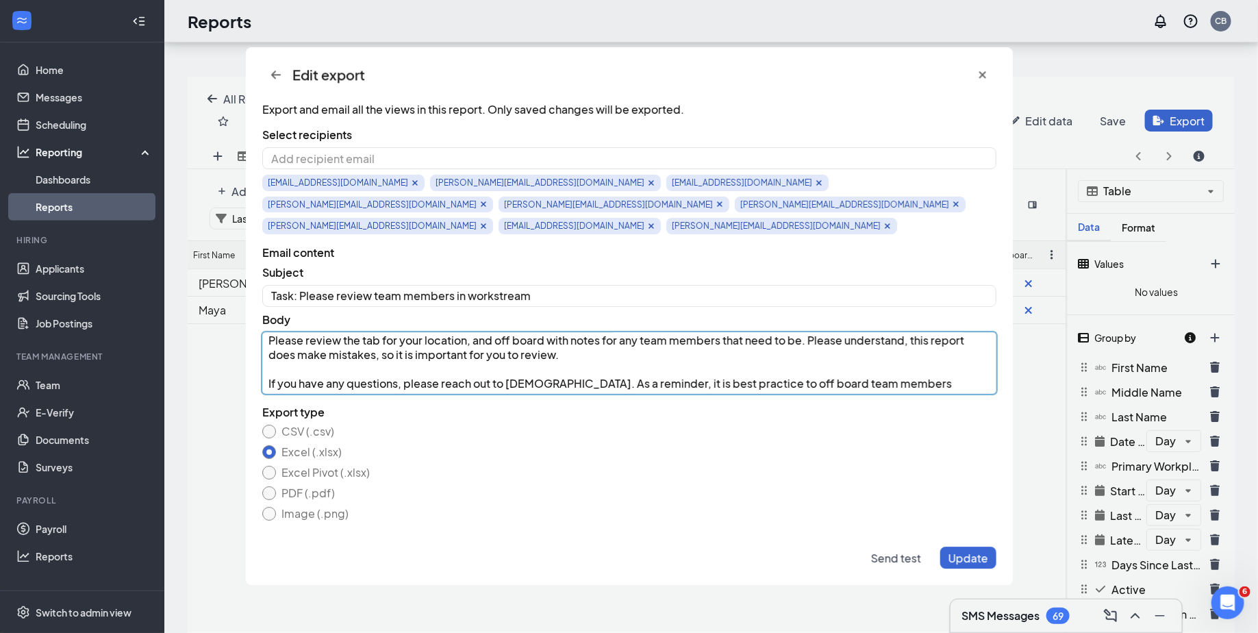
click at [450, 355] on textarea "Attached is a report that includes team members who have not been off boarded, …" at bounding box center [629, 363] width 734 height 62
type textarea "Attached is a report that includes team members who have not been off boarded, …"
click at [975, 564] on span "Update" at bounding box center [968, 557] width 40 height 14
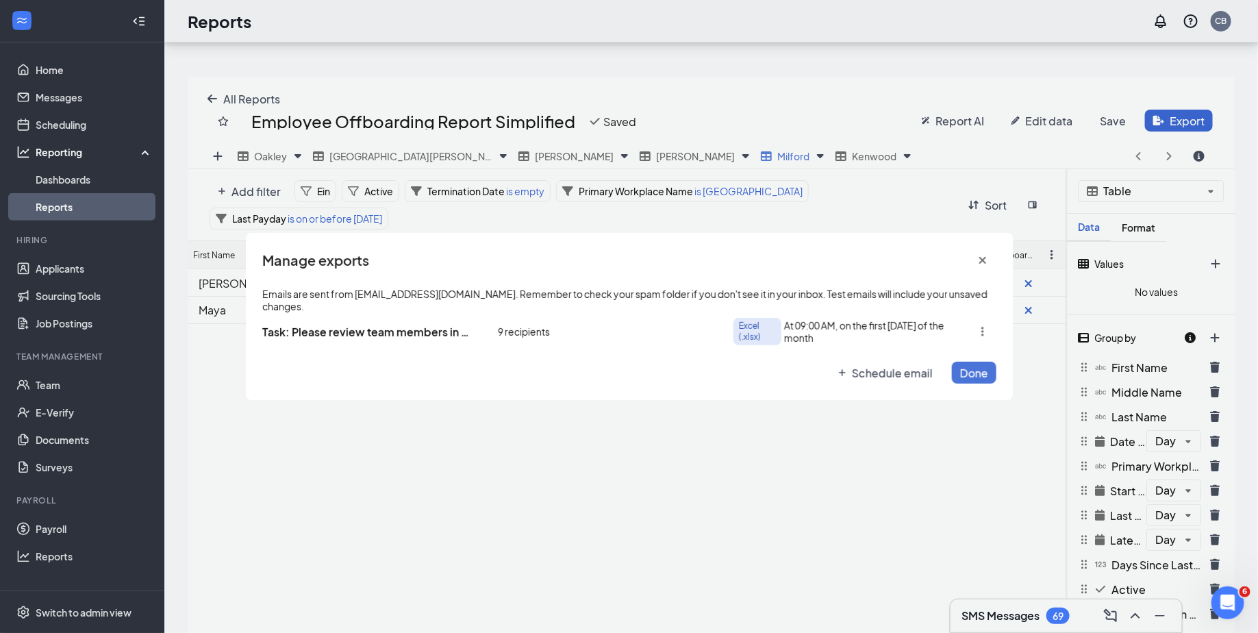
click at [983, 361] on button "Done" at bounding box center [974, 372] width 44 height 22
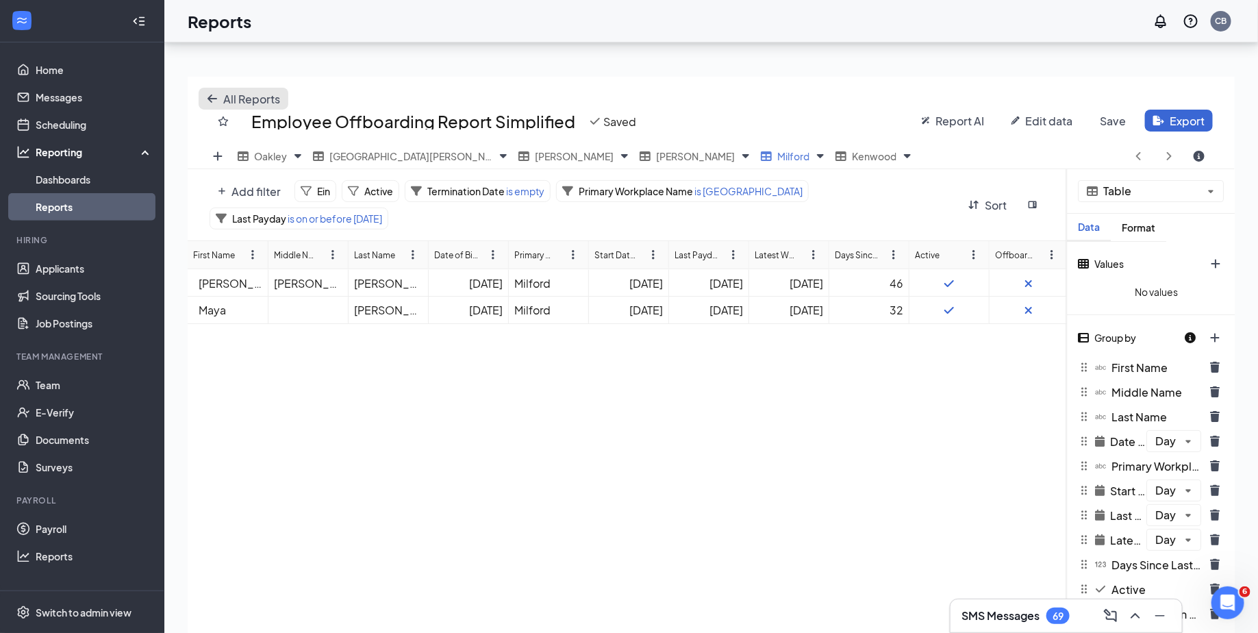
click at [212, 97] on icon "arrow-left icon" at bounding box center [212, 98] width 10 height 8
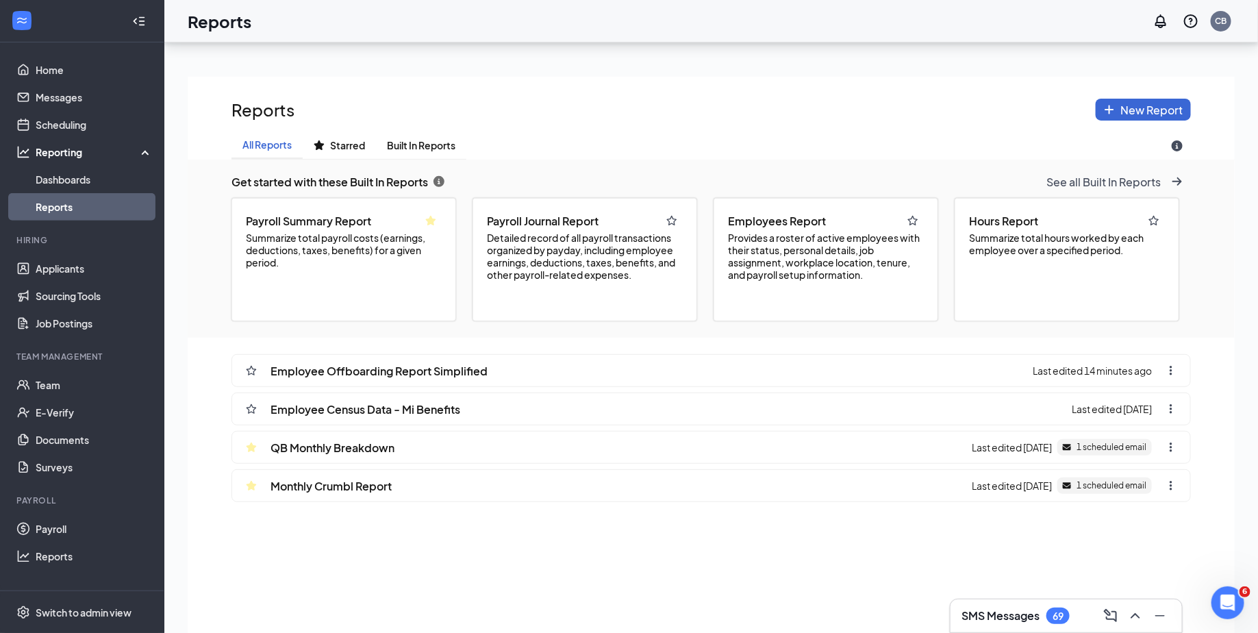
scroll to position [728, 1047]
click at [249, 374] on button "regular-star icon" at bounding box center [251, 370] width 27 height 22
click at [1179, 366] on button "ellipsis-vertical icon" at bounding box center [1170, 370] width 27 height 22
click at [1099, 338] on div "Employee Offboarding Report Simplified Last edited 14 minutes ago Delete Employ…" at bounding box center [711, 523] width 1047 height 372
click at [68, 177] on link "Dashboards" at bounding box center [94, 179] width 117 height 27
